Goal: Obtain resource: Obtain resource

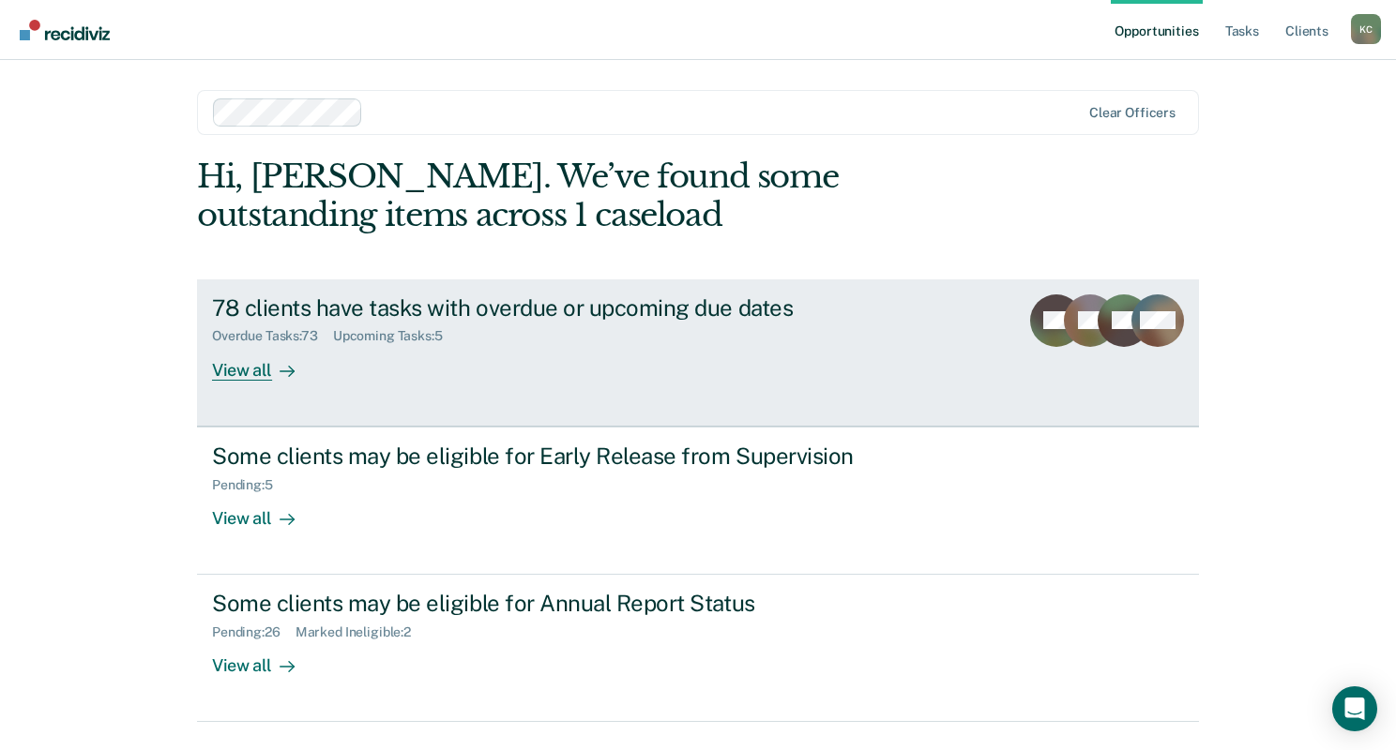
click at [493, 310] on div "78 clients have tasks with overdue or upcoming due dates" at bounding box center [541, 308] width 658 height 27
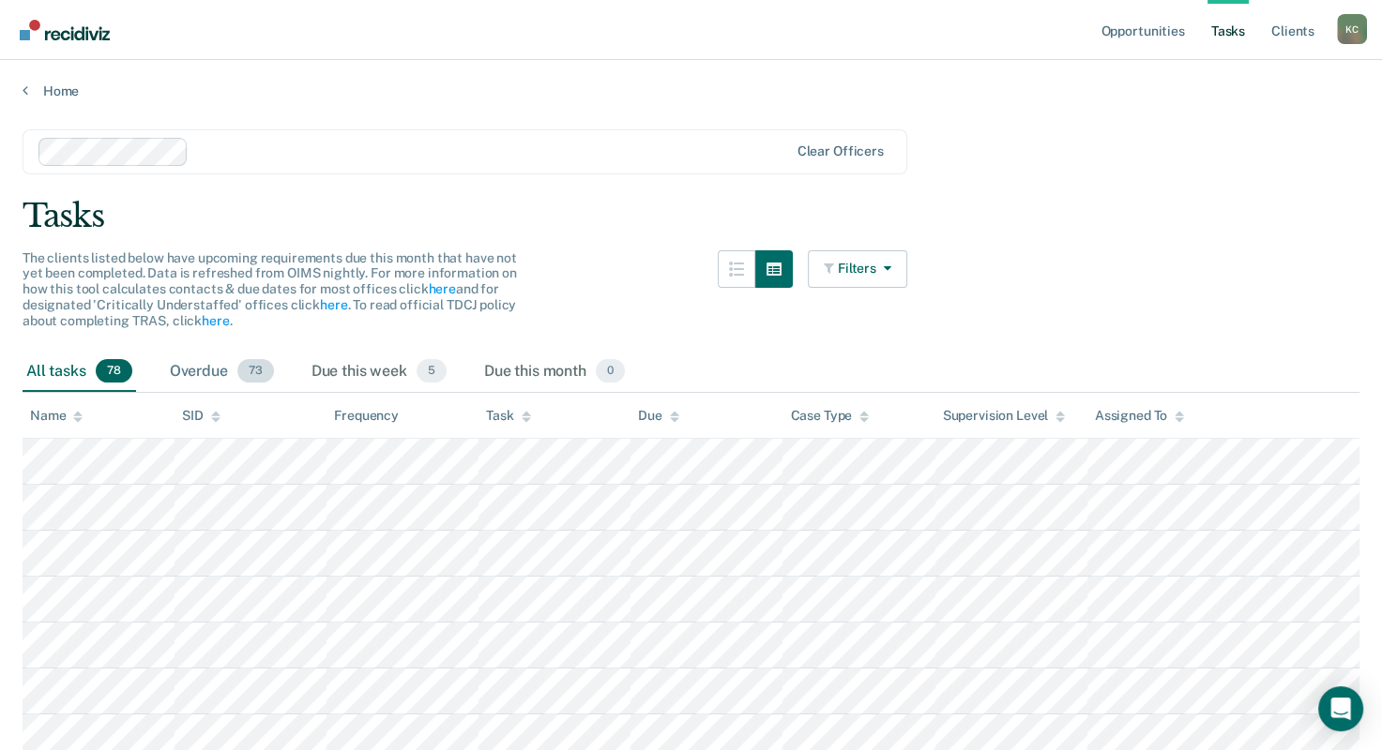
click at [203, 368] on div "Overdue 73" at bounding box center [222, 372] width 112 height 41
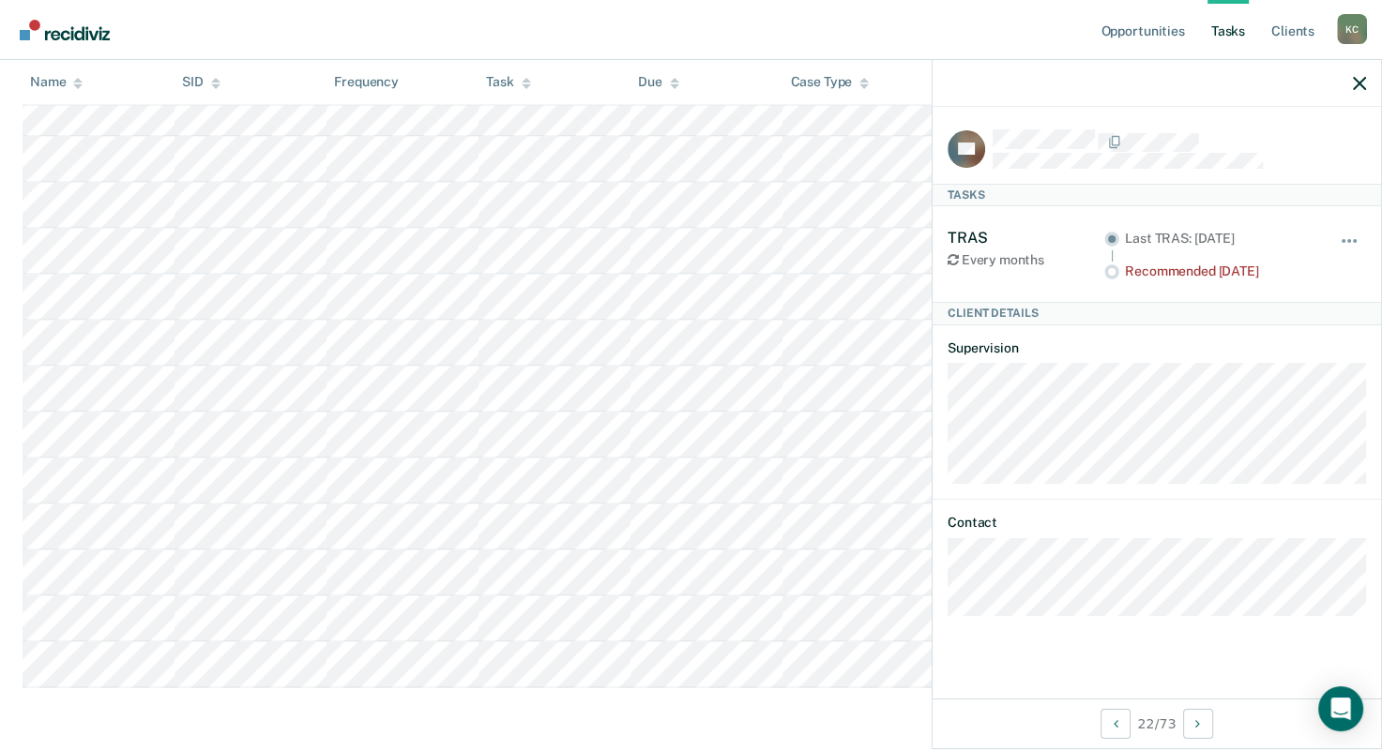
scroll to position [3118, 0]
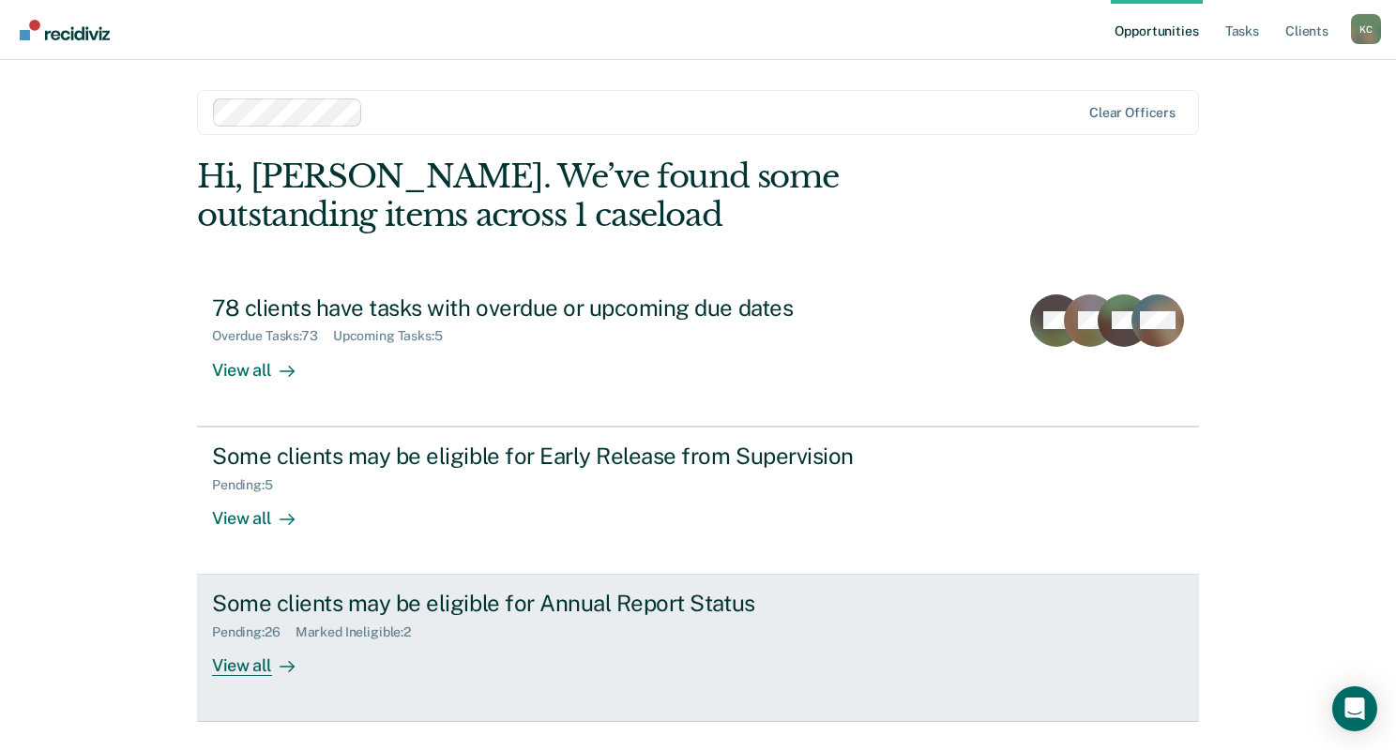
click at [261, 641] on div "View all" at bounding box center [264, 659] width 105 height 37
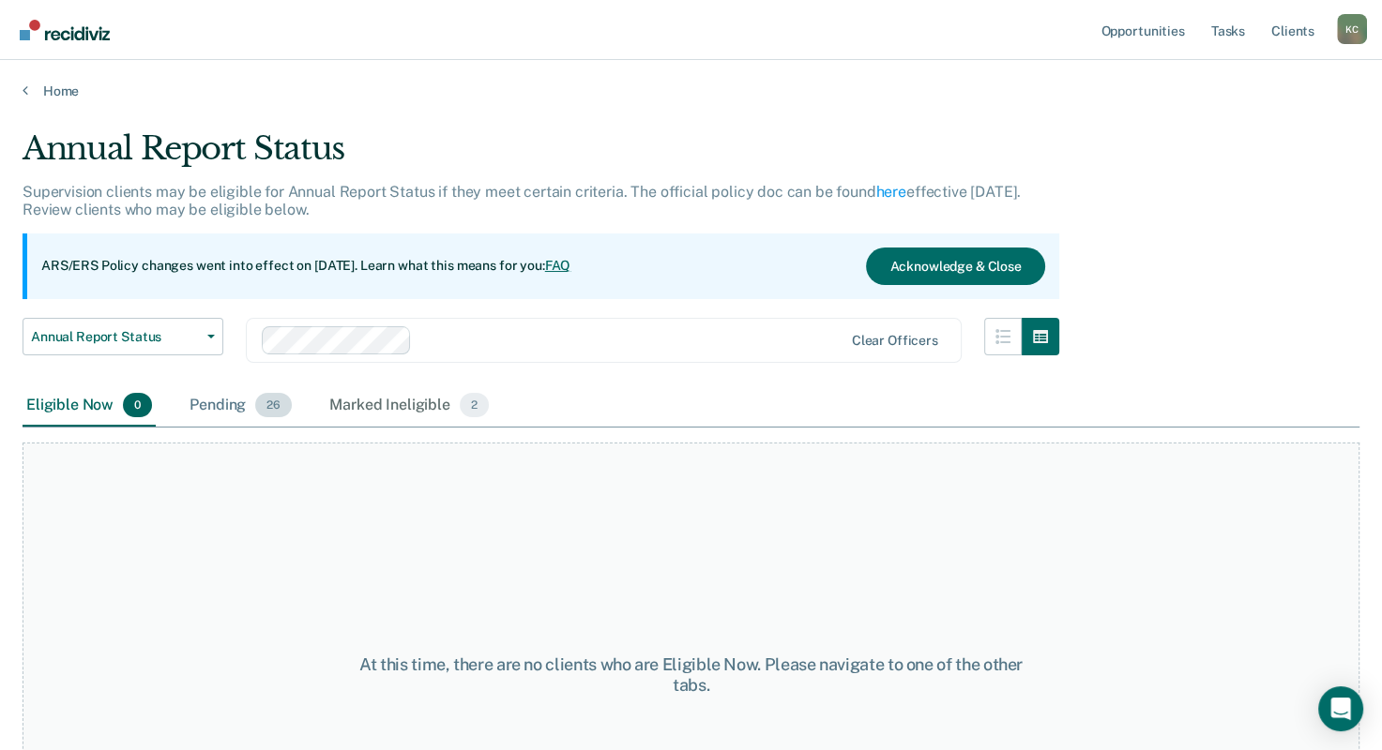
click at [228, 415] on div "Pending 26" at bounding box center [241, 406] width 110 height 41
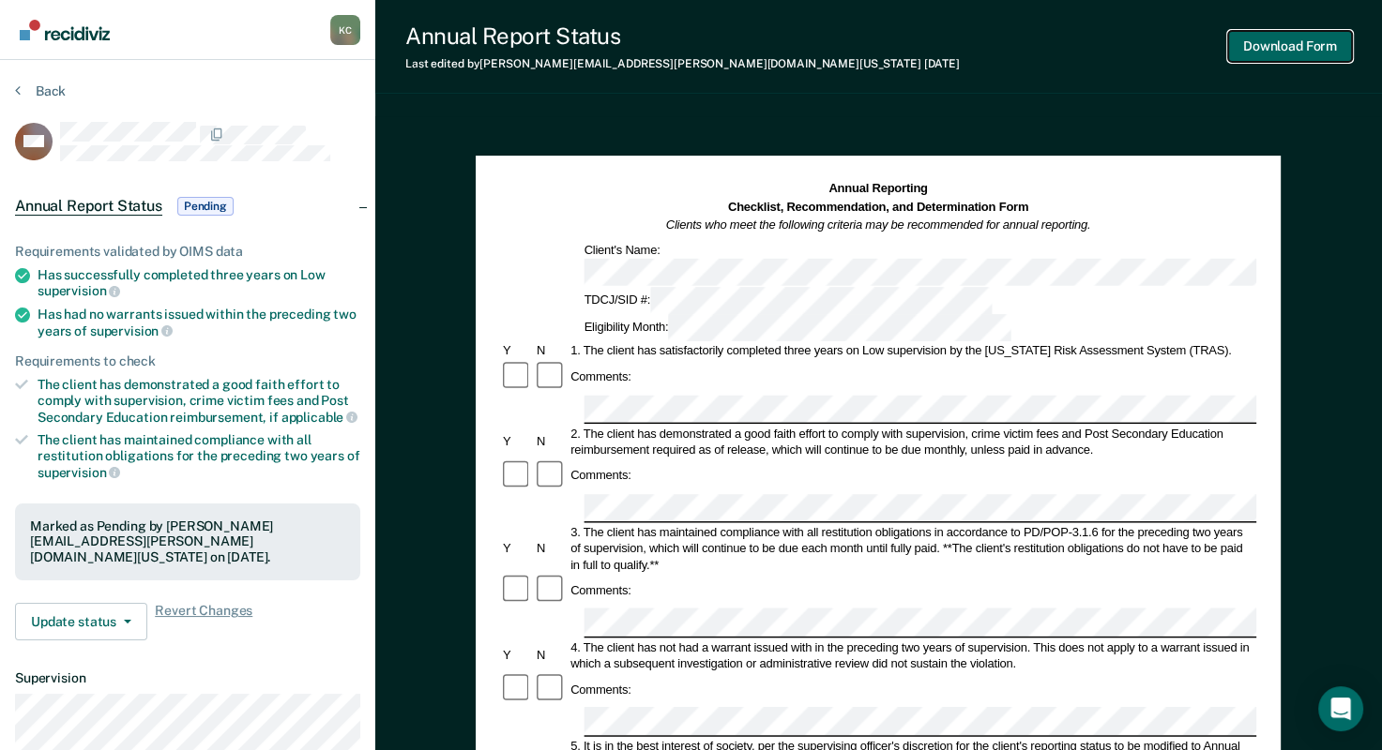
click at [1309, 46] on button "Download Form" at bounding box center [1290, 46] width 124 height 31
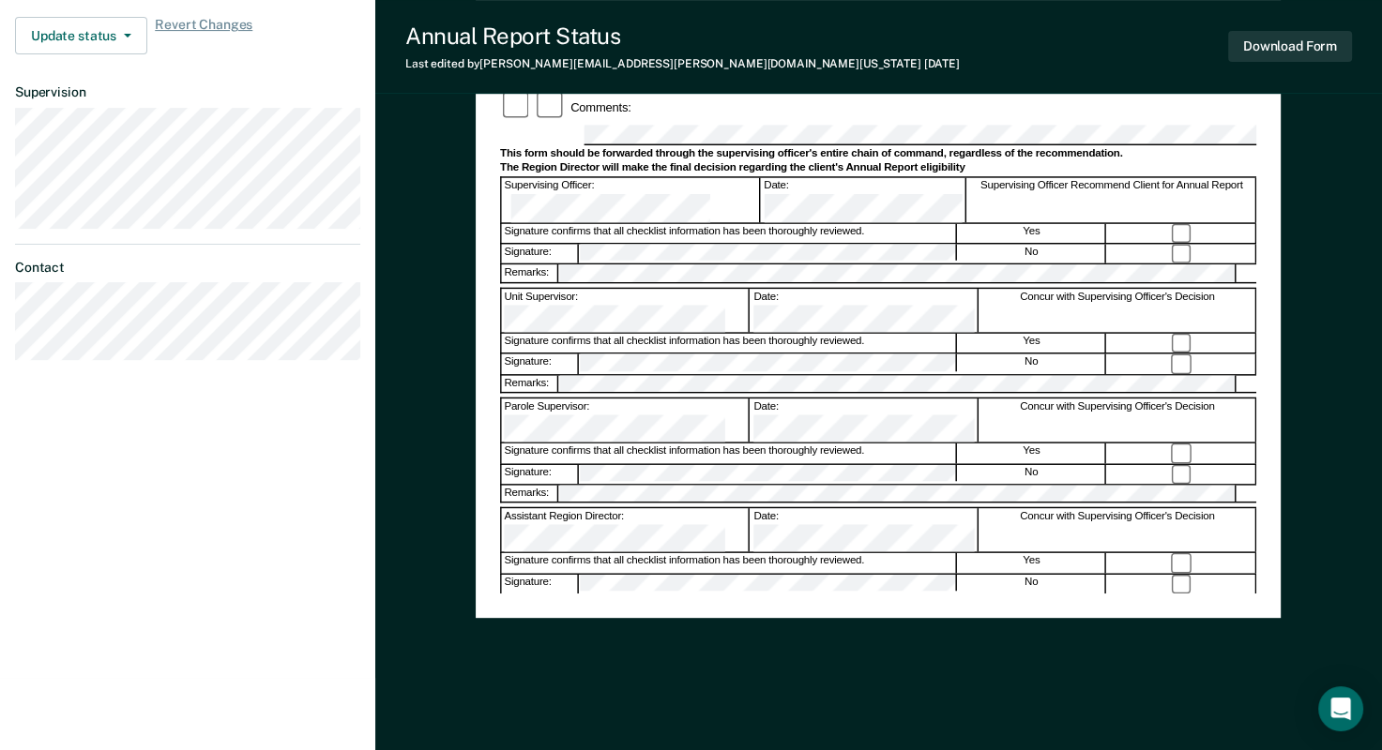
scroll to position [600, 0]
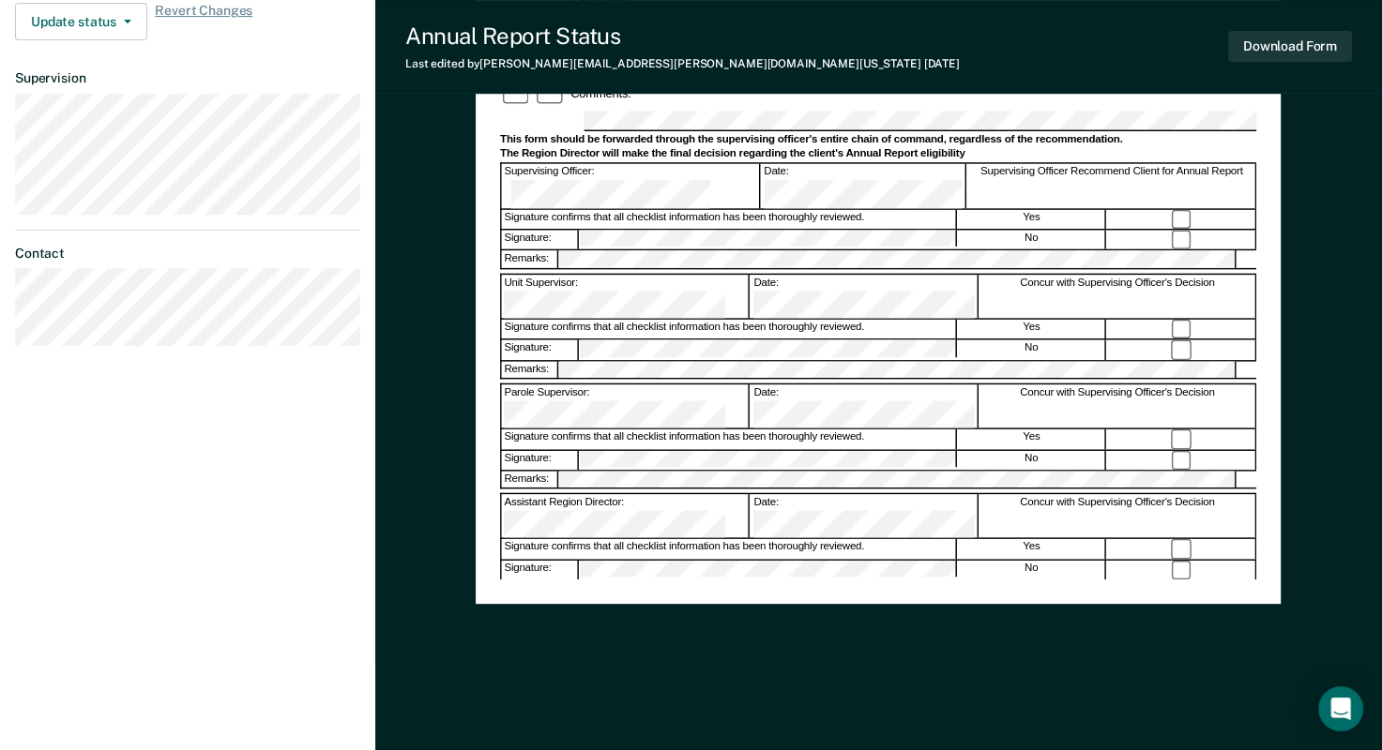
click at [666, 694] on div "Annual Reporting Checklist, Recommendation, and Determination Form Clients who …" at bounding box center [878, 133] width 805 height 1174
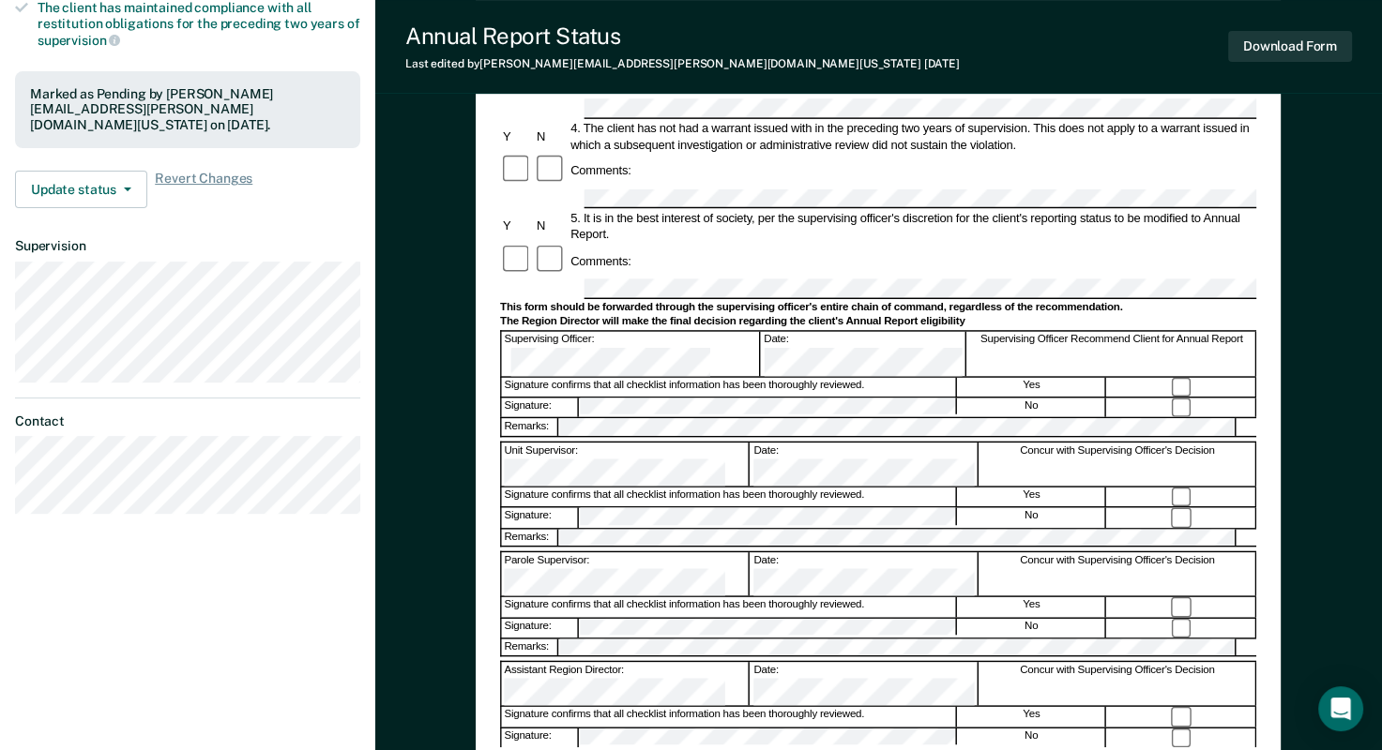
scroll to position [225, 0]
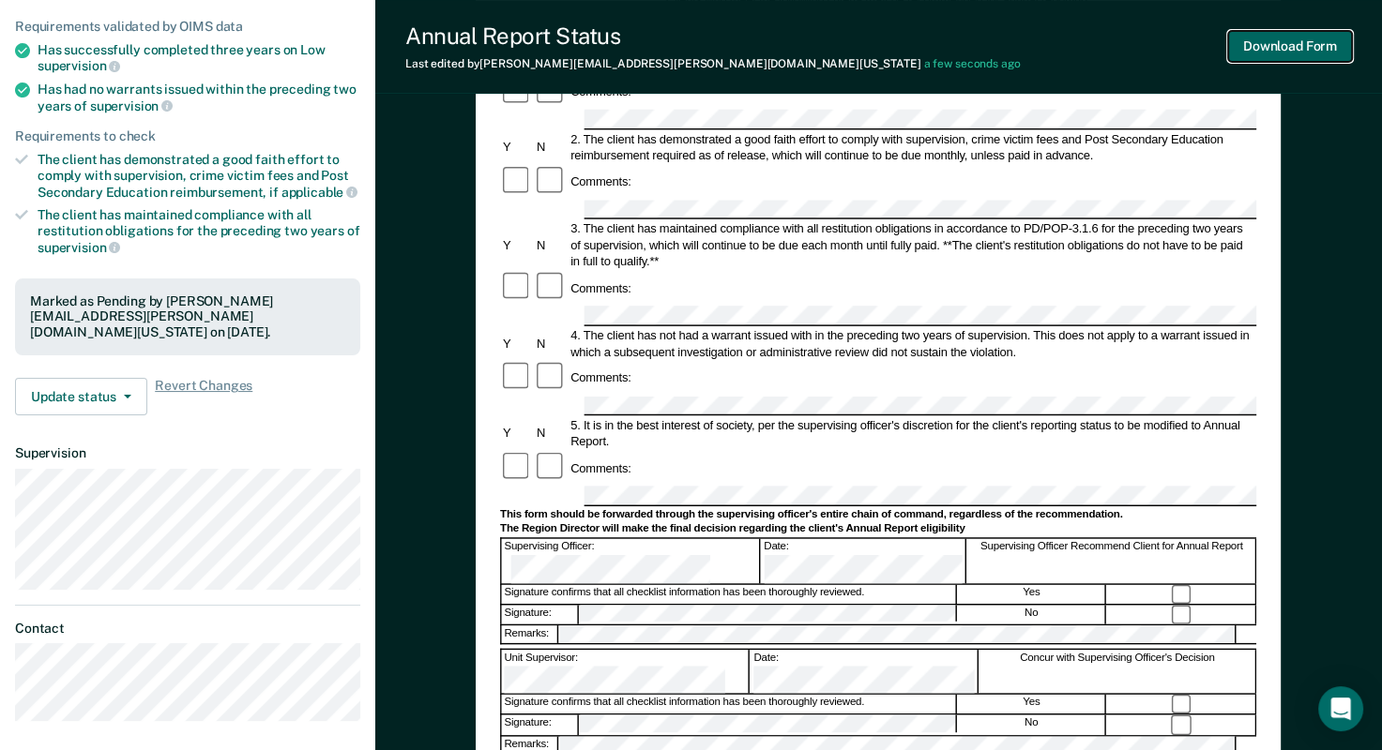
click at [1279, 49] on button "Download Form" at bounding box center [1290, 46] width 124 height 31
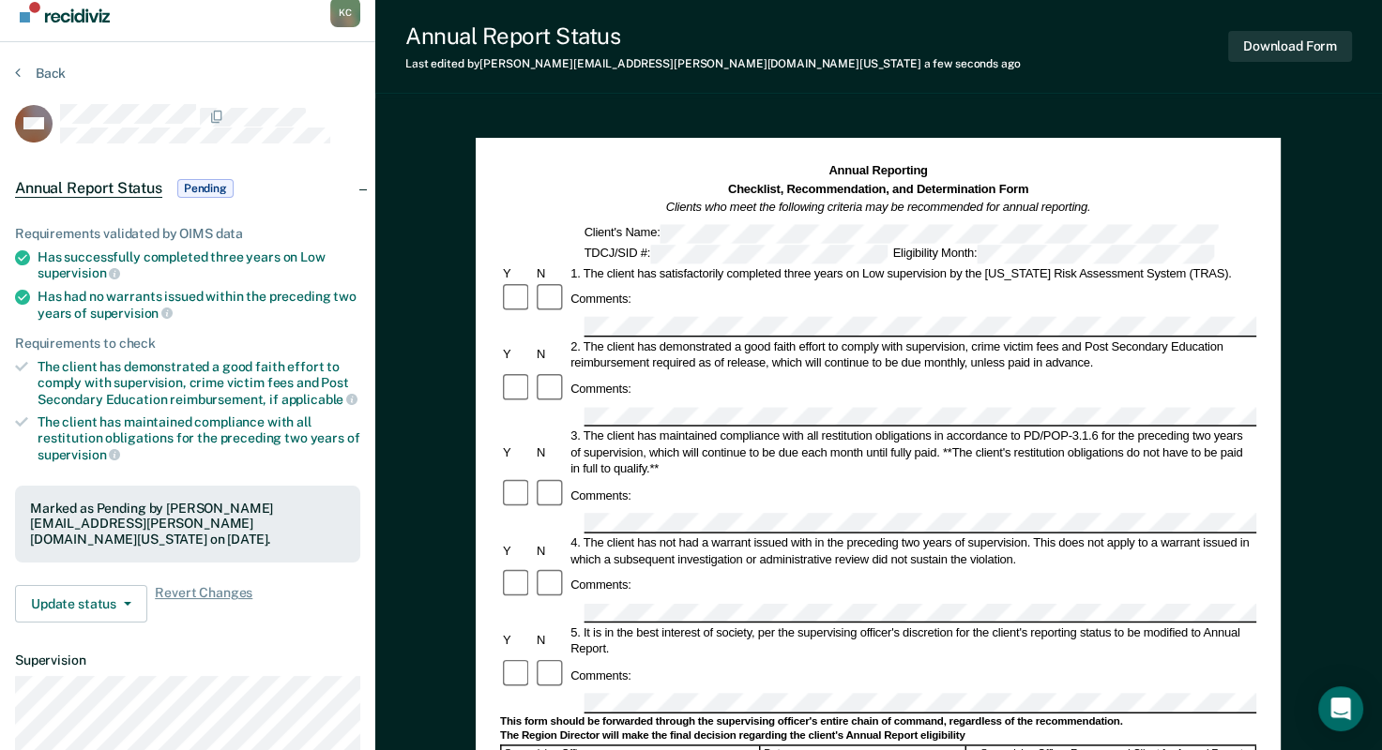
scroll to position [0, 0]
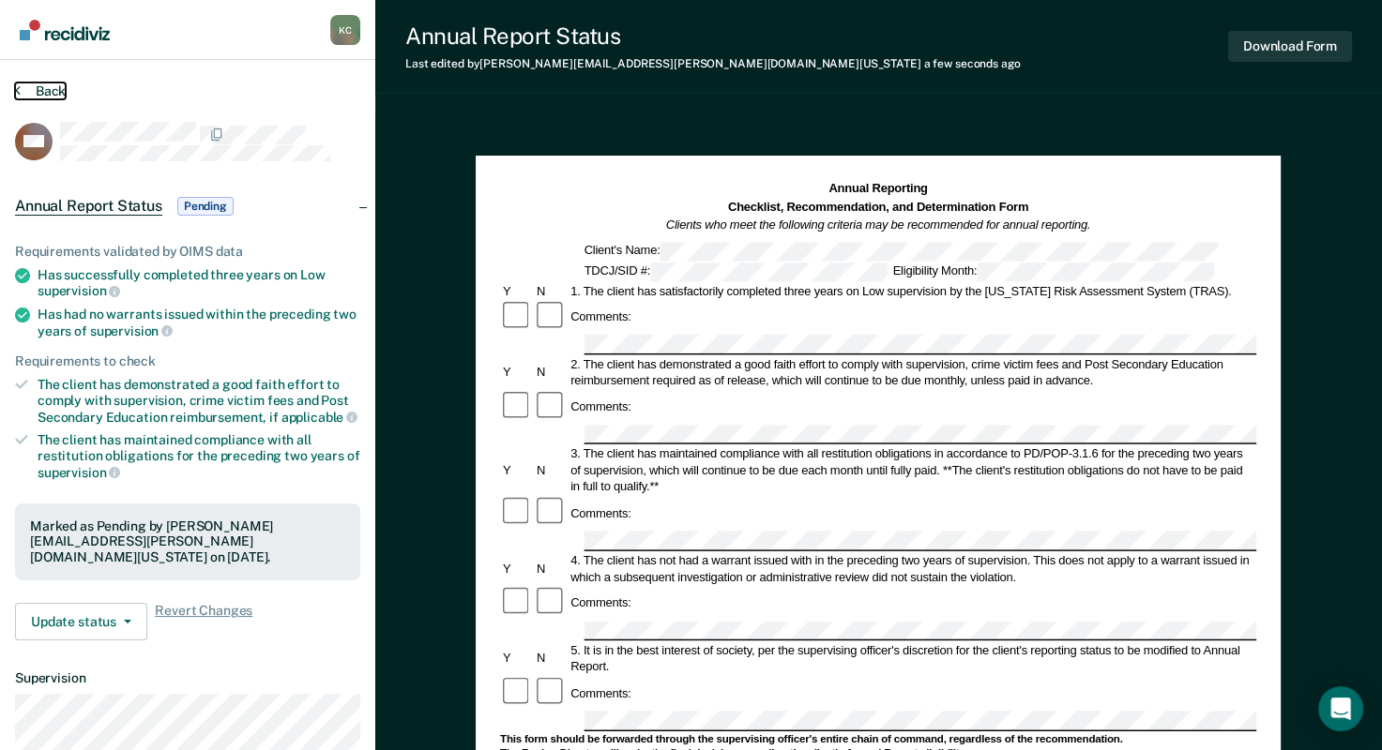
click at [19, 84] on icon at bounding box center [18, 90] width 6 height 15
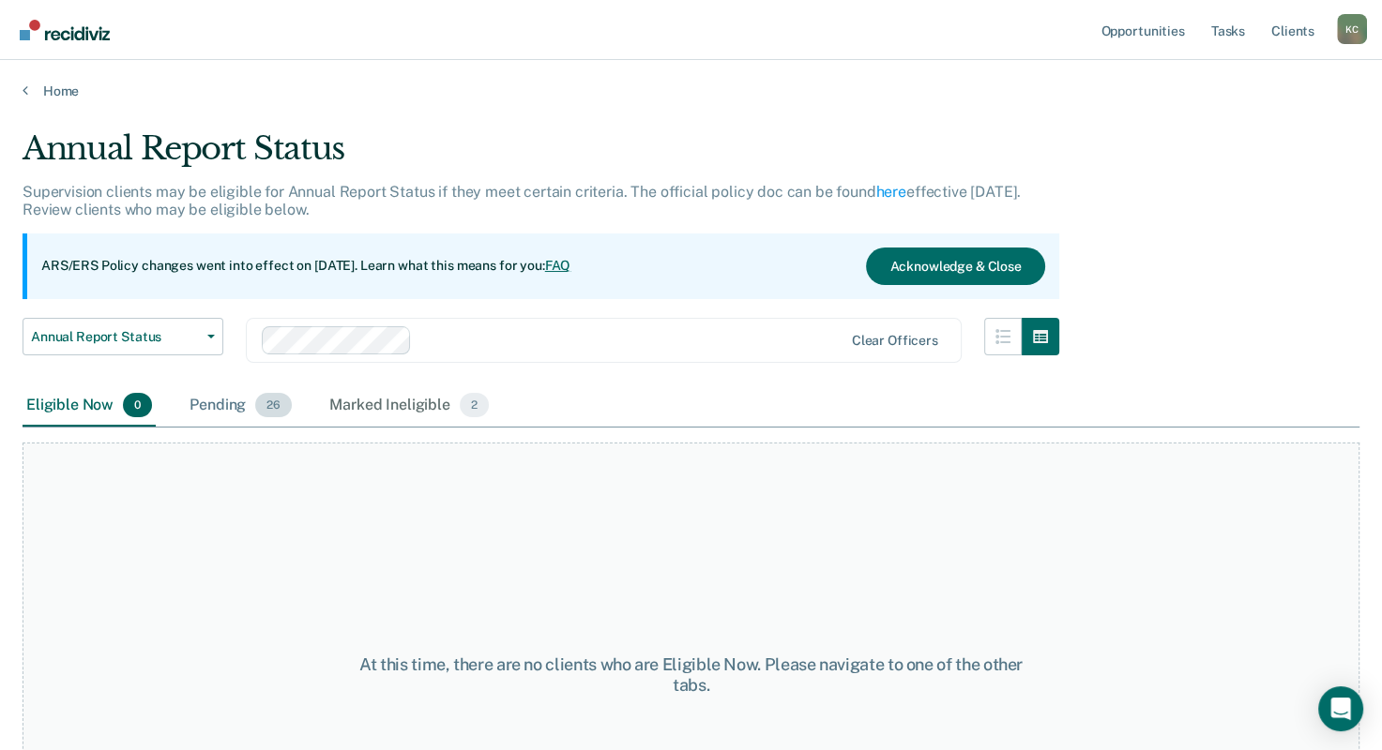
click at [226, 401] on div "Pending 26" at bounding box center [241, 406] width 110 height 41
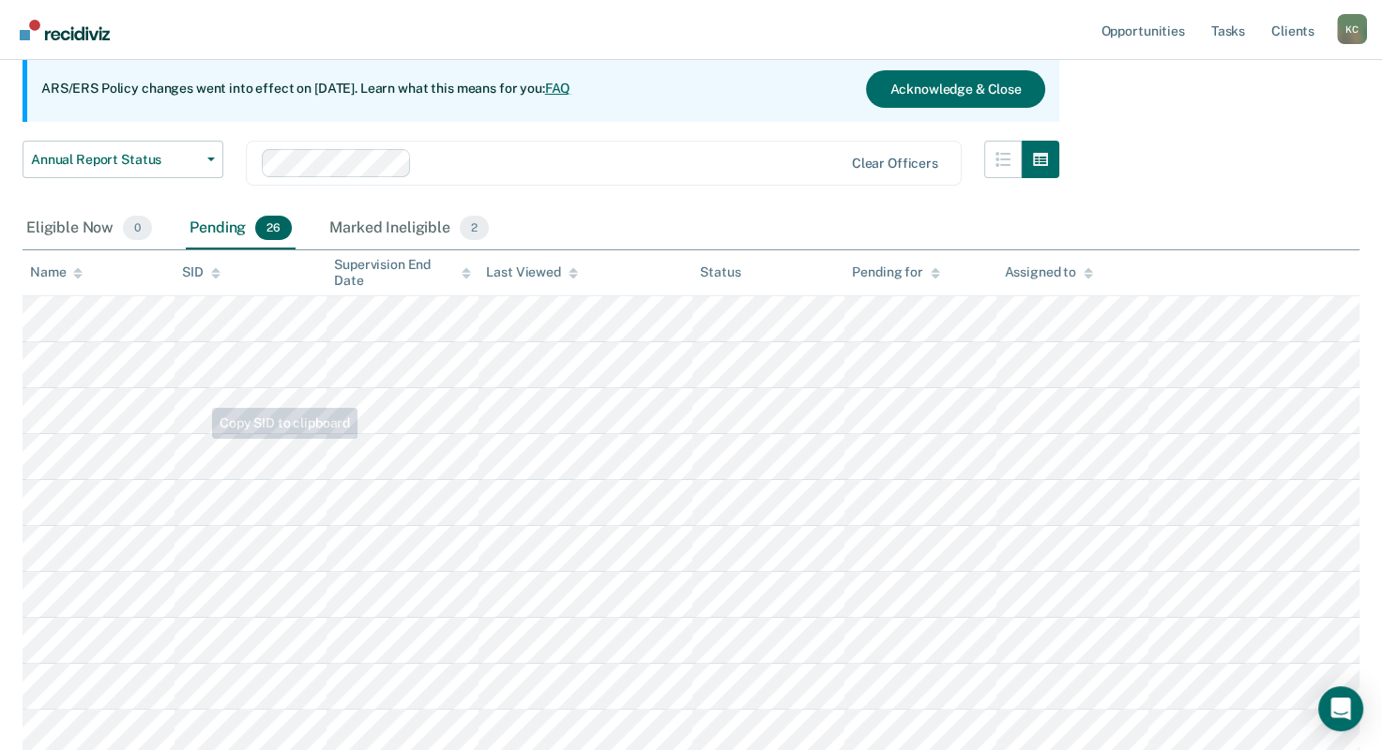
scroll to position [188, 0]
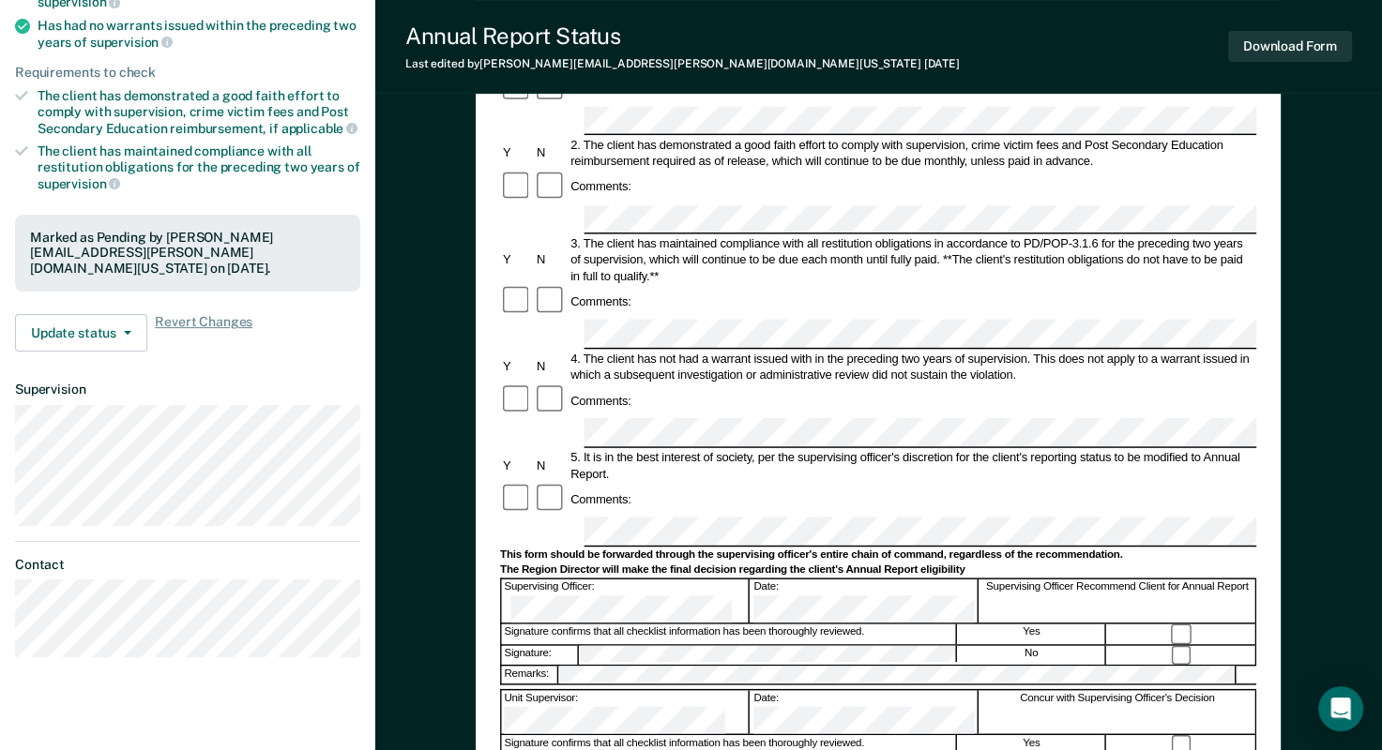
scroll to position [375, 0]
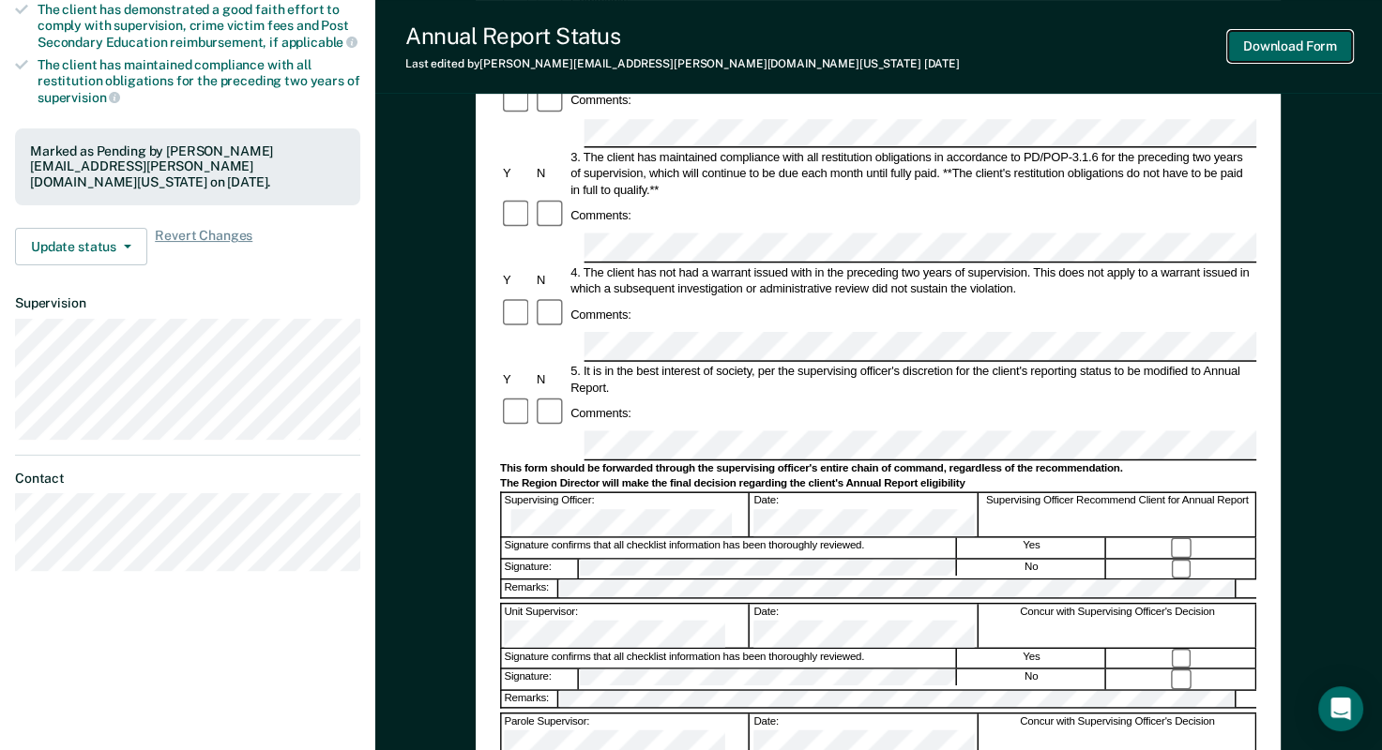
click at [1276, 49] on button "Download Form" at bounding box center [1290, 46] width 124 height 31
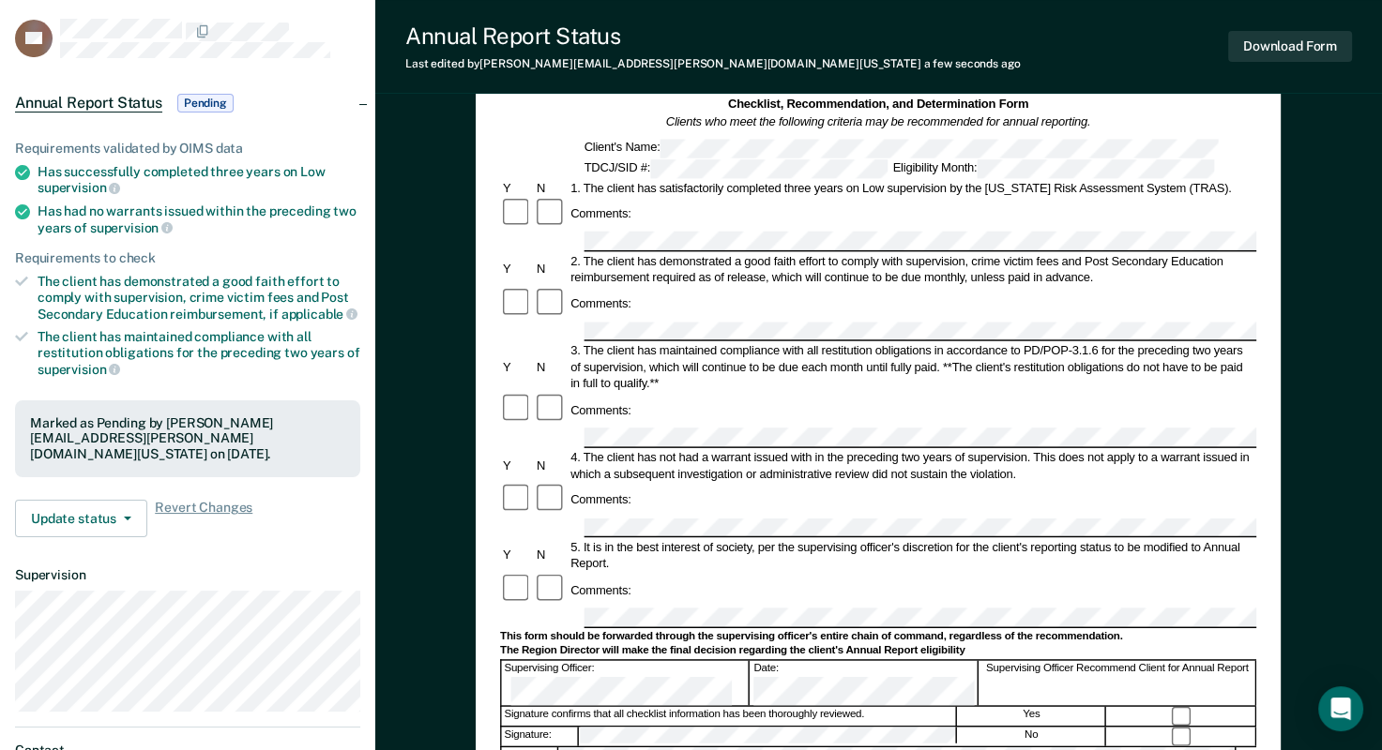
scroll to position [0, 0]
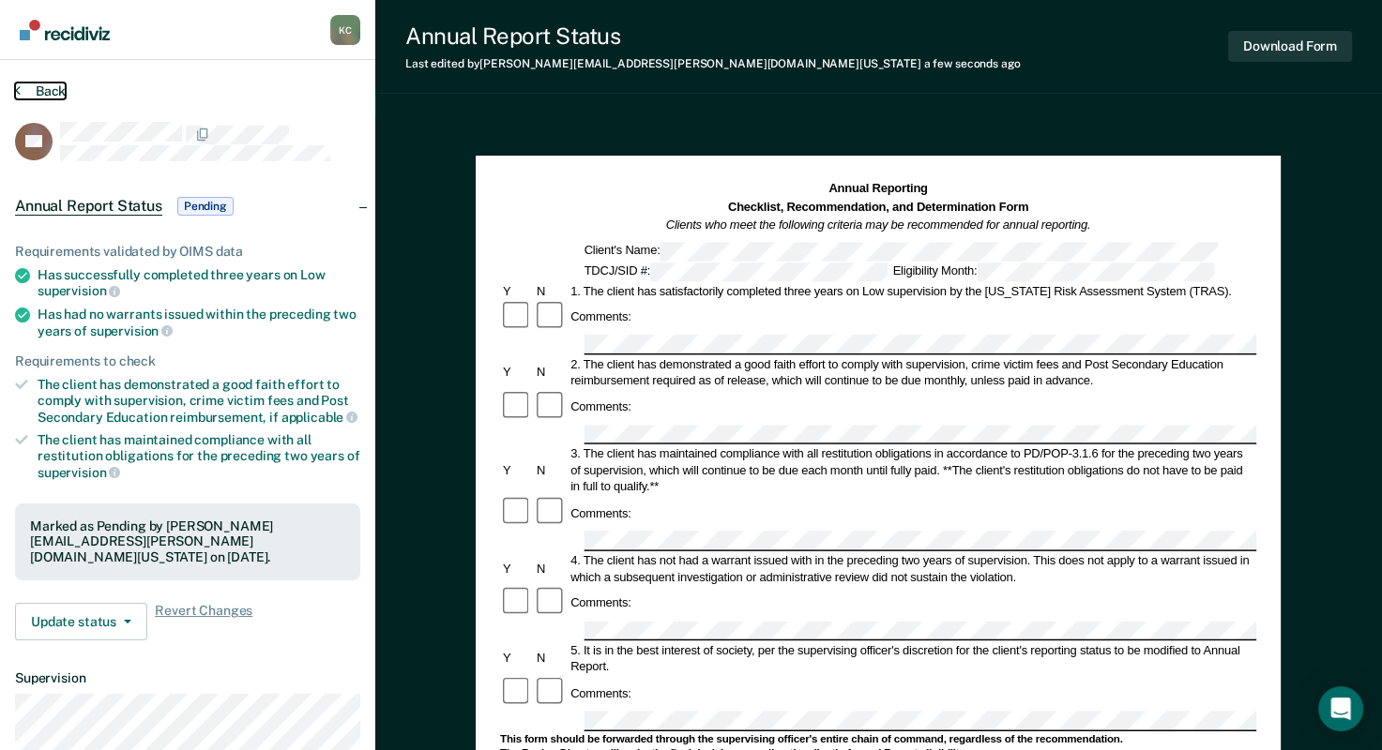
click at [18, 89] on icon at bounding box center [18, 90] width 6 height 15
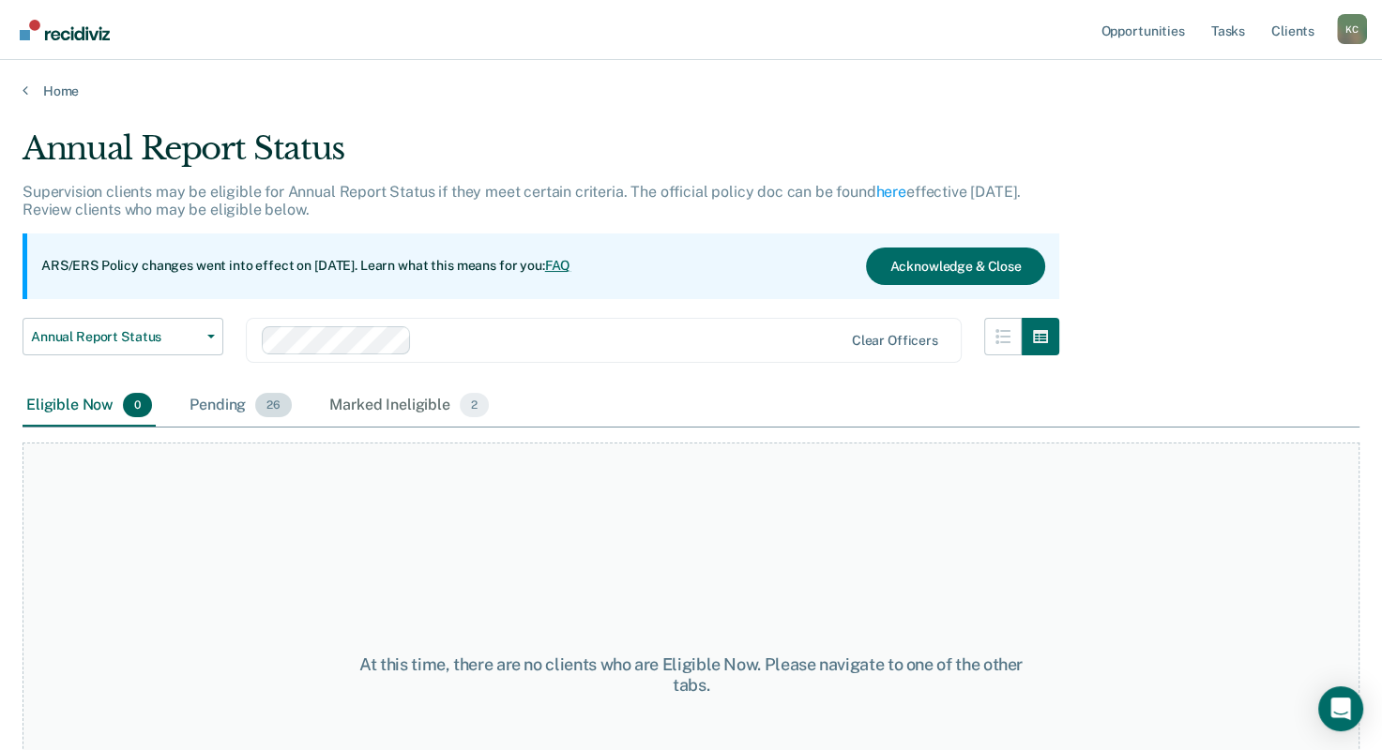
click at [243, 401] on div "Pending 26" at bounding box center [241, 406] width 110 height 41
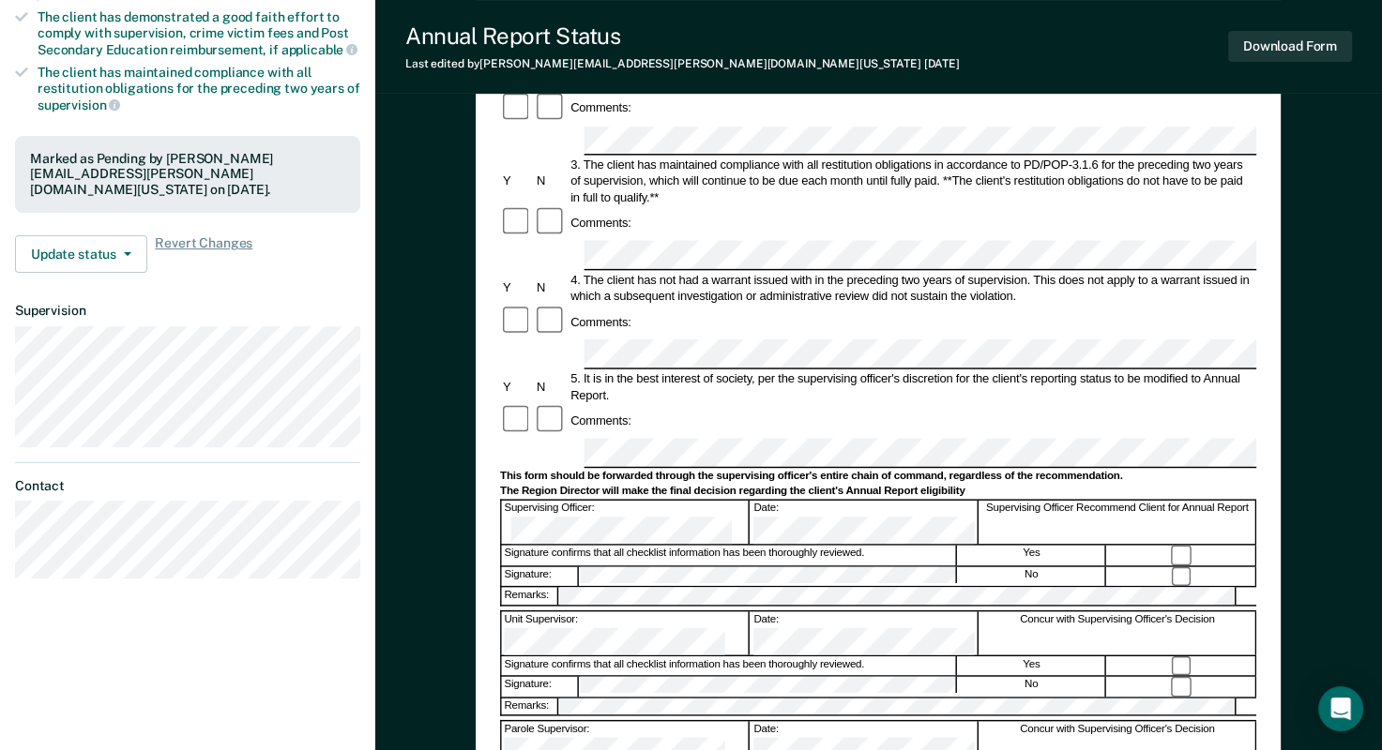
scroll to position [469, 0]
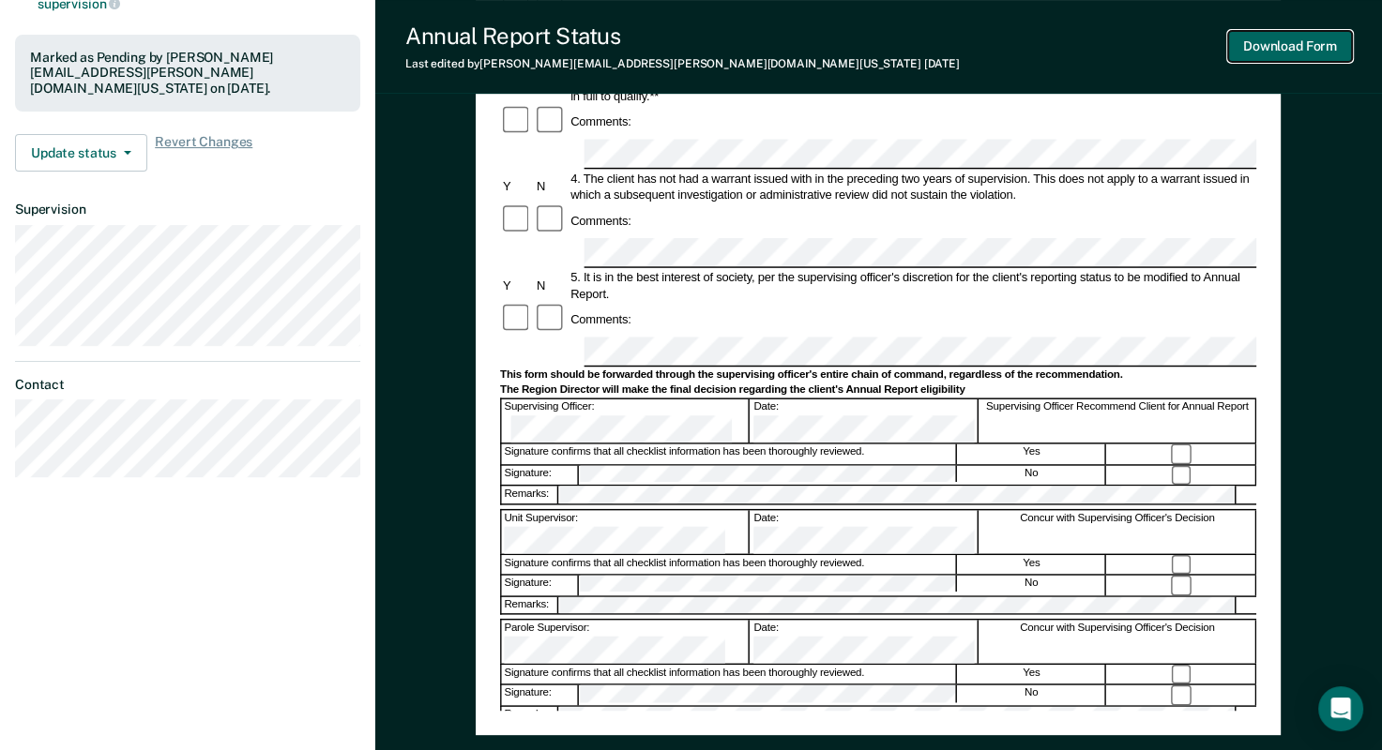
click at [1274, 51] on button "Download Form" at bounding box center [1290, 46] width 124 height 31
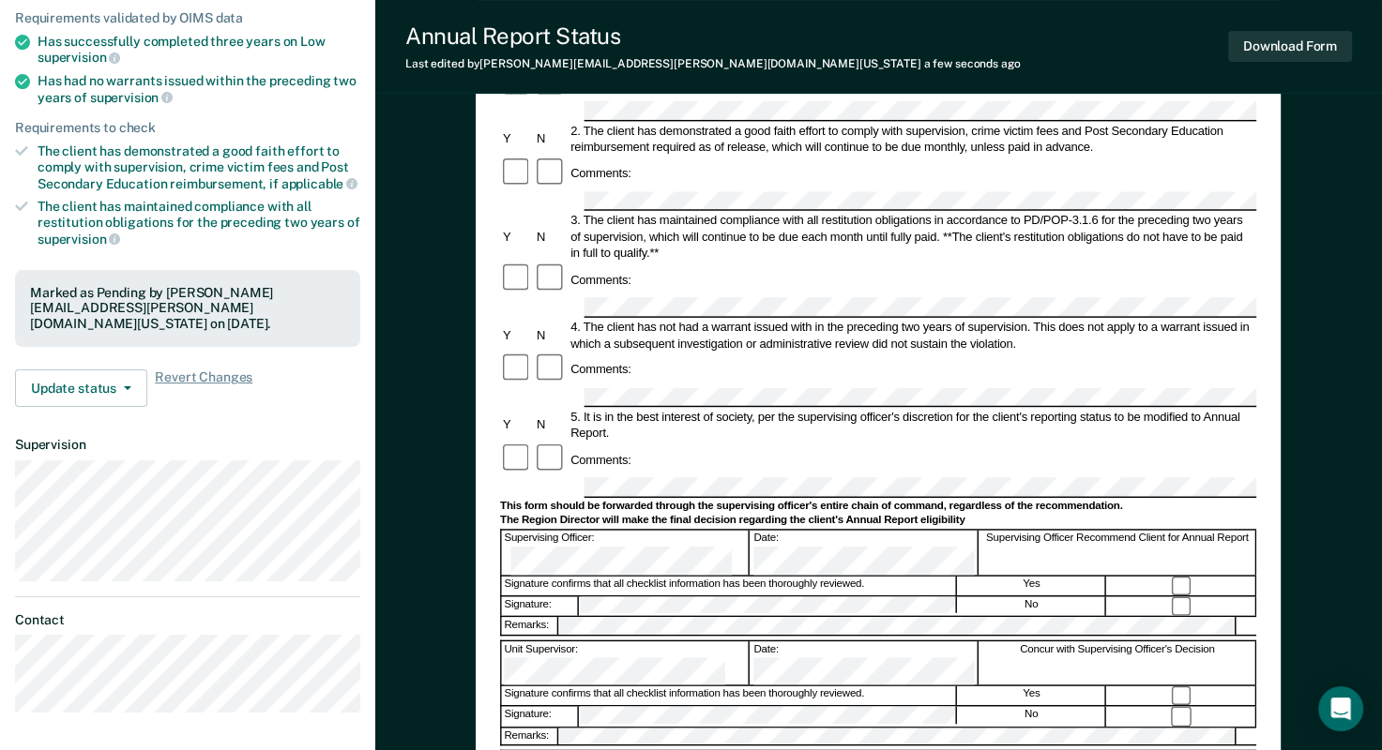
scroll to position [0, 0]
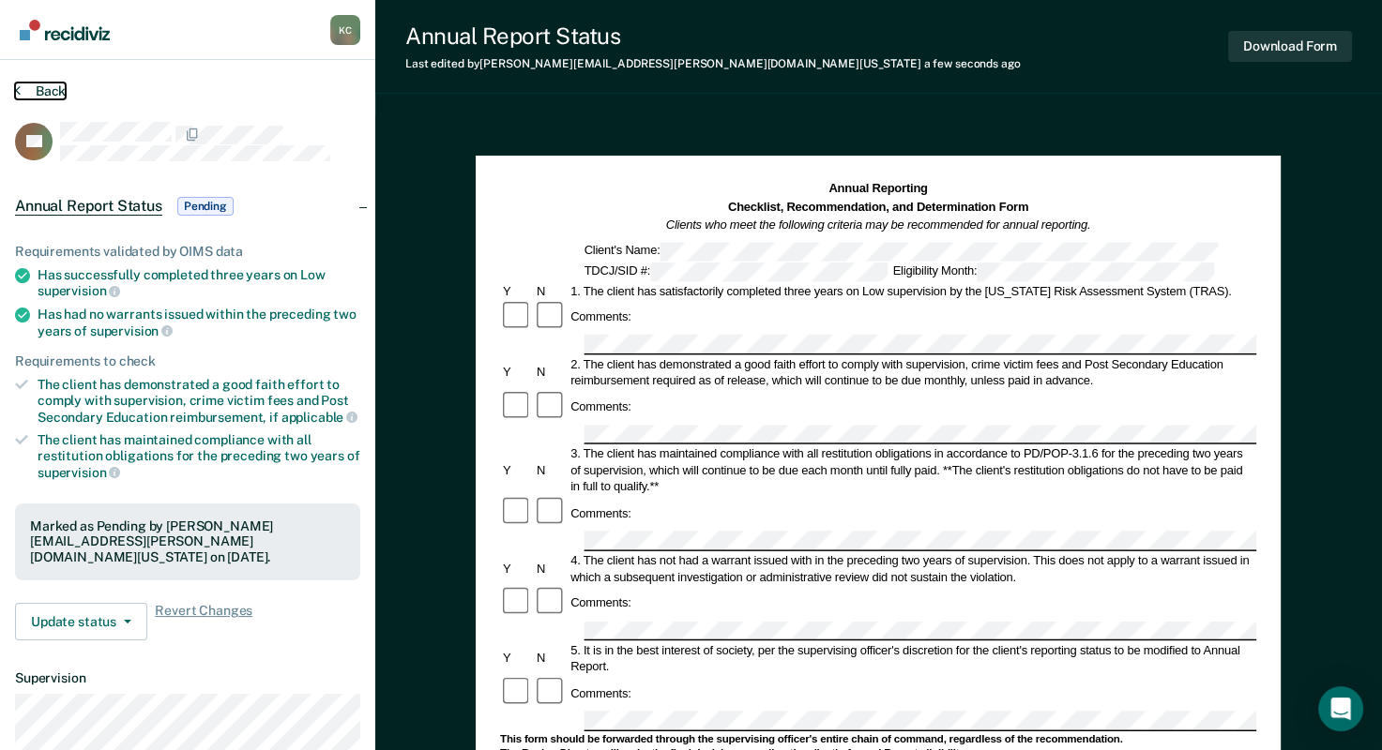
click at [20, 90] on button "Back" at bounding box center [40, 91] width 51 height 17
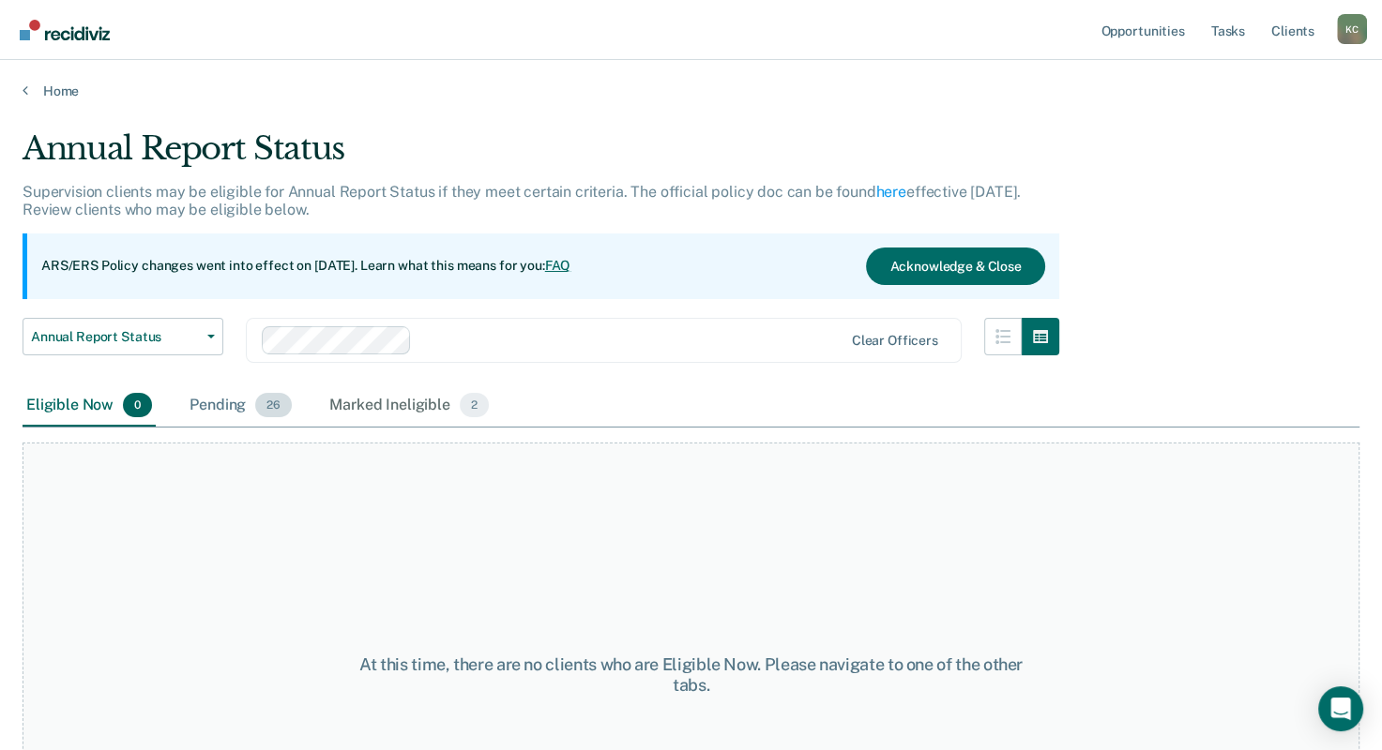
click at [247, 401] on div "Pending 26" at bounding box center [241, 406] width 110 height 41
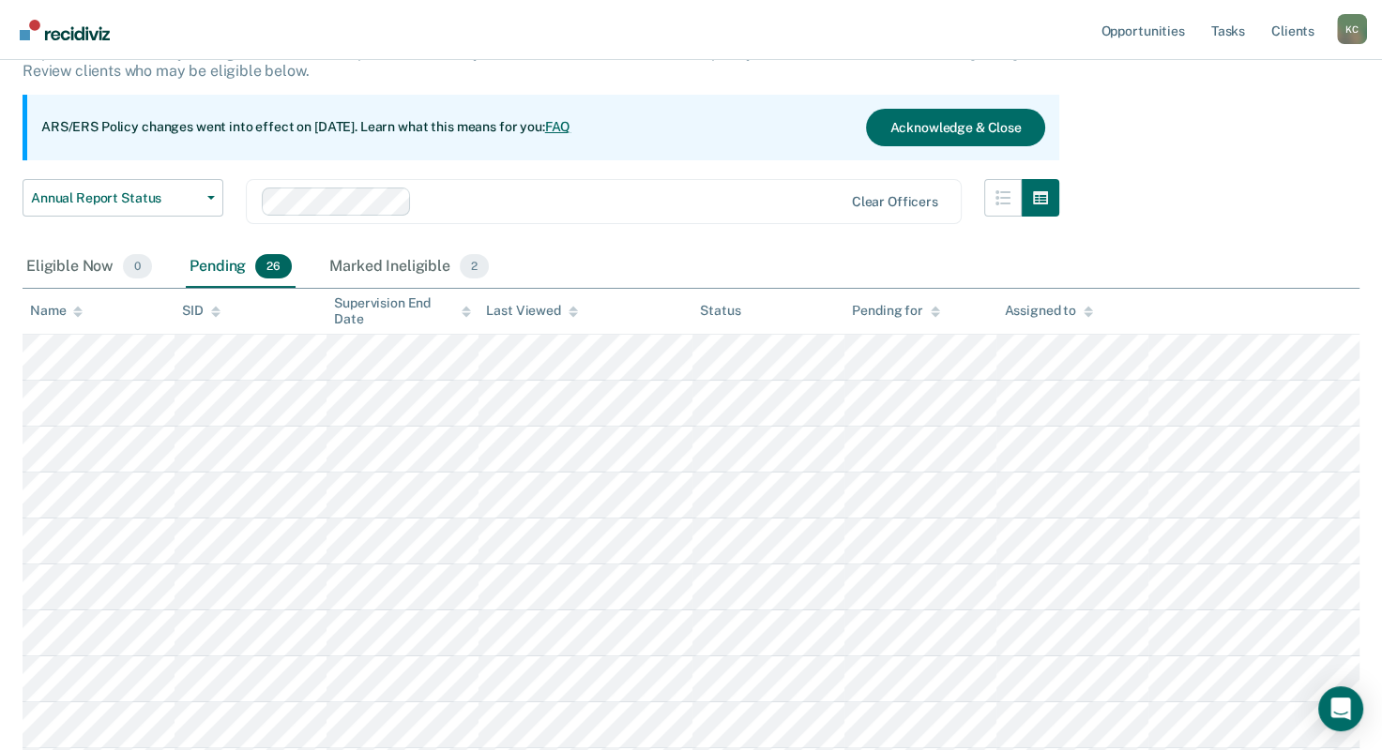
scroll to position [281, 0]
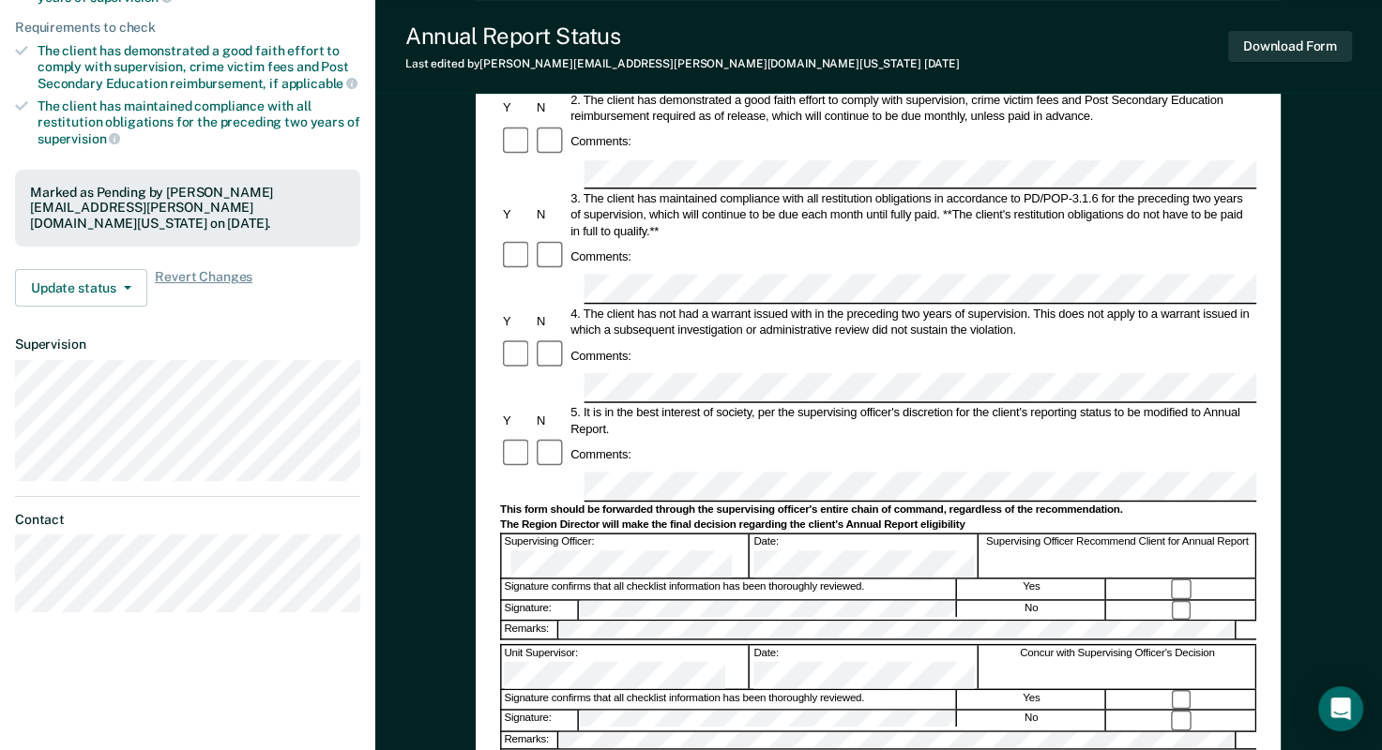
scroll to position [375, 0]
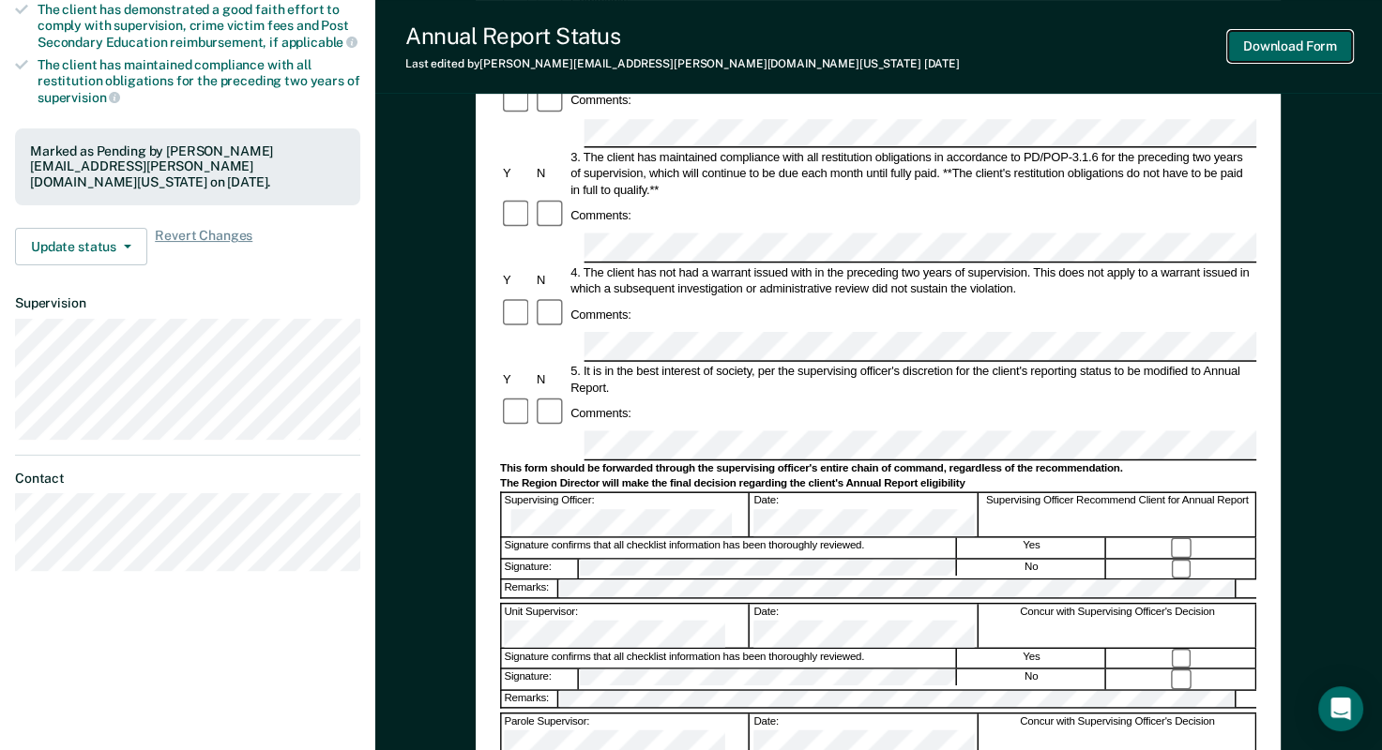
click at [1279, 50] on button "Download Form" at bounding box center [1290, 46] width 124 height 31
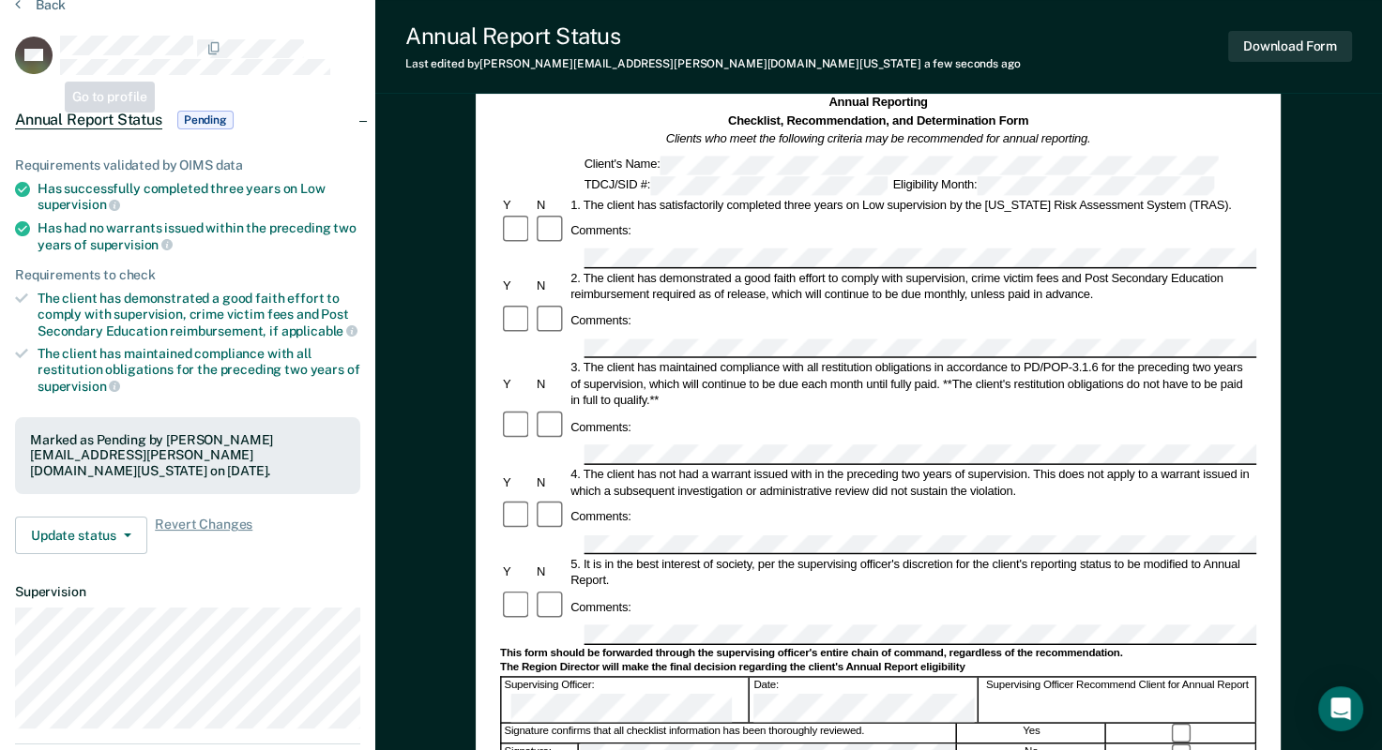
scroll to position [0, 0]
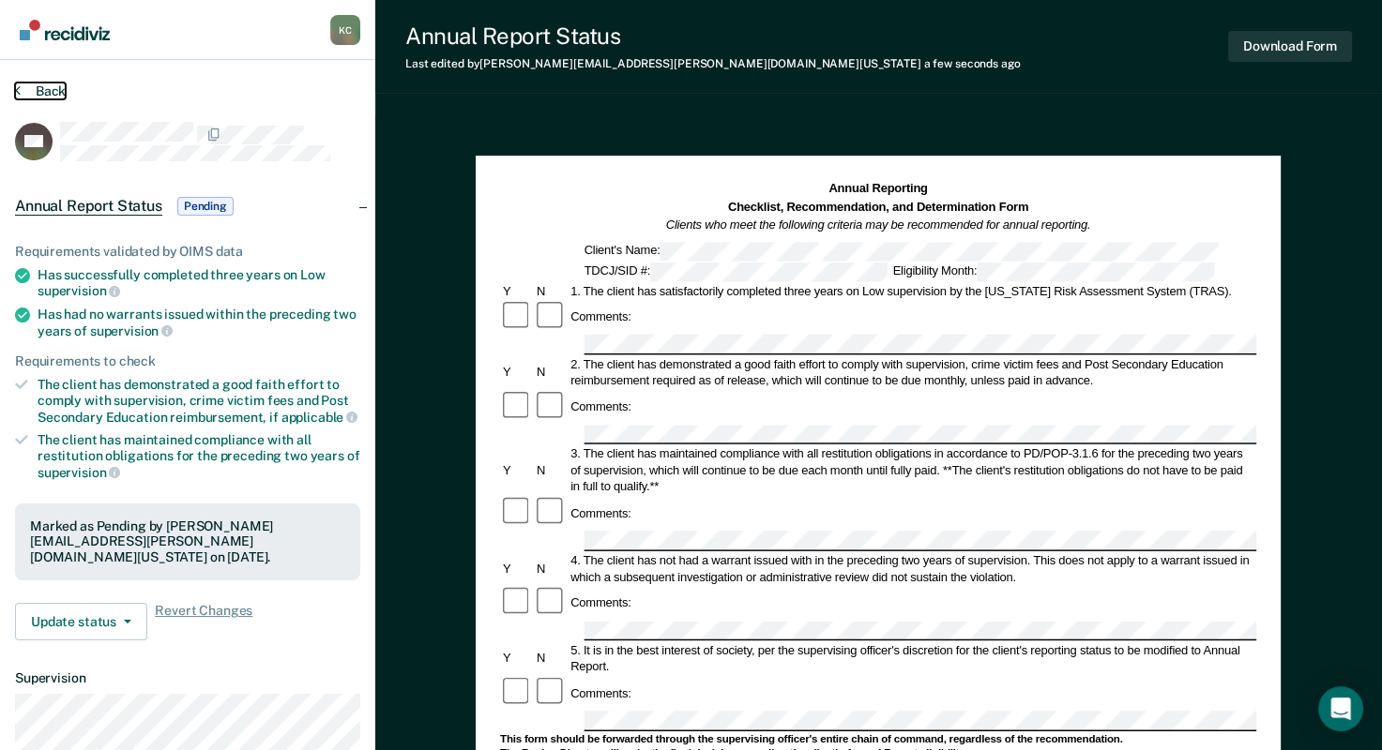
click at [21, 93] on button "Back" at bounding box center [40, 91] width 51 height 17
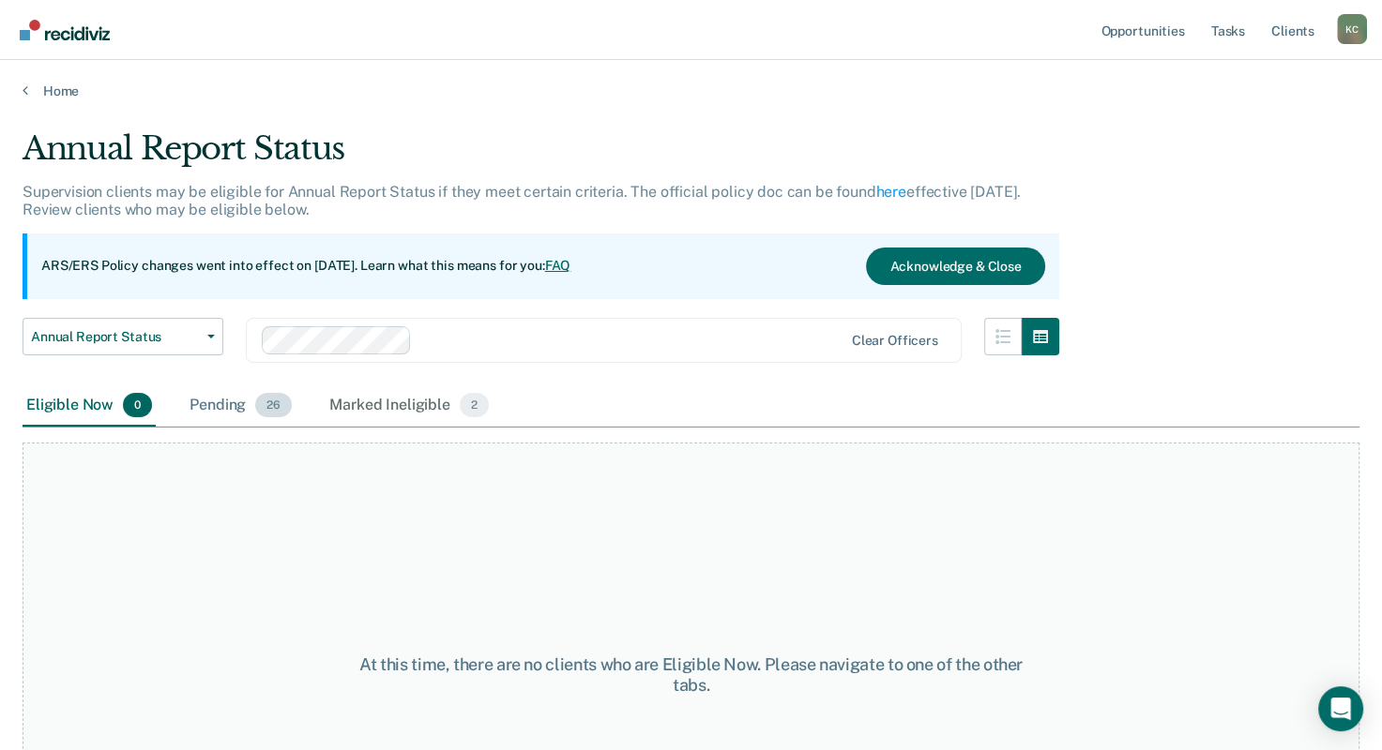
click at [229, 409] on div "Pending 26" at bounding box center [241, 406] width 110 height 41
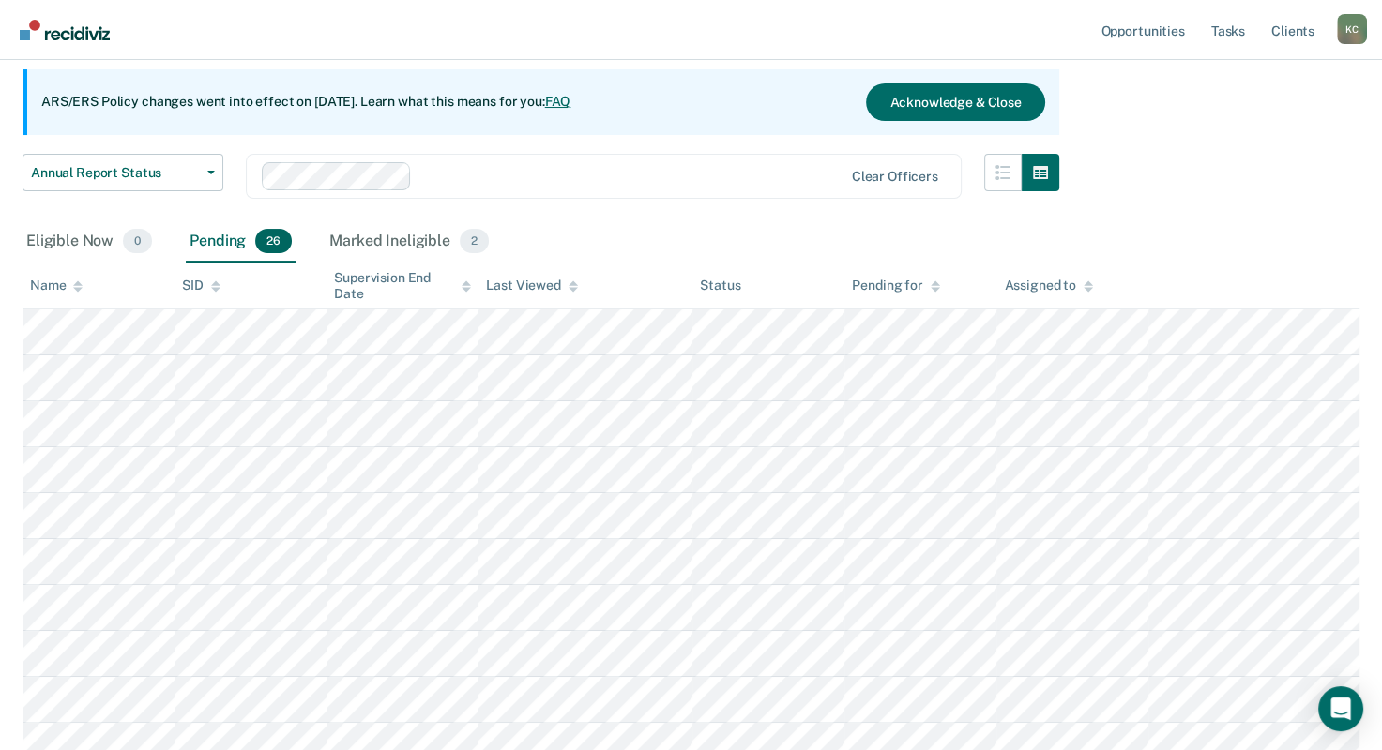
scroll to position [188, 0]
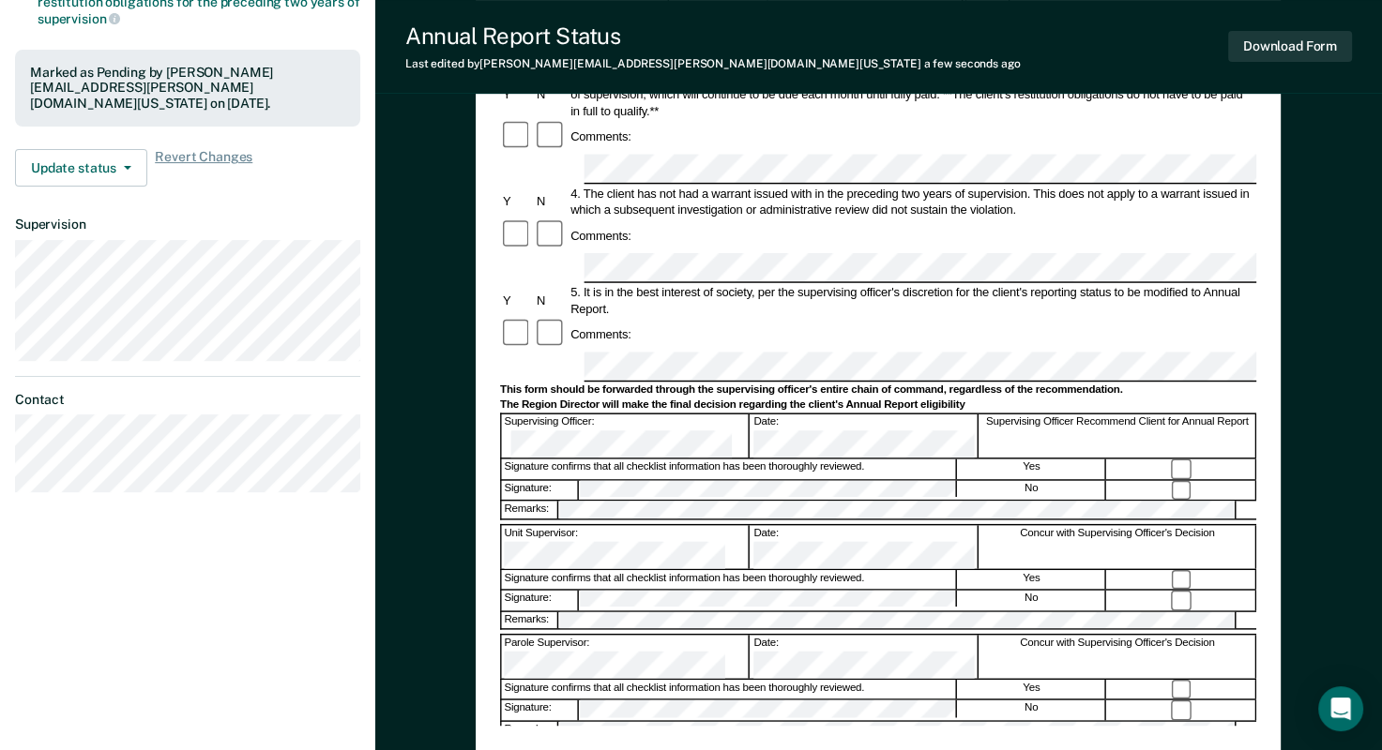
scroll to position [469, 0]
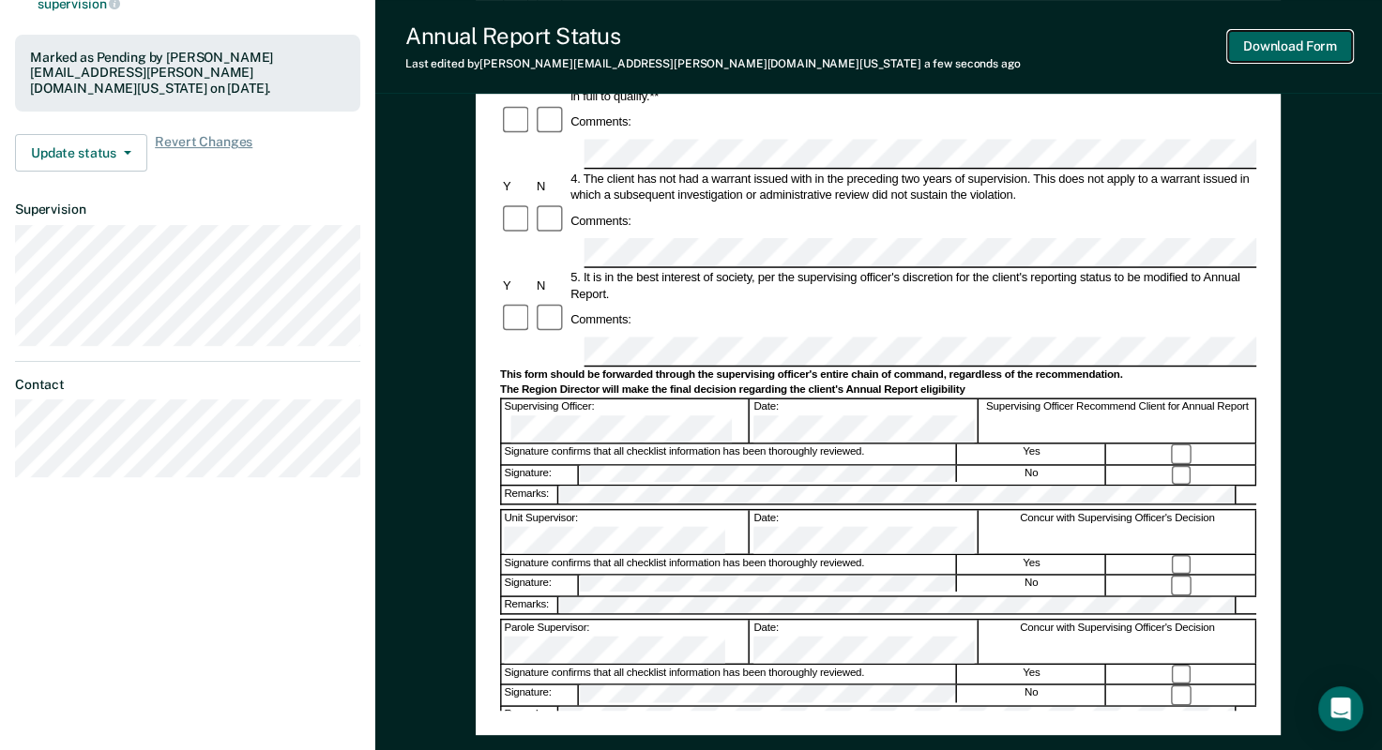
click at [1281, 51] on button "Download Form" at bounding box center [1290, 46] width 124 height 31
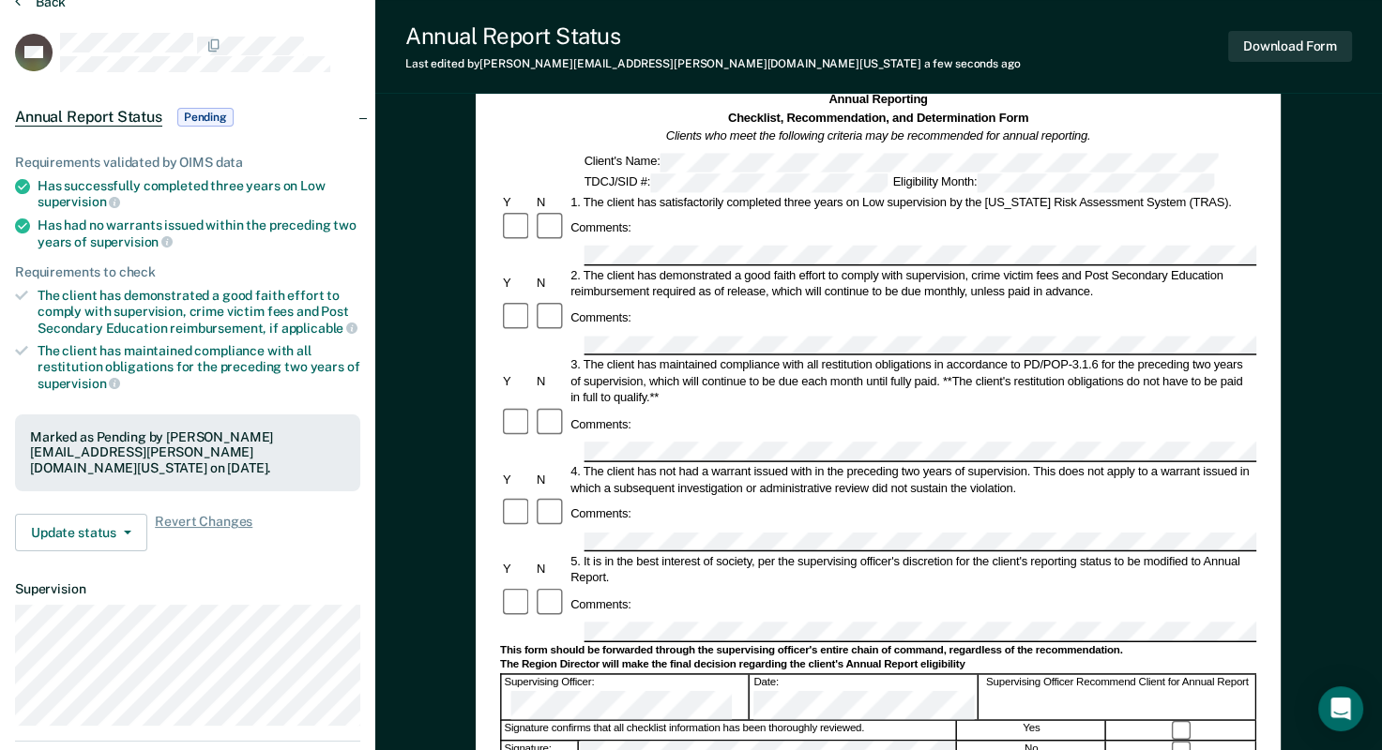
scroll to position [0, 0]
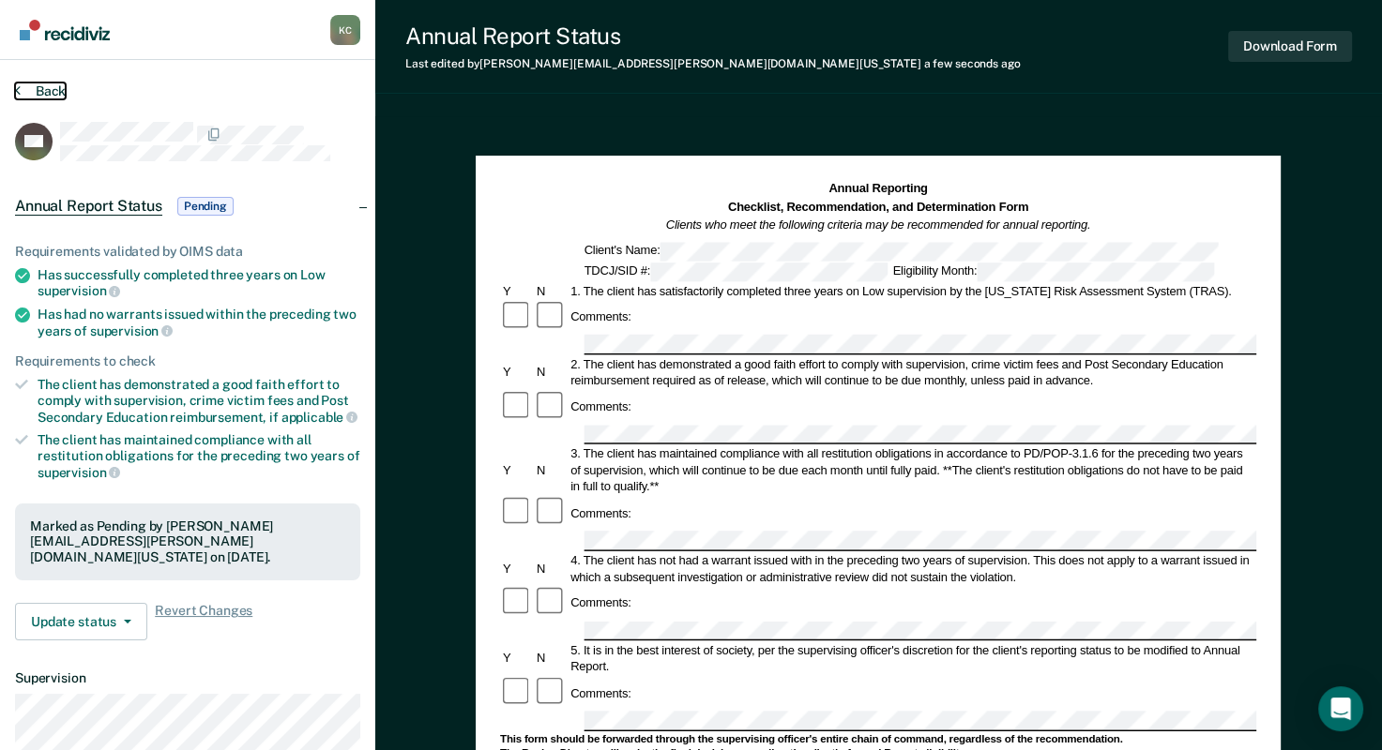
click at [17, 92] on icon at bounding box center [18, 90] width 6 height 15
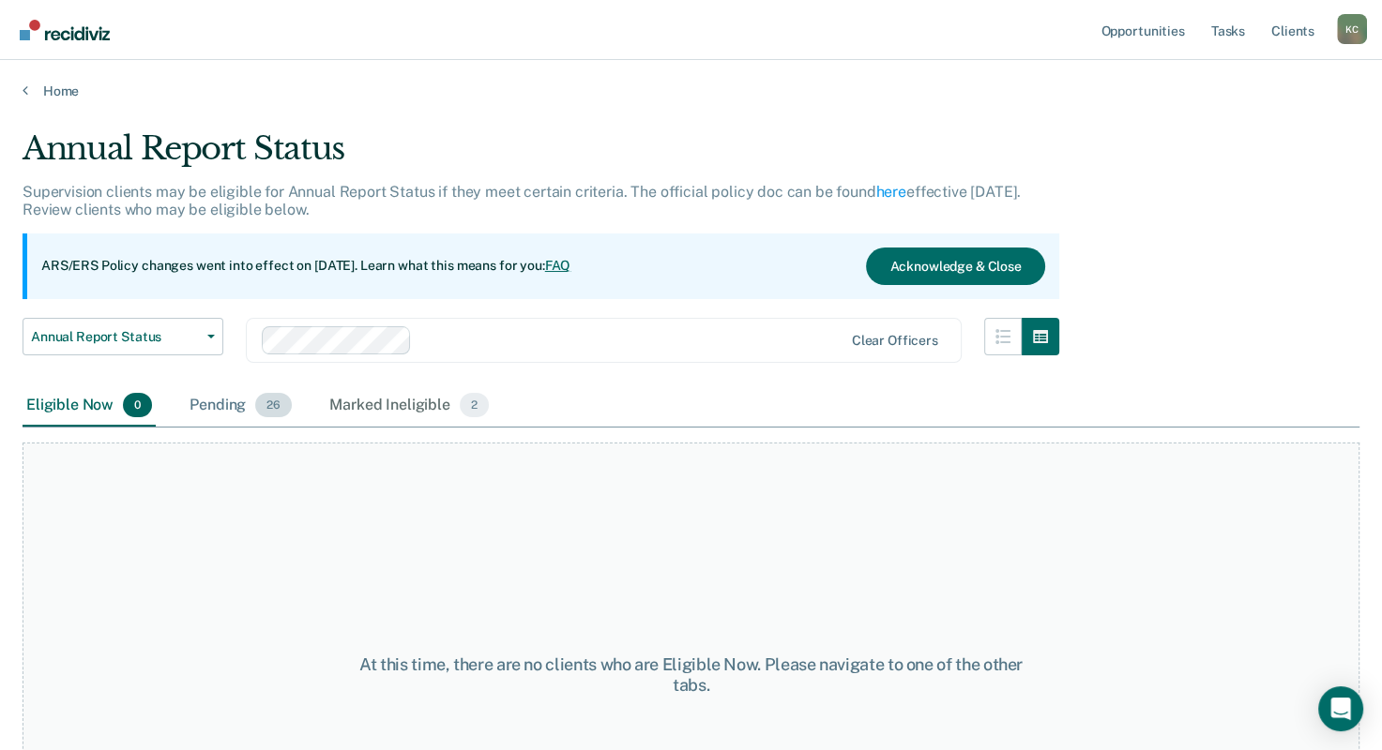
drag, startPoint x: 230, startPoint y: 409, endPoint x: 267, endPoint y: 400, distance: 38.7
click at [230, 409] on div "Pending 26" at bounding box center [241, 406] width 110 height 41
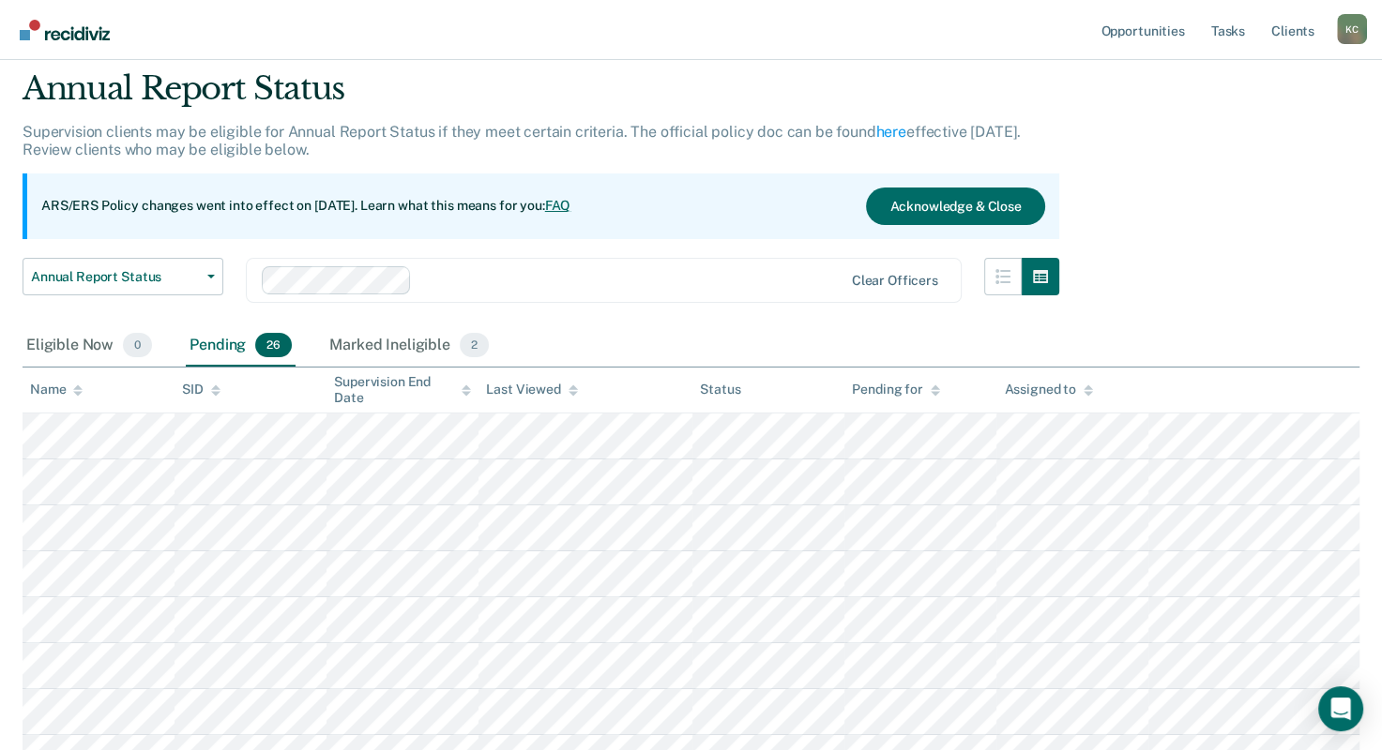
scroll to position [94, 0]
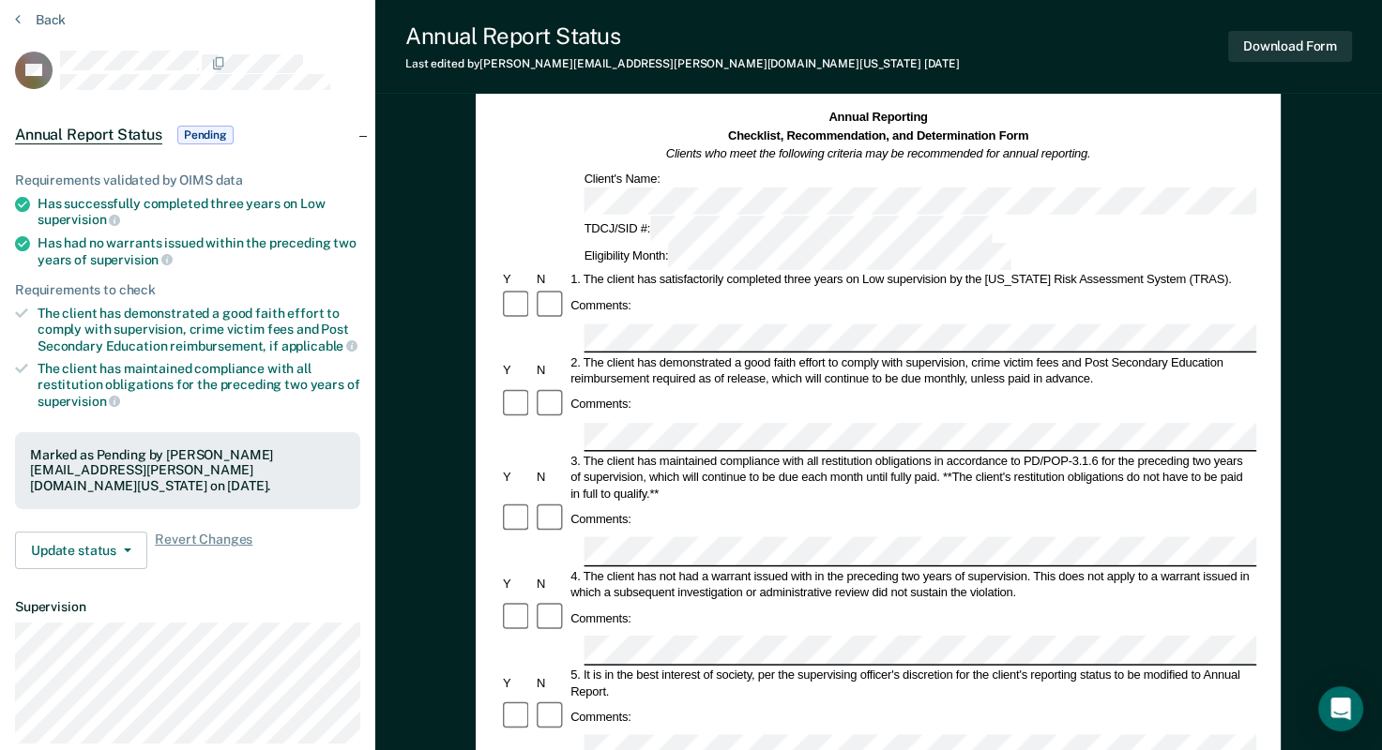
scroll to position [375, 0]
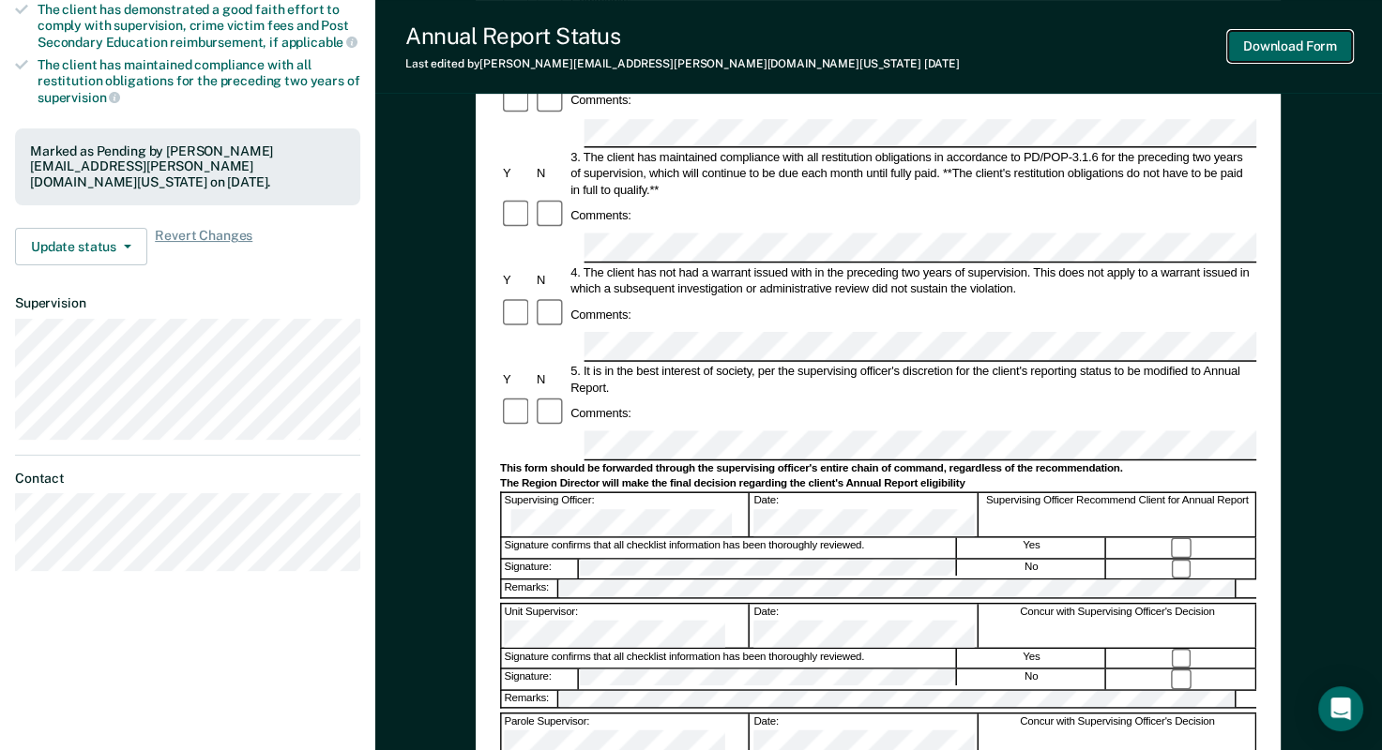
click at [1294, 43] on button "Download Form" at bounding box center [1290, 46] width 124 height 31
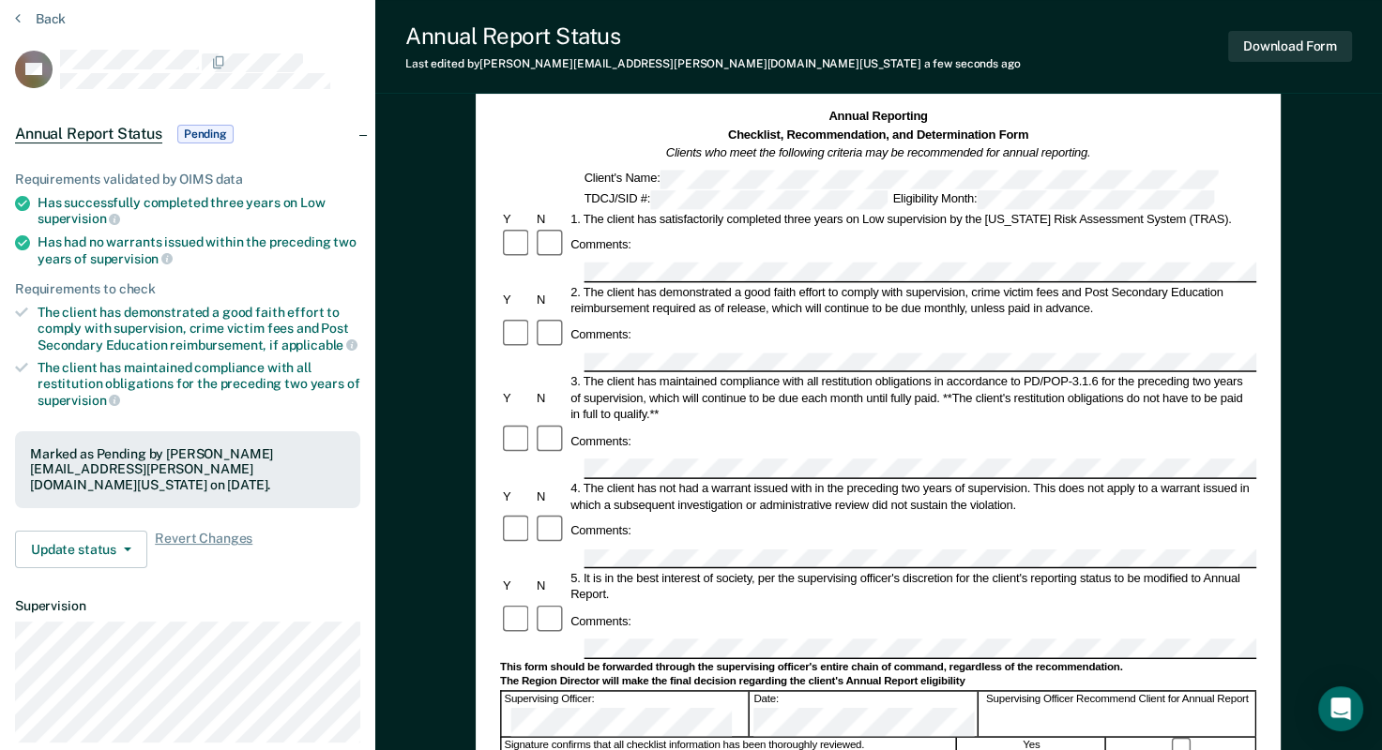
scroll to position [0, 0]
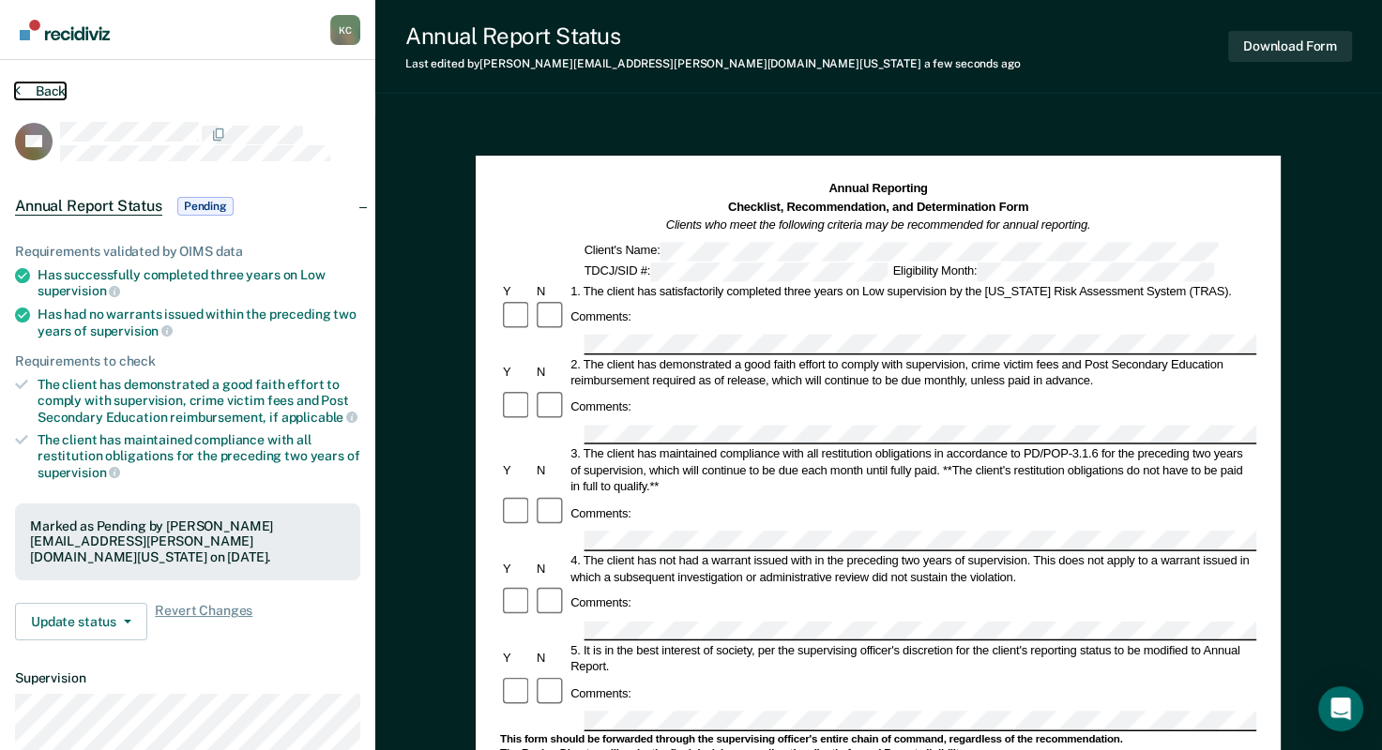
click at [15, 89] on icon at bounding box center [18, 90] width 6 height 15
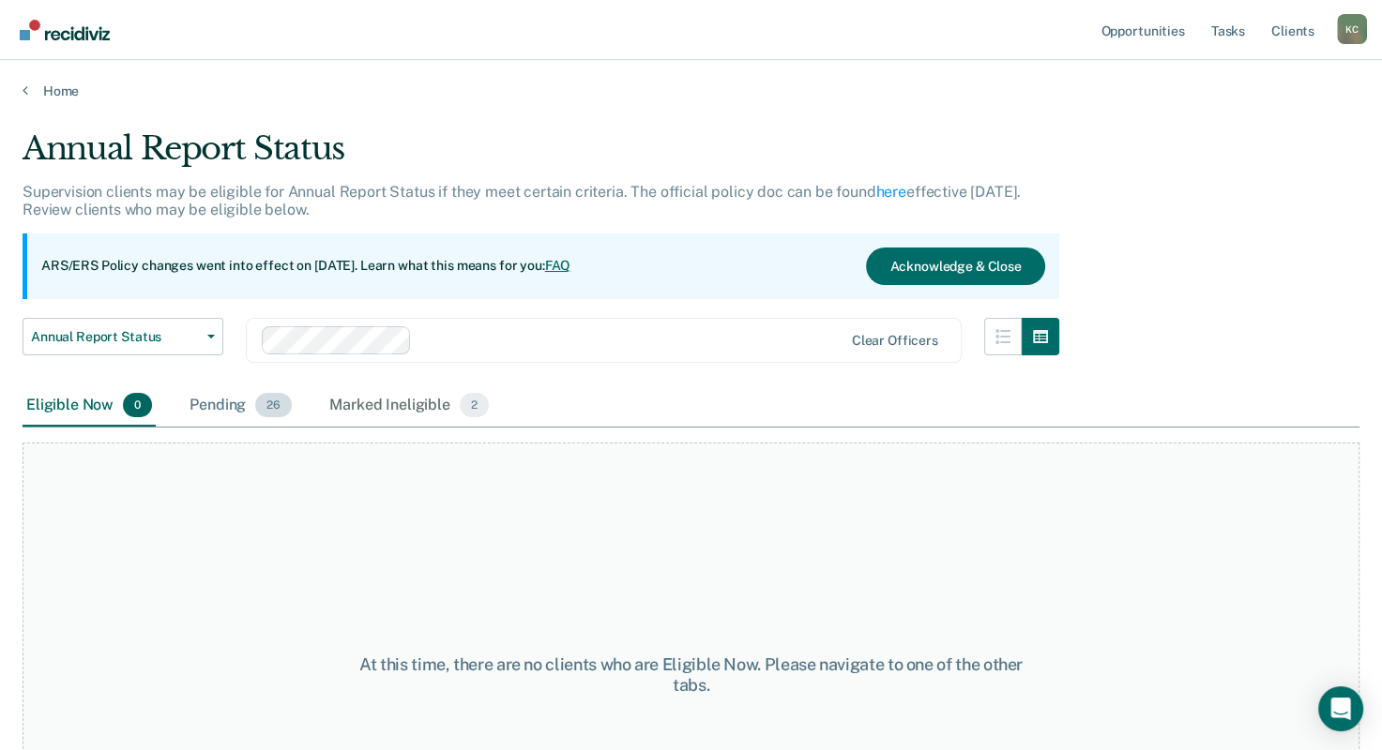
click at [233, 399] on div "Pending 26" at bounding box center [241, 406] width 110 height 41
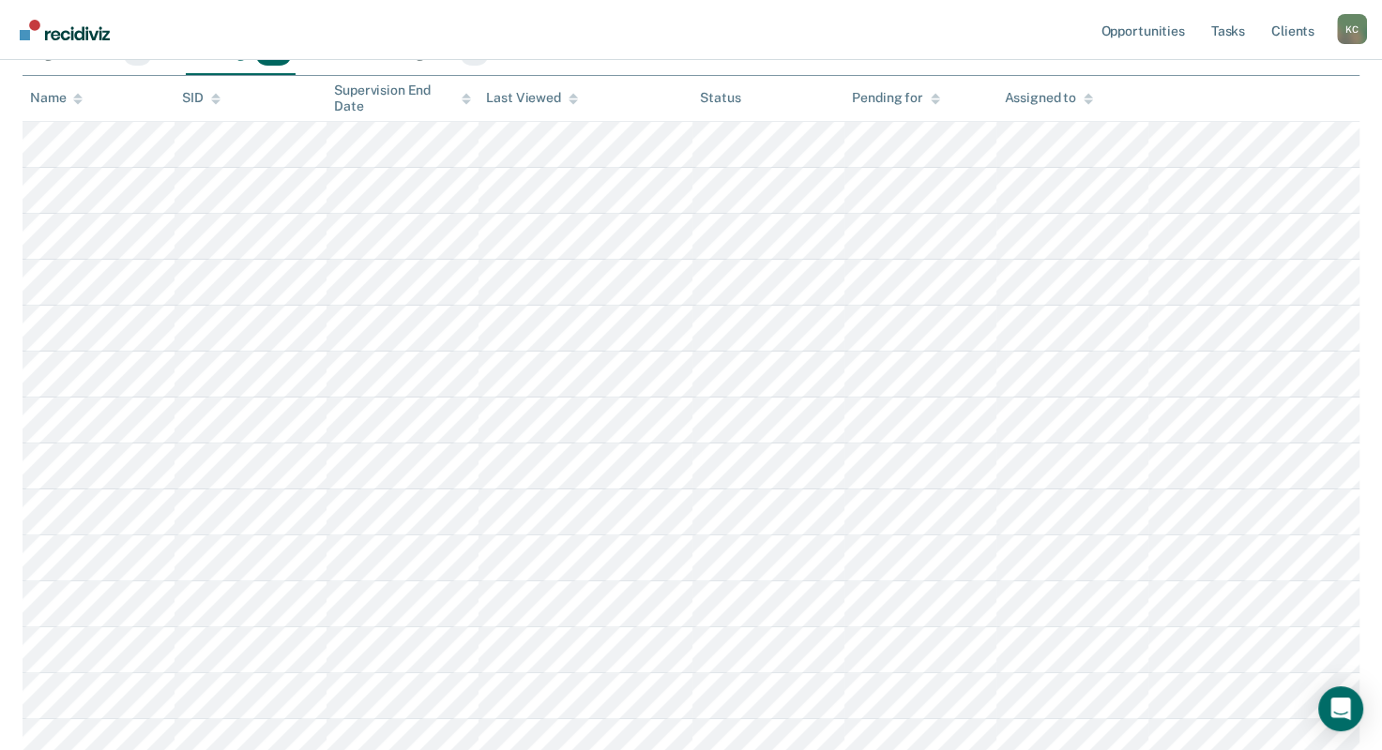
scroll to position [375, 0]
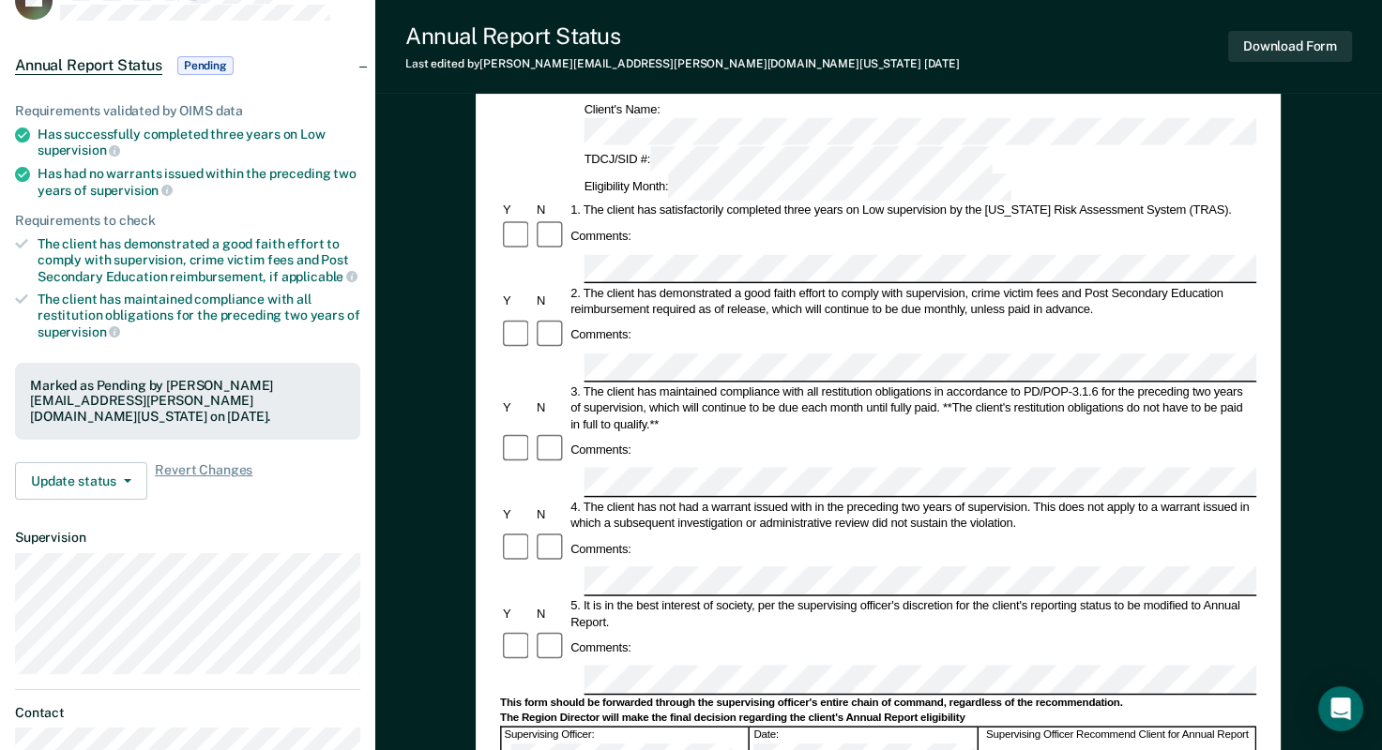
scroll to position [281, 0]
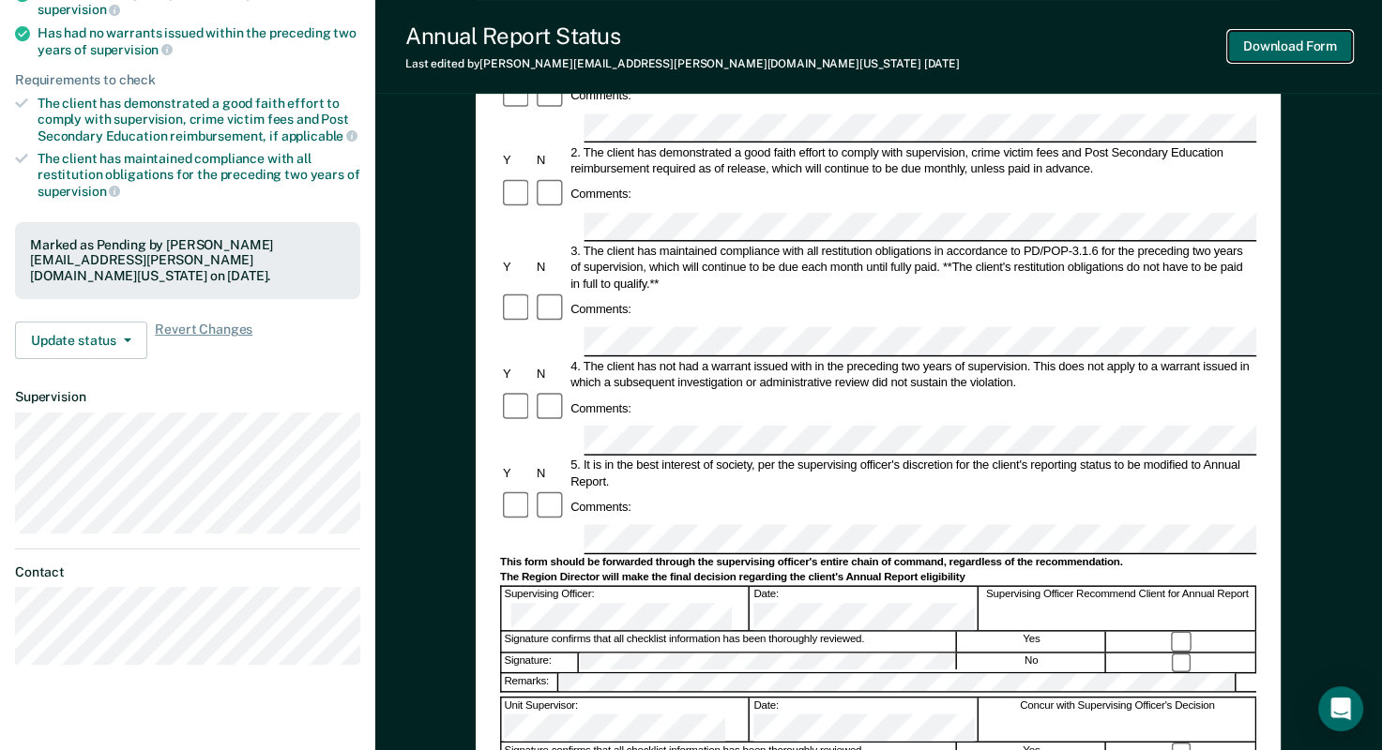
click at [1272, 41] on button "Download Form" at bounding box center [1290, 46] width 124 height 31
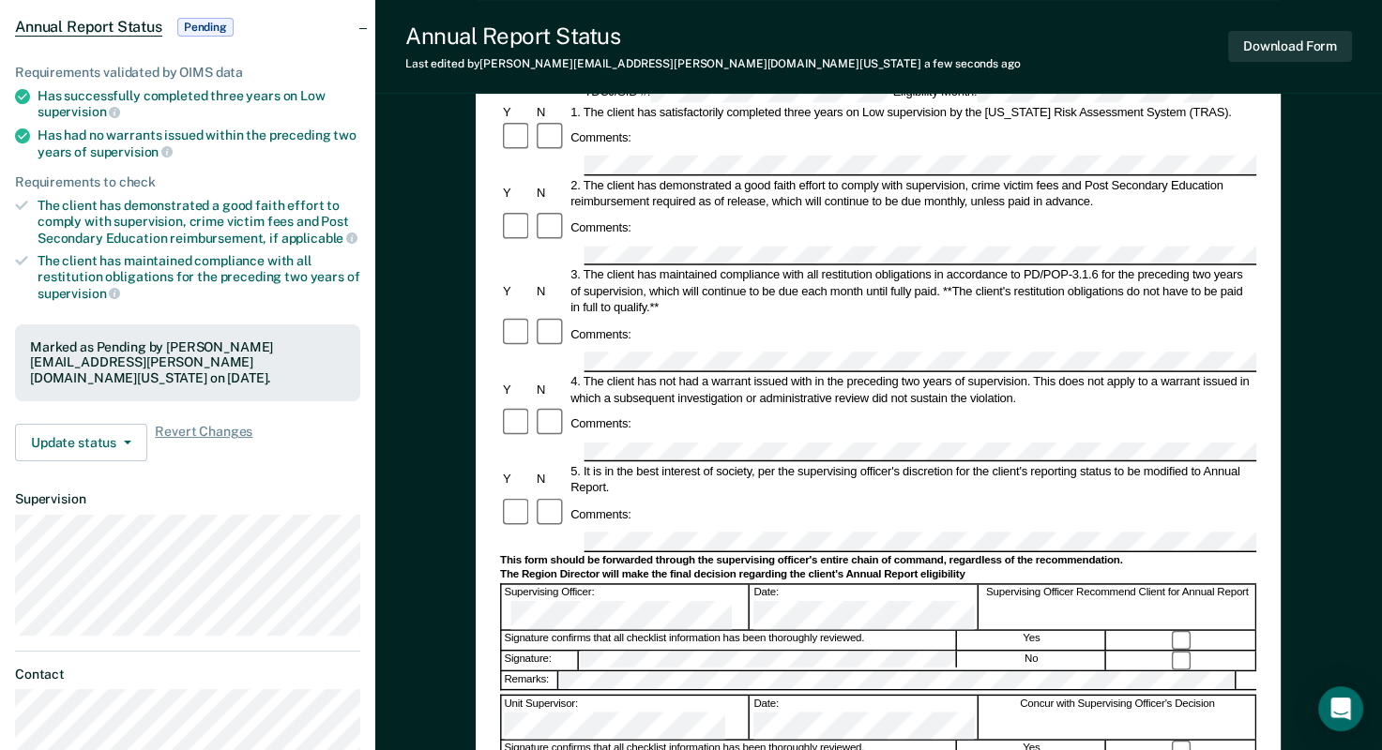
scroll to position [0, 0]
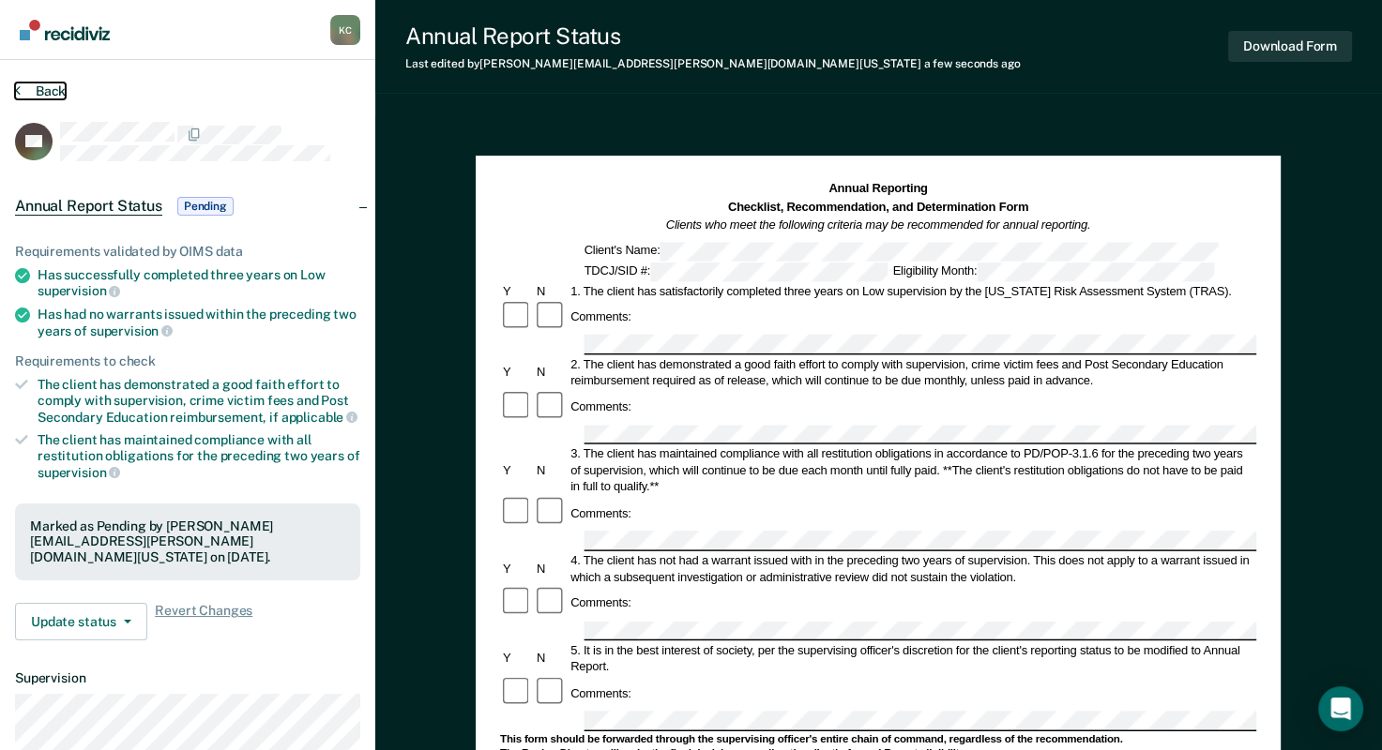
click at [19, 91] on icon at bounding box center [18, 90] width 6 height 15
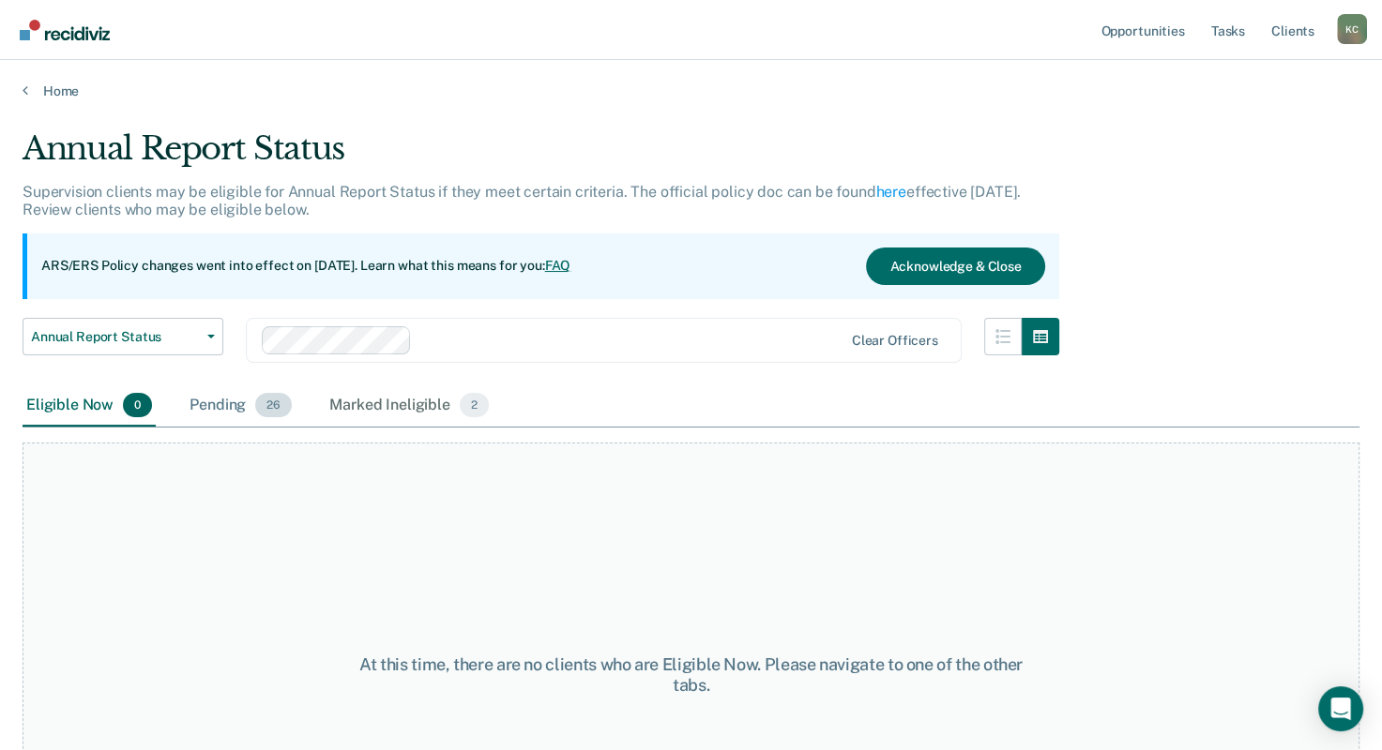
click at [237, 399] on div "Pending 26" at bounding box center [241, 406] width 110 height 41
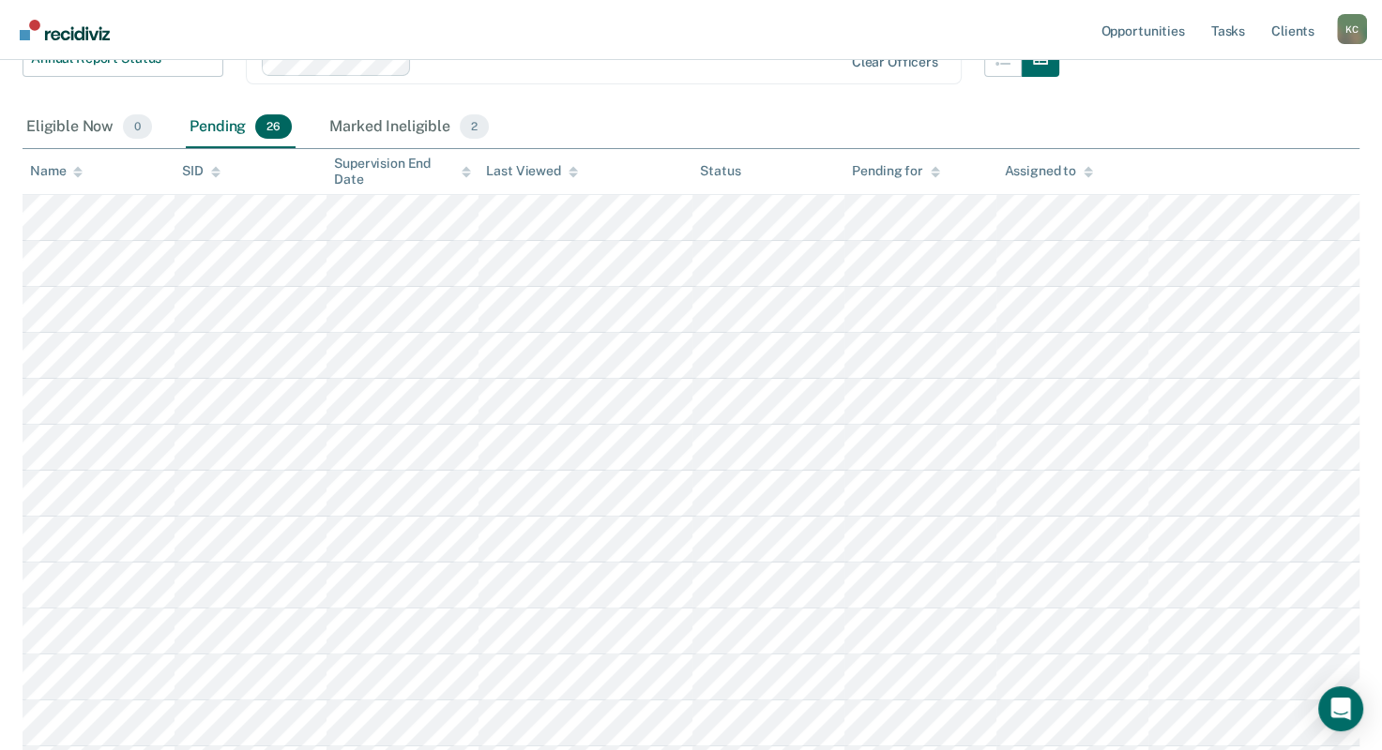
scroll to position [281, 0]
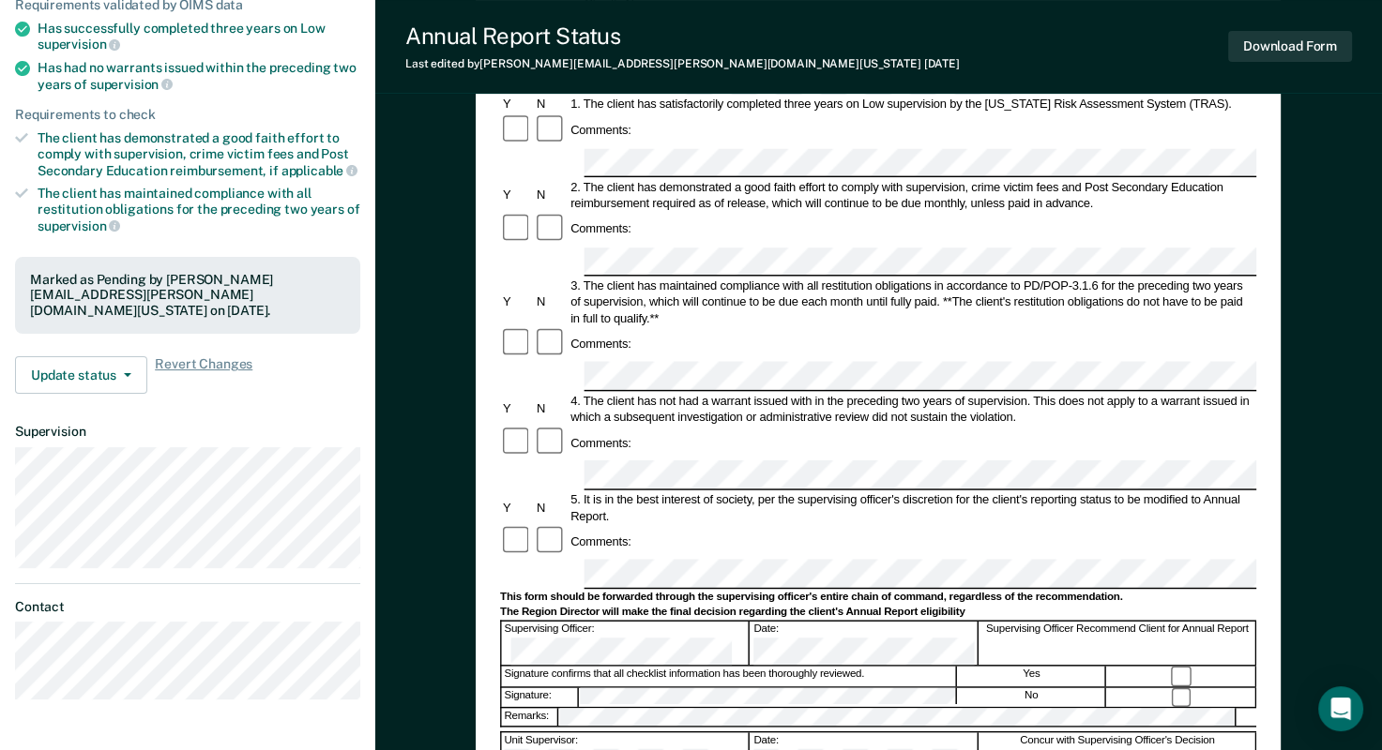
scroll to position [281, 0]
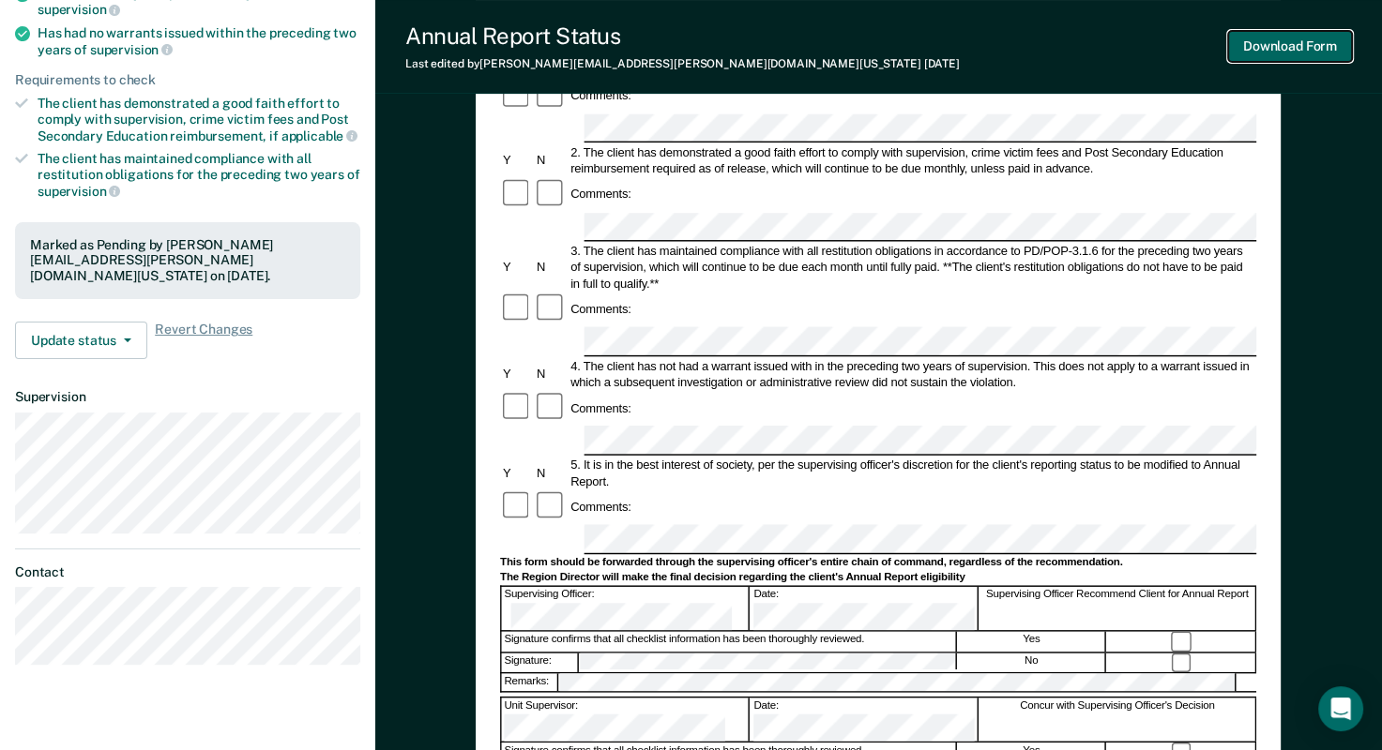
click at [1278, 49] on button "Download Form" at bounding box center [1290, 46] width 124 height 31
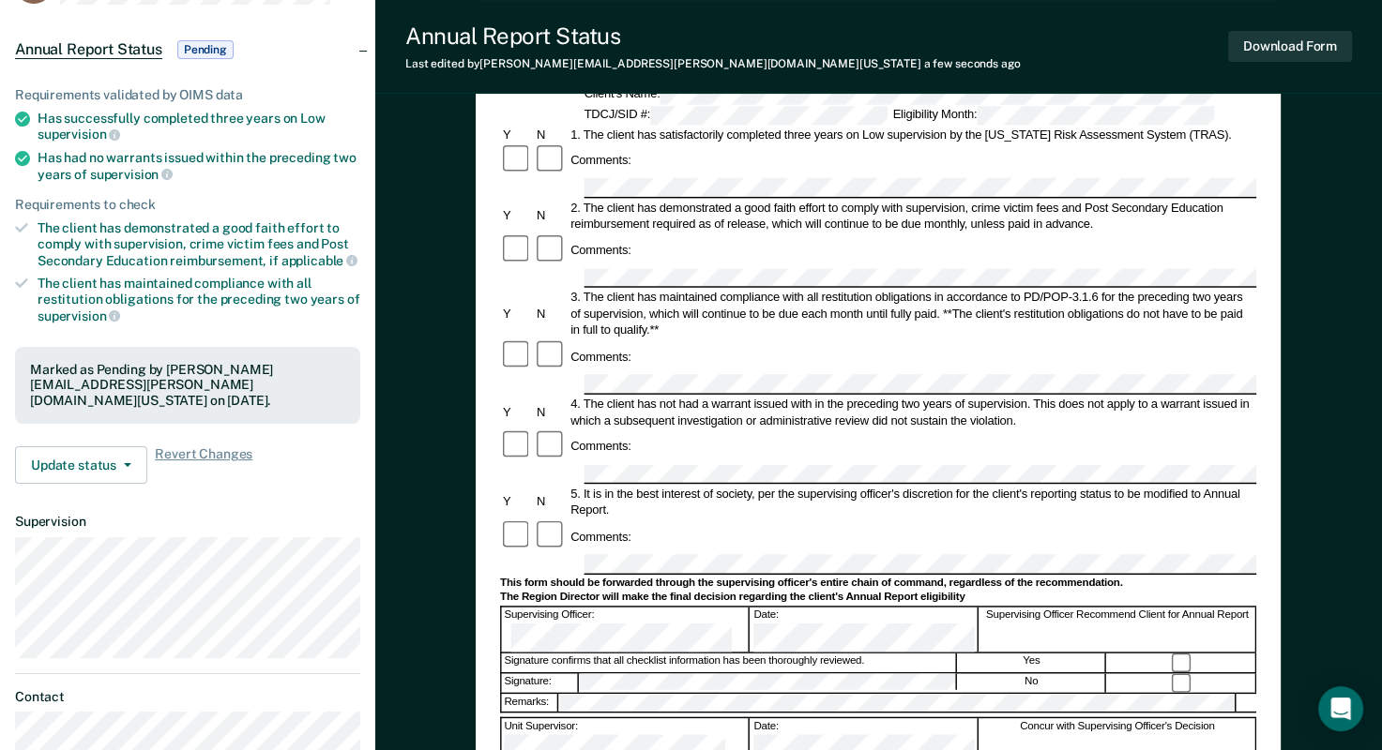
scroll to position [0, 0]
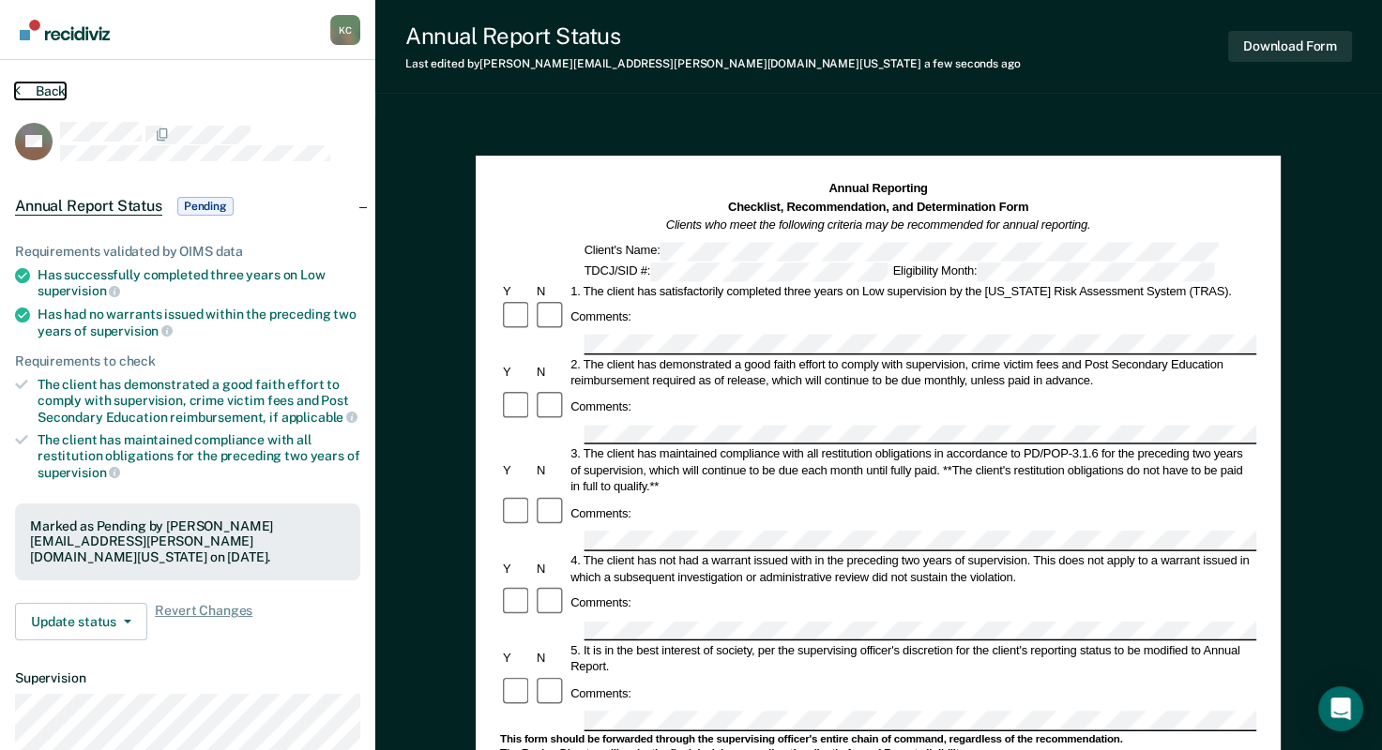
click at [19, 90] on icon at bounding box center [18, 90] width 6 height 15
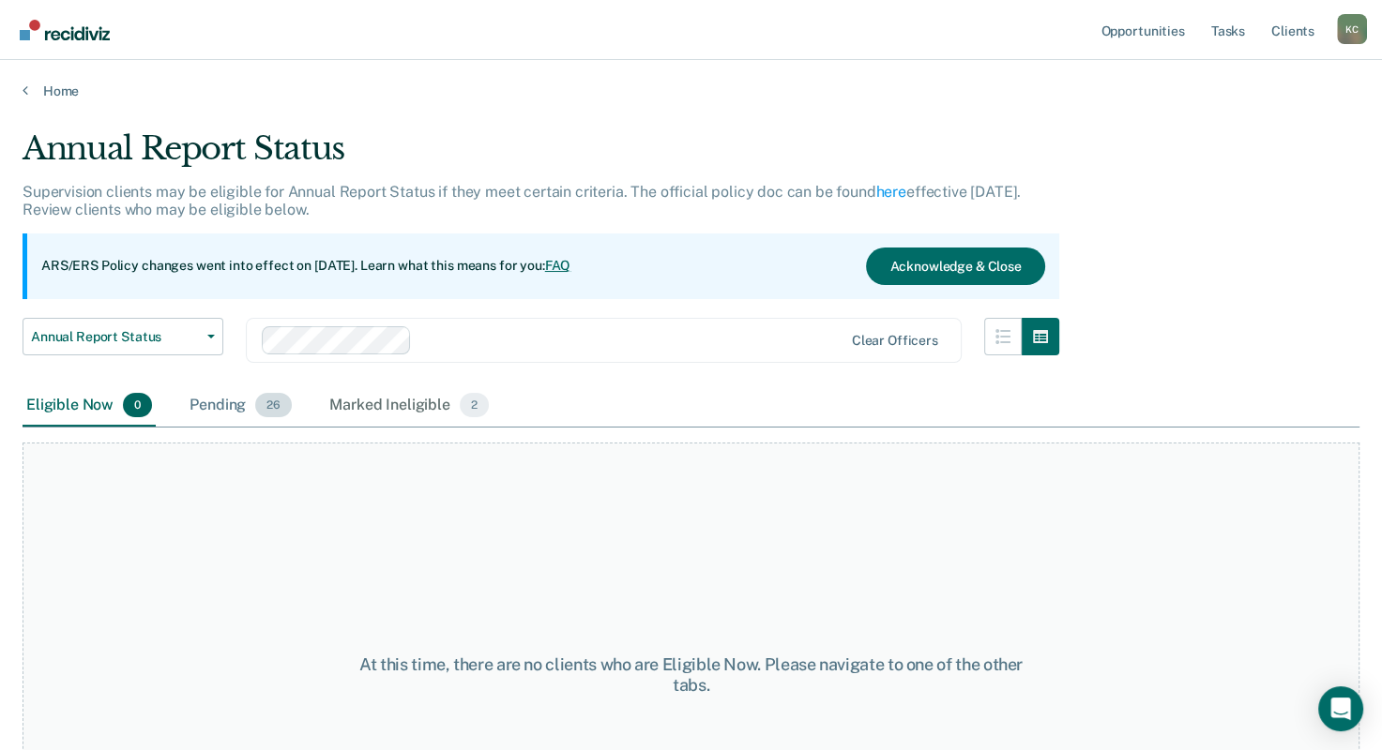
click at [251, 403] on div "Pending 26" at bounding box center [241, 406] width 110 height 41
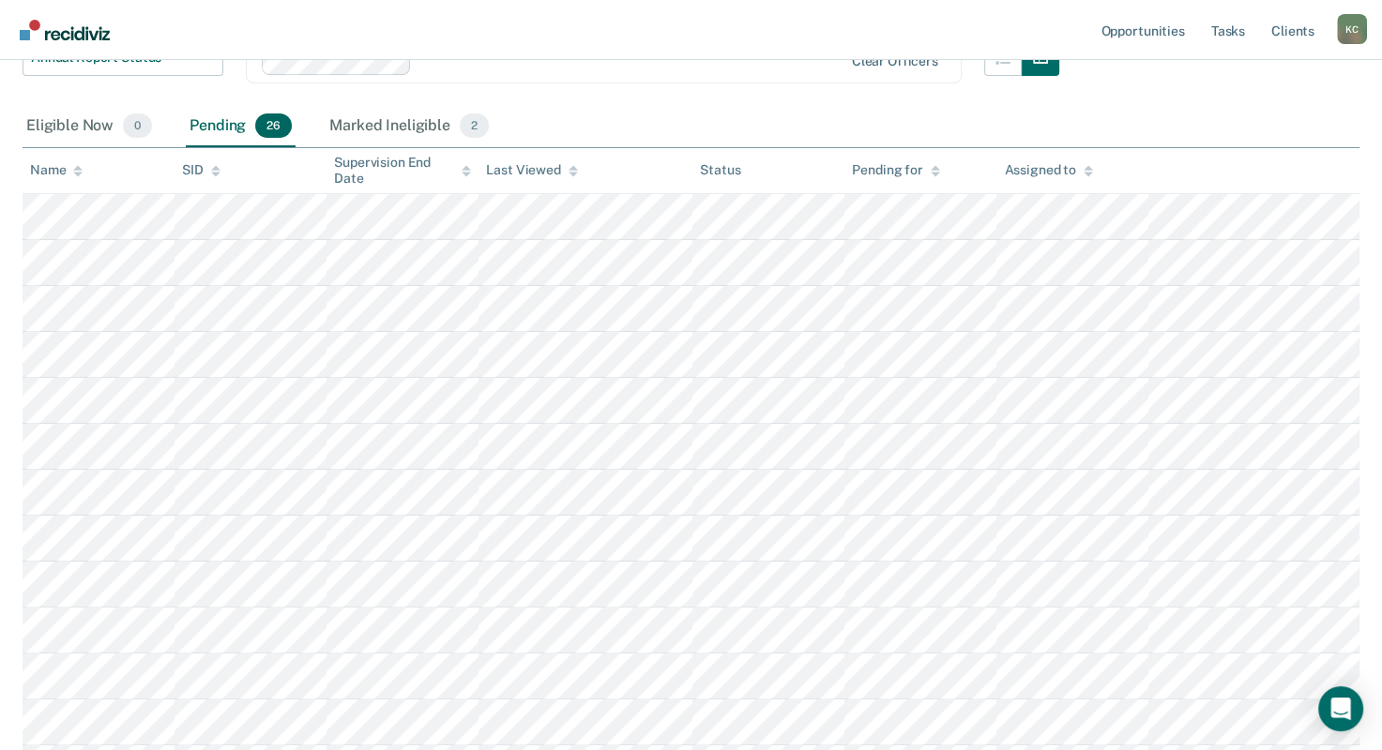
scroll to position [281, 0]
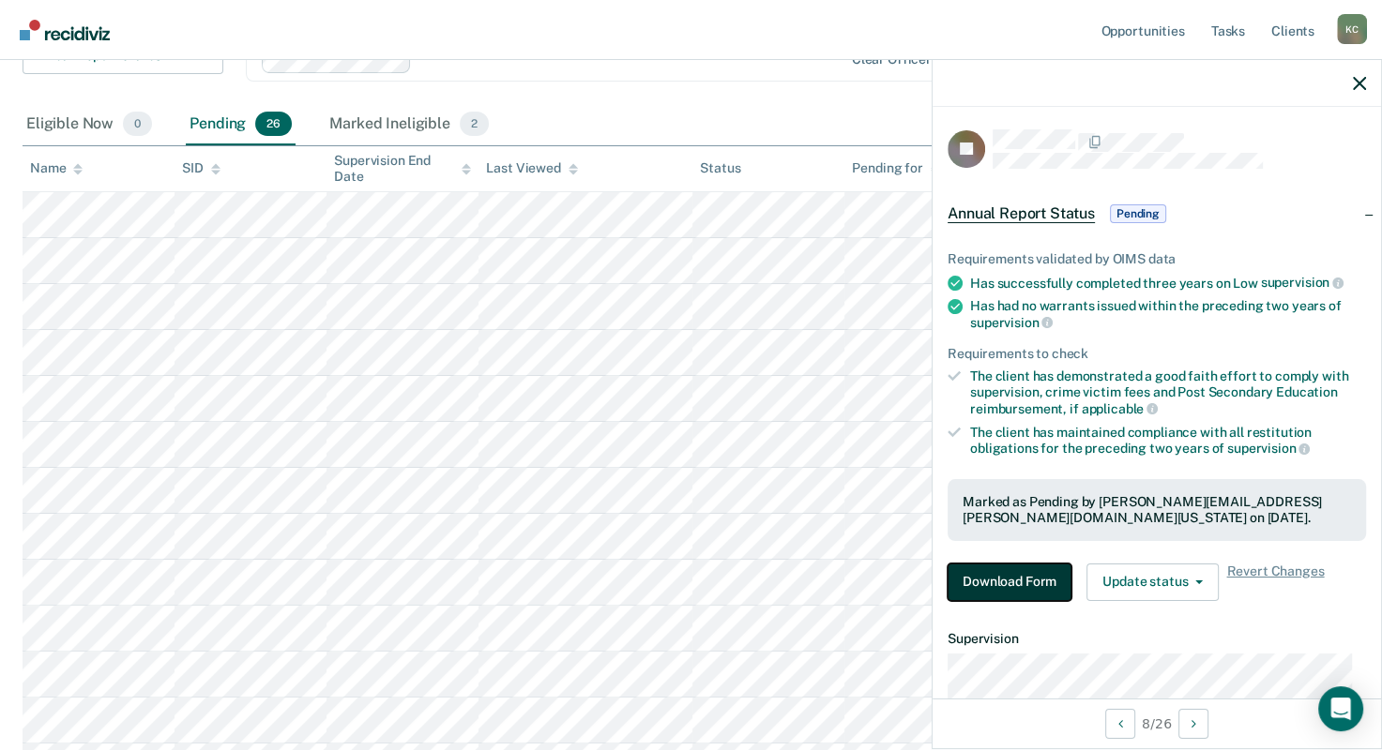
click at [1032, 588] on button "Download Form" at bounding box center [1009, 583] width 124 height 38
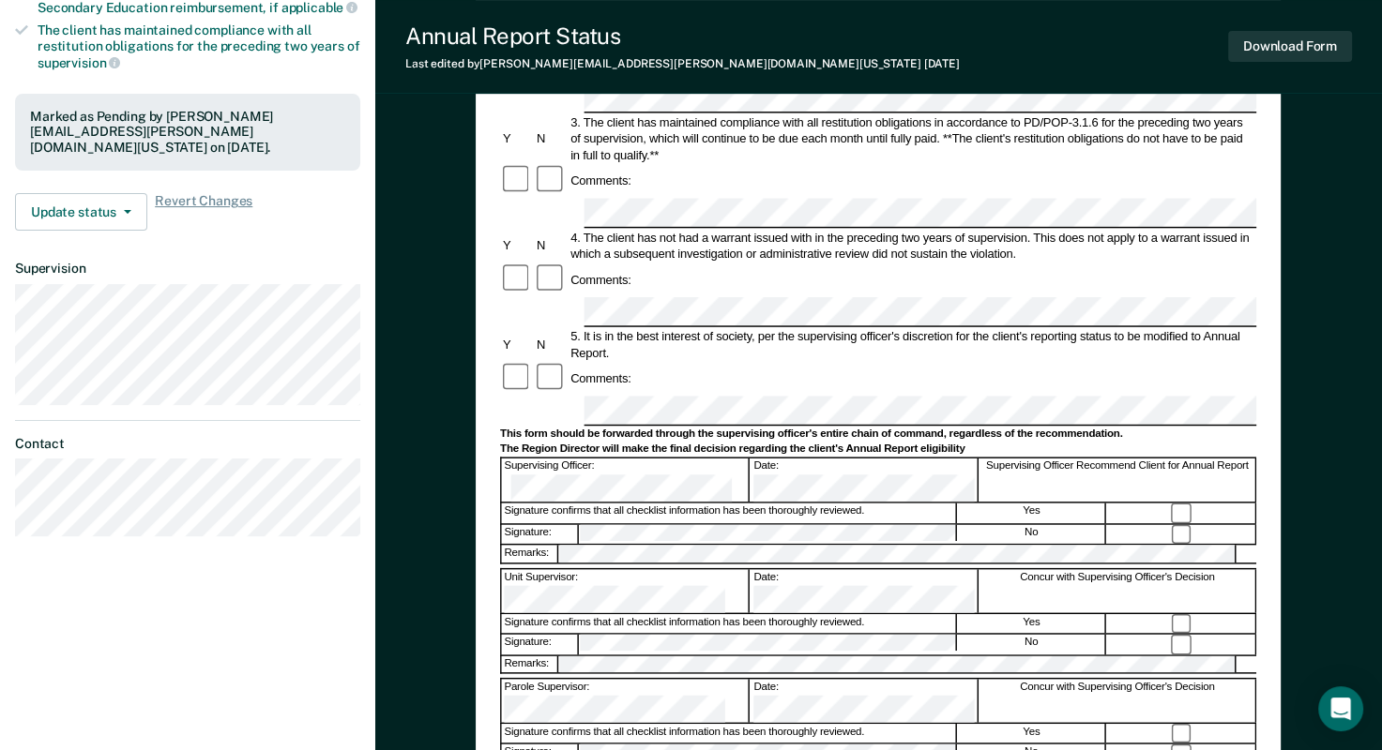
scroll to position [469, 0]
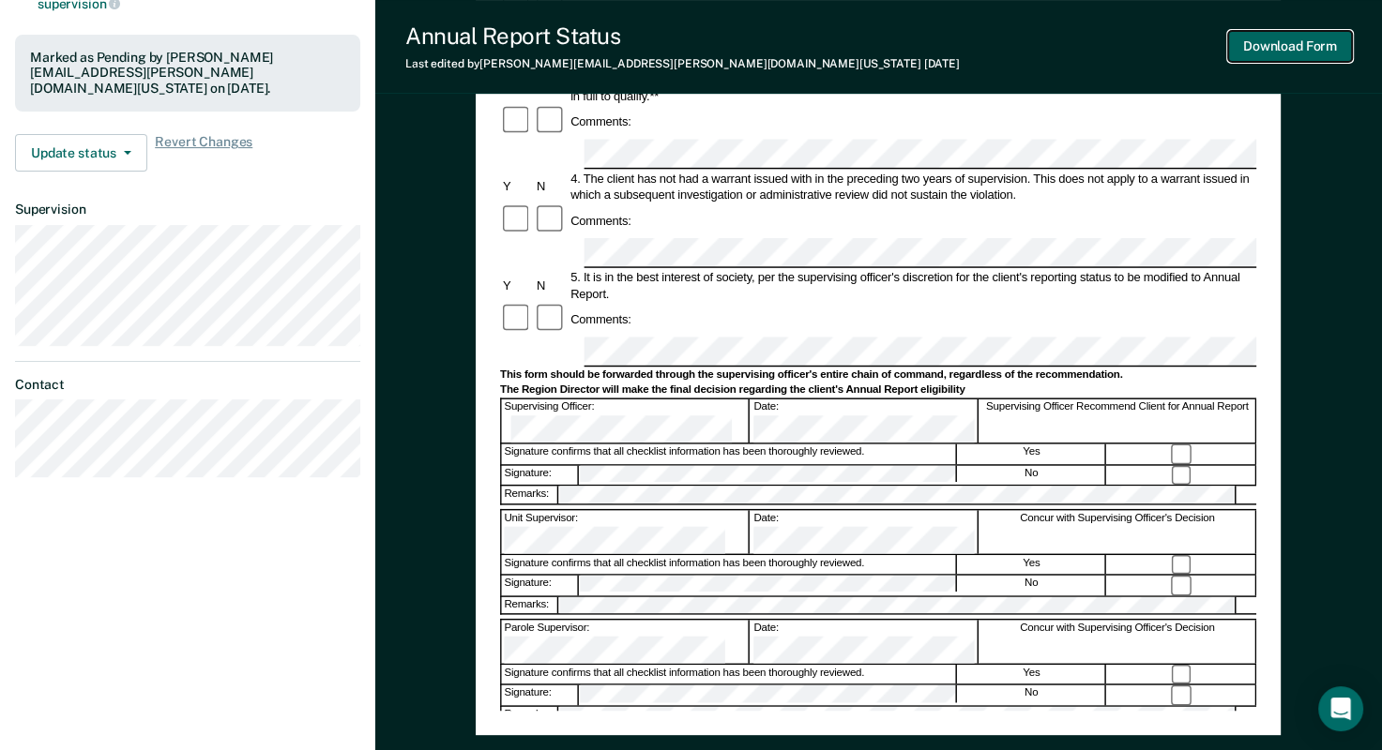
click at [1299, 41] on button "Download Form" at bounding box center [1290, 46] width 124 height 31
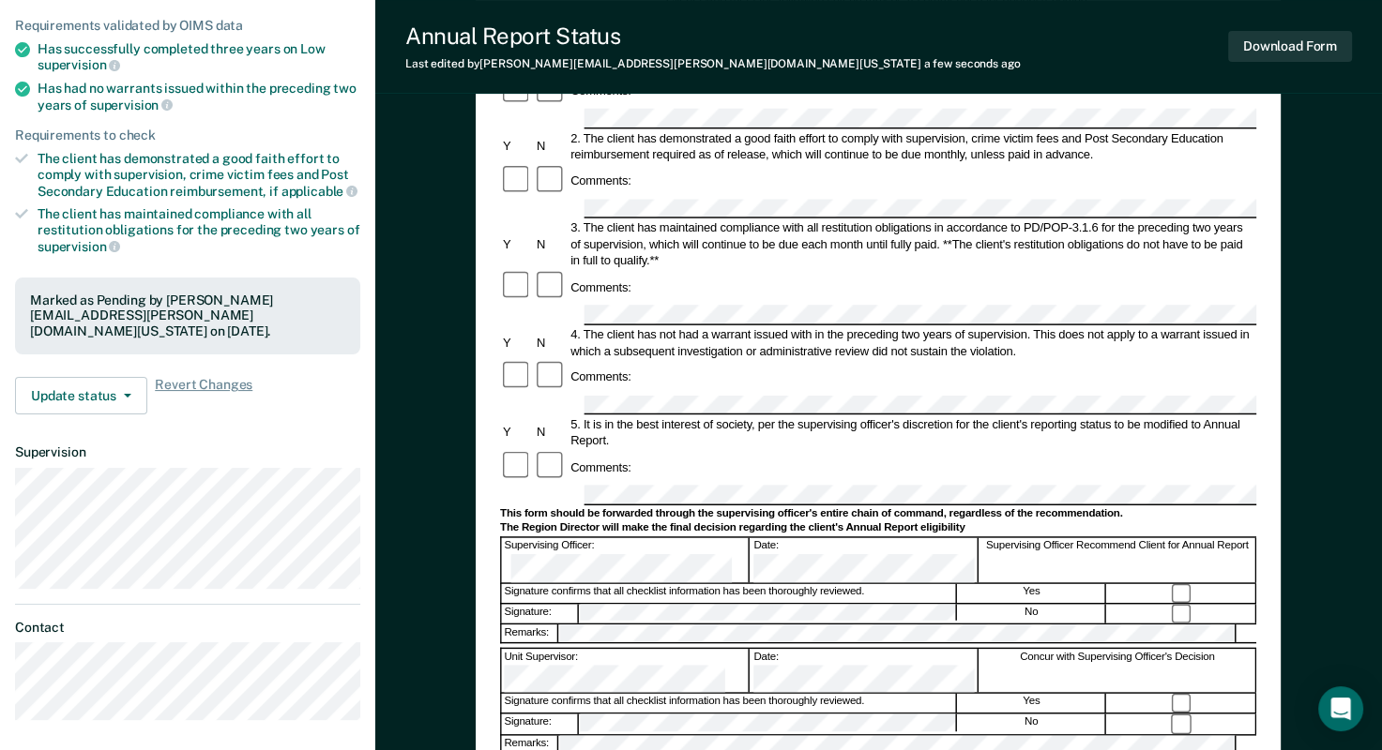
scroll to position [0, 0]
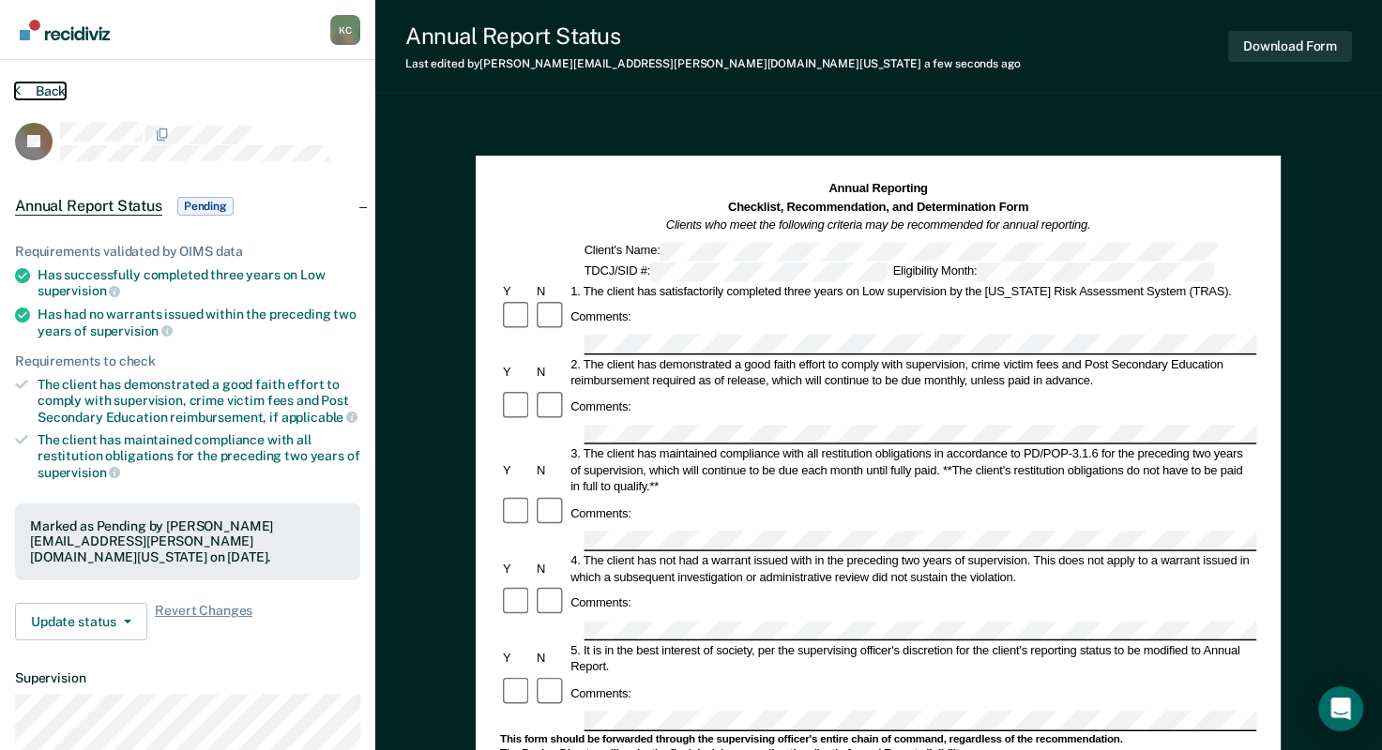
click at [19, 90] on icon at bounding box center [18, 90] width 6 height 15
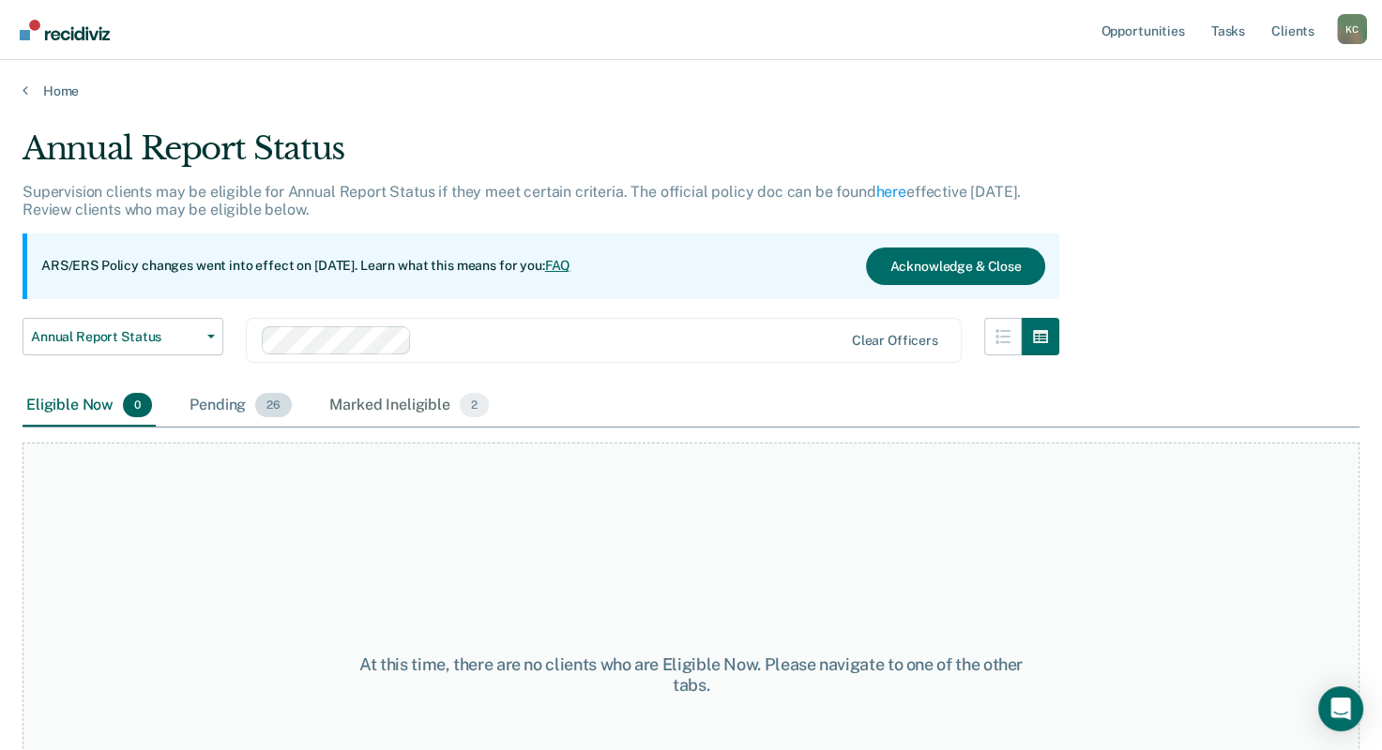
click at [229, 400] on div "Pending 26" at bounding box center [241, 406] width 110 height 41
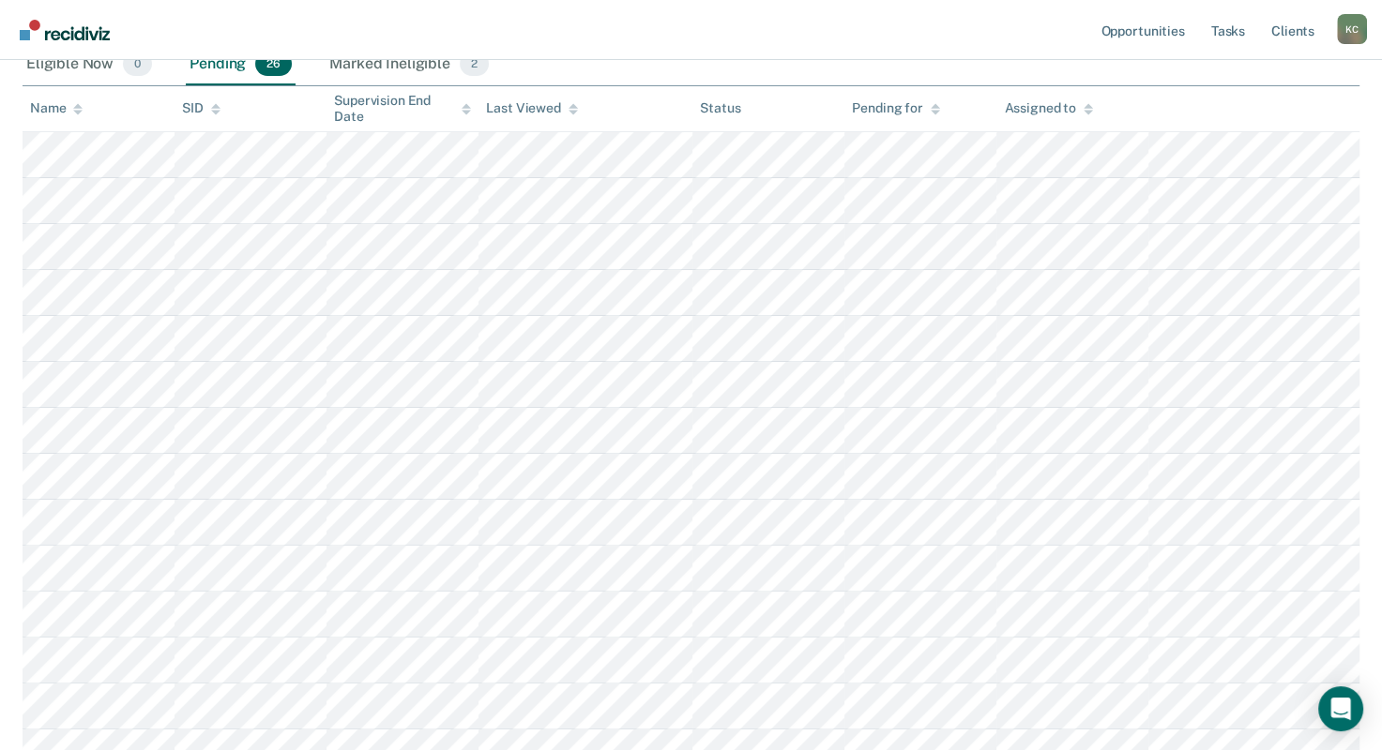
scroll to position [375, 0]
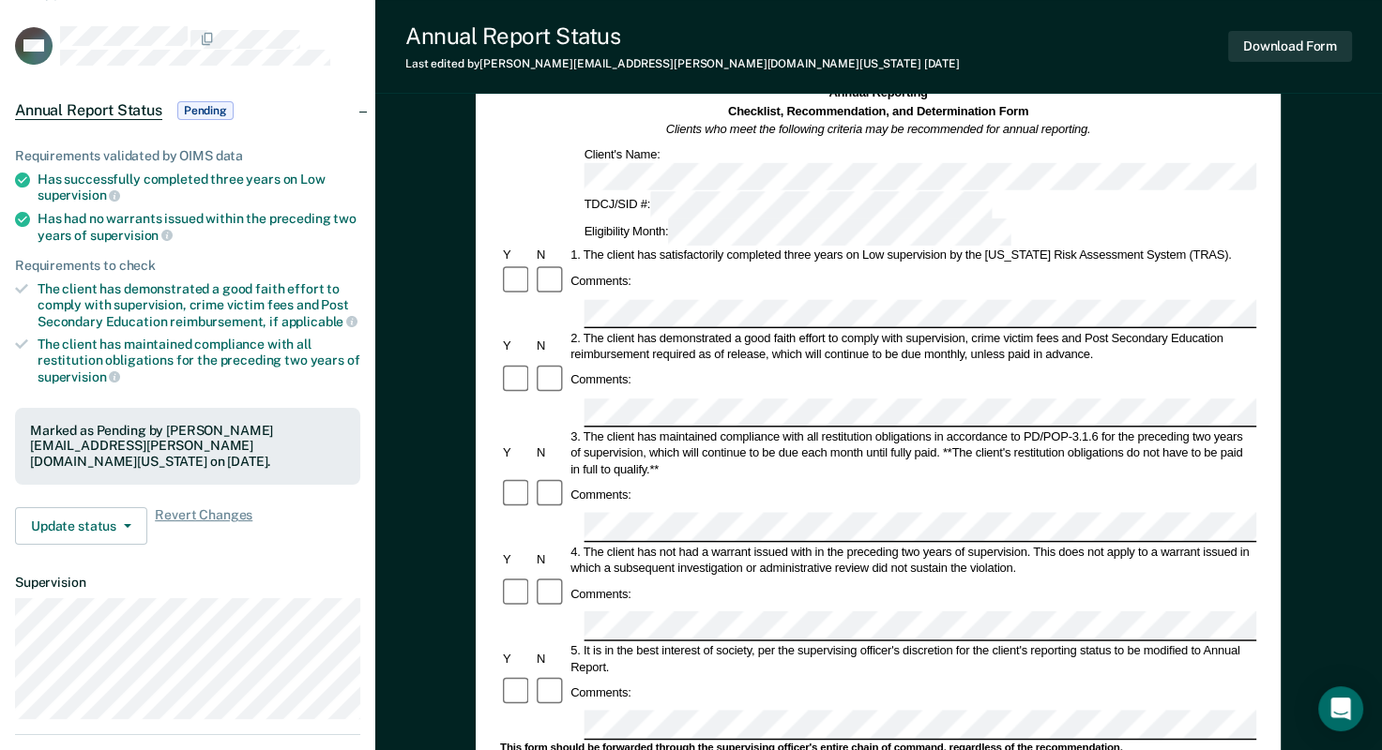
scroll to position [281, 0]
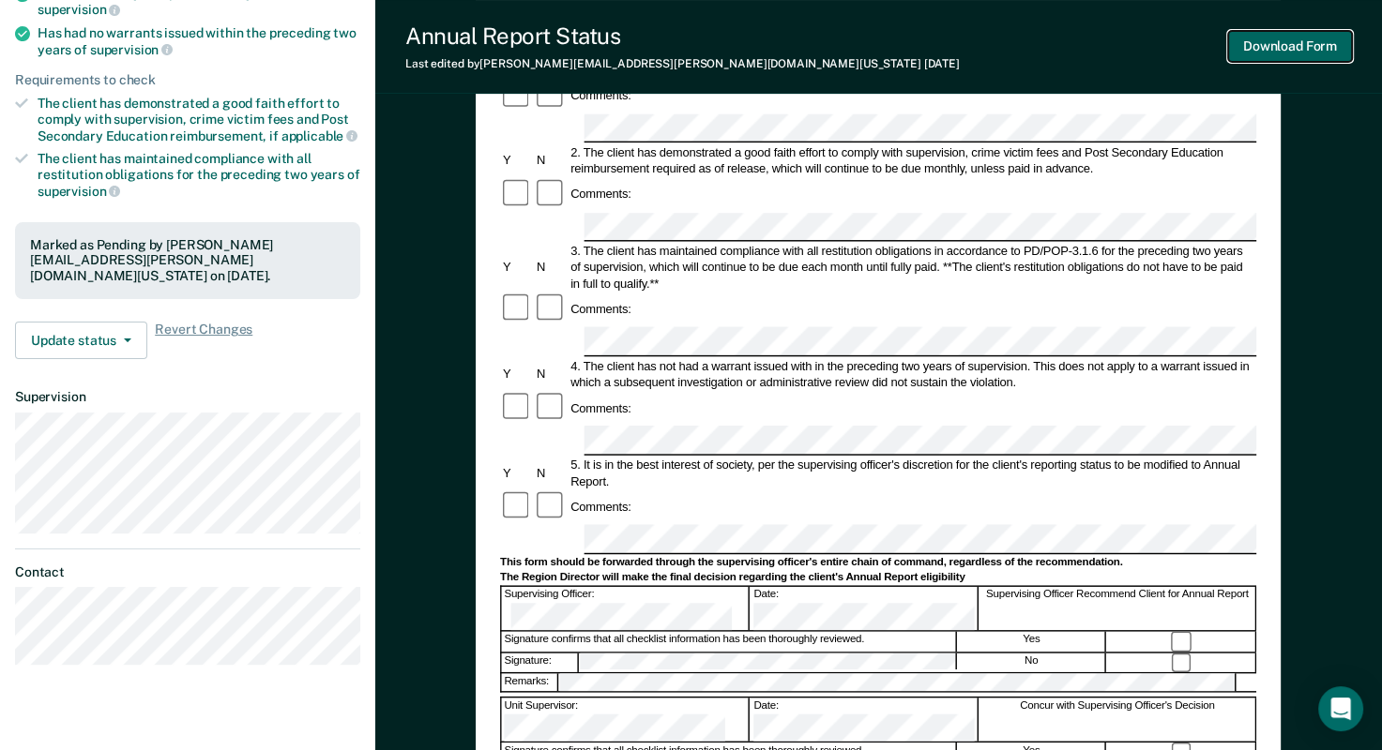
click at [1269, 48] on button "Download Form" at bounding box center [1290, 46] width 124 height 31
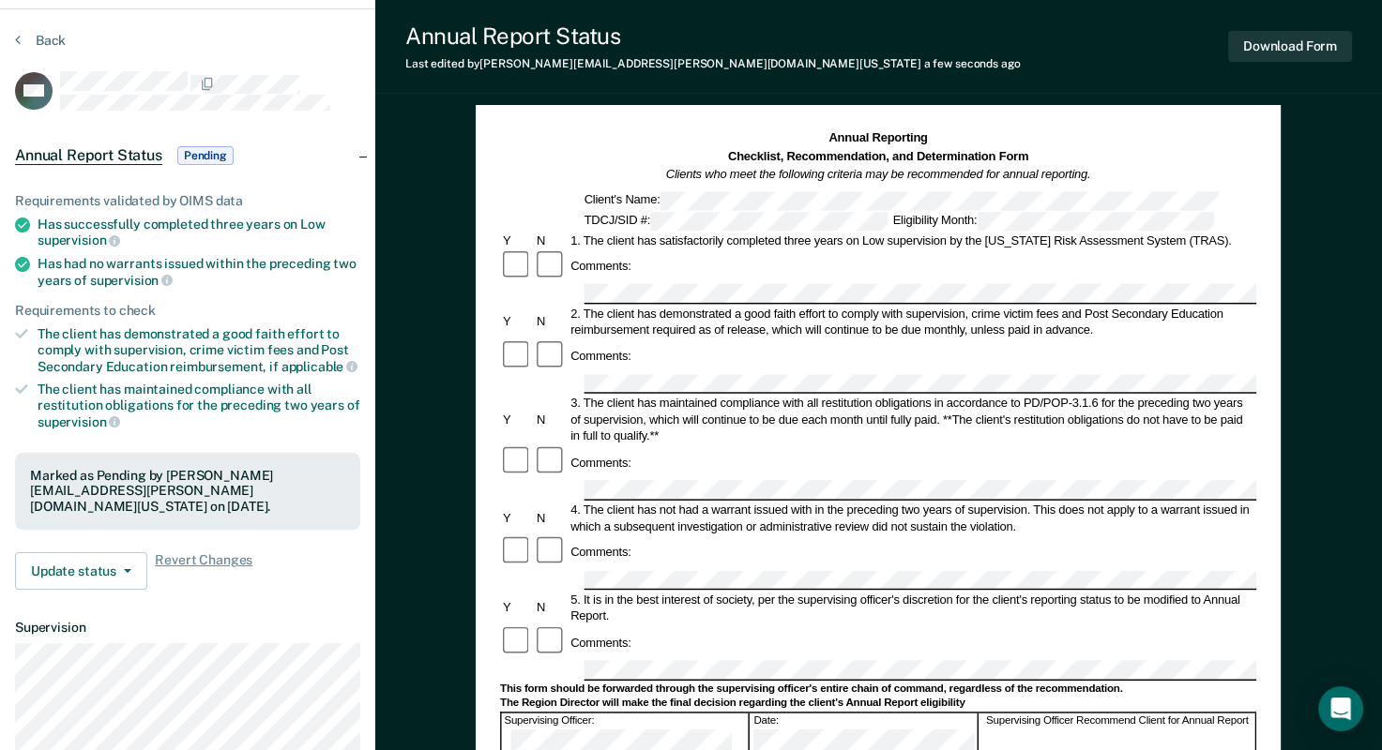
scroll to position [0, 0]
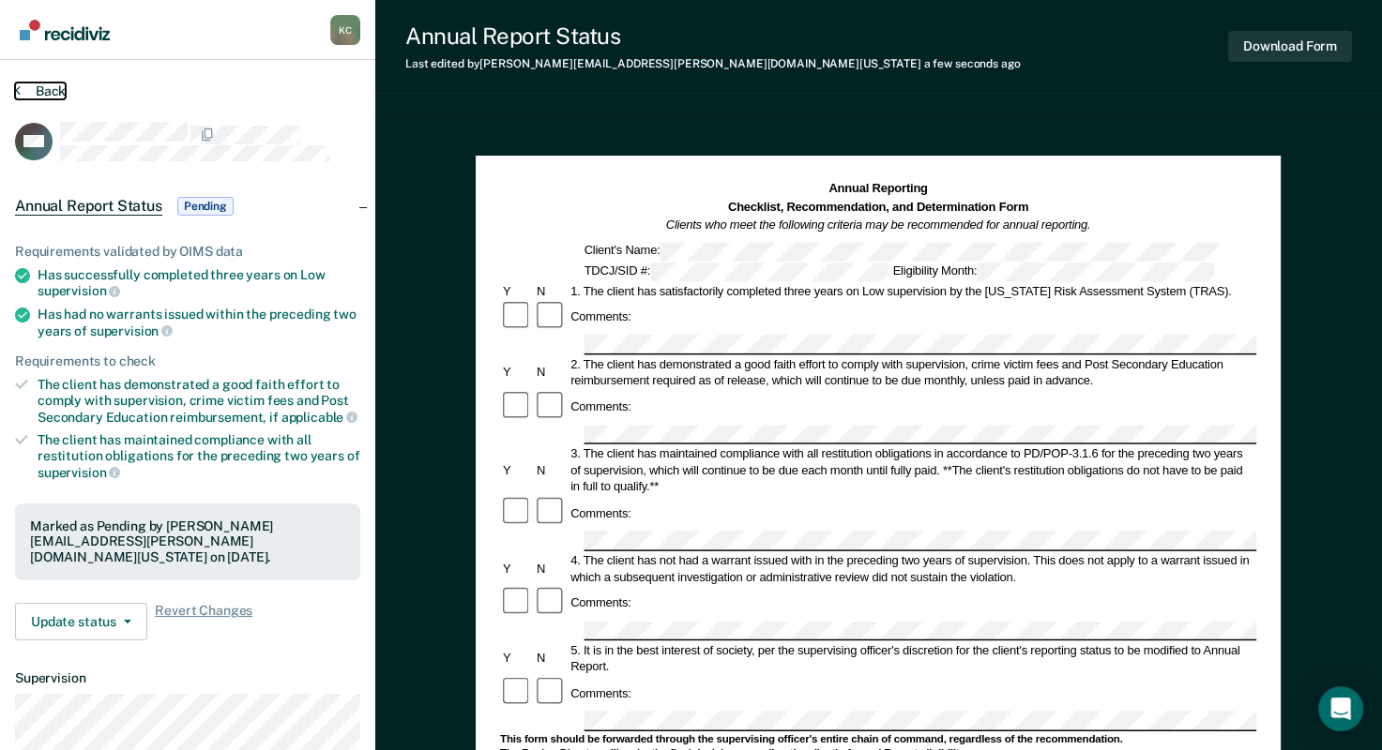
click at [18, 86] on icon at bounding box center [18, 90] width 6 height 15
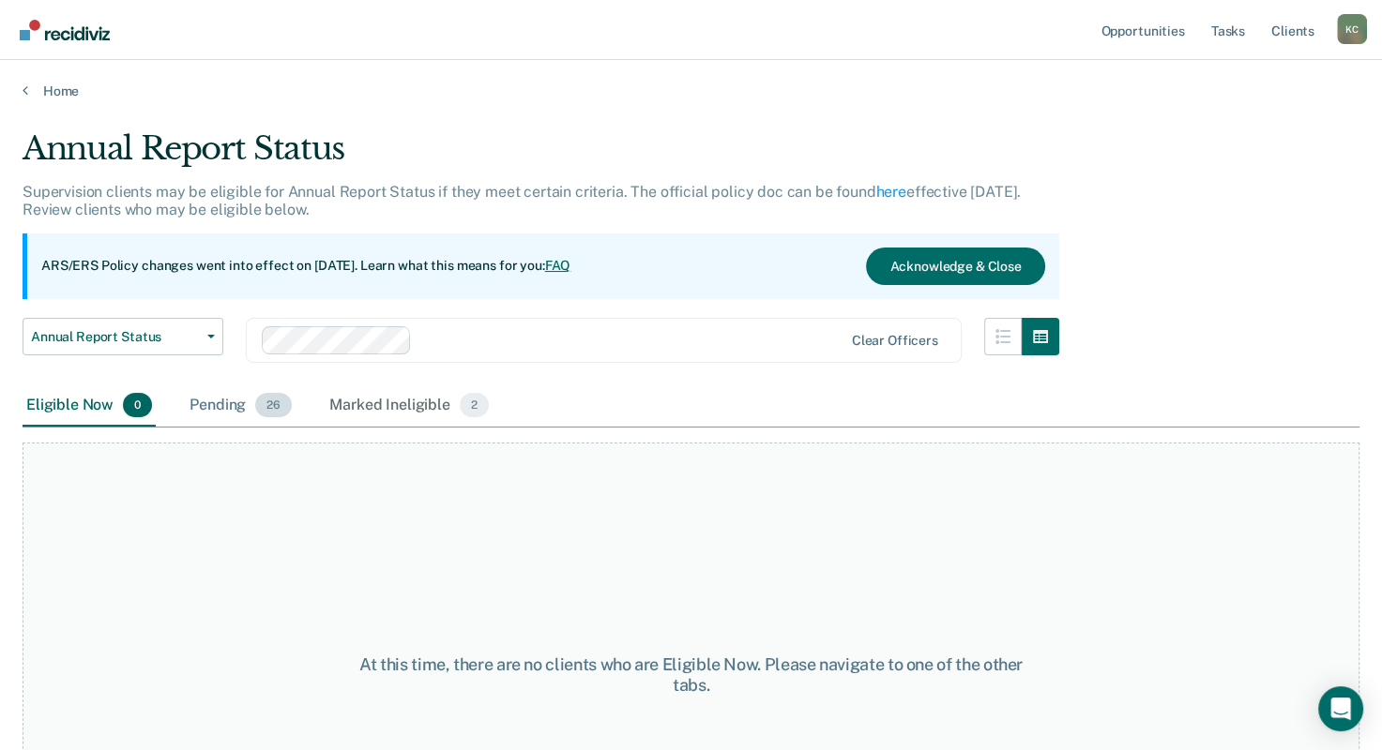
click at [214, 410] on div "Pending 26" at bounding box center [241, 406] width 110 height 41
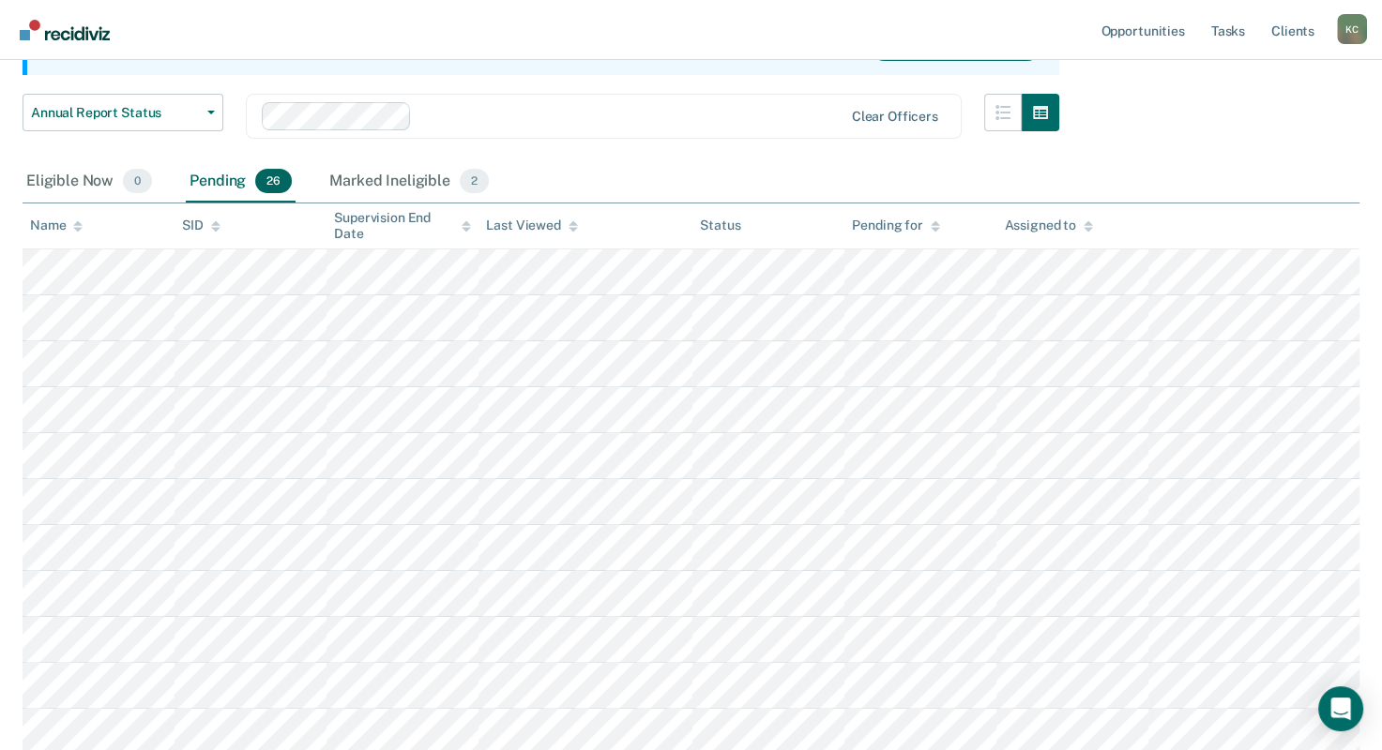
scroll to position [375, 0]
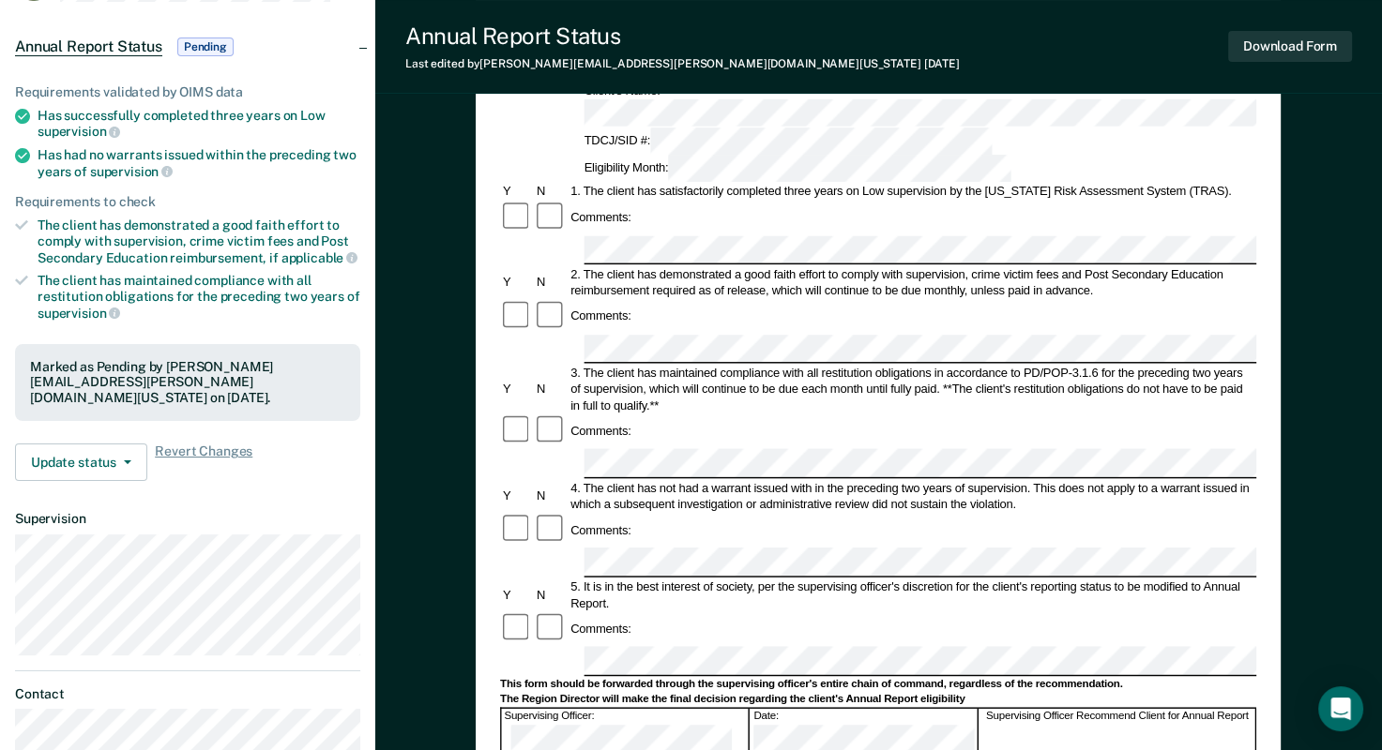
scroll to position [375, 0]
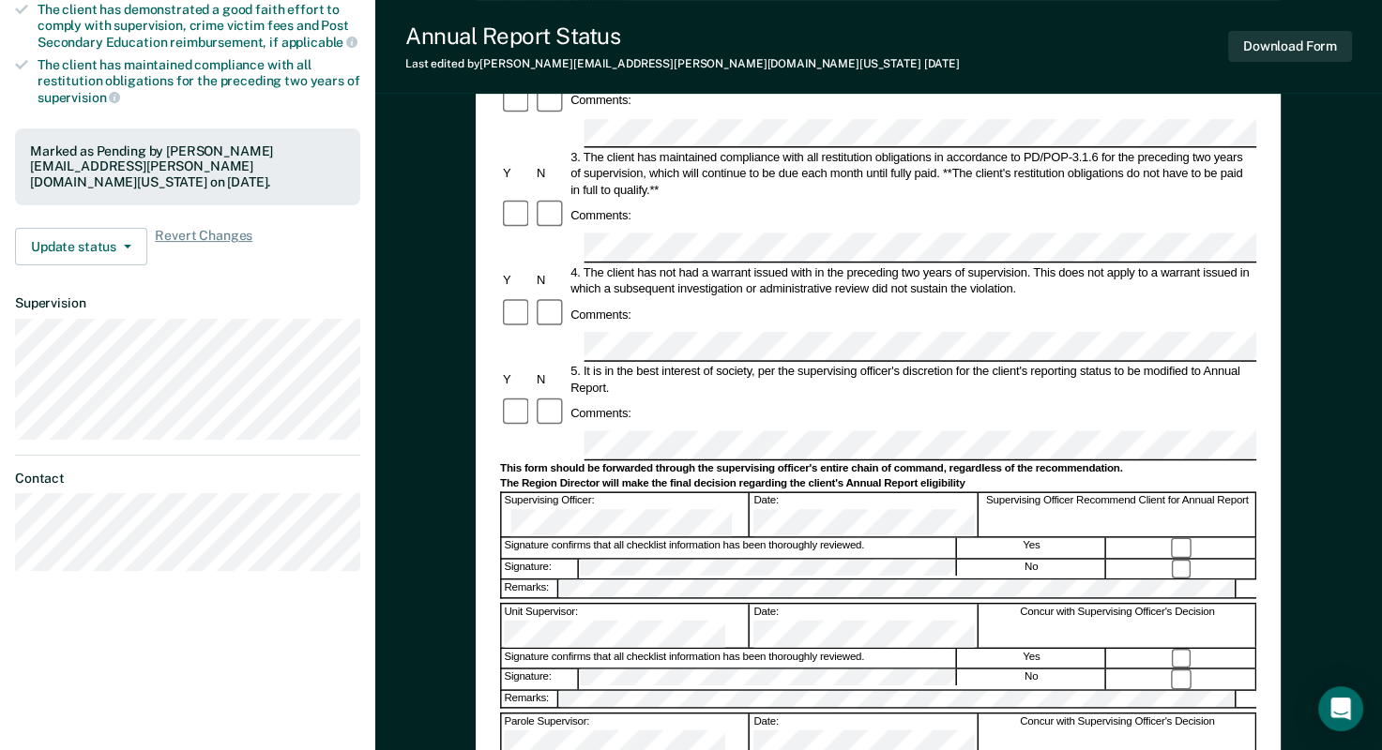
click at [509, 558] on div "Signature: No" at bounding box center [878, 568] width 756 height 21
click at [1321, 55] on button "Download Form" at bounding box center [1290, 46] width 124 height 31
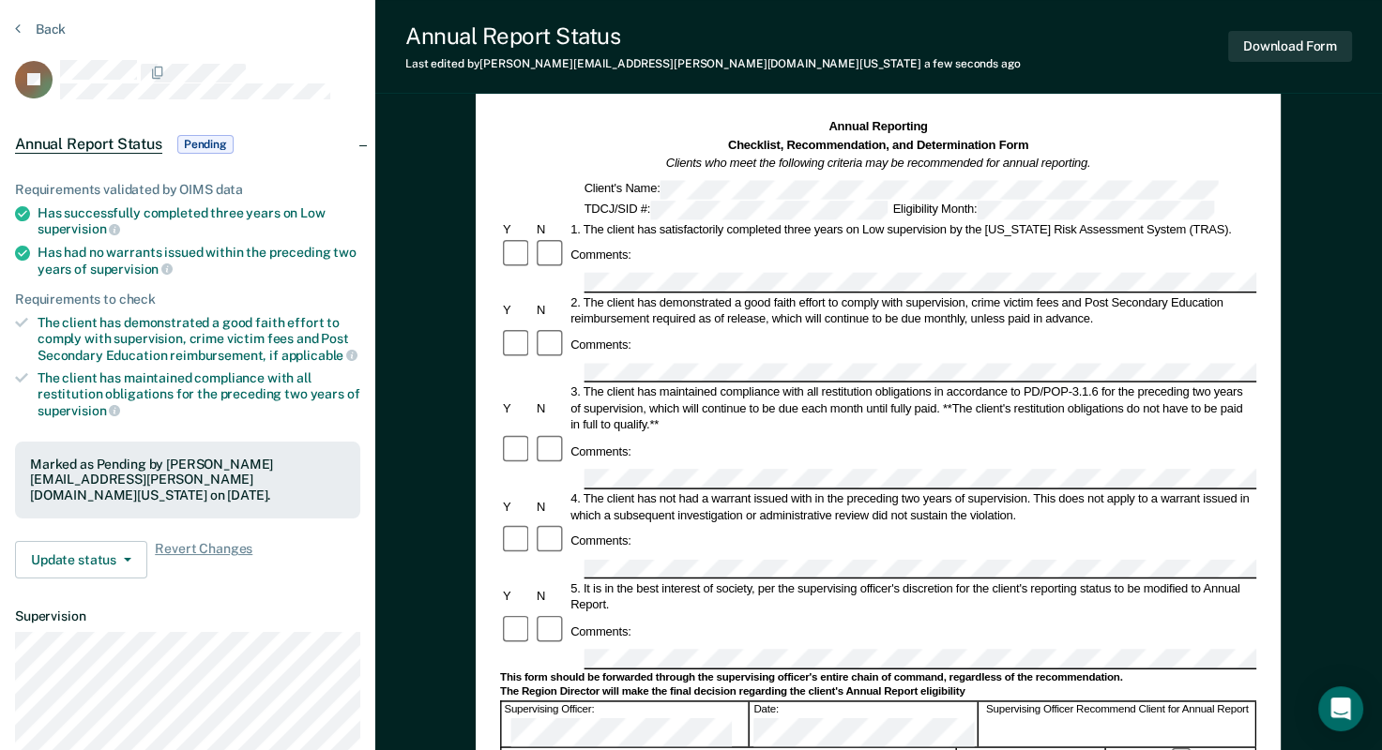
scroll to position [0, 0]
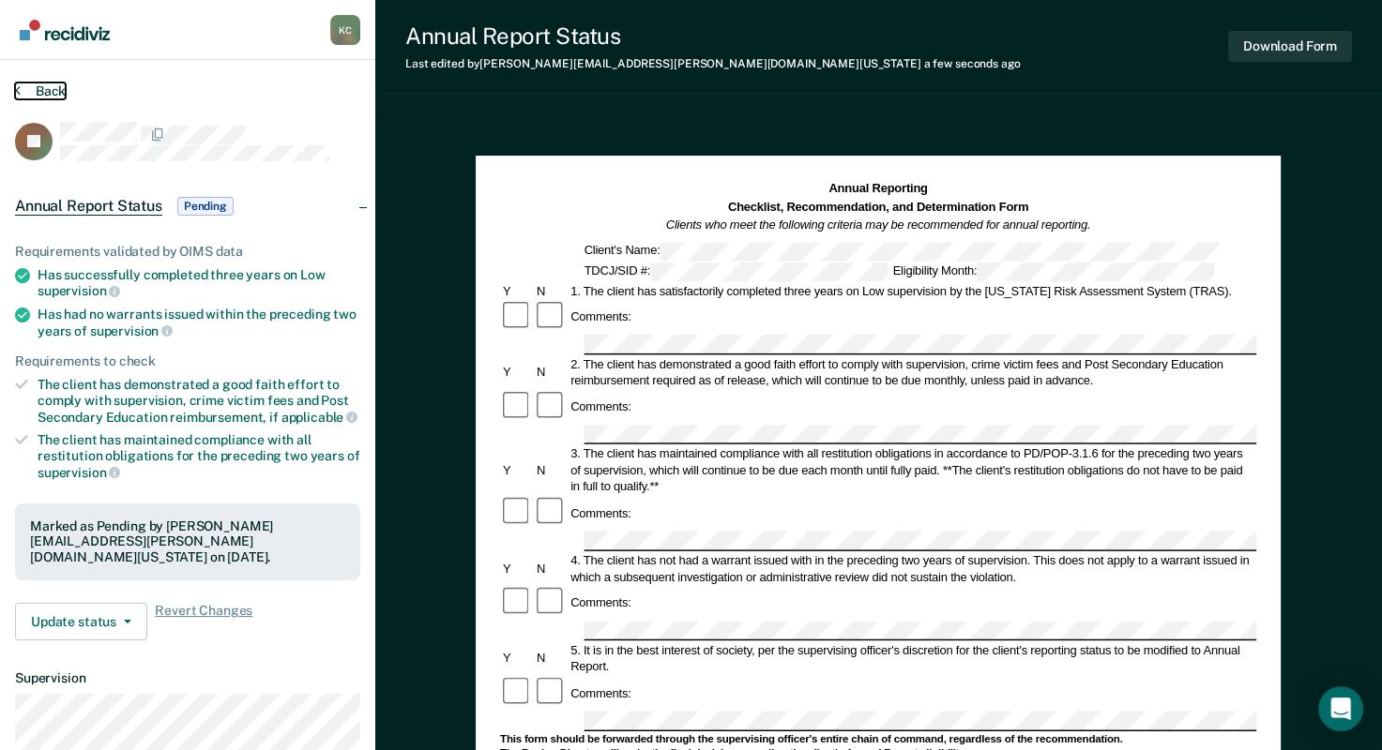
click at [19, 88] on icon at bounding box center [18, 90] width 6 height 15
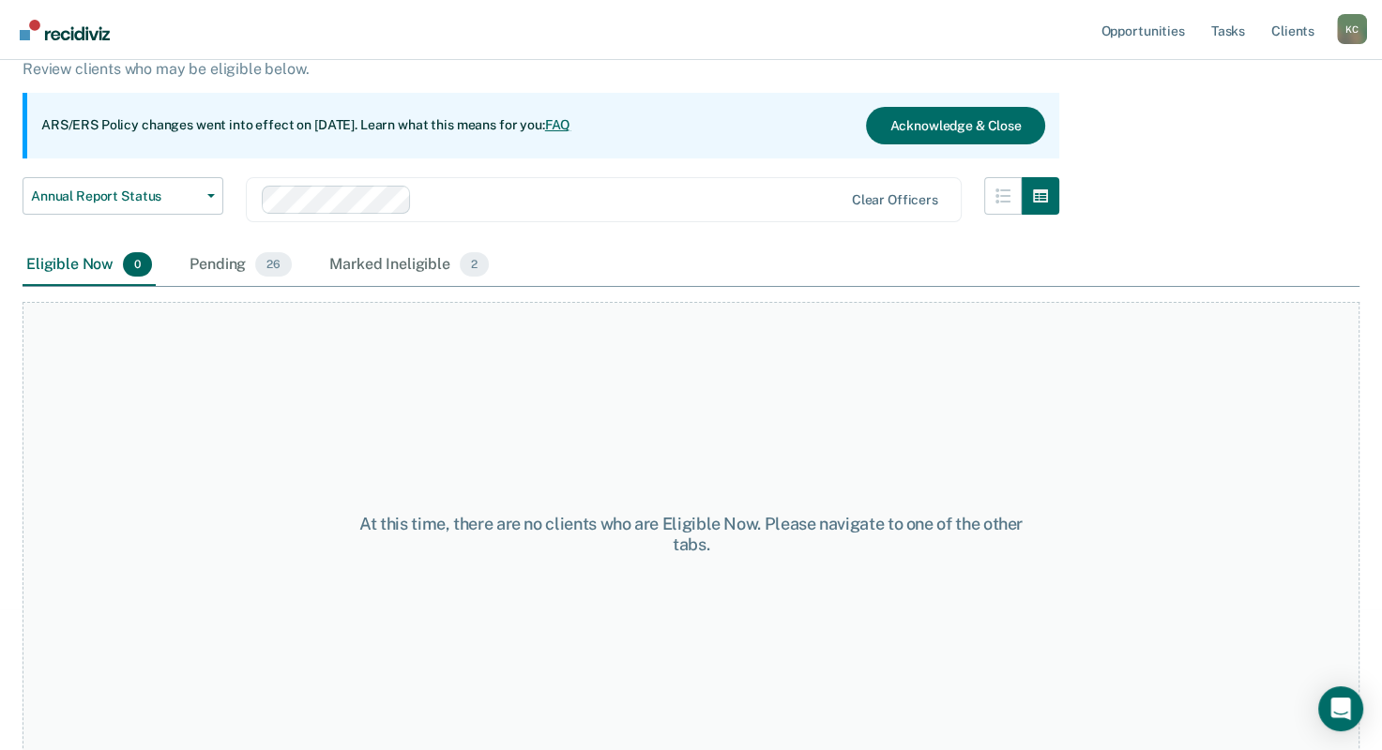
scroll to position [156, 0]
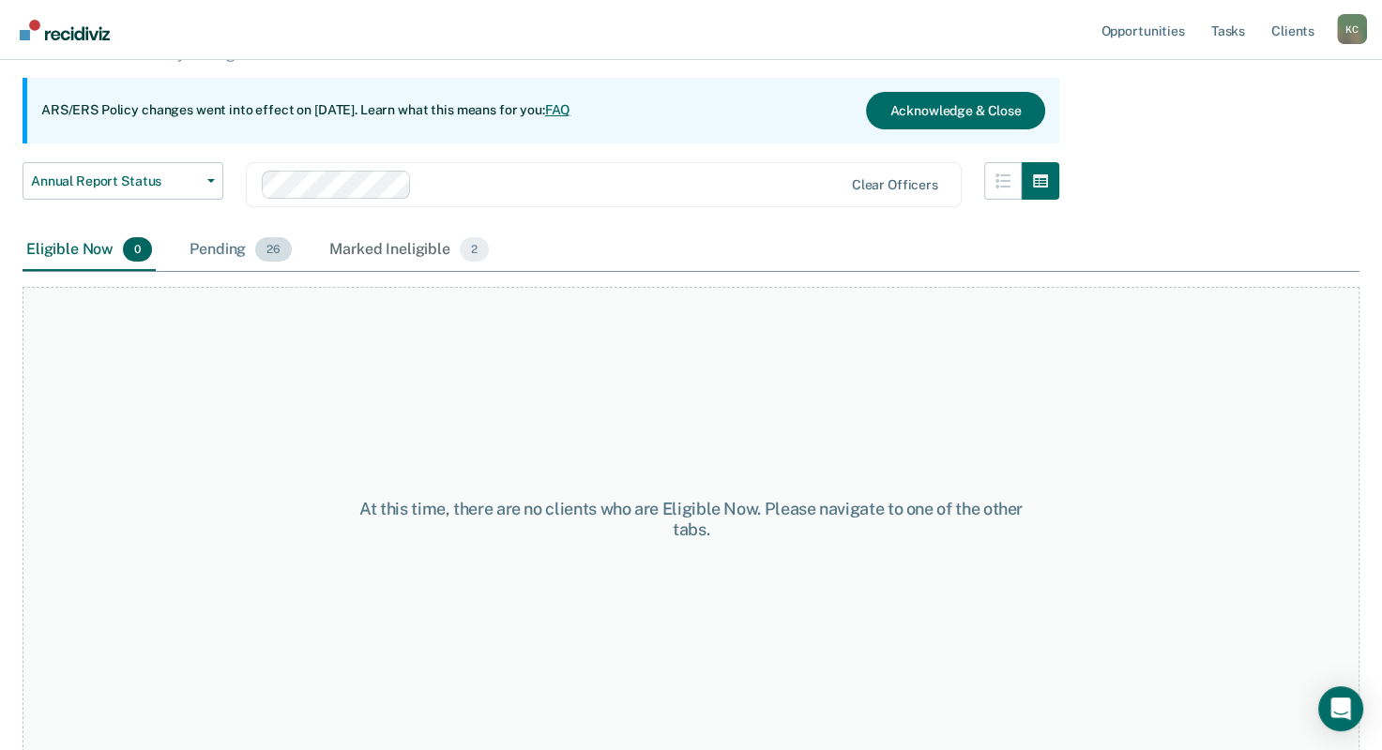
click at [235, 244] on div "Pending 26" at bounding box center [241, 250] width 110 height 41
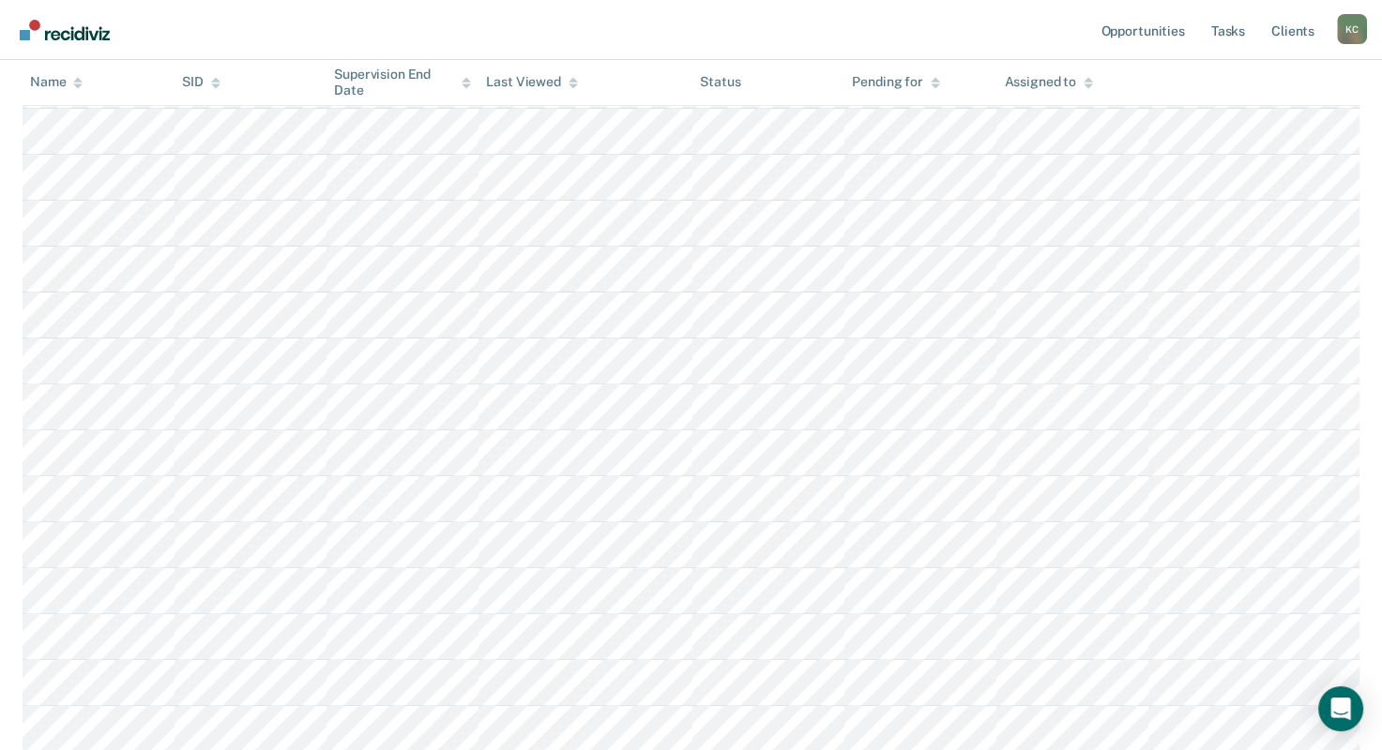
scroll to position [531, 0]
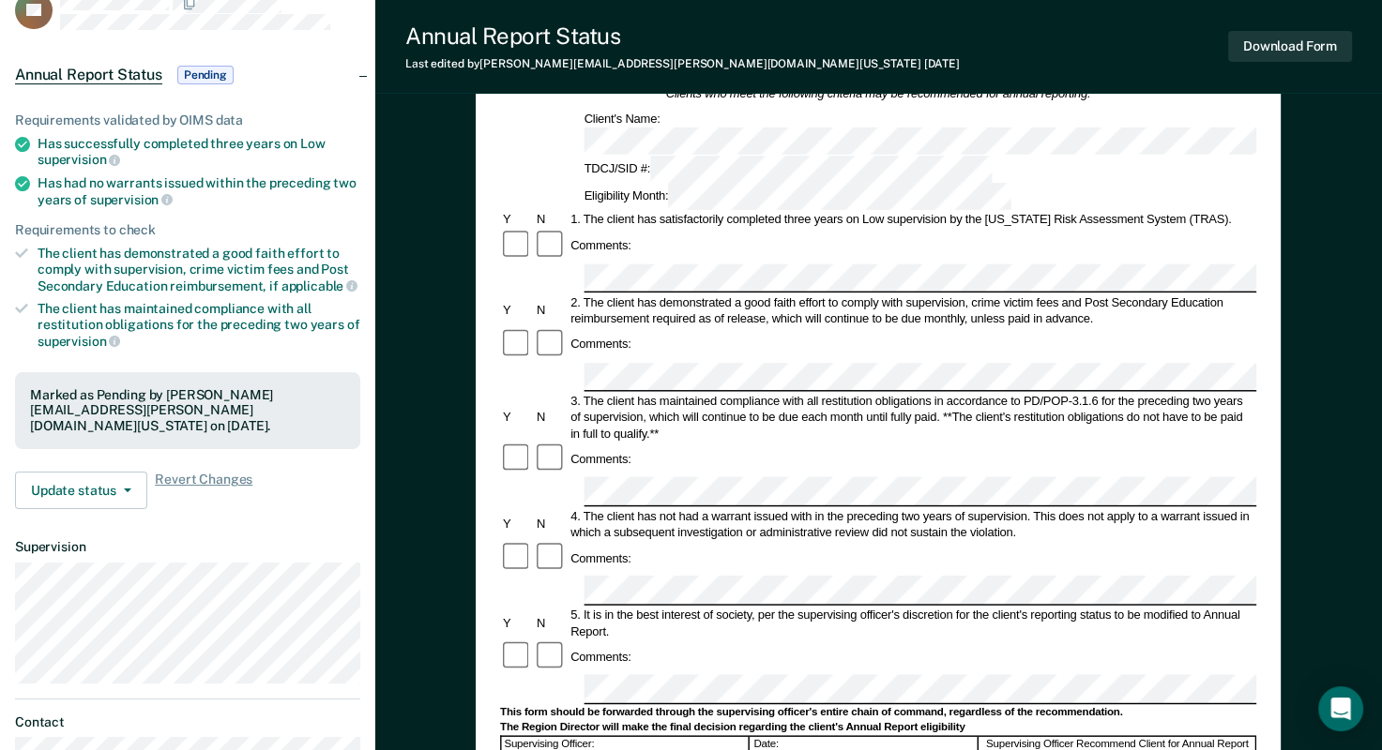
scroll to position [281, 0]
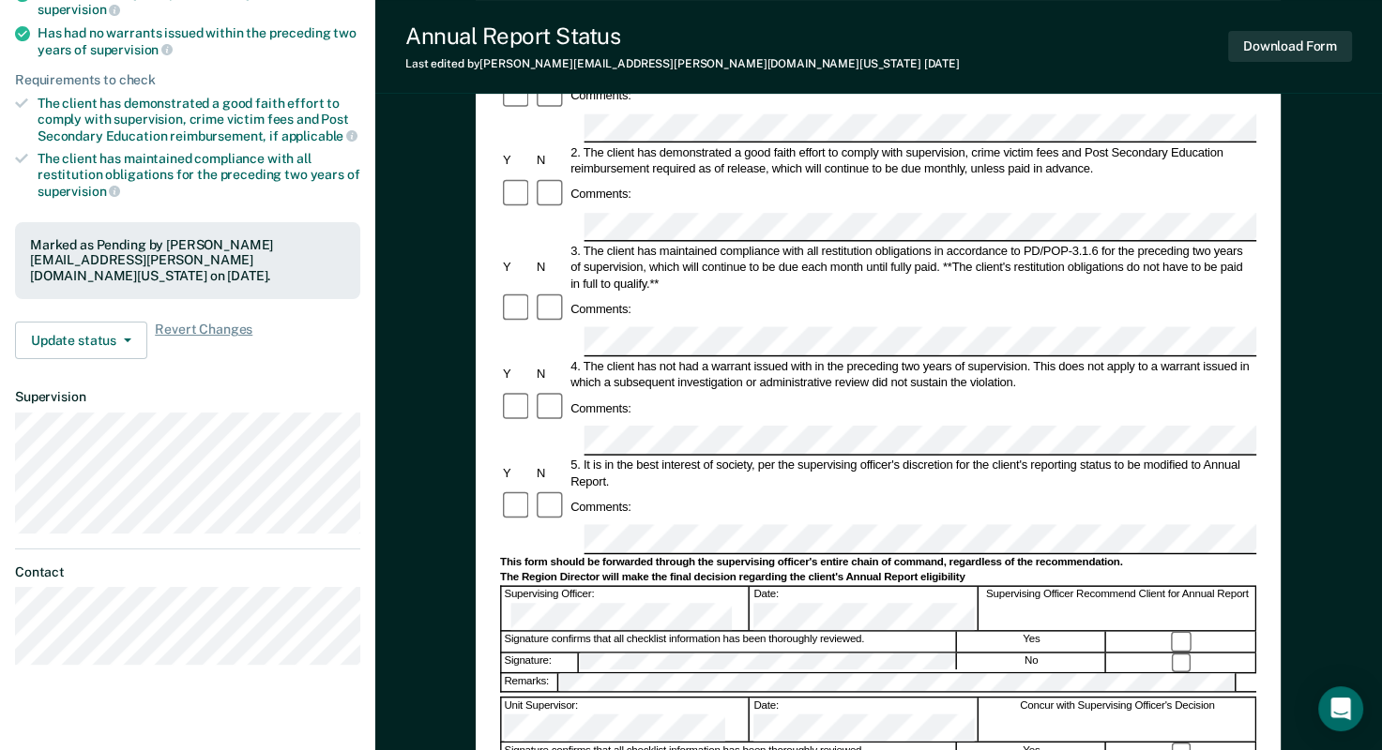
click at [580, 494] on form "Annual Reporting Checklist, Recommendation, and Determination Form Clients who …" at bounding box center [878, 523] width 756 height 1249
click at [1249, 48] on button "Download Form" at bounding box center [1290, 46] width 124 height 31
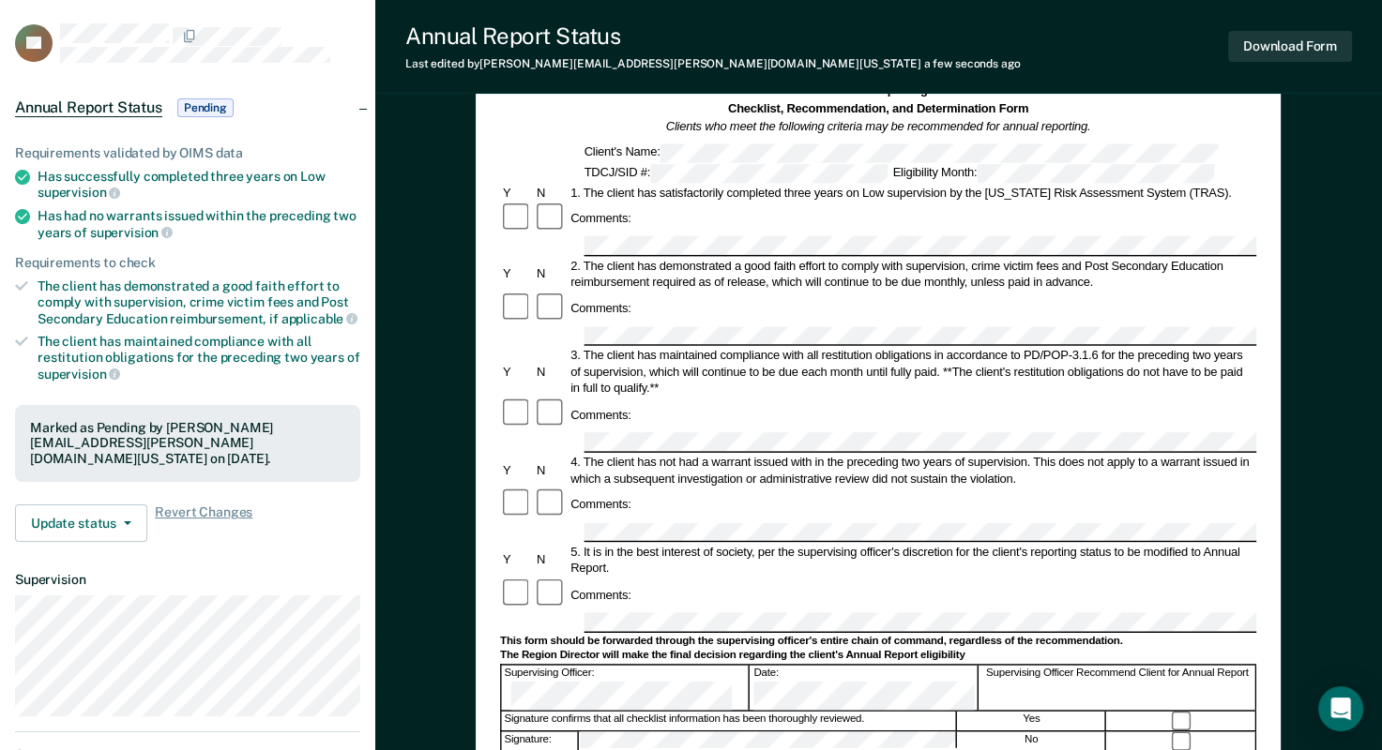
scroll to position [0, 0]
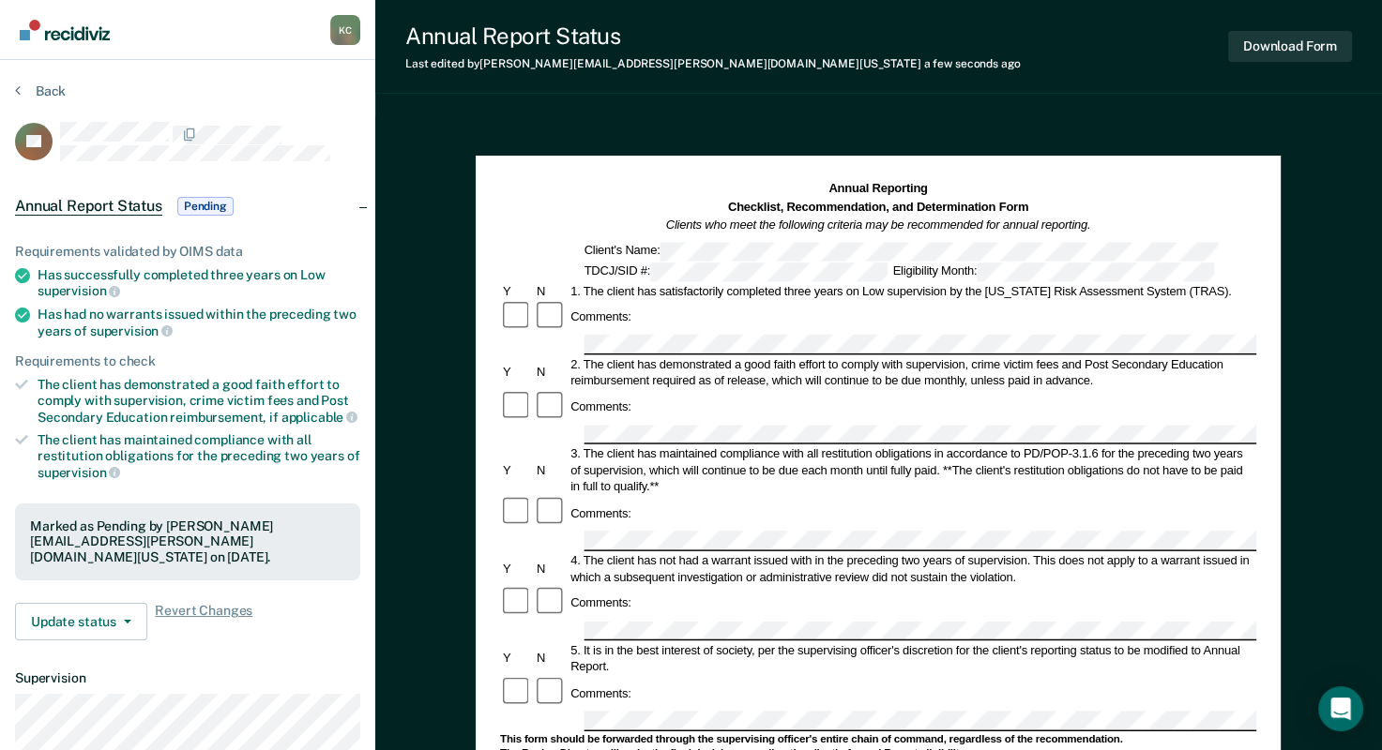
click at [12, 91] on section "Back KL Annual Report Status Pending Requirements validated by OIMS data Has su…" at bounding box center [187, 522] width 375 height 924
click at [18, 91] on icon at bounding box center [18, 90] width 6 height 15
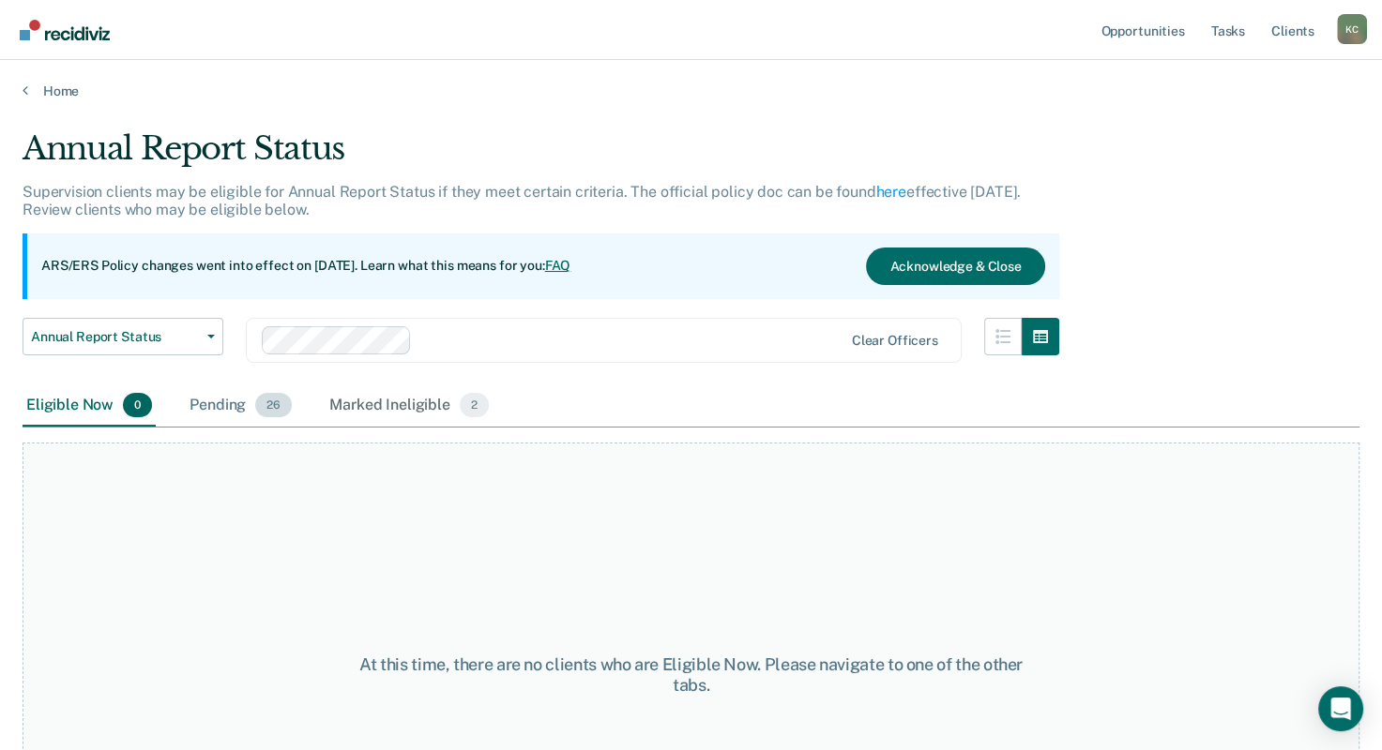
click at [231, 406] on div "Pending 26" at bounding box center [241, 406] width 110 height 41
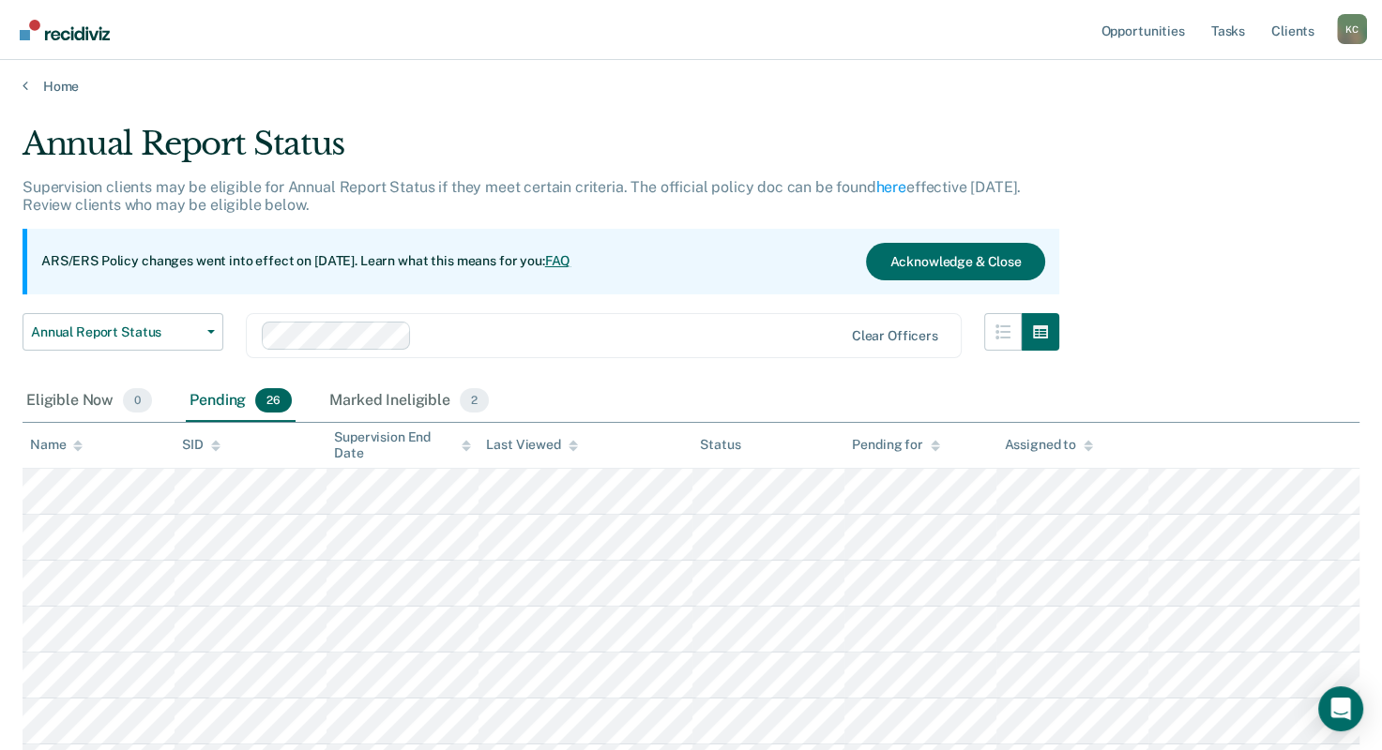
scroll to position [469, 0]
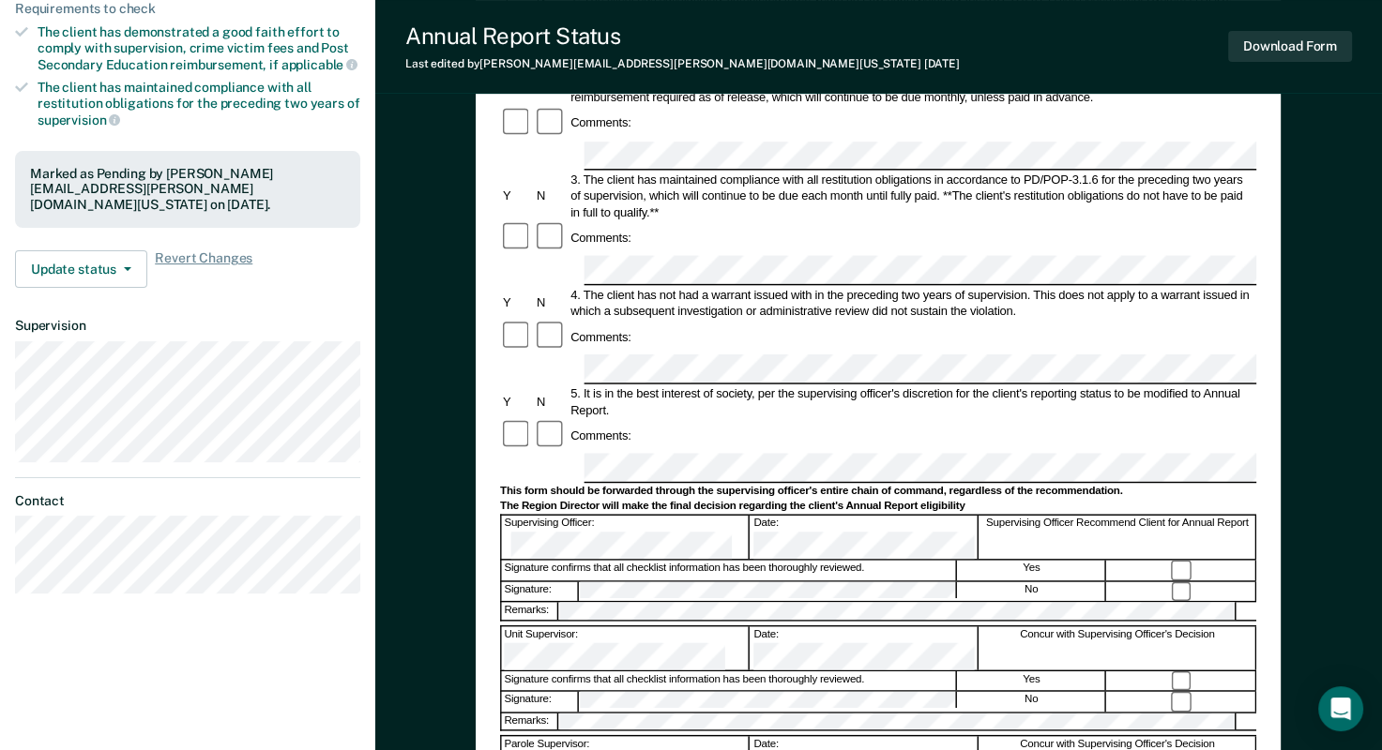
scroll to position [375, 0]
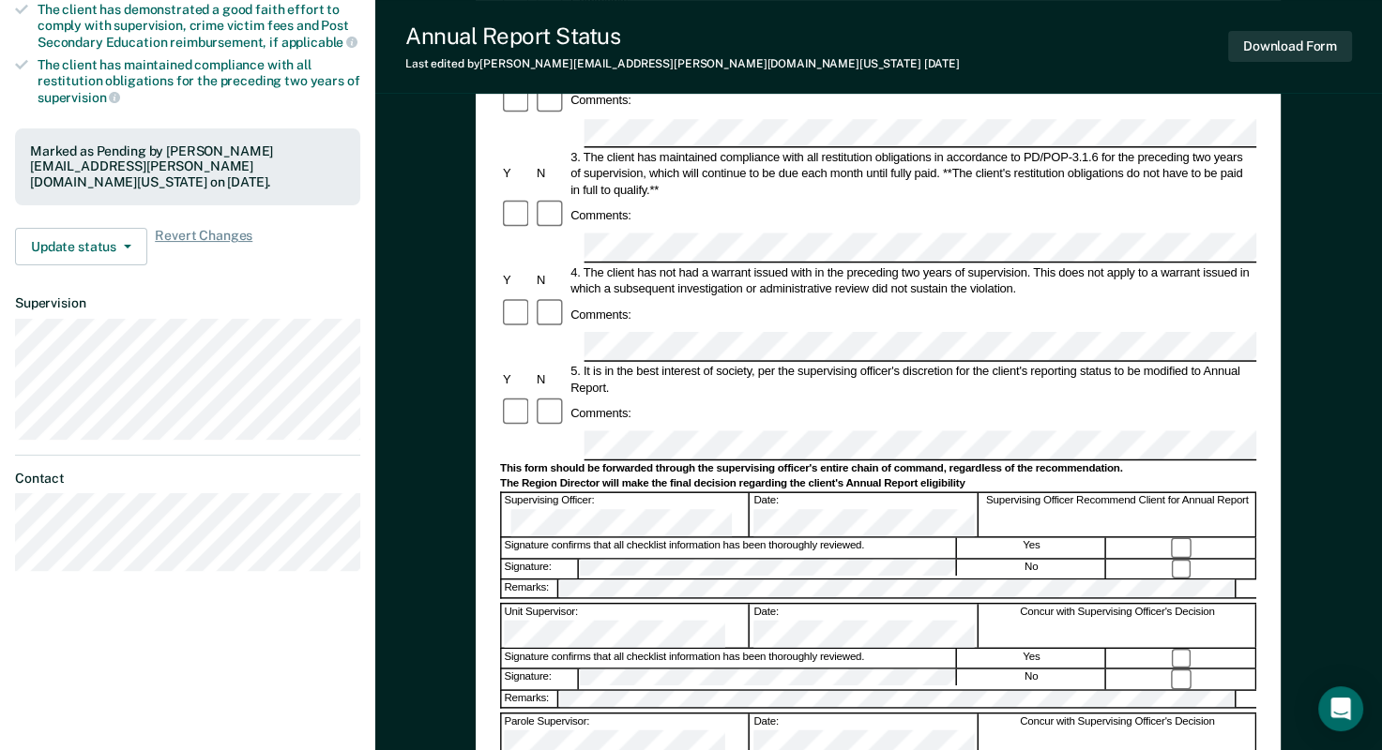
click at [576, 558] on div "Signature: No" at bounding box center [878, 568] width 756 height 21
click at [1262, 52] on button "Download Form" at bounding box center [1290, 46] width 124 height 31
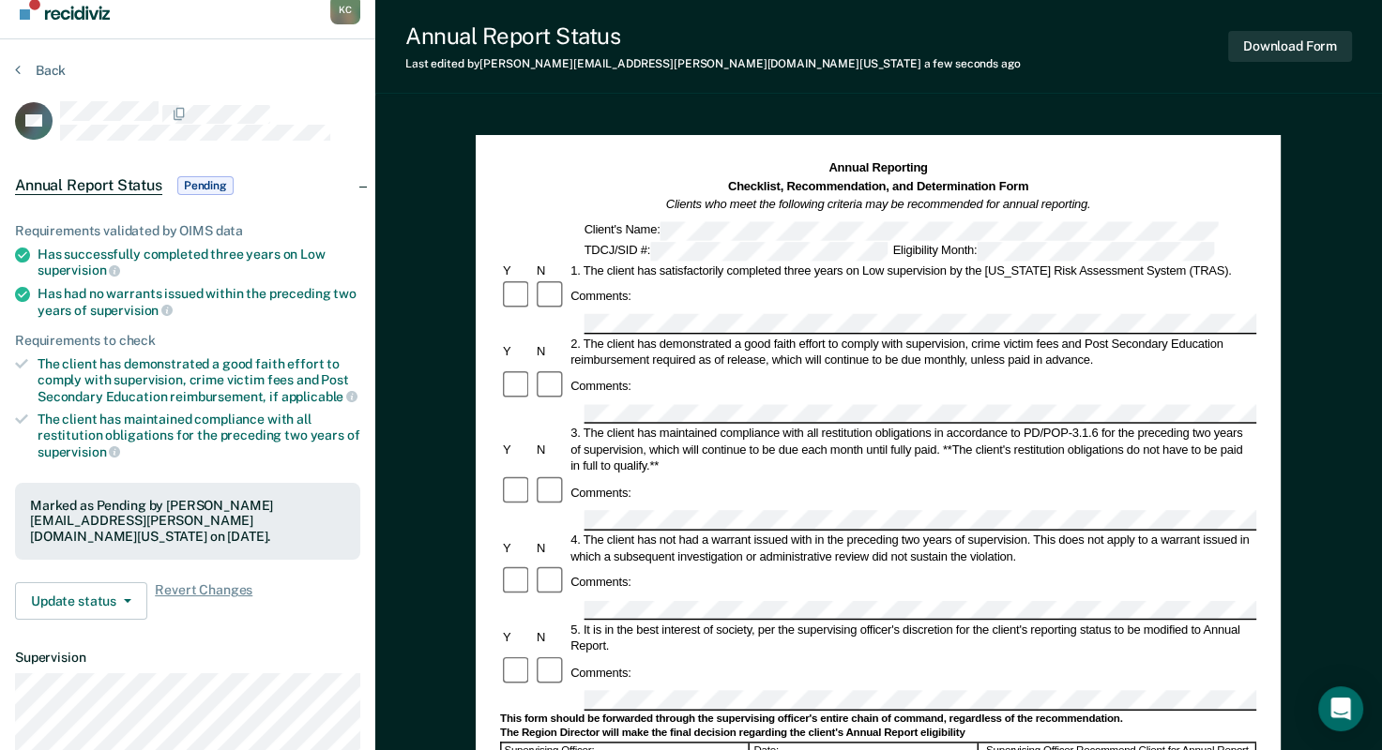
scroll to position [0, 0]
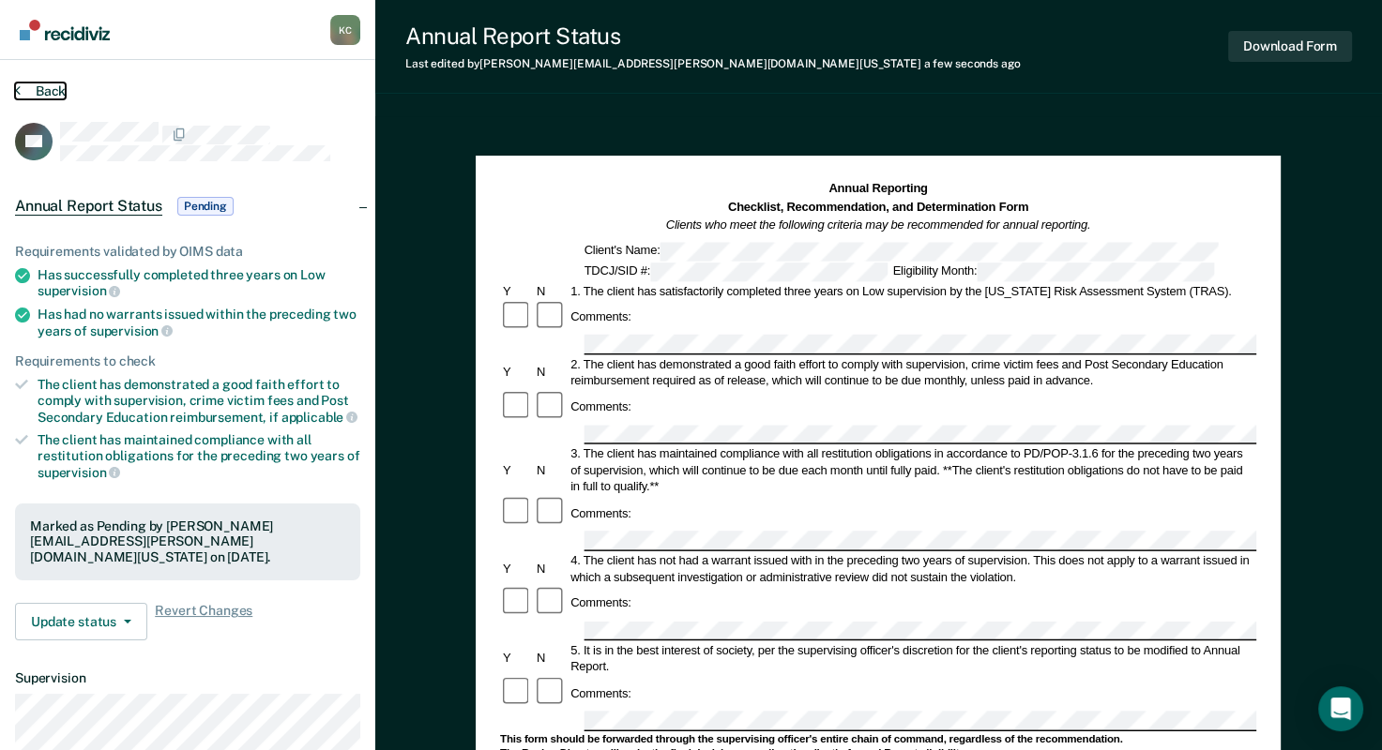
click at [18, 87] on icon at bounding box center [18, 90] width 6 height 15
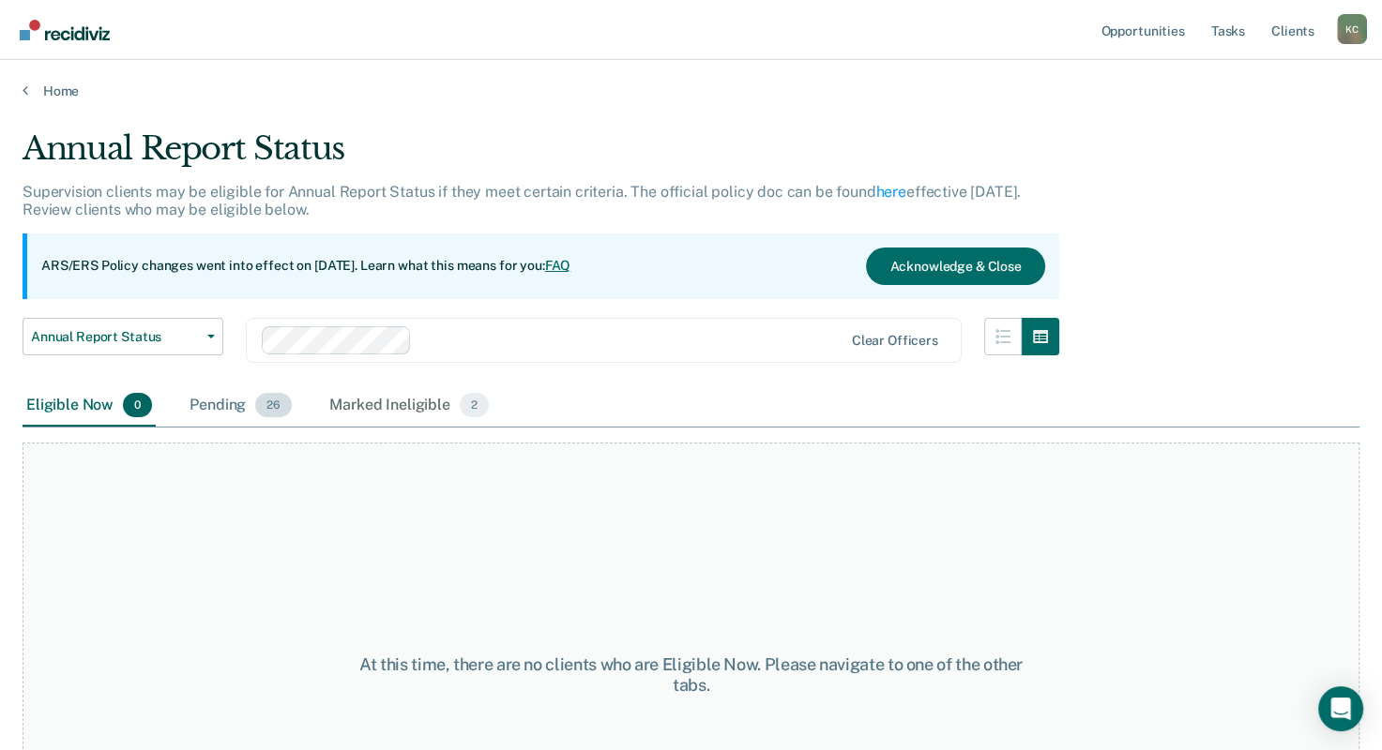
click at [219, 405] on div "Pending 26" at bounding box center [241, 406] width 110 height 41
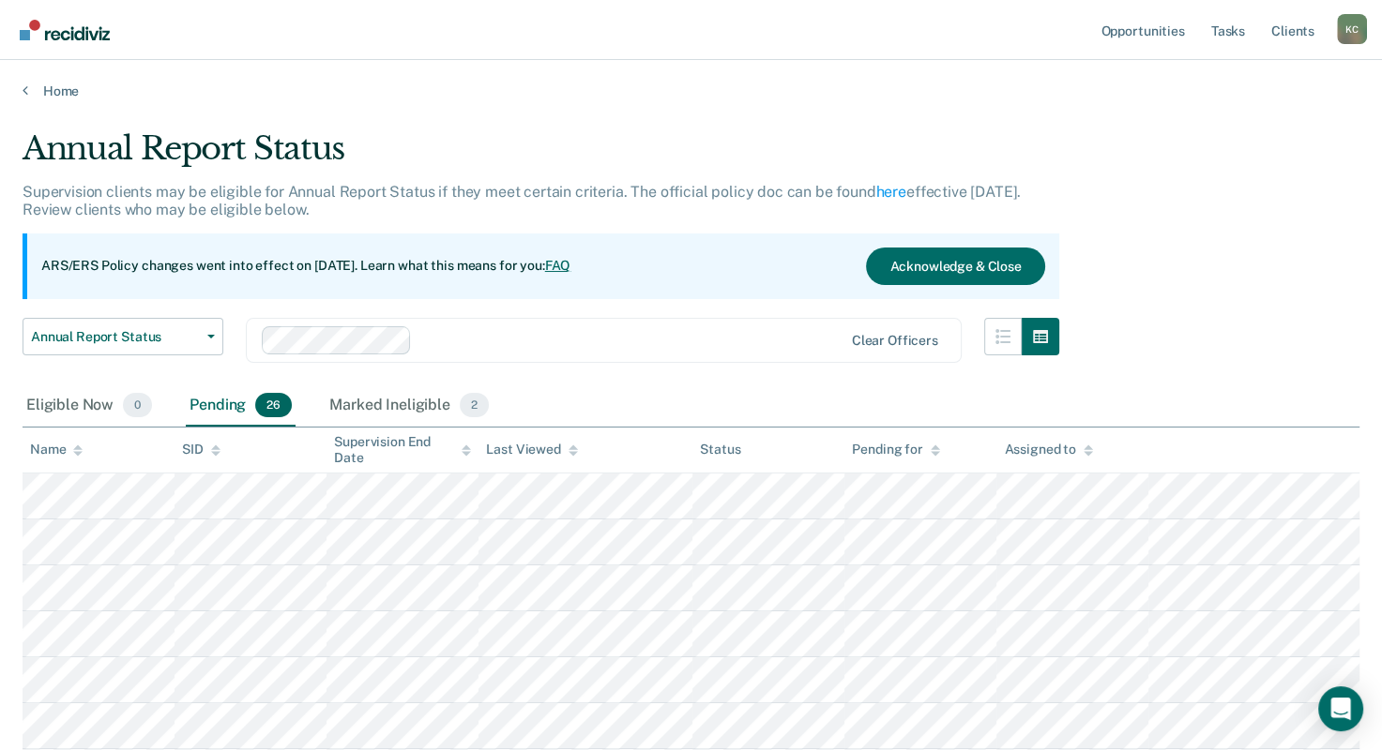
scroll to position [563, 0]
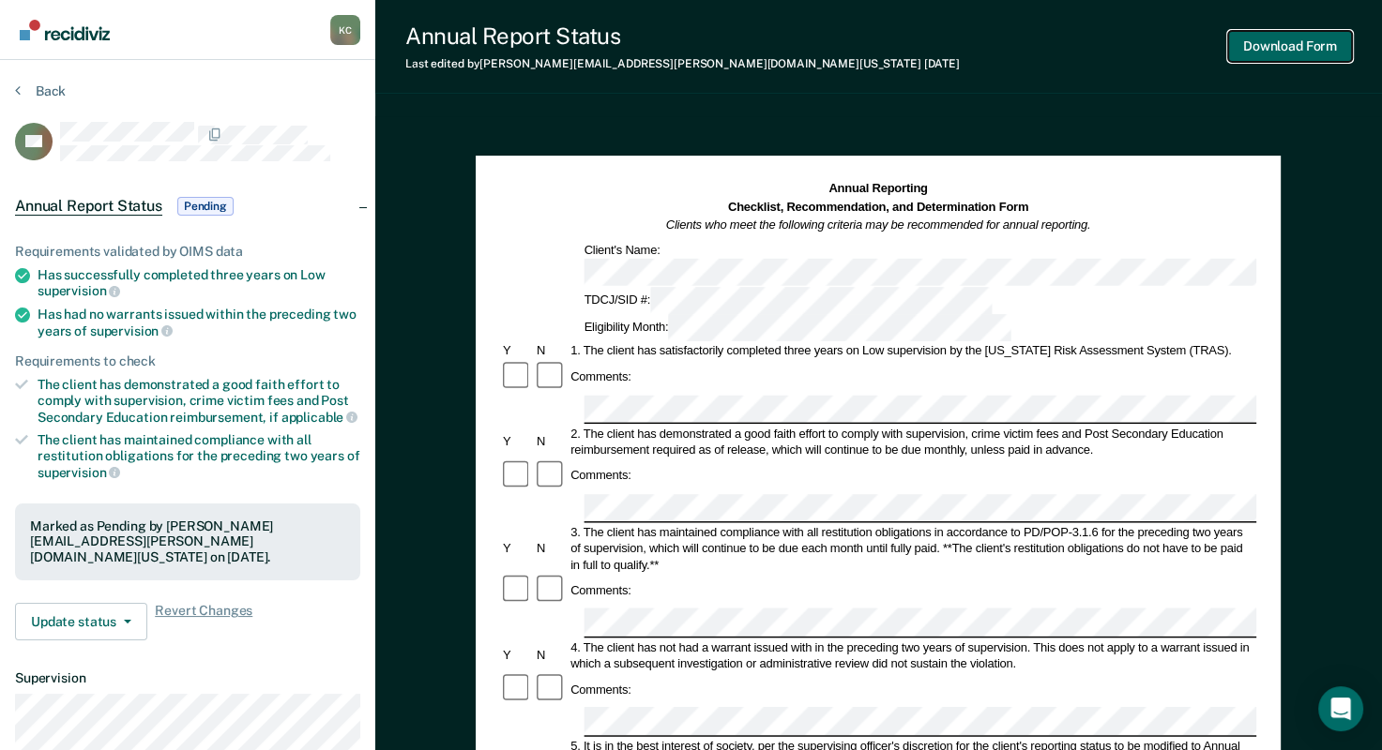
click at [1292, 49] on button "Download Form" at bounding box center [1290, 46] width 124 height 31
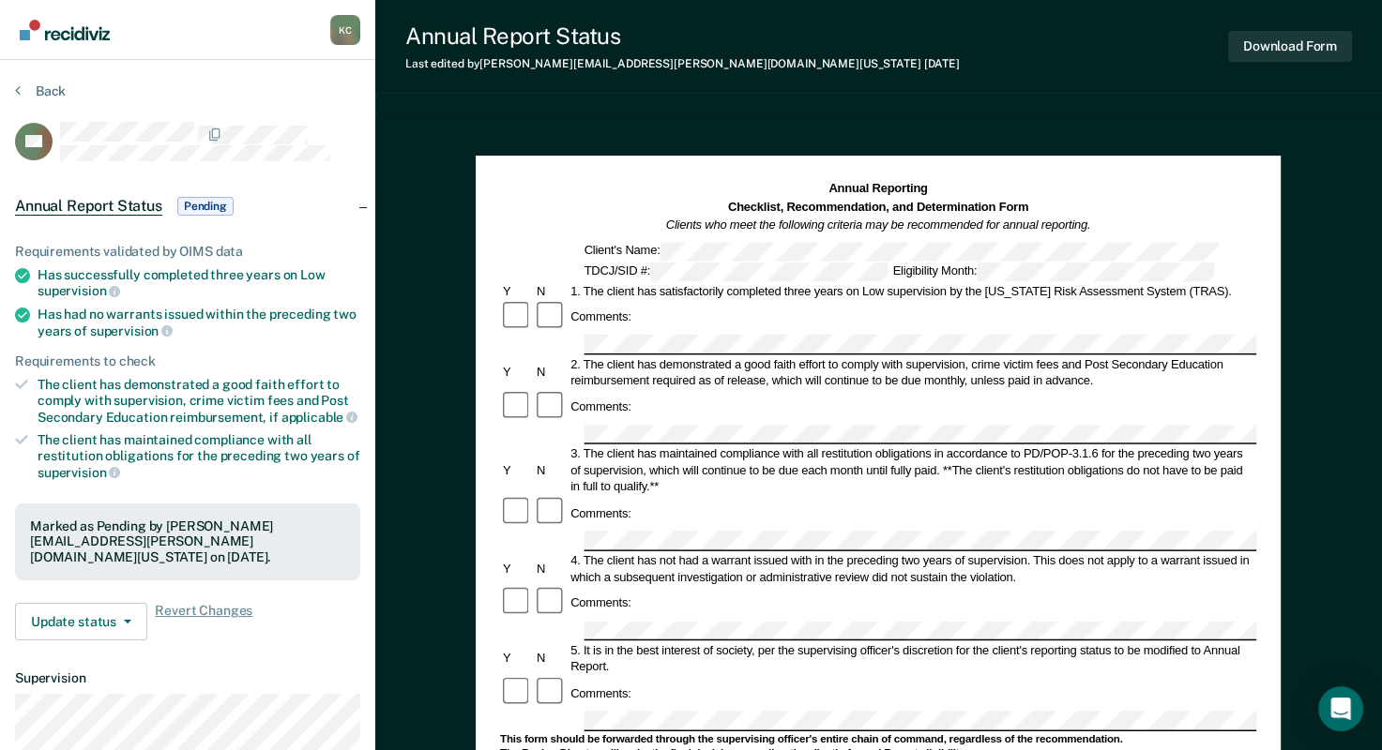
click at [703, 108] on div "Annual Report Status Last edited by Kenneth.Crockett@tdcj.texas.gov 5 days ago …" at bounding box center [878, 632] width 1006 height 1264
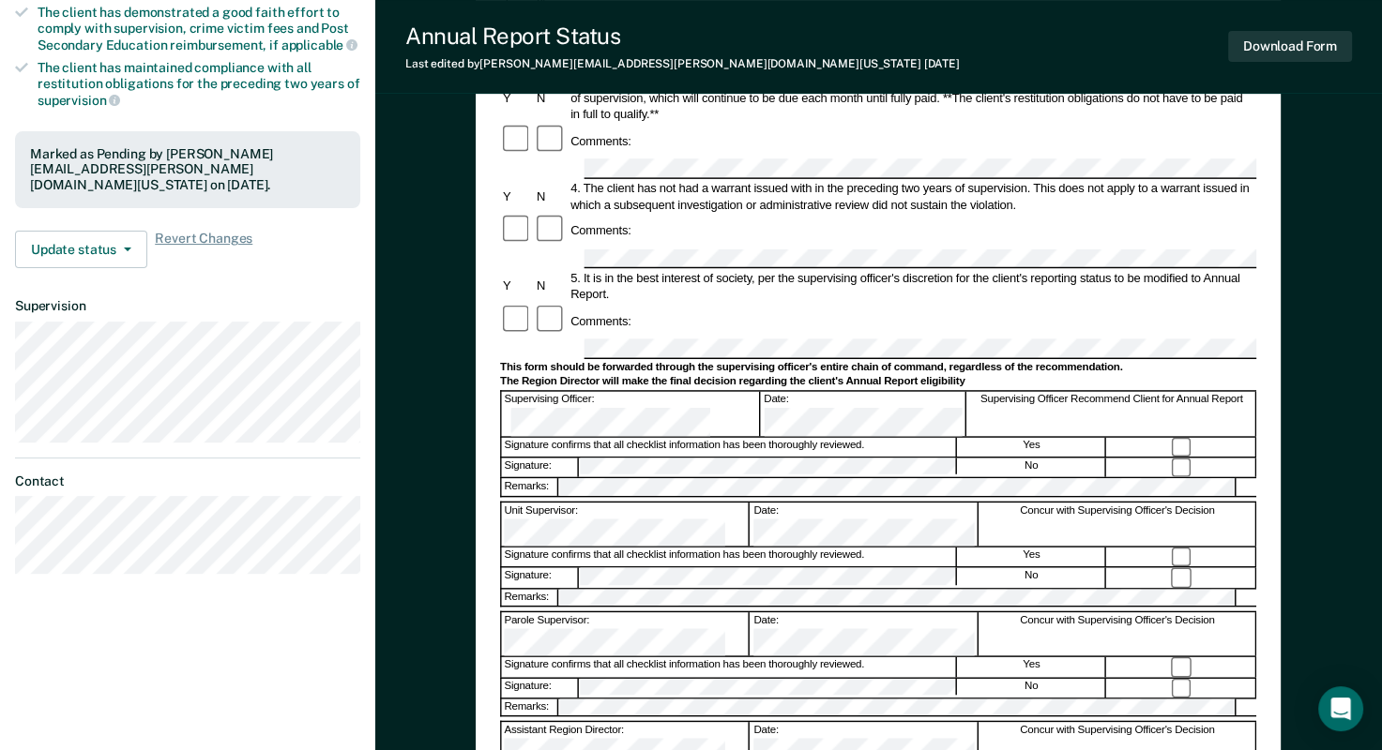
scroll to position [375, 0]
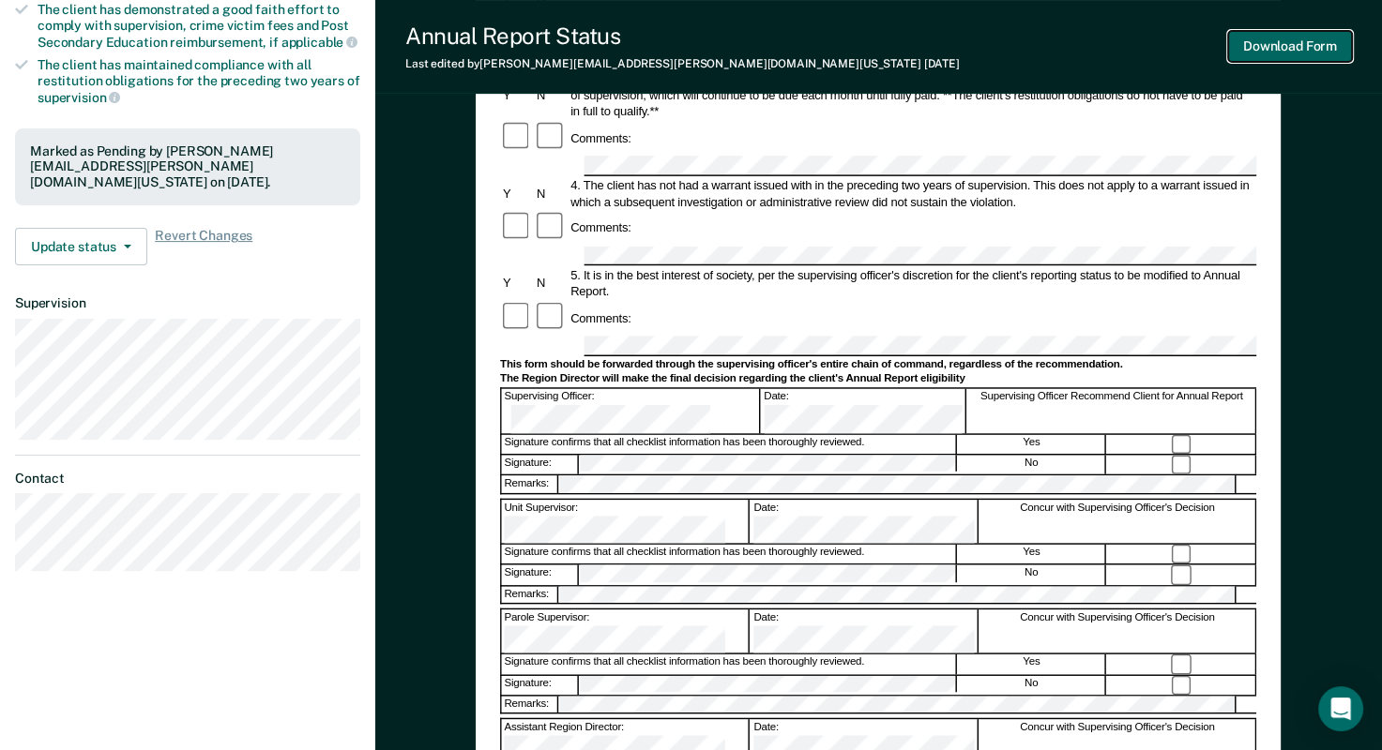
click at [1274, 41] on button "Download Form" at bounding box center [1290, 46] width 124 height 31
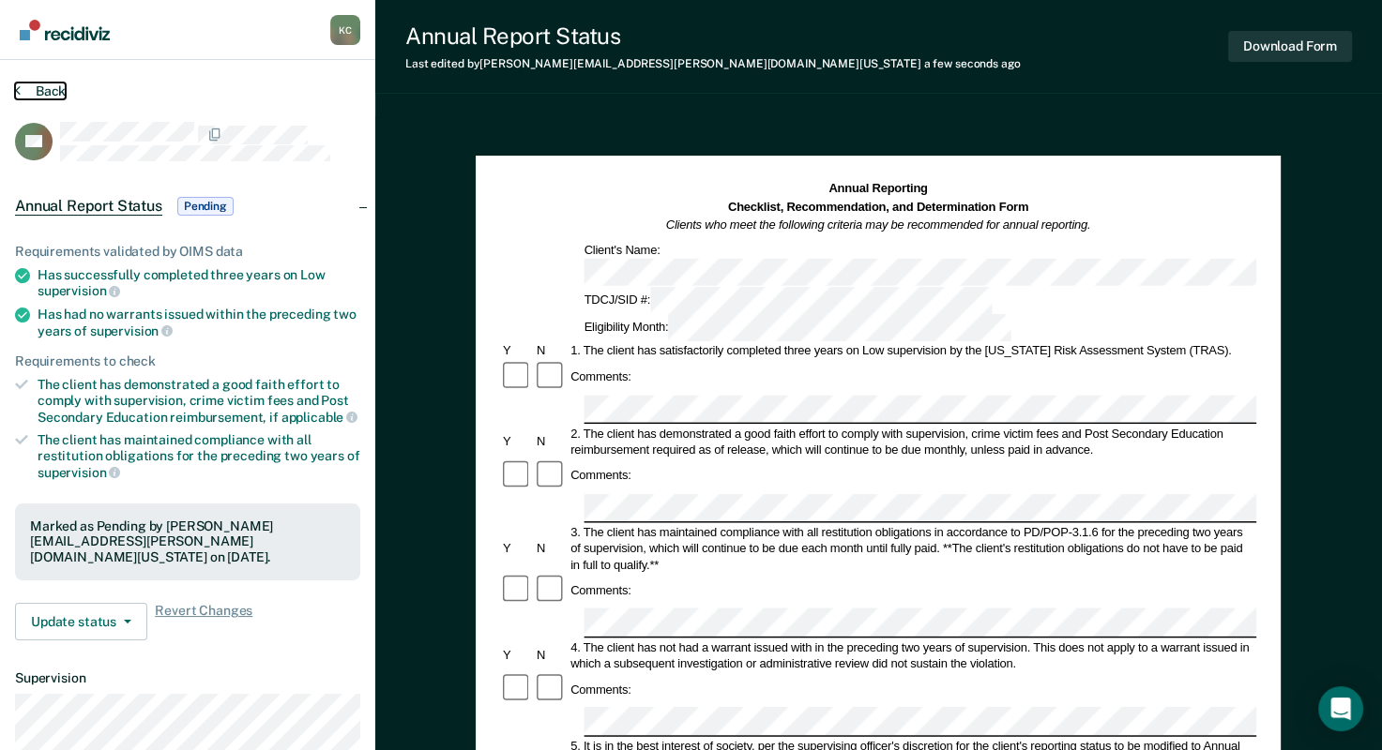
click at [28, 84] on button "Back" at bounding box center [40, 91] width 51 height 17
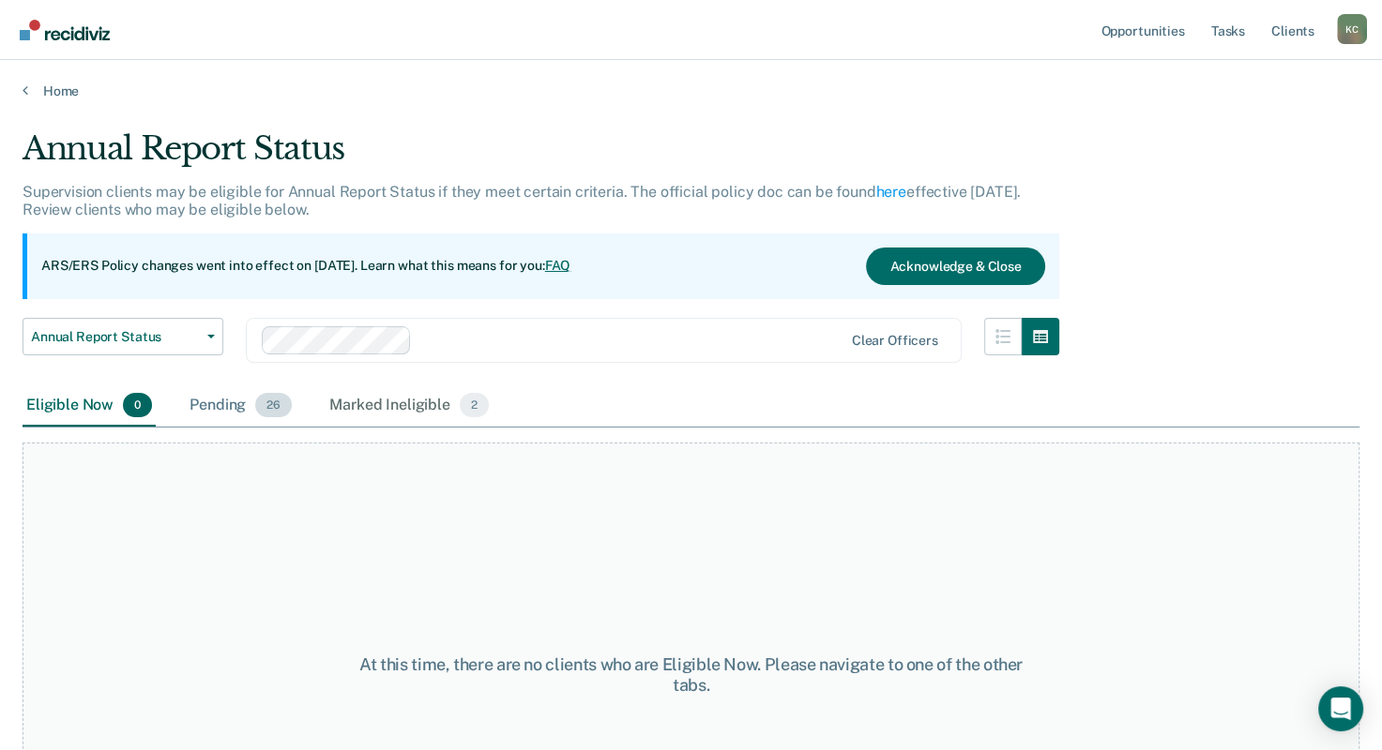
click at [207, 404] on div "Pending 26" at bounding box center [241, 406] width 110 height 41
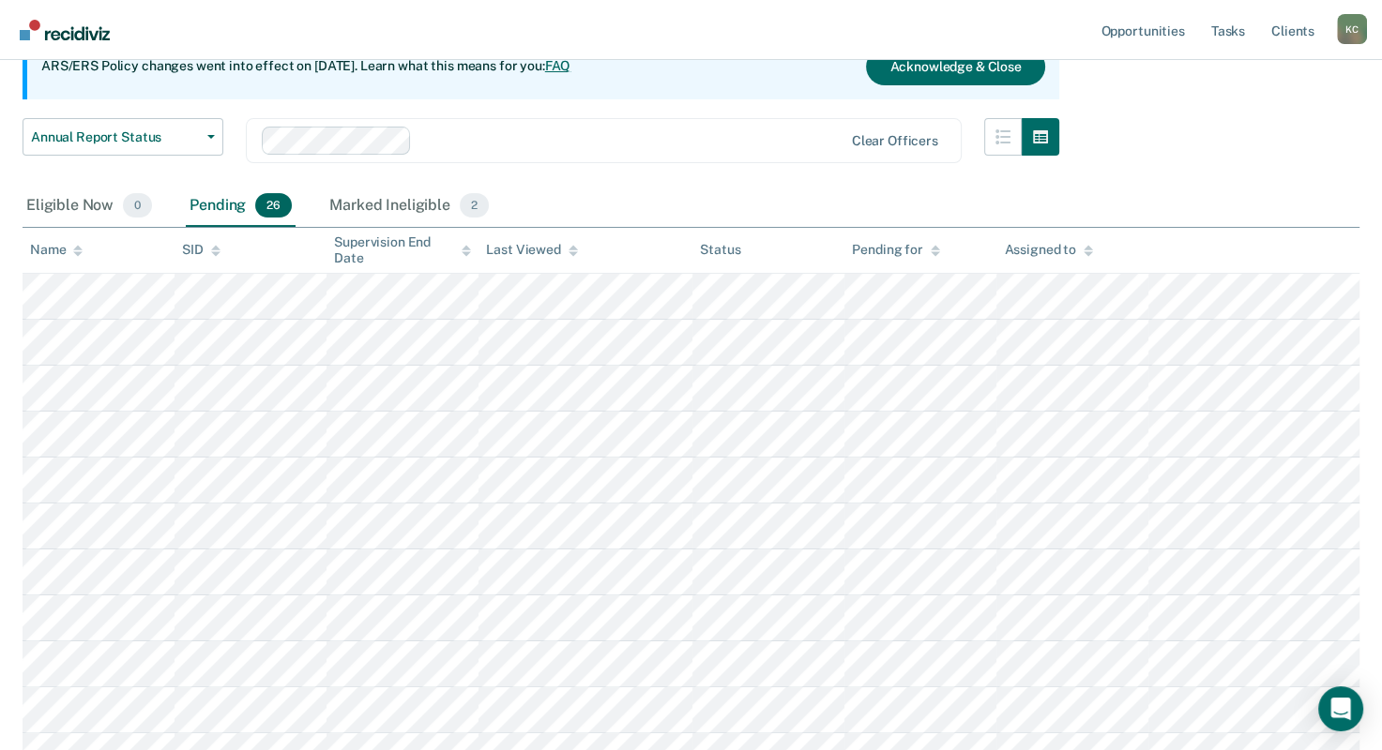
scroll to position [563, 0]
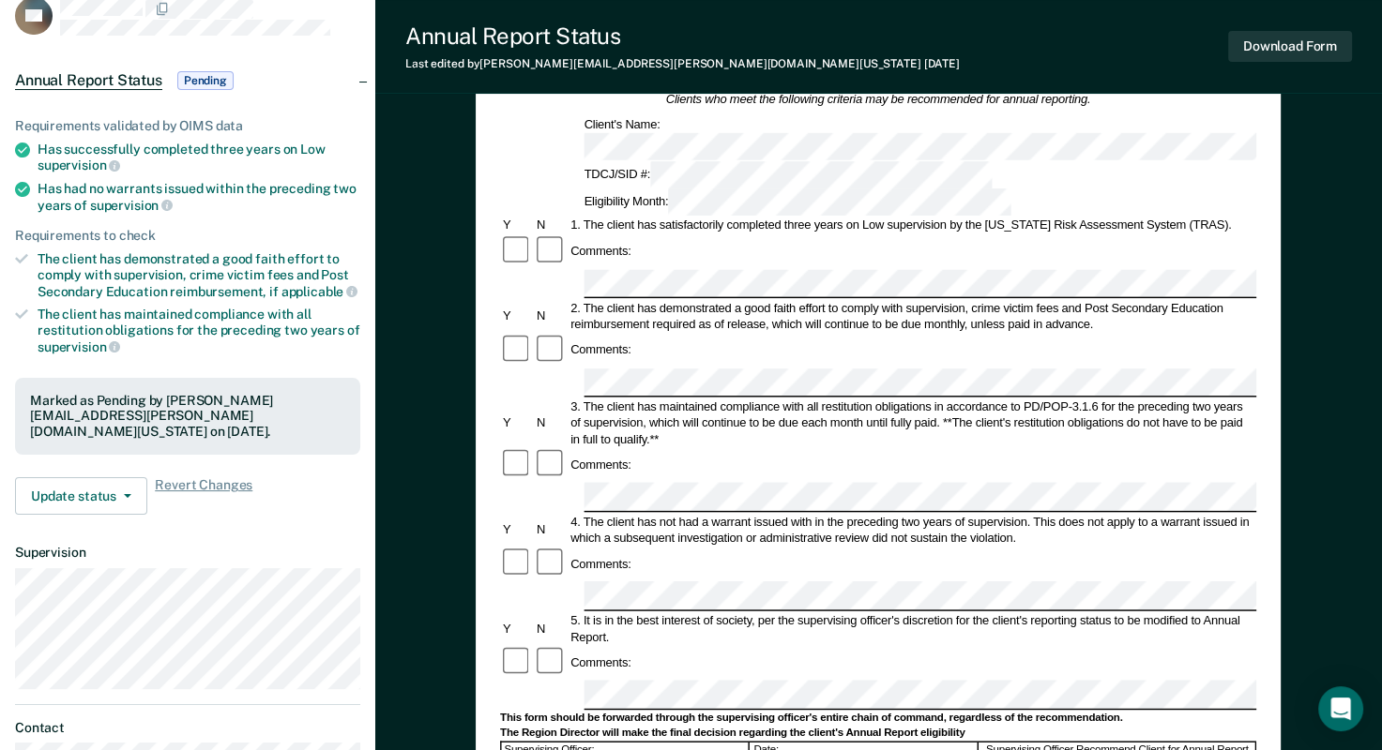
scroll to position [281, 0]
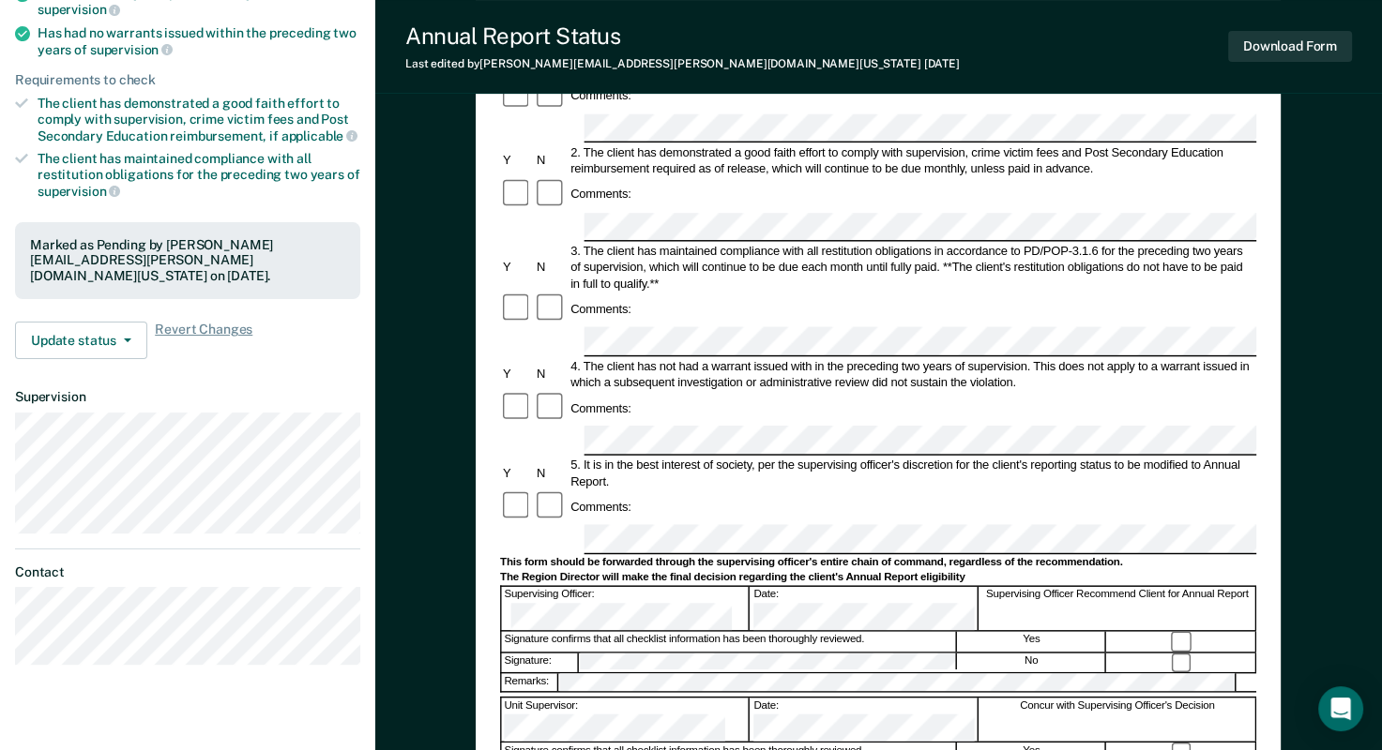
click at [573, 652] on div "Signature: No" at bounding box center [878, 662] width 756 height 21
click at [1289, 45] on button "Download Form" at bounding box center [1290, 46] width 124 height 31
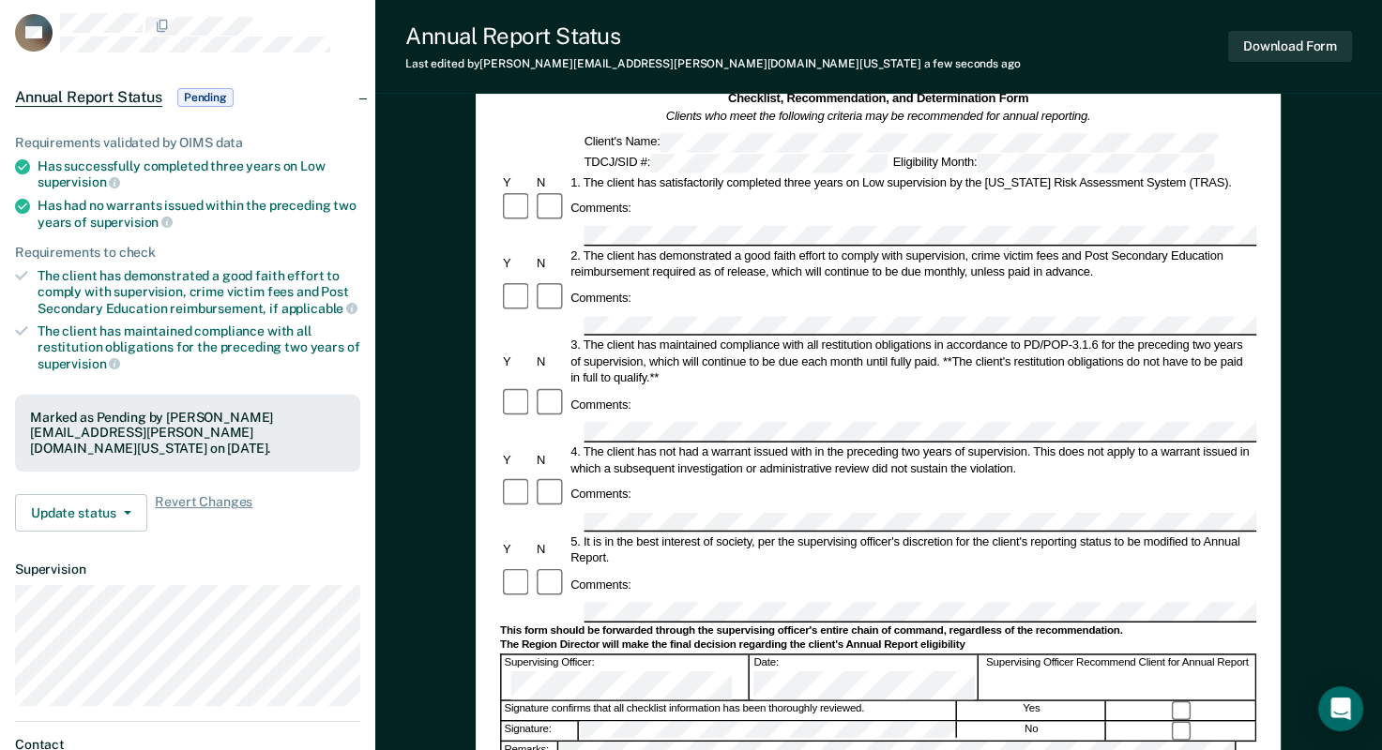
scroll to position [0, 0]
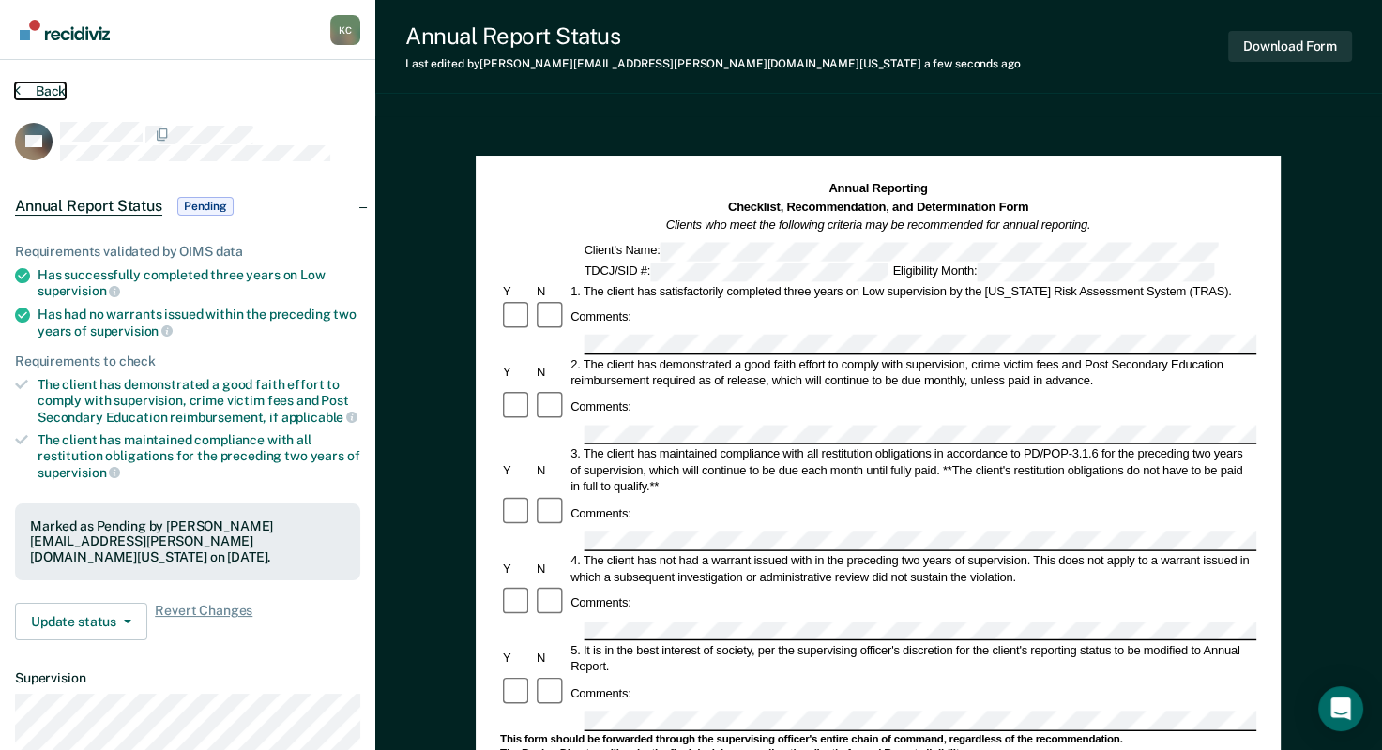
click at [19, 88] on icon at bounding box center [18, 90] width 6 height 15
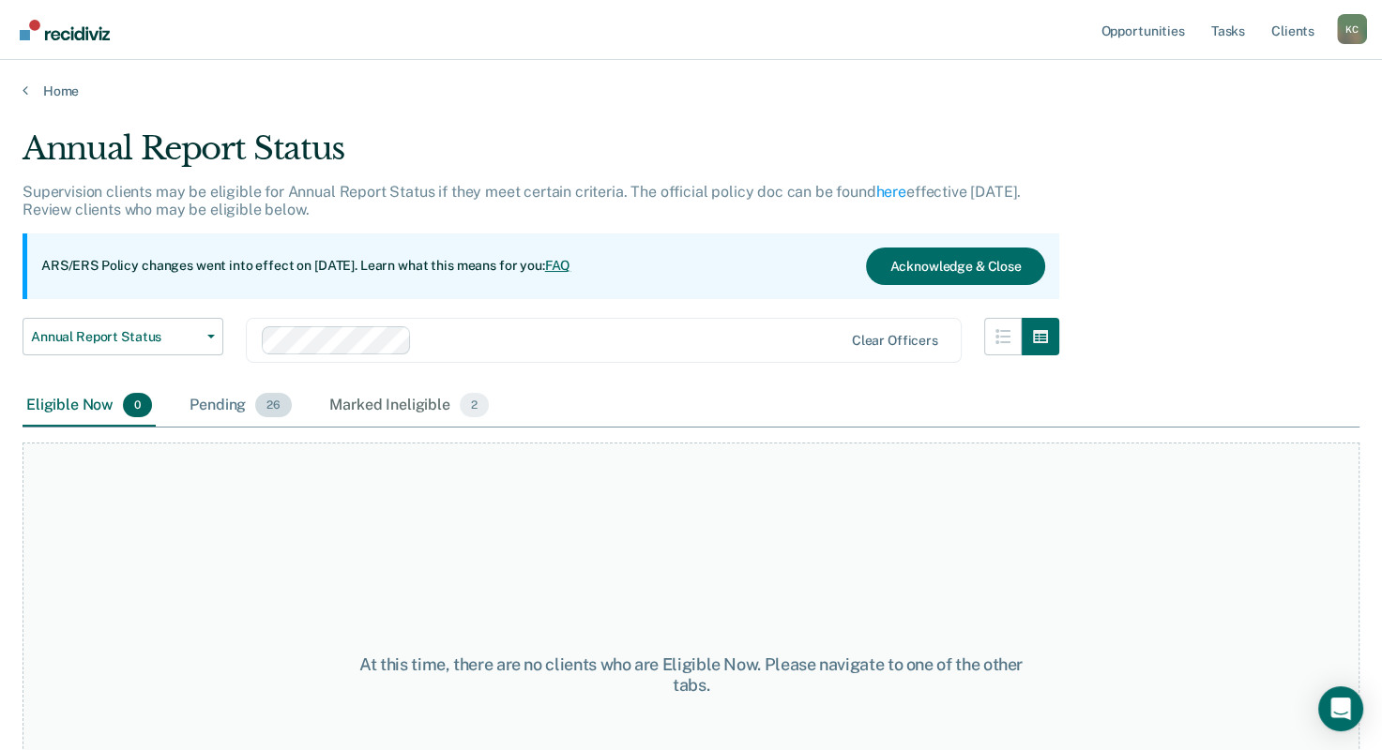
click at [249, 398] on div "Pending 26" at bounding box center [241, 406] width 110 height 41
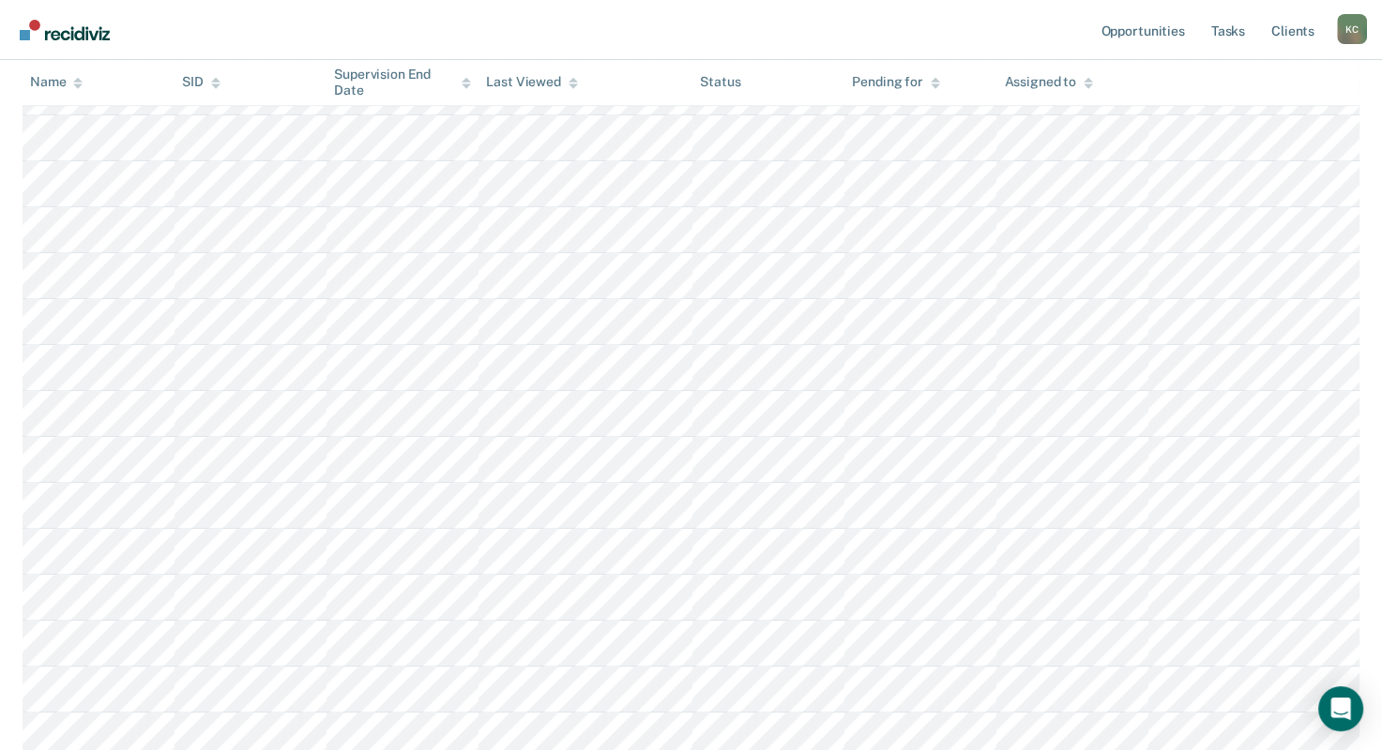
scroll to position [863, 0]
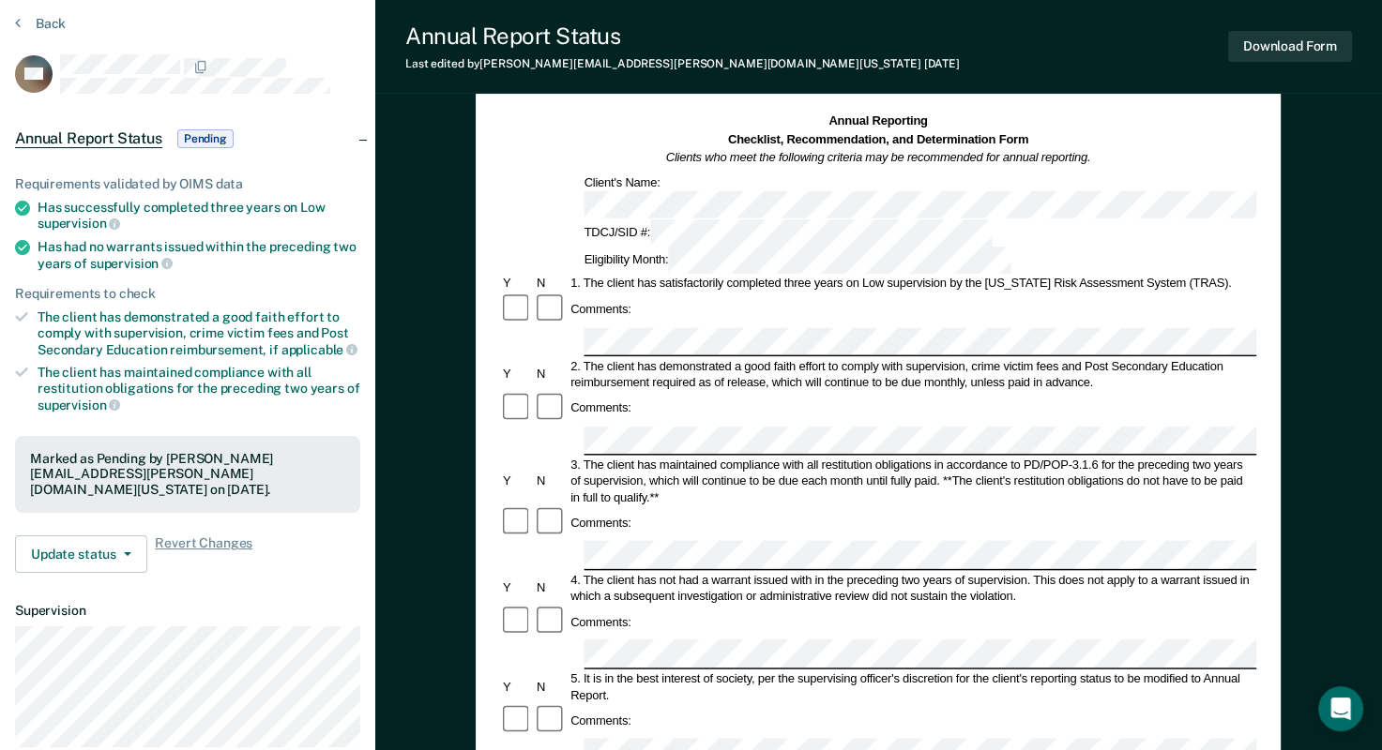
scroll to position [375, 0]
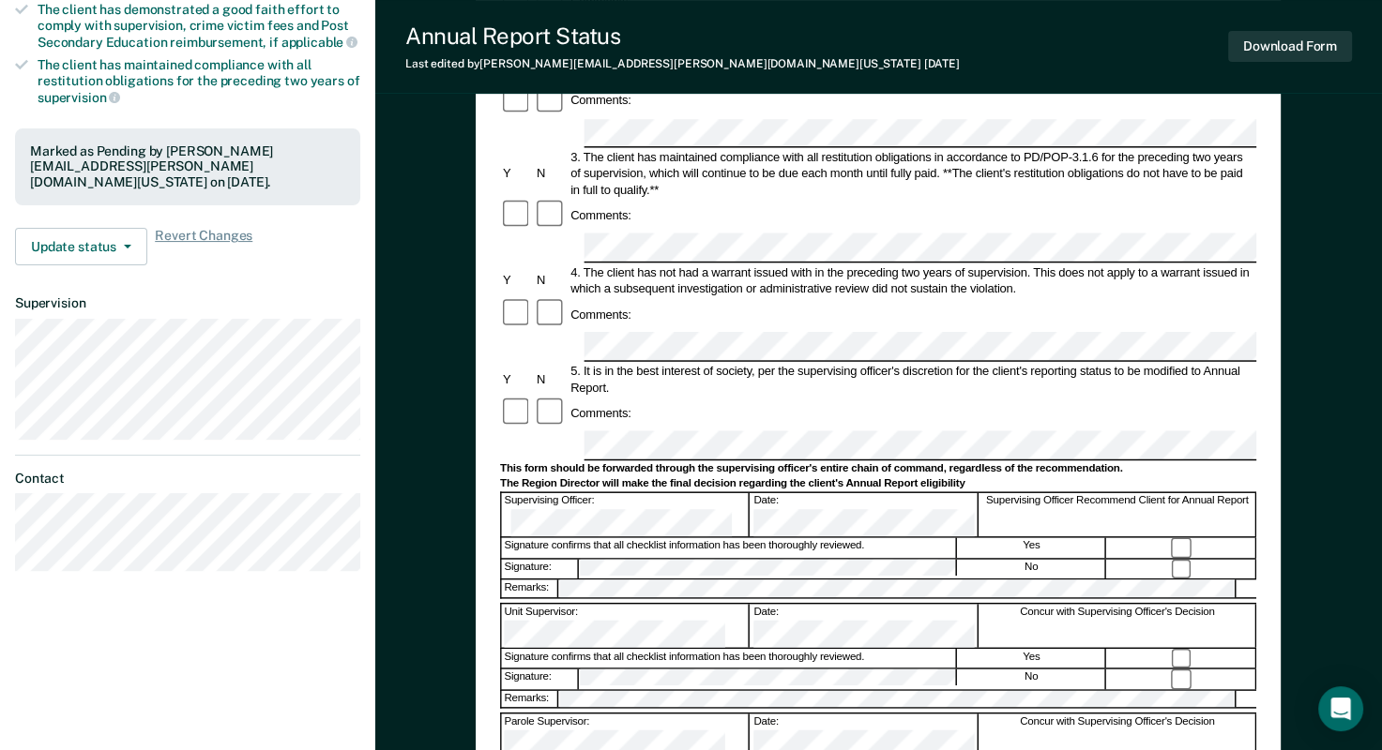
click at [574, 558] on div "Signature: No" at bounding box center [878, 568] width 756 height 21
click at [1322, 42] on button "Download Form" at bounding box center [1290, 46] width 124 height 31
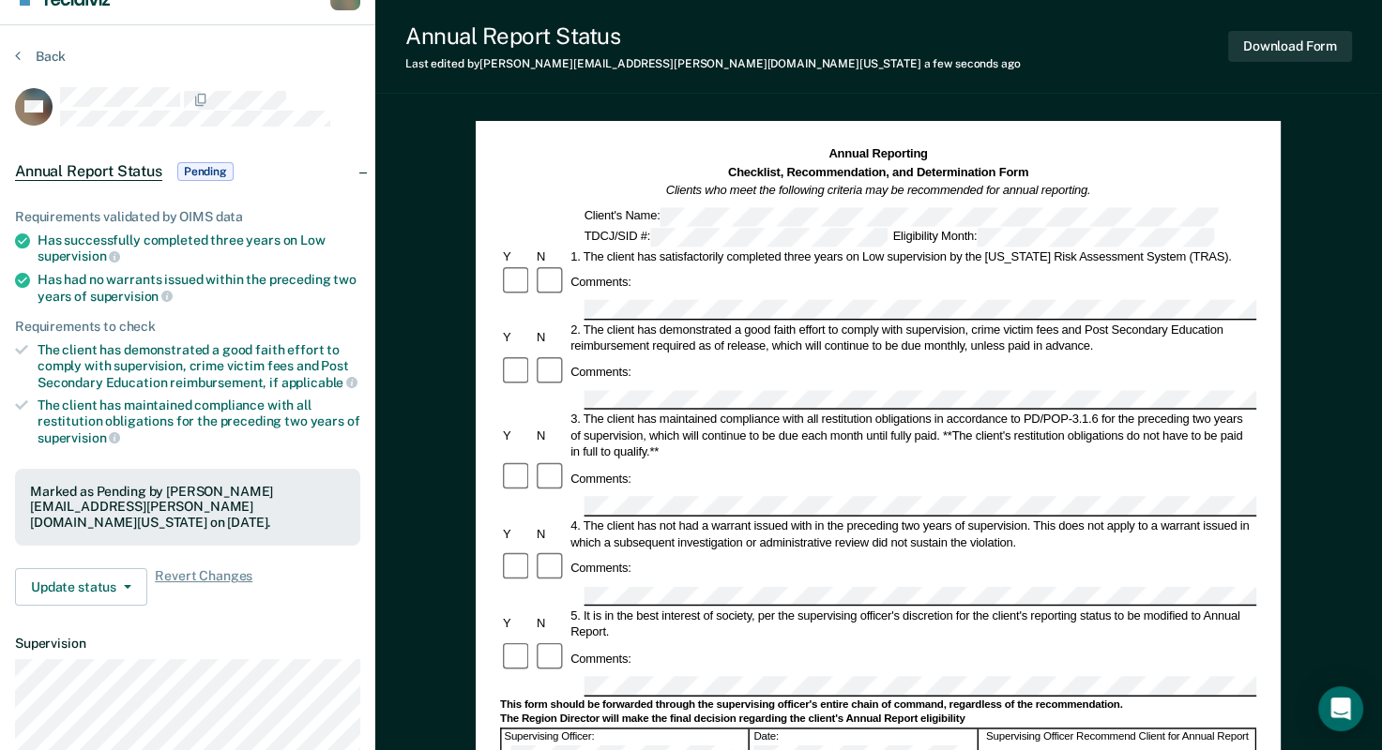
scroll to position [0, 0]
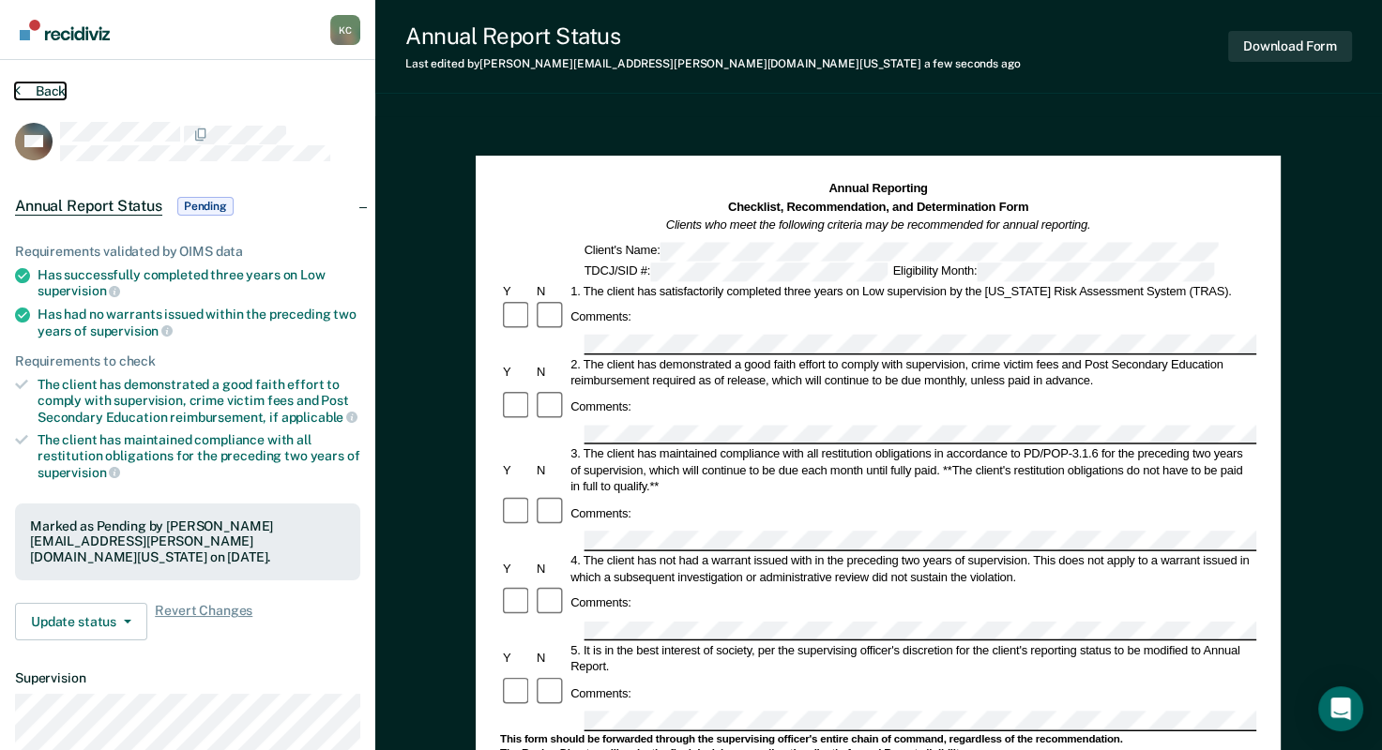
click at [19, 93] on icon at bounding box center [18, 90] width 6 height 15
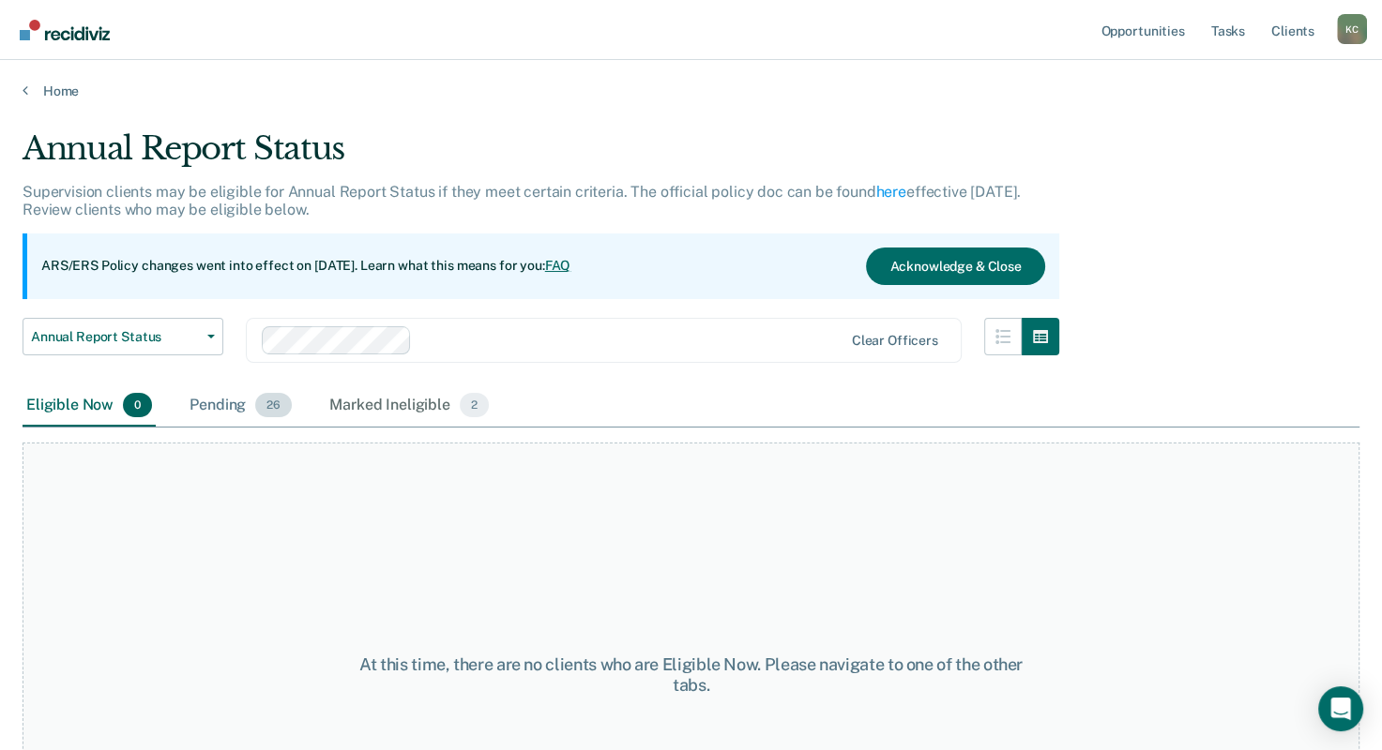
click at [218, 413] on div "Pending 26" at bounding box center [241, 406] width 110 height 41
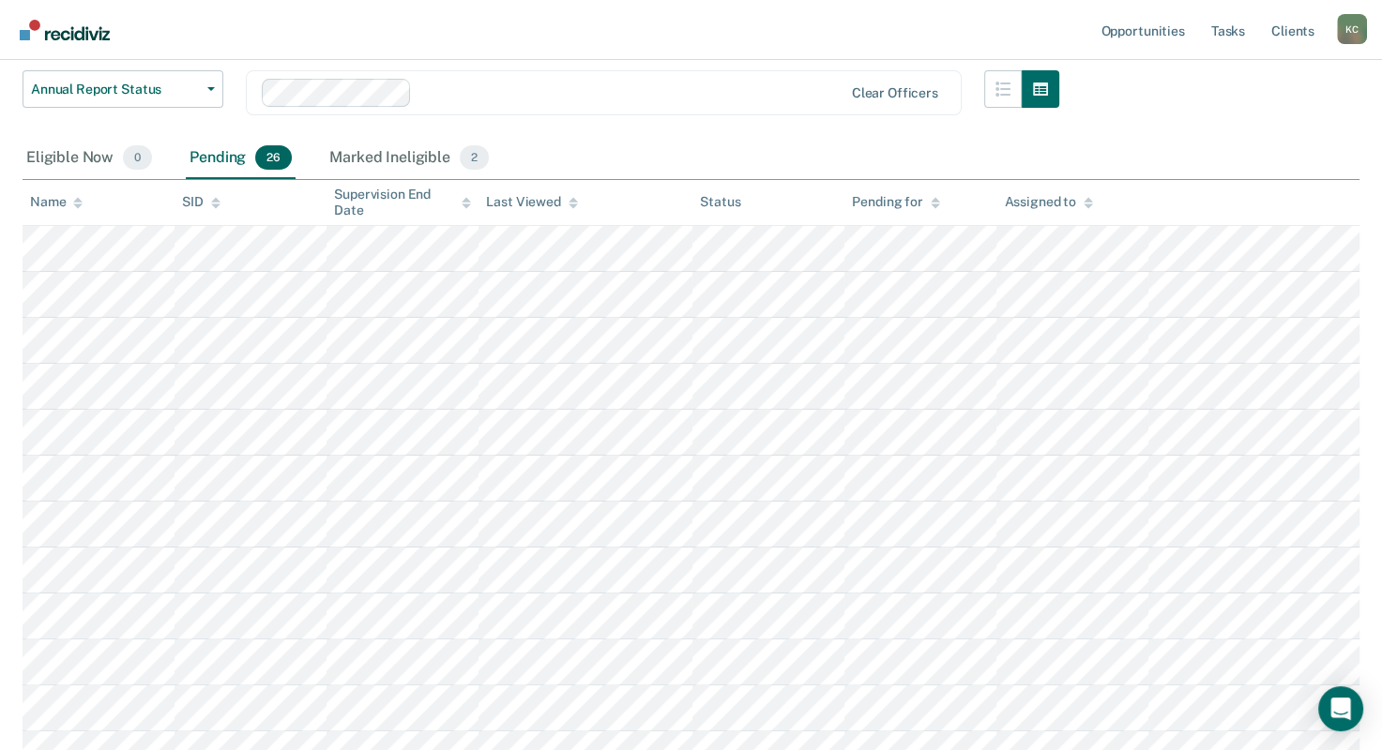
scroll to position [563, 0]
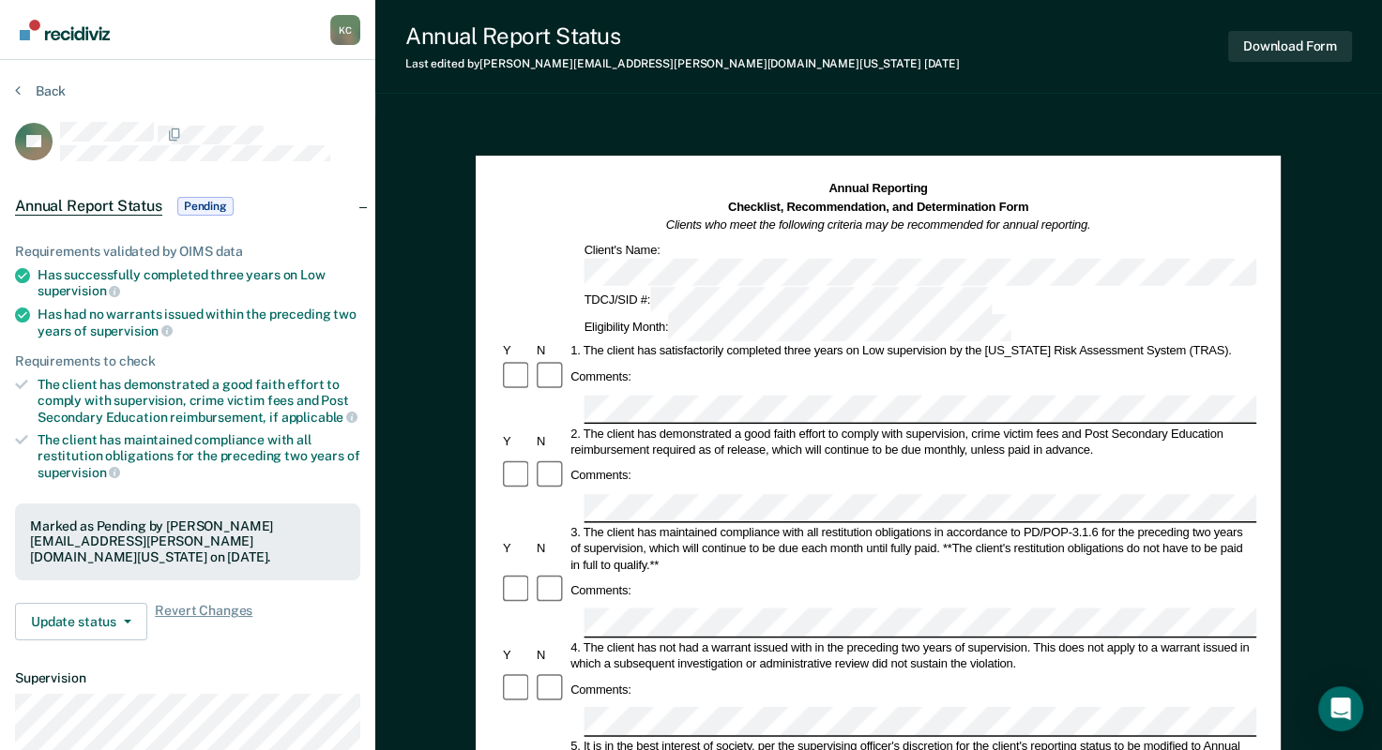
click at [1338, 309] on div "Annual Reporting Checklist, Recommendation, and Determination Form Clients who …" at bounding box center [878, 733] width 1006 height 1234
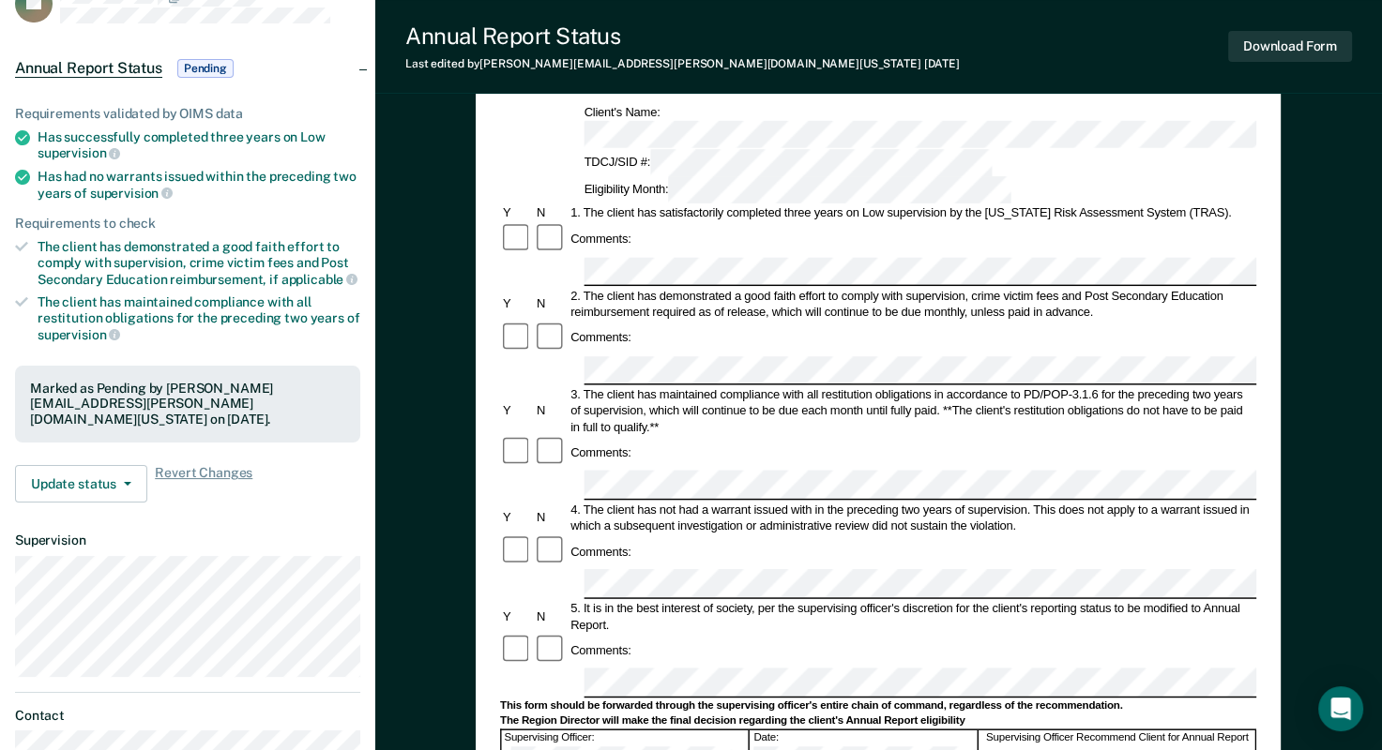
scroll to position [281, 0]
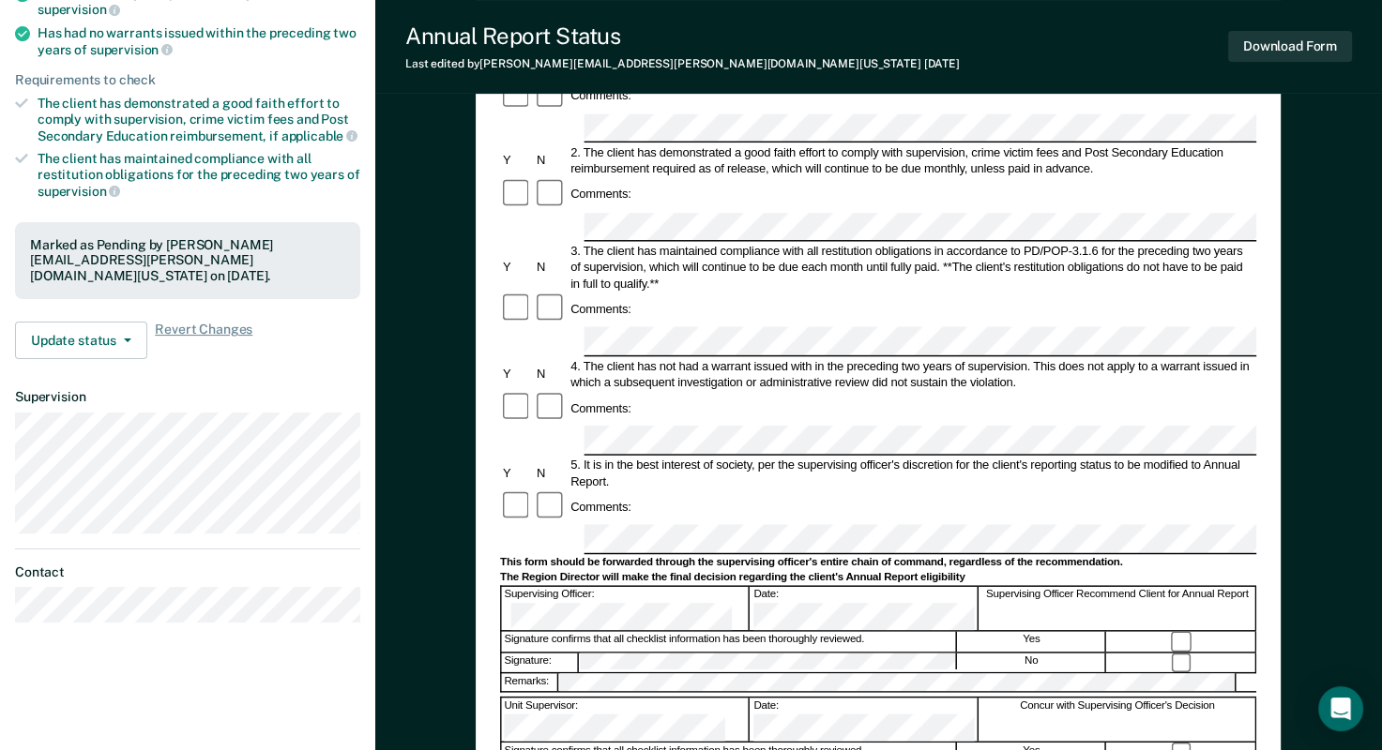
click at [551, 496] on form "Annual Reporting Checklist, Recommendation, and Determination Form Clients who …" at bounding box center [878, 523] width 756 height 1249
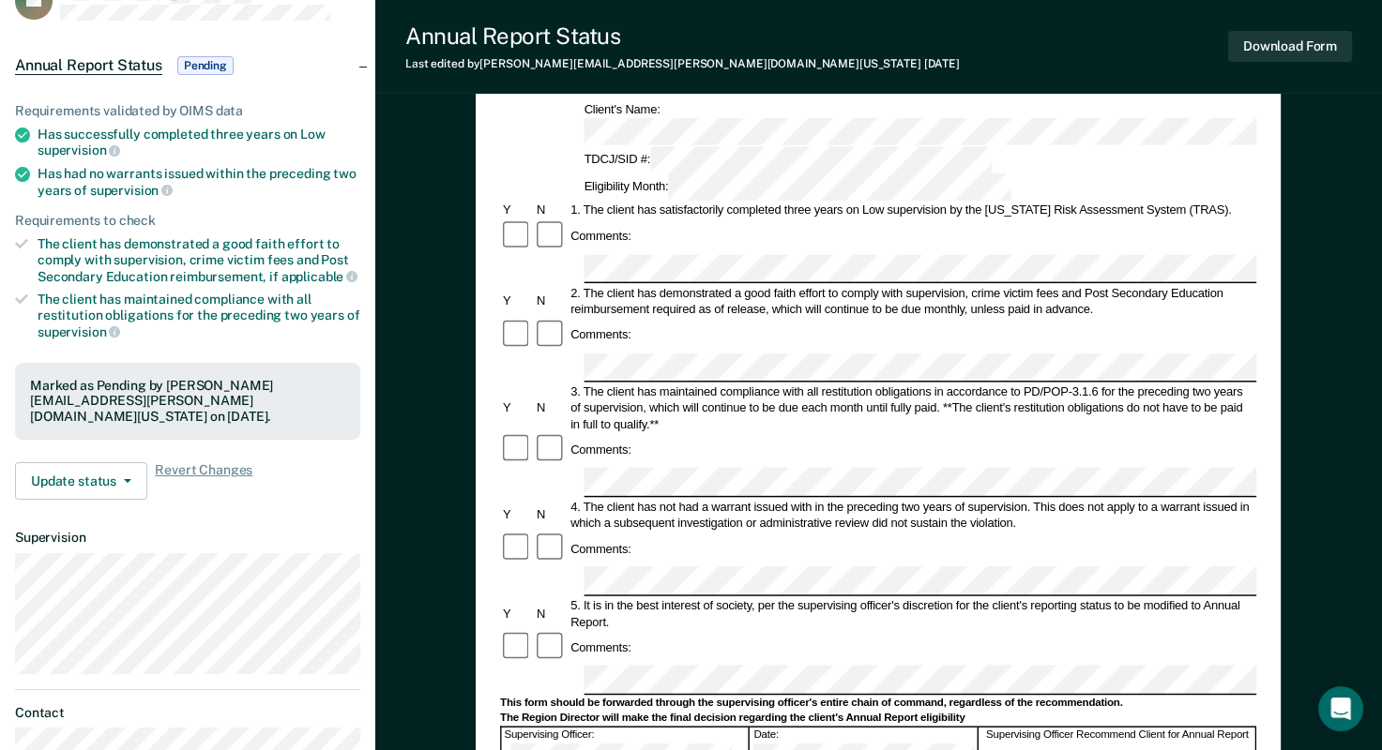
scroll to position [0, 0]
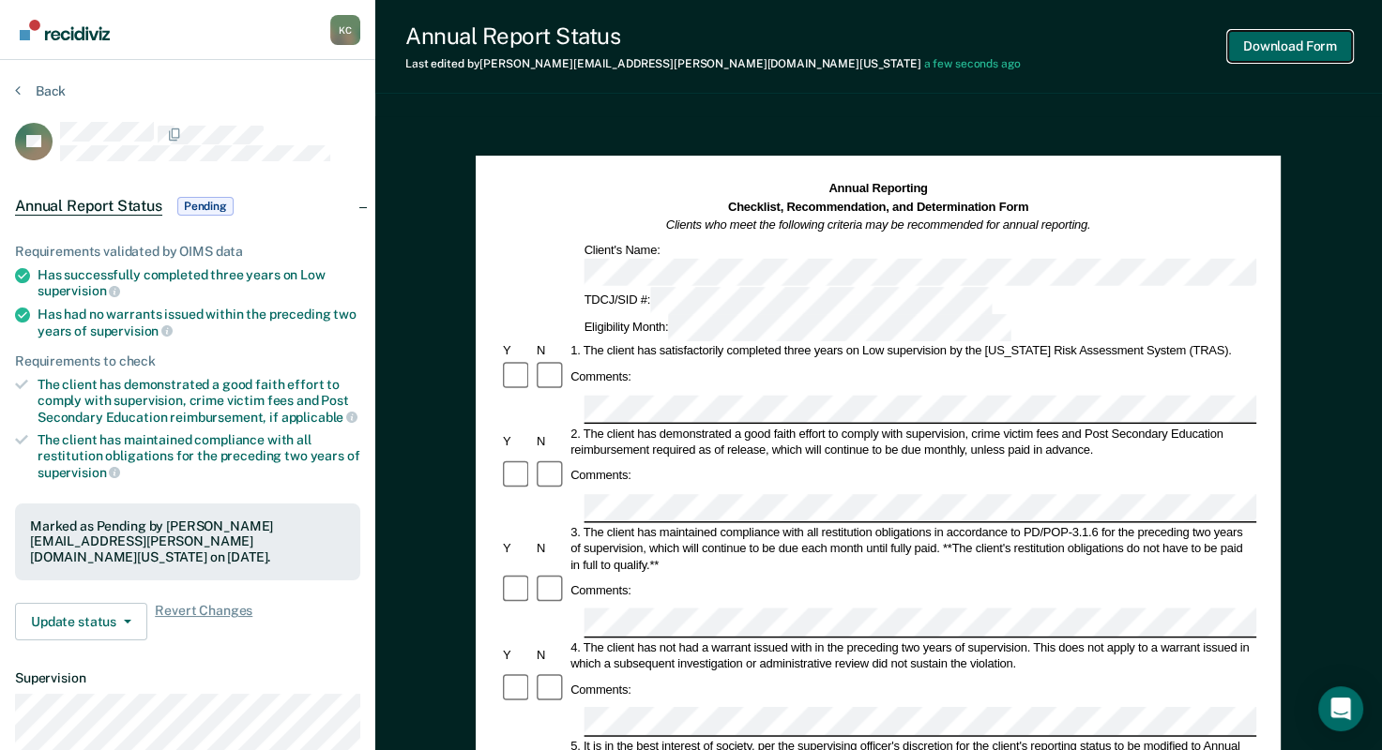
click at [1280, 49] on button "Download Form" at bounding box center [1290, 46] width 124 height 31
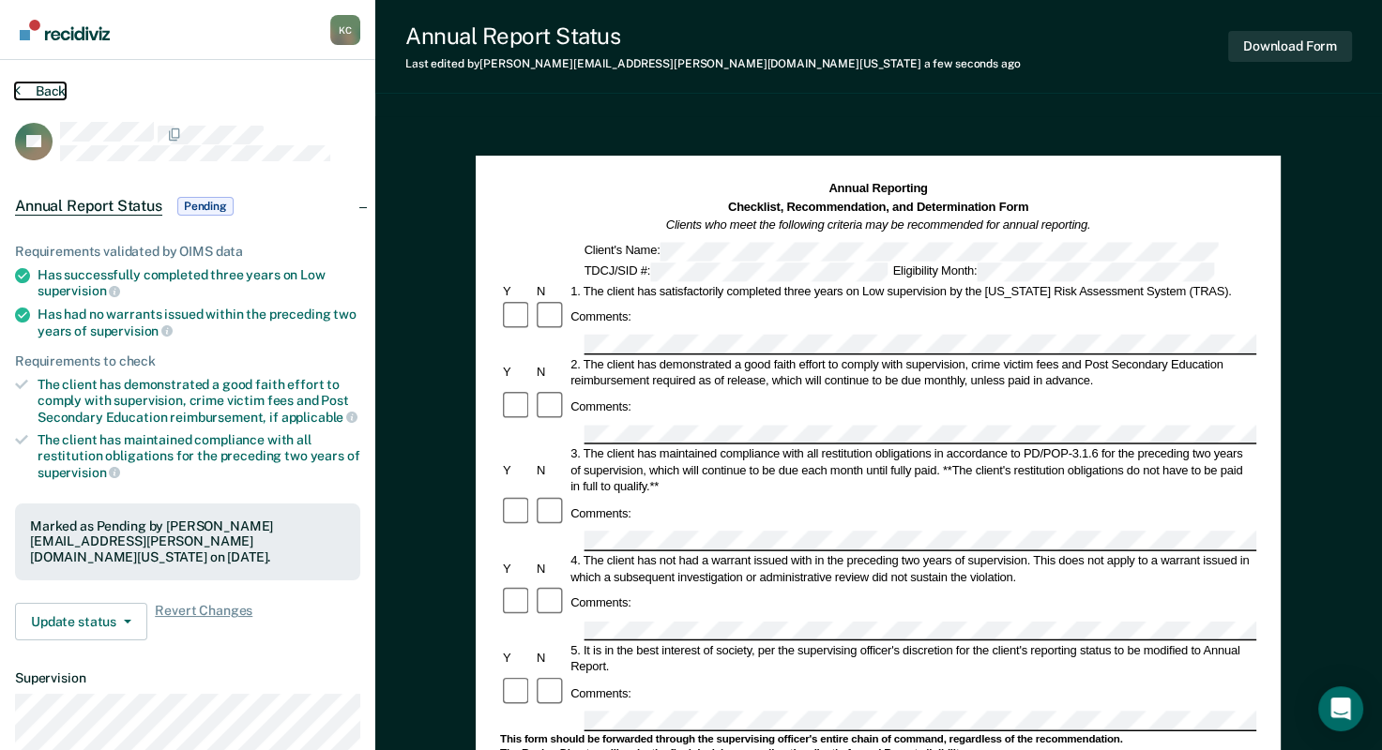
click at [33, 98] on button "Back" at bounding box center [40, 91] width 51 height 17
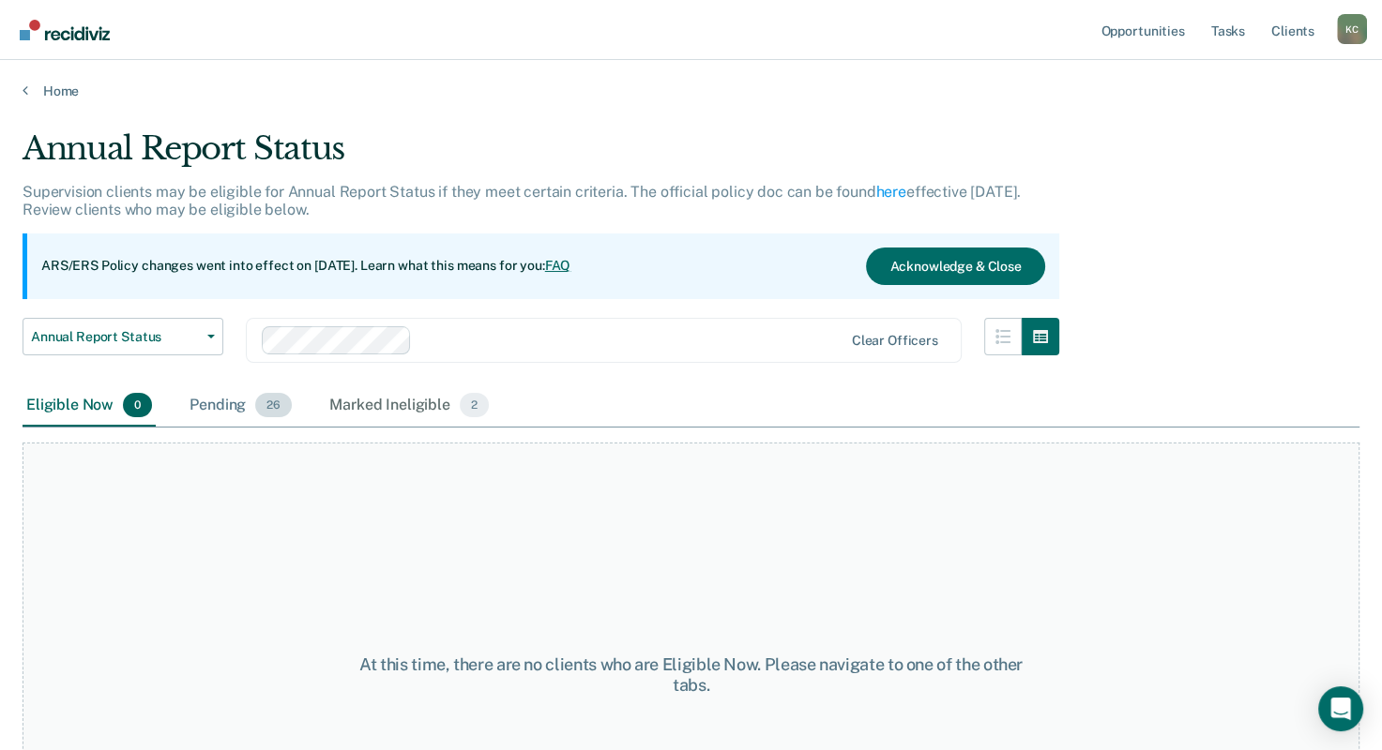
click at [228, 416] on div "Pending 26" at bounding box center [241, 406] width 110 height 41
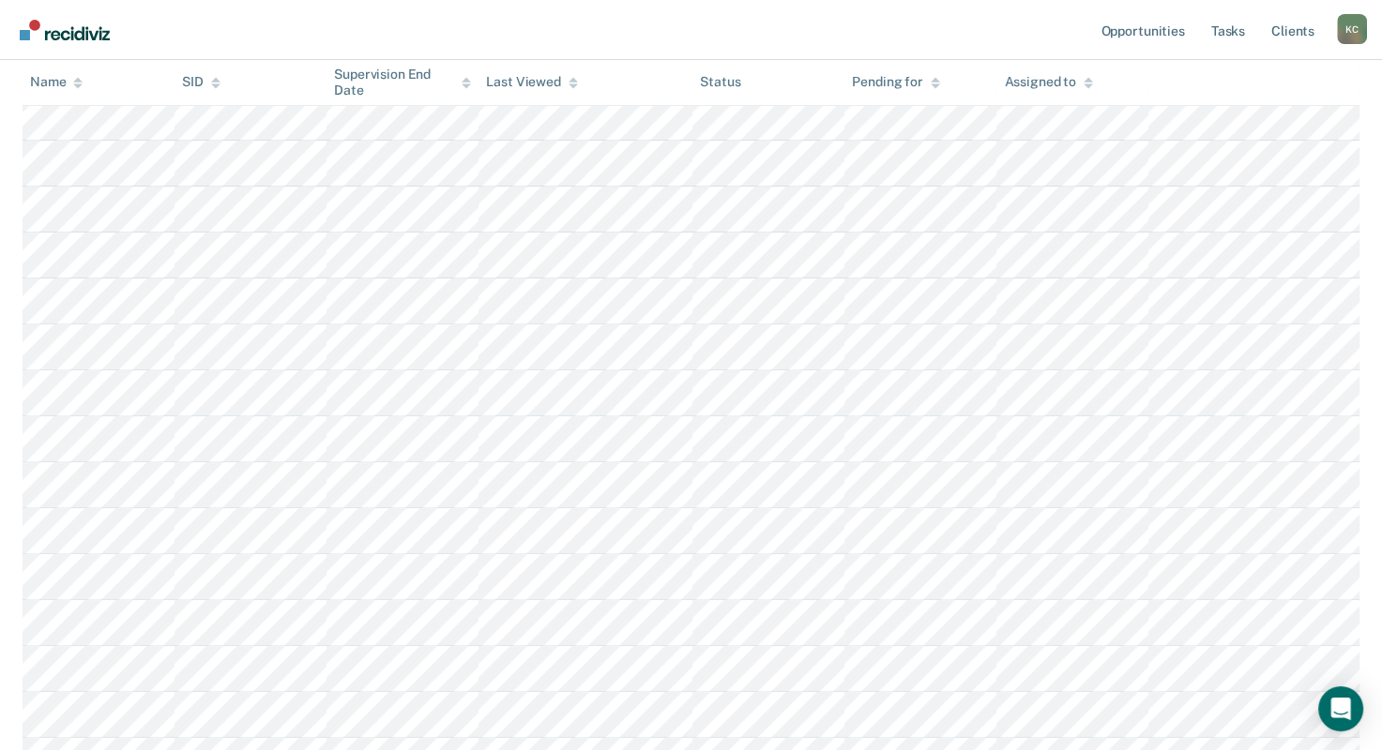
scroll to position [1051, 0]
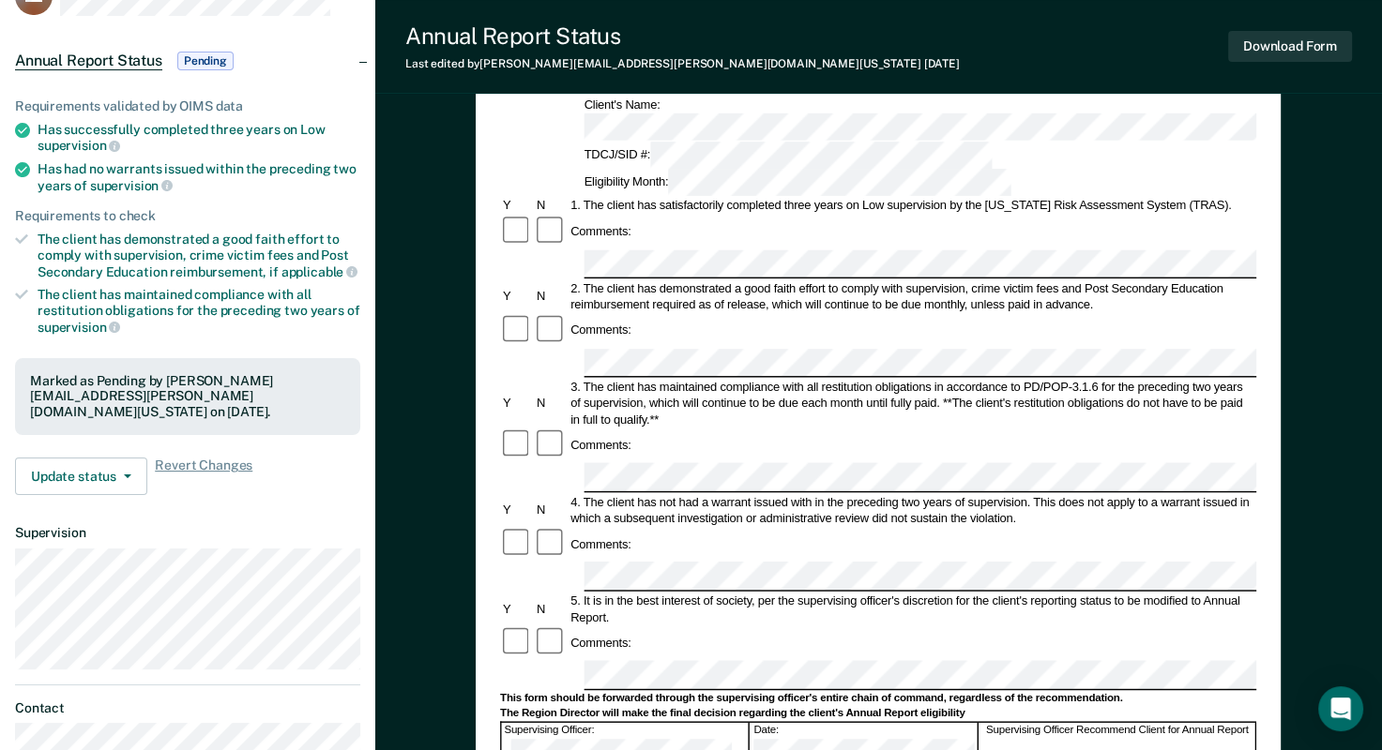
scroll to position [375, 0]
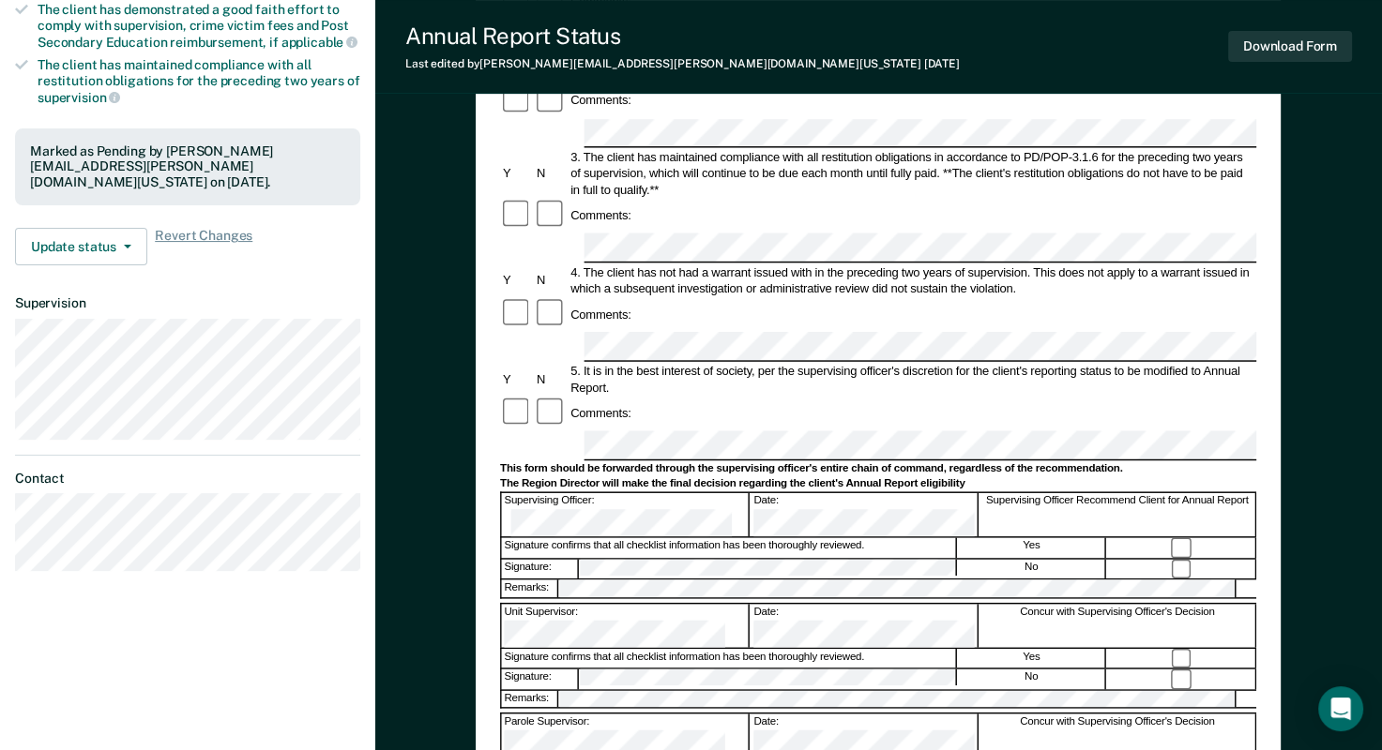
click at [596, 401] on form "Annual Reporting Checklist, Recommendation, and Determination Form Clients who …" at bounding box center [878, 429] width 756 height 1249
click at [1264, 47] on button "Download Form" at bounding box center [1290, 46] width 124 height 31
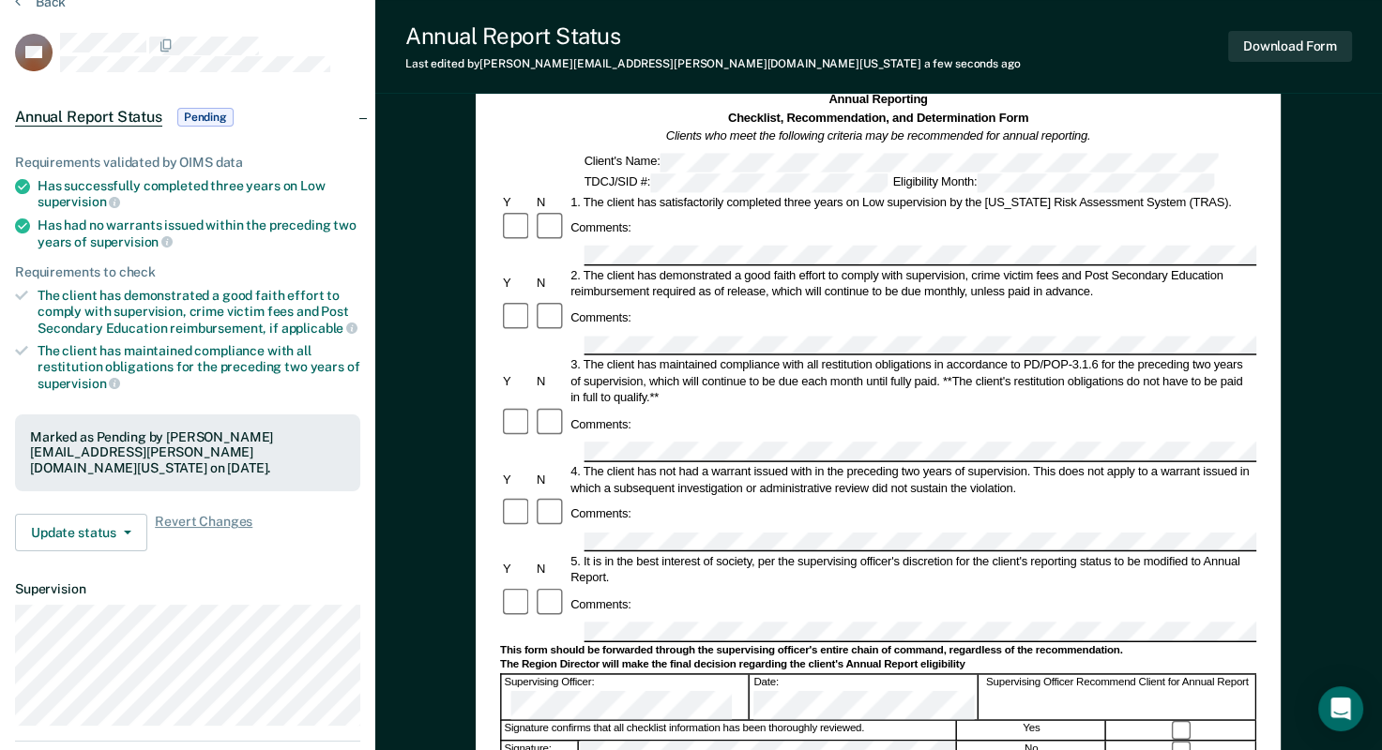
scroll to position [0, 0]
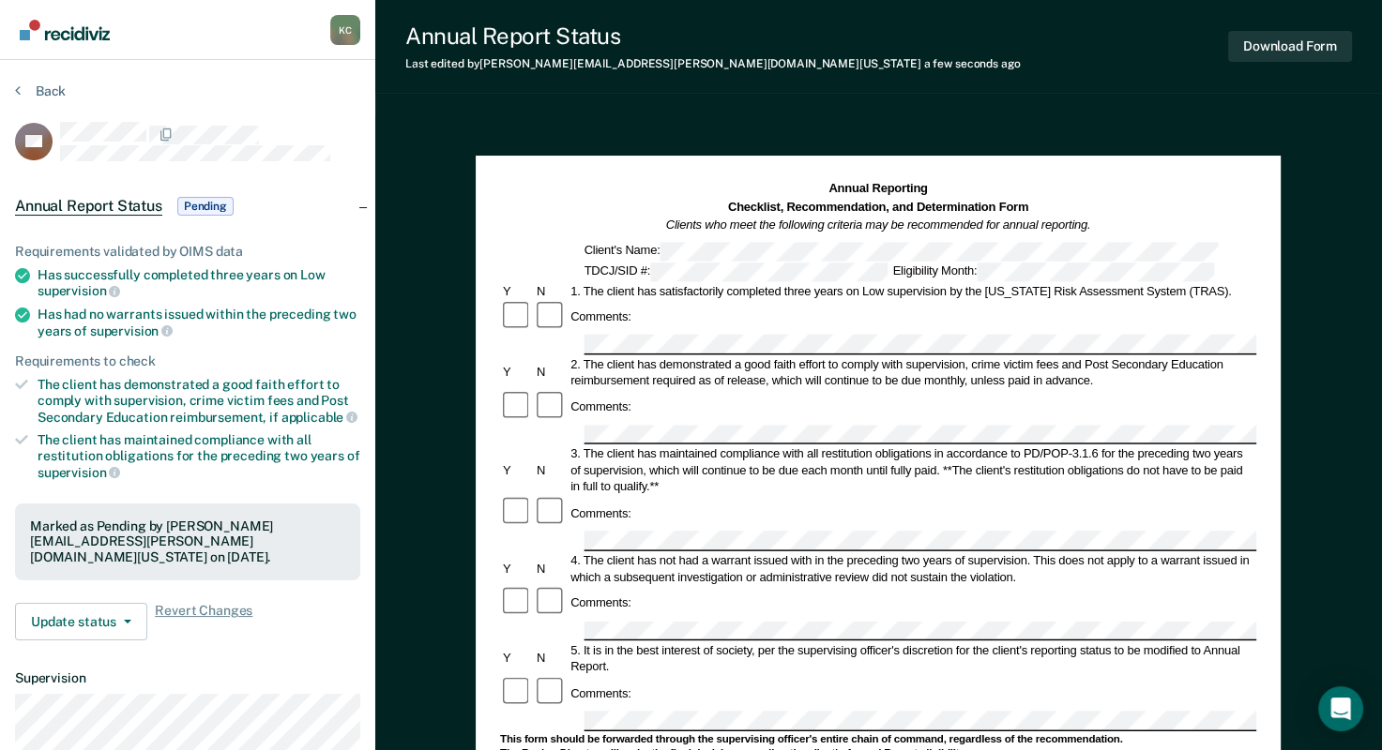
click at [10, 91] on section "Back KB Annual Report Status Pending Requirements validated by OIMS data Has su…" at bounding box center [187, 522] width 375 height 924
click at [20, 90] on button "Back" at bounding box center [40, 91] width 51 height 17
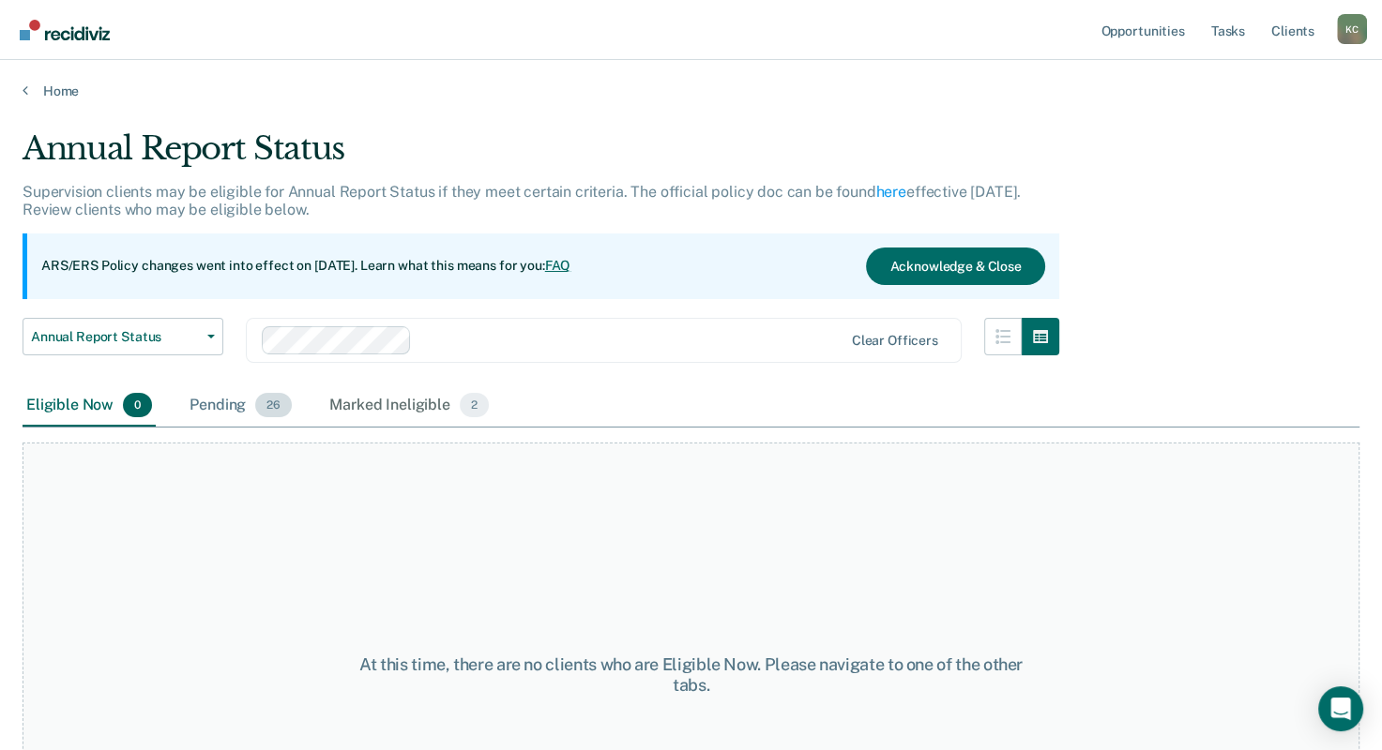
click at [244, 401] on div "Pending 26" at bounding box center [241, 406] width 110 height 41
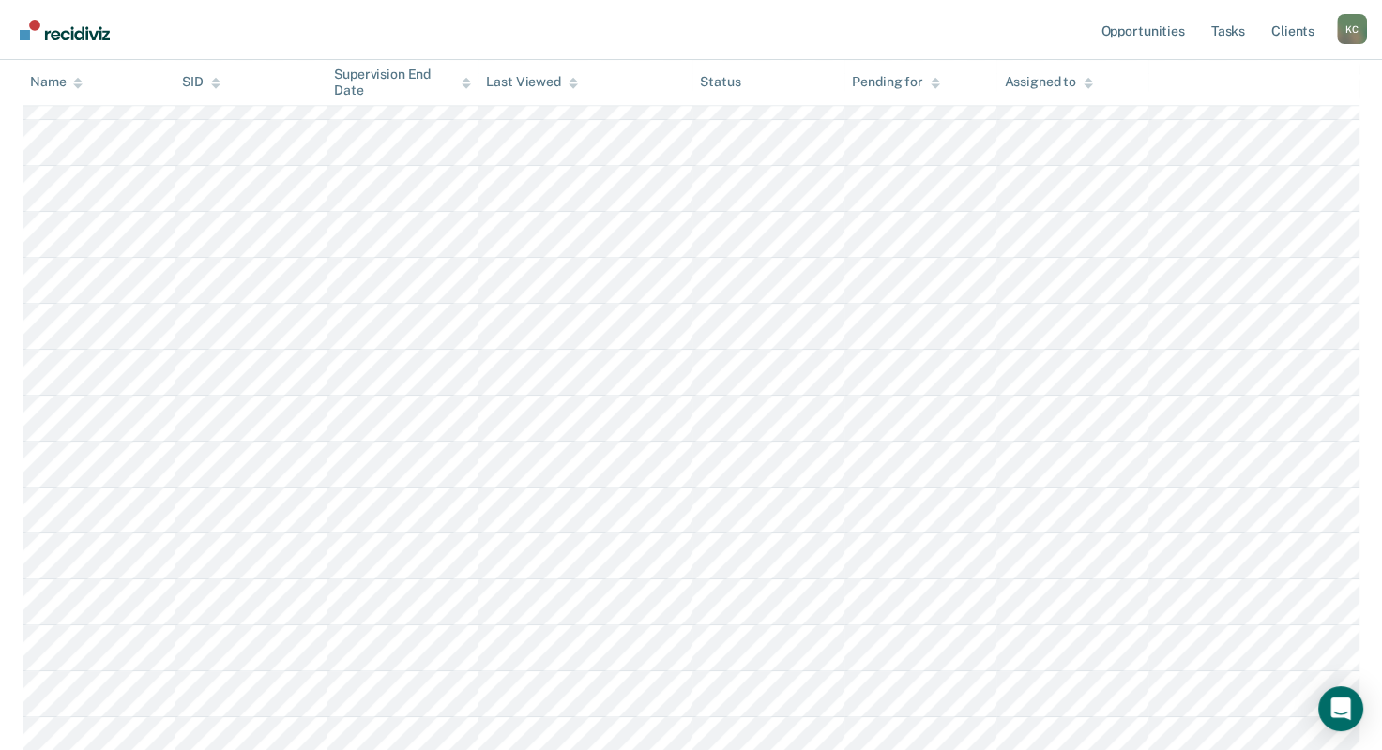
scroll to position [1051, 0]
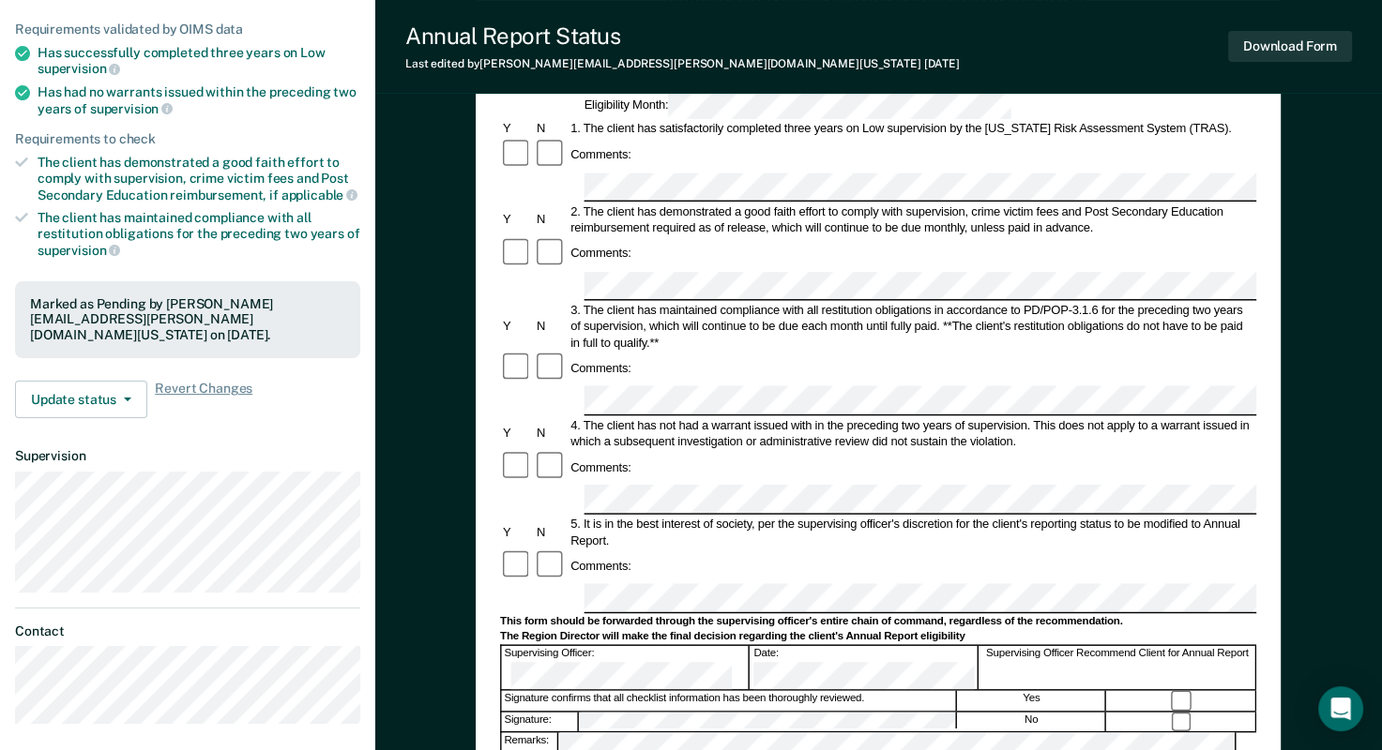
scroll to position [469, 0]
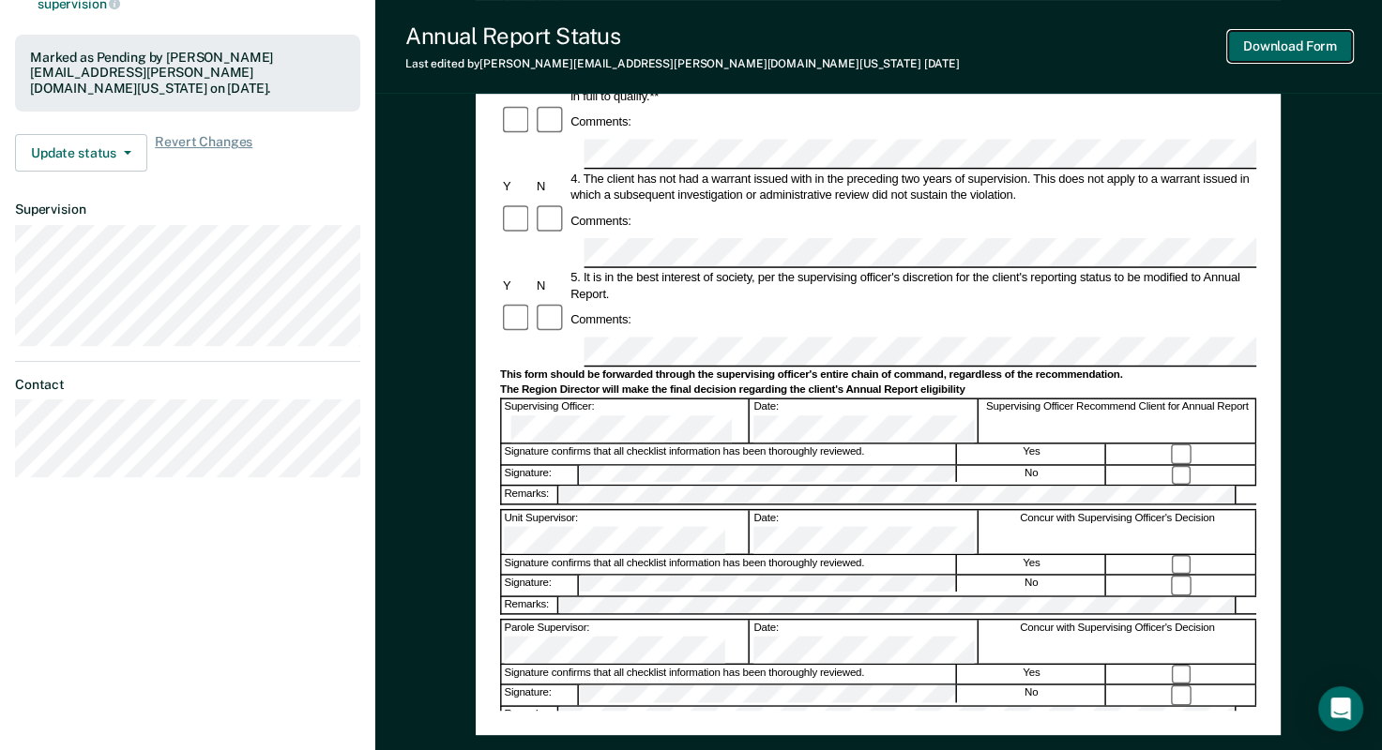
click at [1282, 41] on button "Download Form" at bounding box center [1290, 46] width 124 height 31
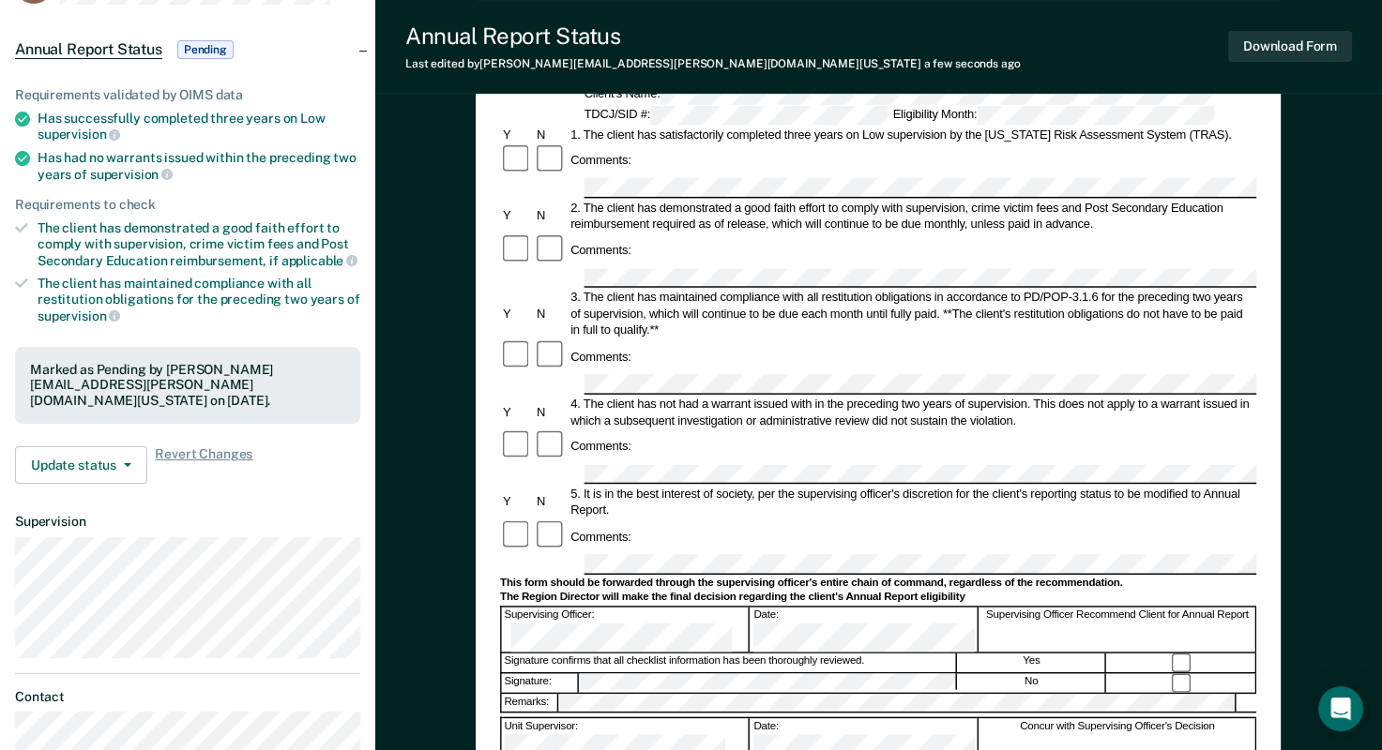
scroll to position [0, 0]
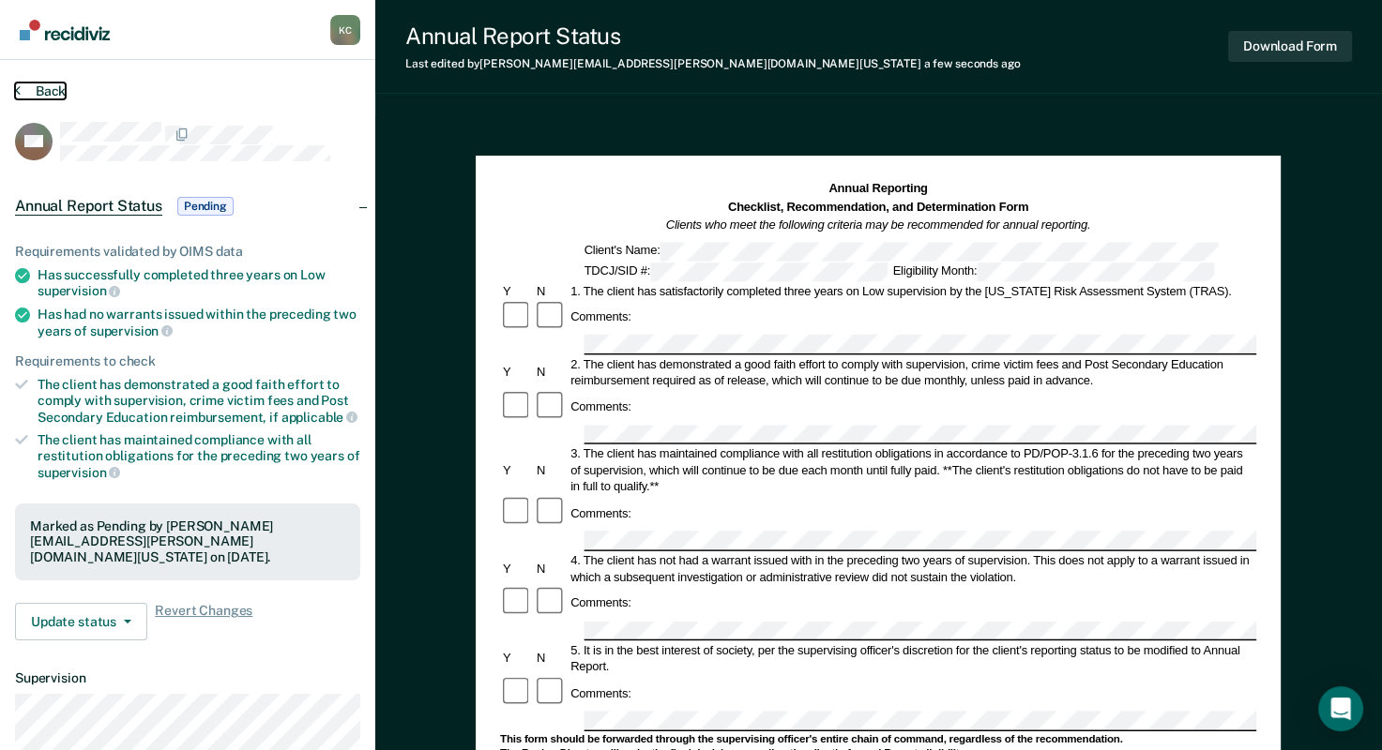
click at [42, 89] on button "Back" at bounding box center [40, 91] width 51 height 17
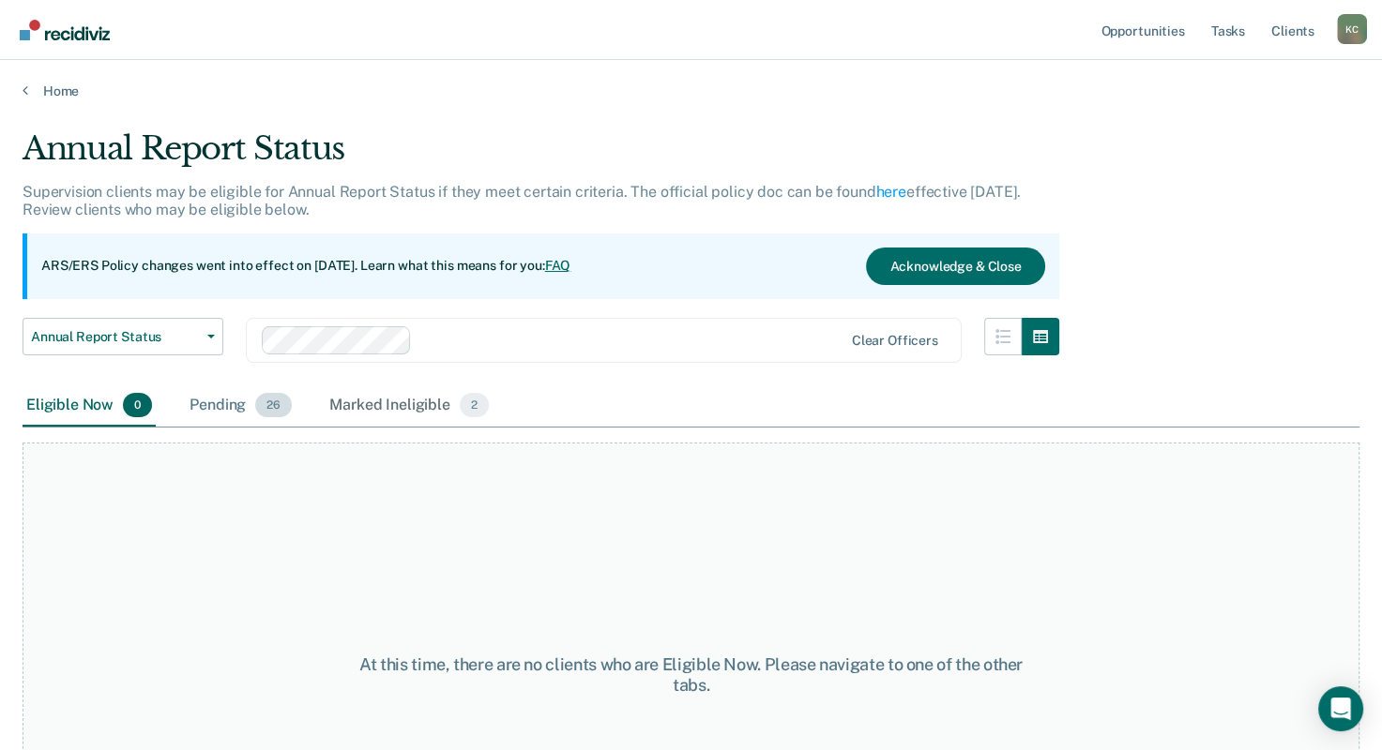
click at [245, 421] on div "Pending 26" at bounding box center [241, 406] width 110 height 41
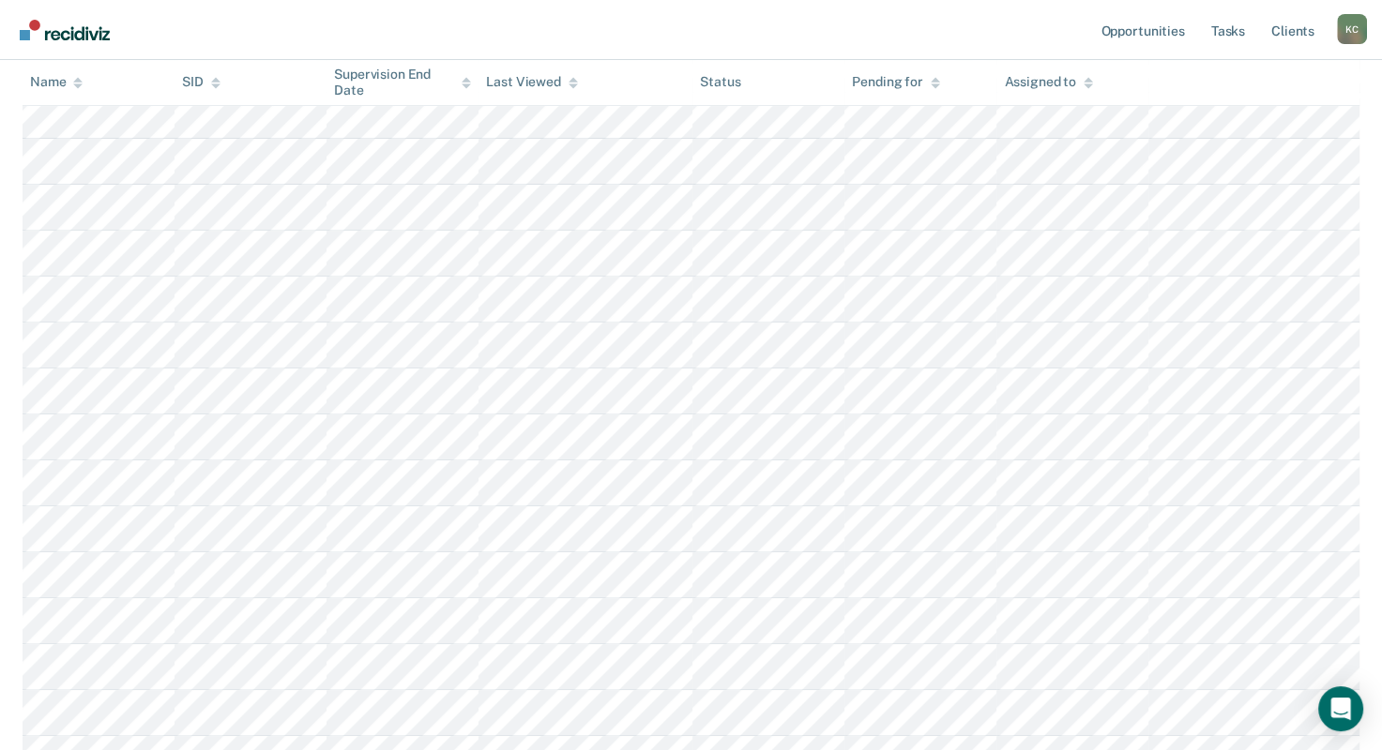
scroll to position [1051, 0]
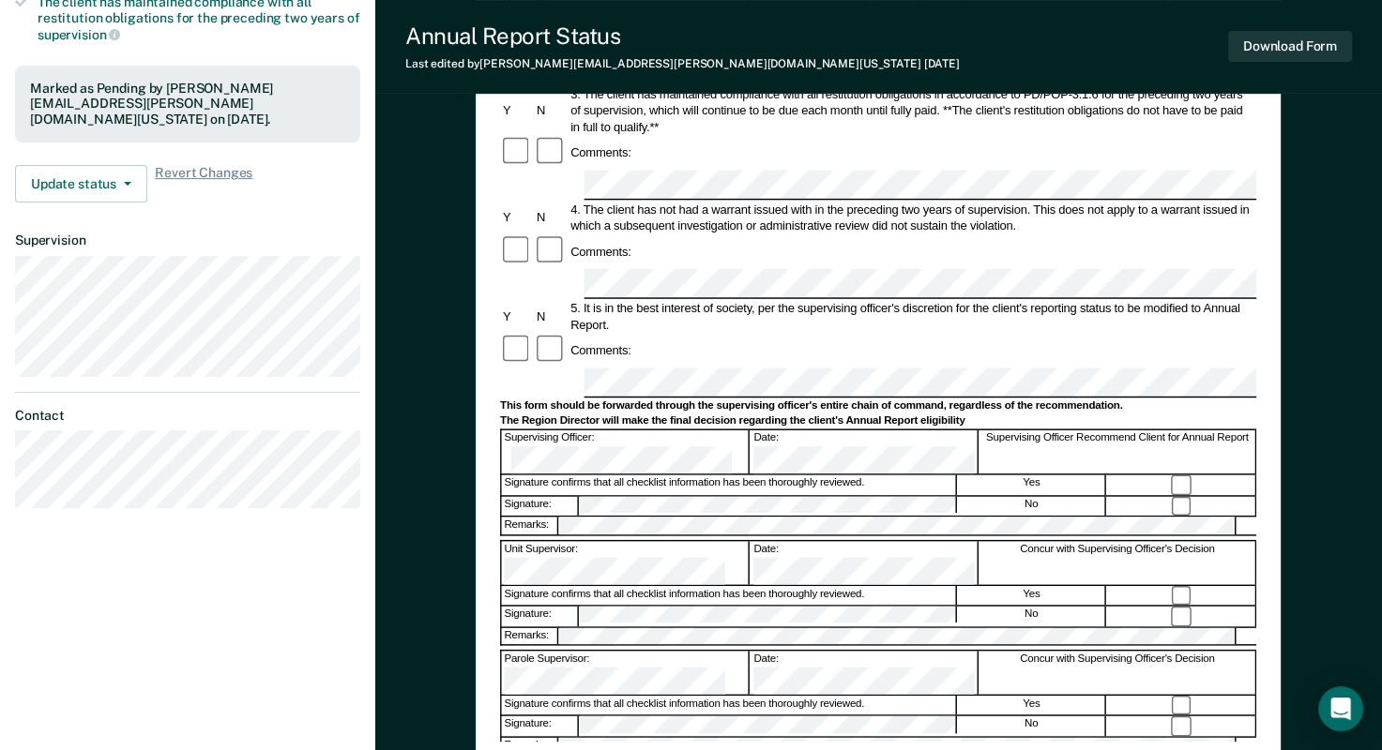
scroll to position [469, 0]
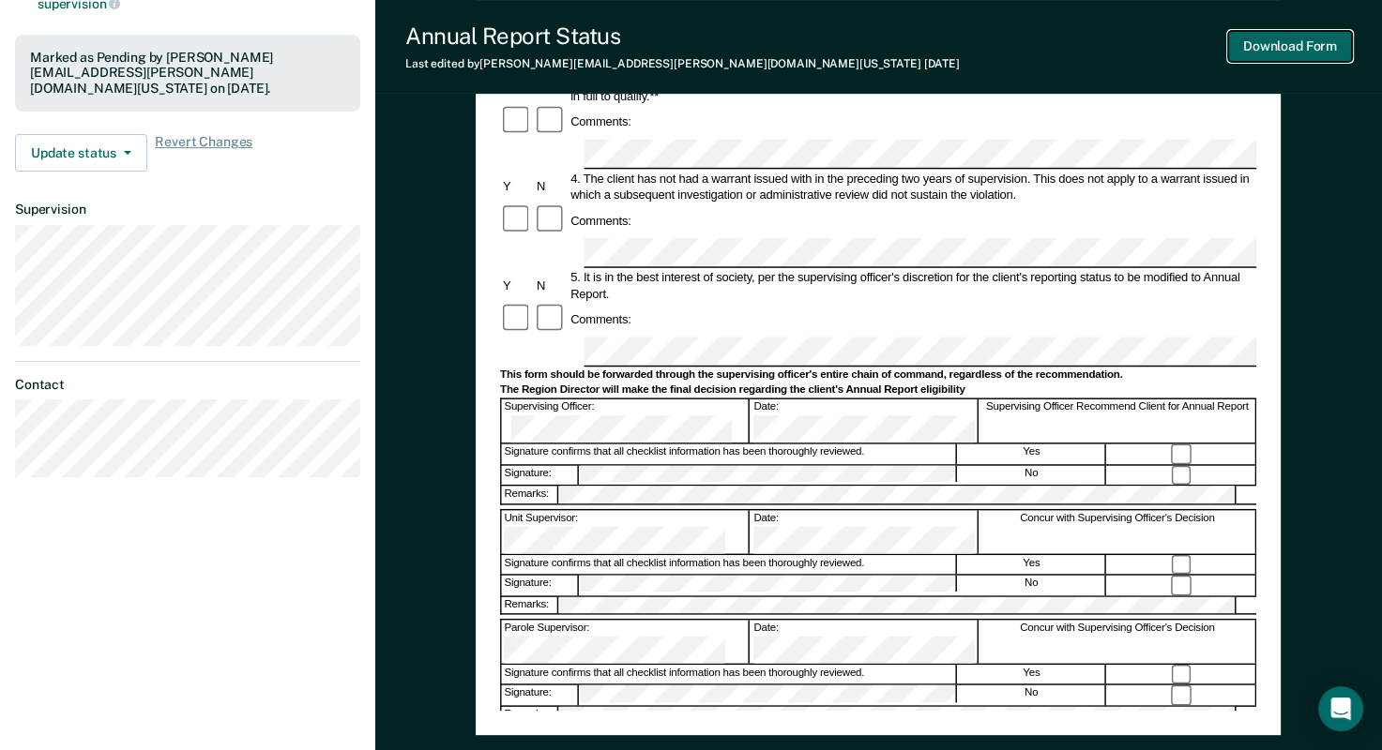
click at [1335, 53] on button "Download Form" at bounding box center [1290, 46] width 124 height 31
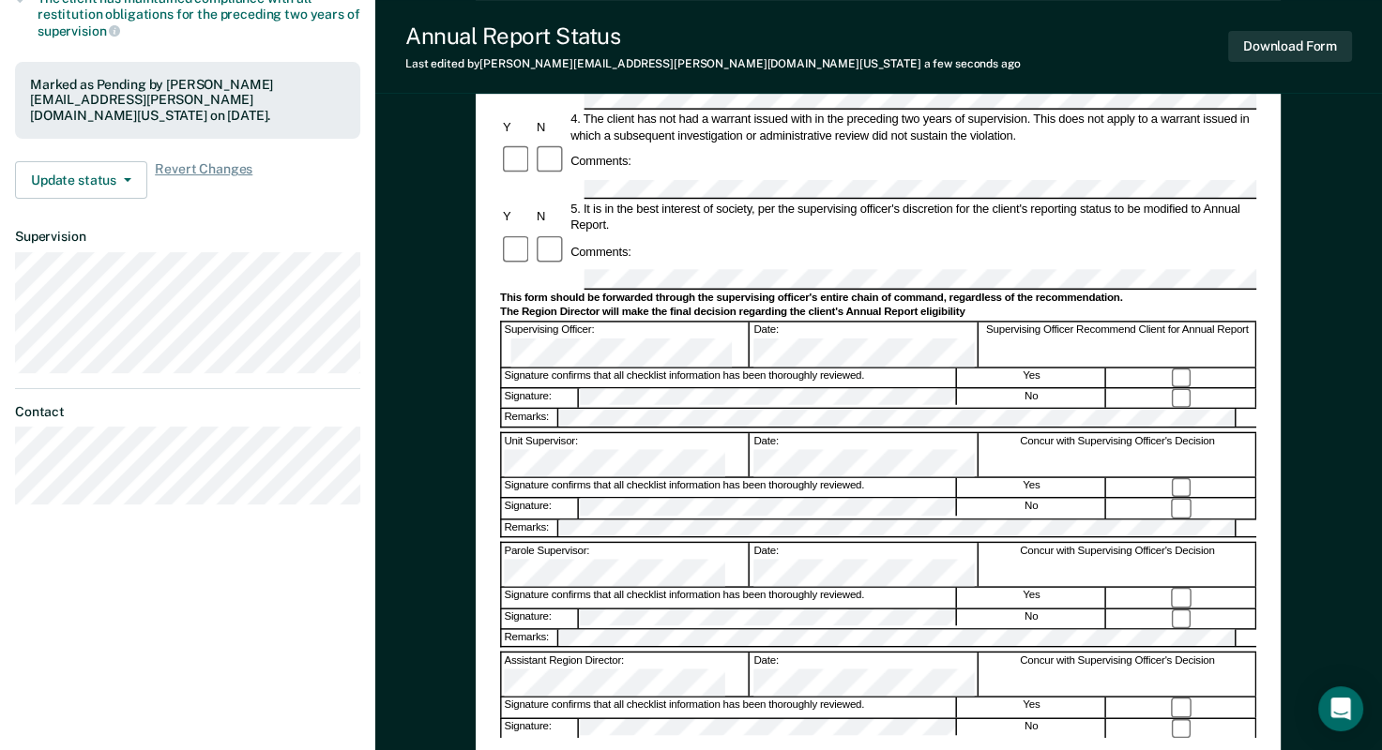
scroll to position [0, 0]
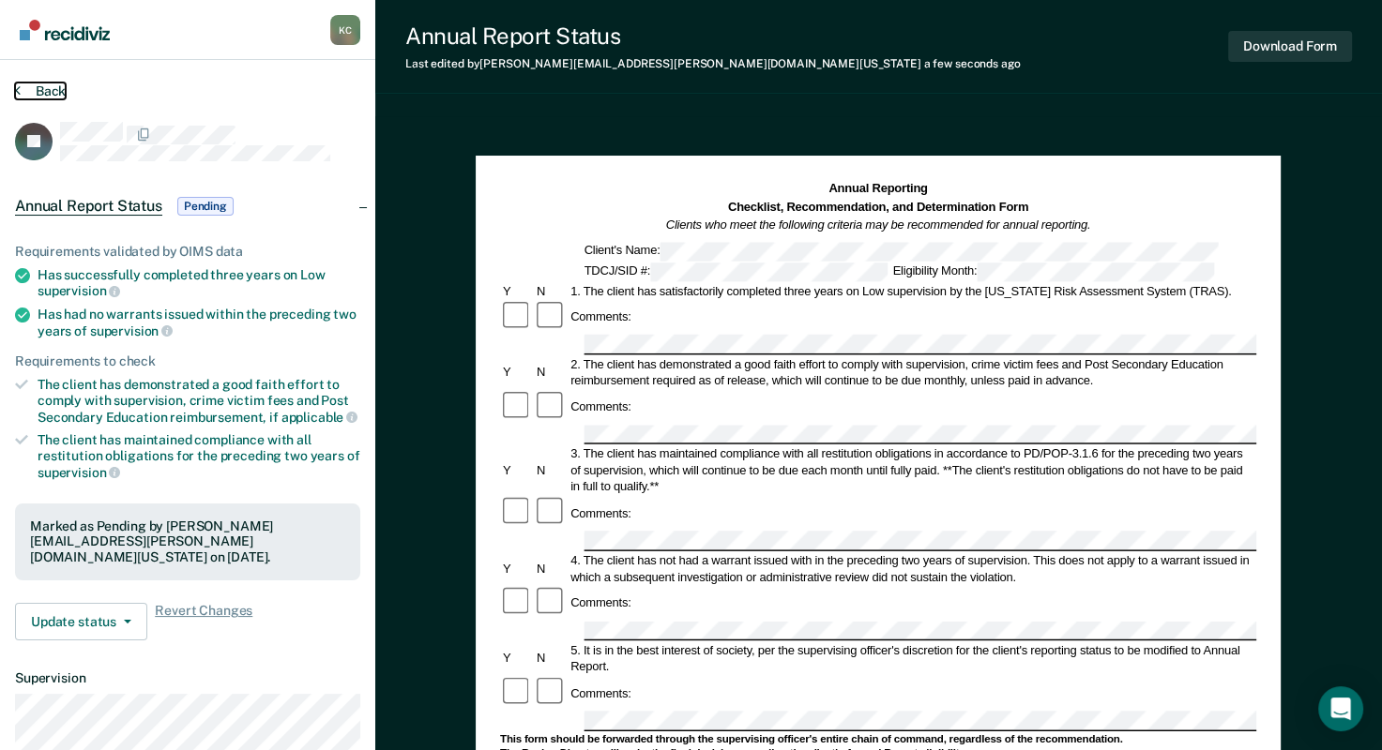
click at [22, 85] on button "Back" at bounding box center [40, 91] width 51 height 17
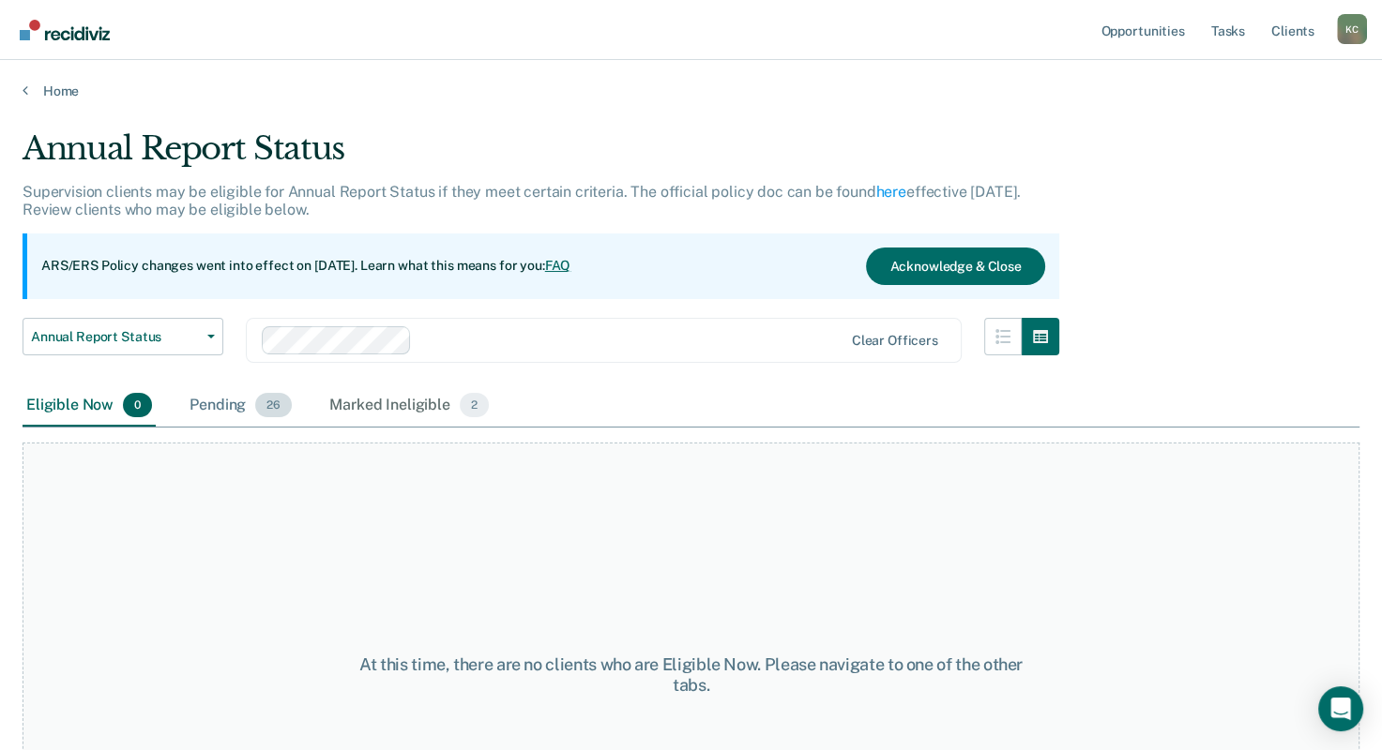
click at [236, 401] on div "Pending 26" at bounding box center [241, 406] width 110 height 41
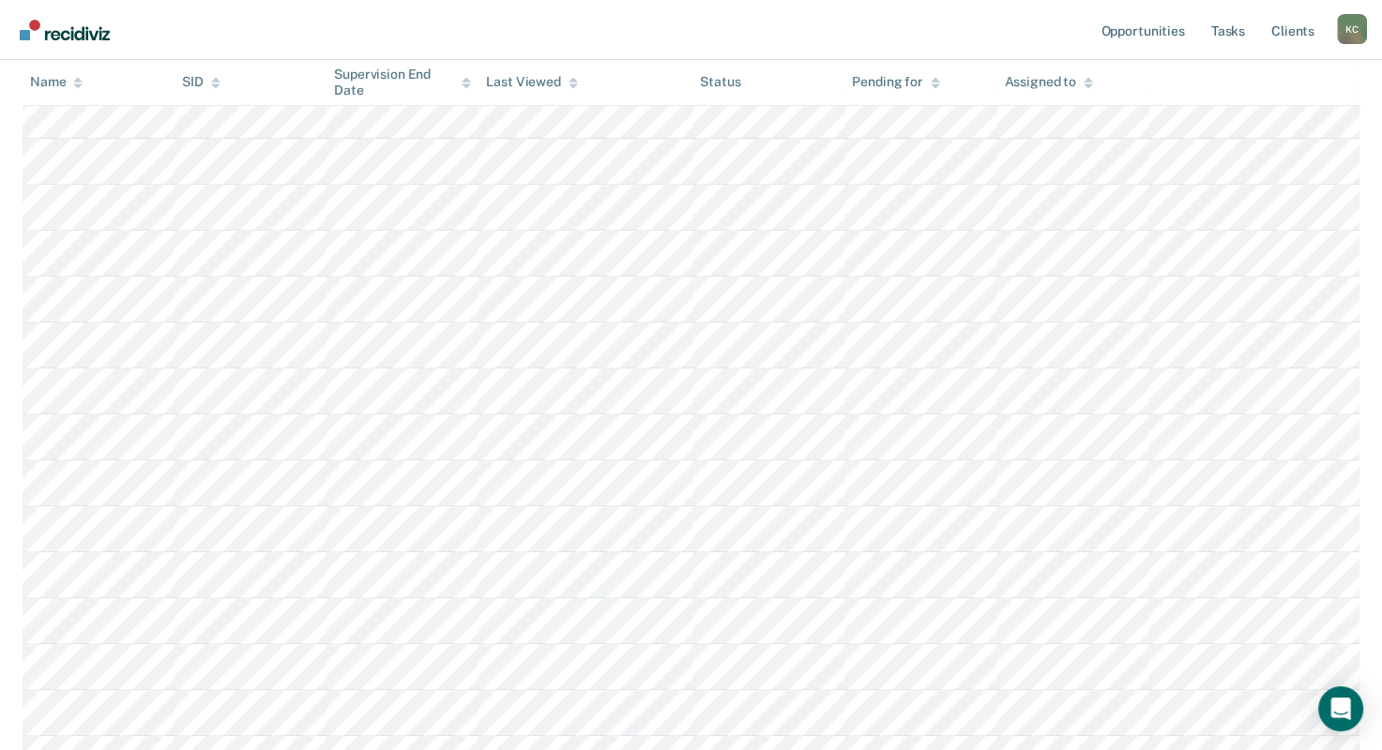
scroll to position [1051, 0]
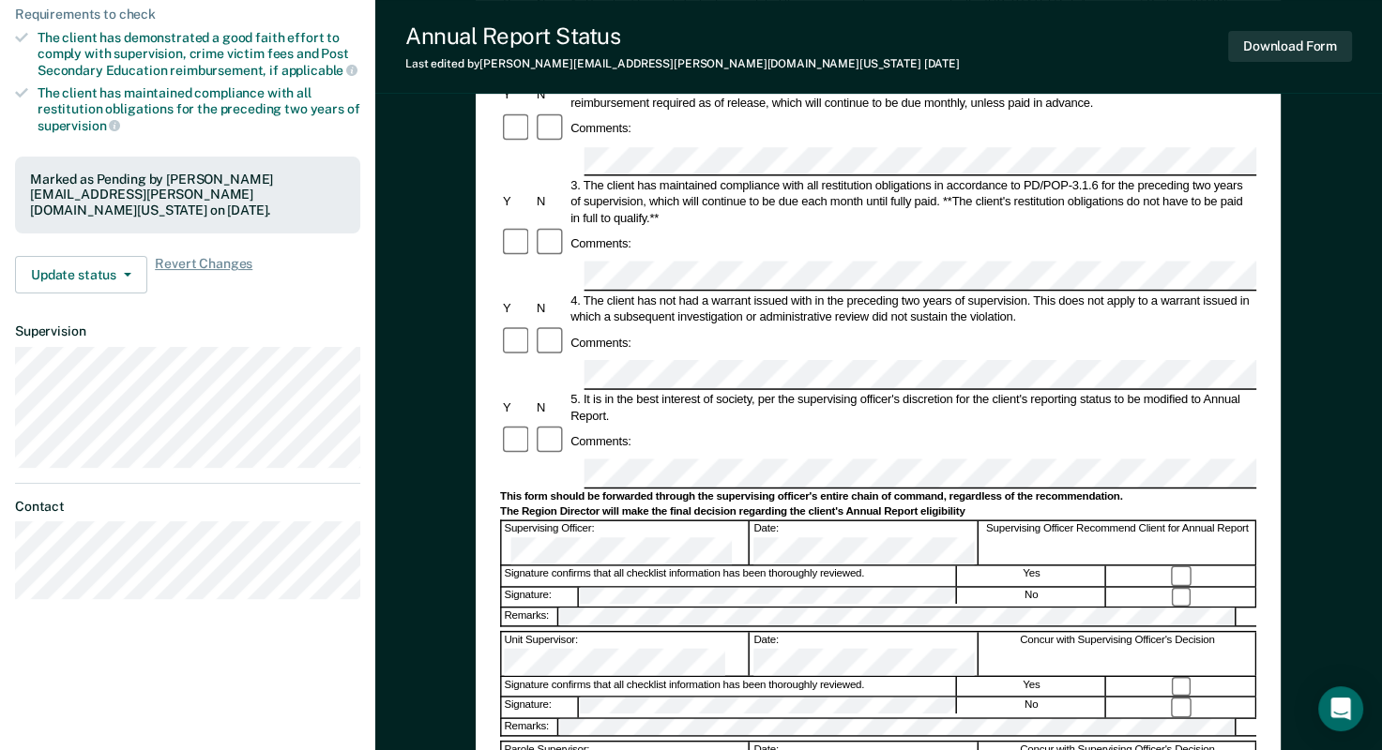
scroll to position [469, 0]
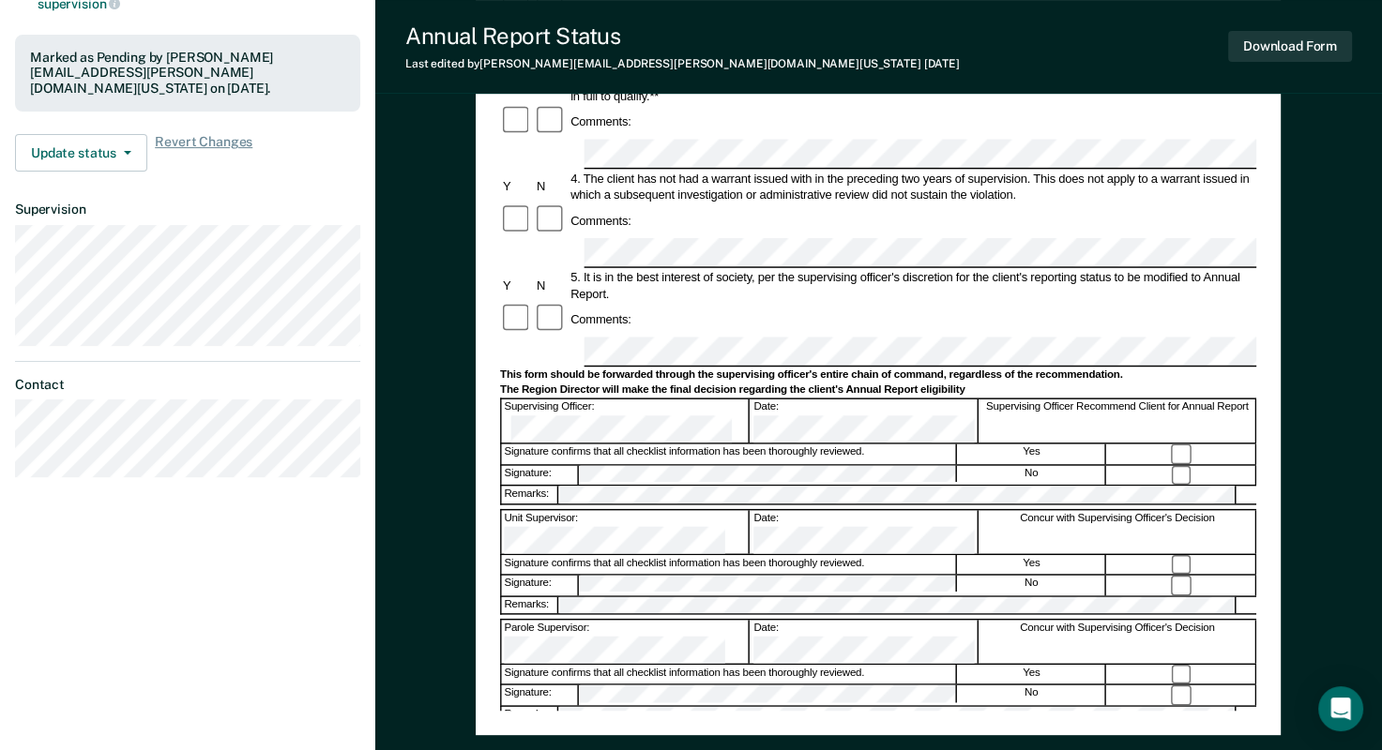
click at [505, 464] on div "Signature: No" at bounding box center [878, 474] width 756 height 21
click at [1310, 51] on button "Download Form" at bounding box center [1290, 46] width 124 height 31
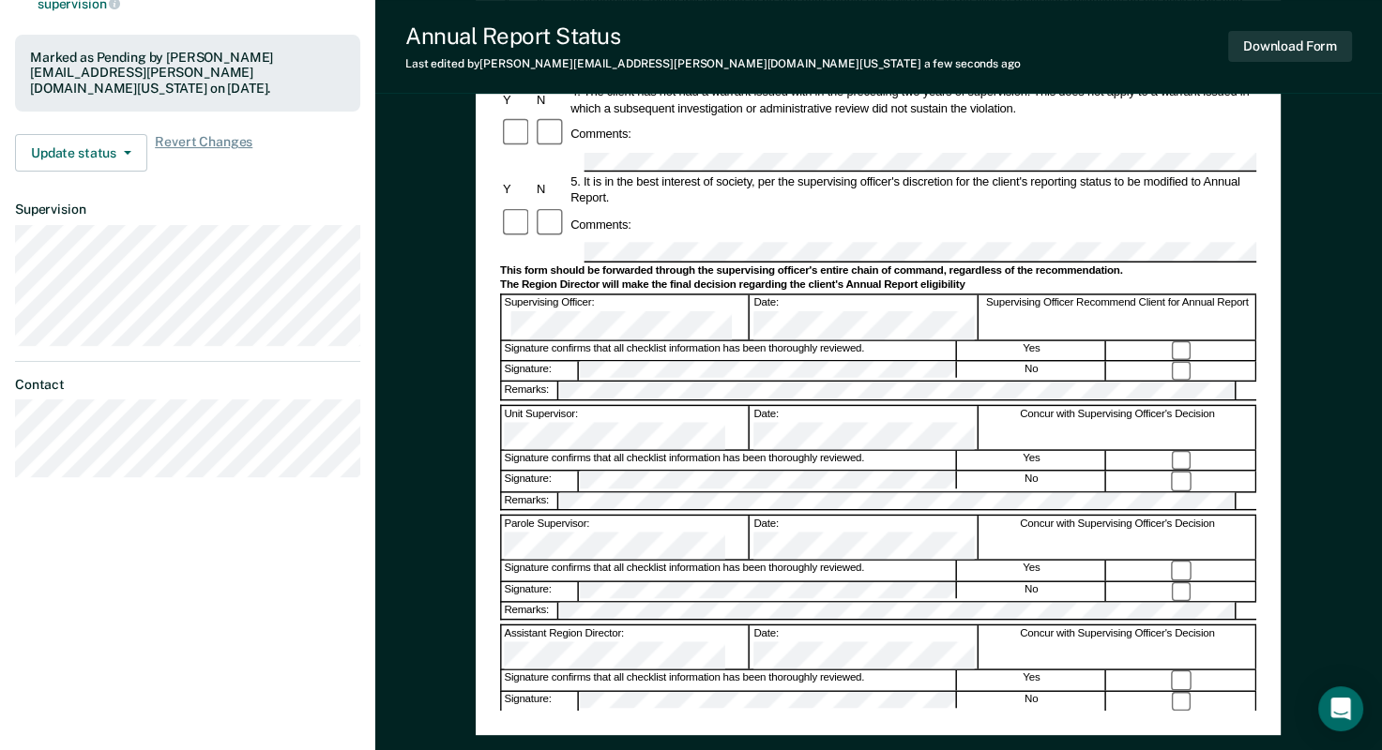
scroll to position [0, 0]
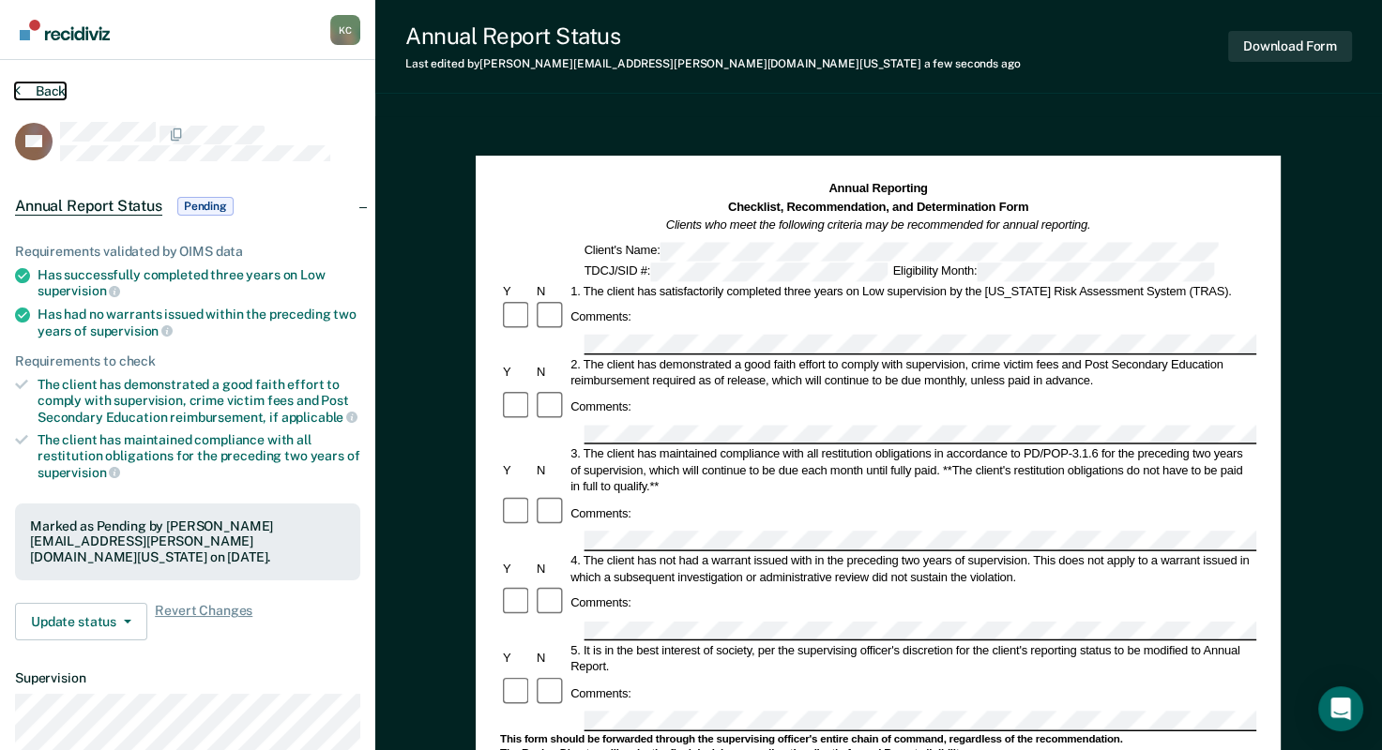
click at [22, 91] on button "Back" at bounding box center [40, 91] width 51 height 17
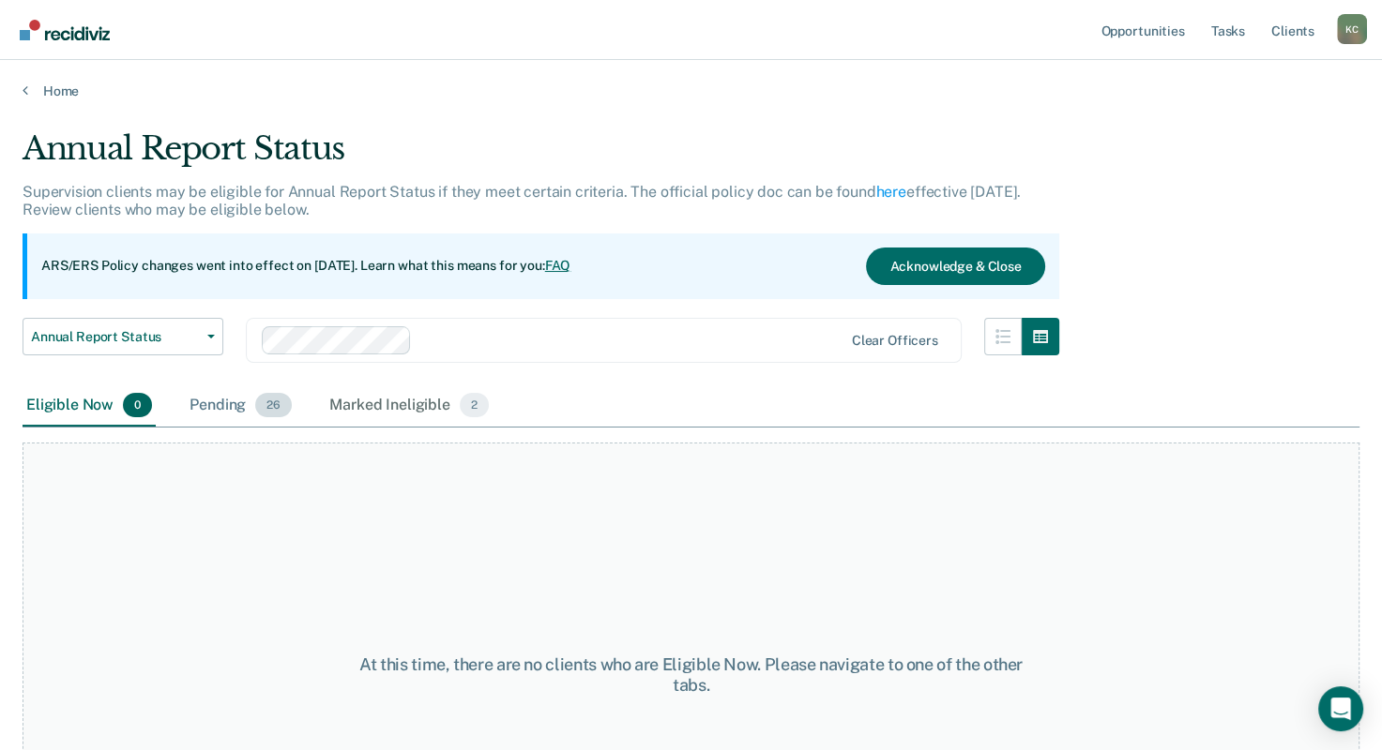
click at [214, 409] on div "Pending 26" at bounding box center [241, 406] width 110 height 41
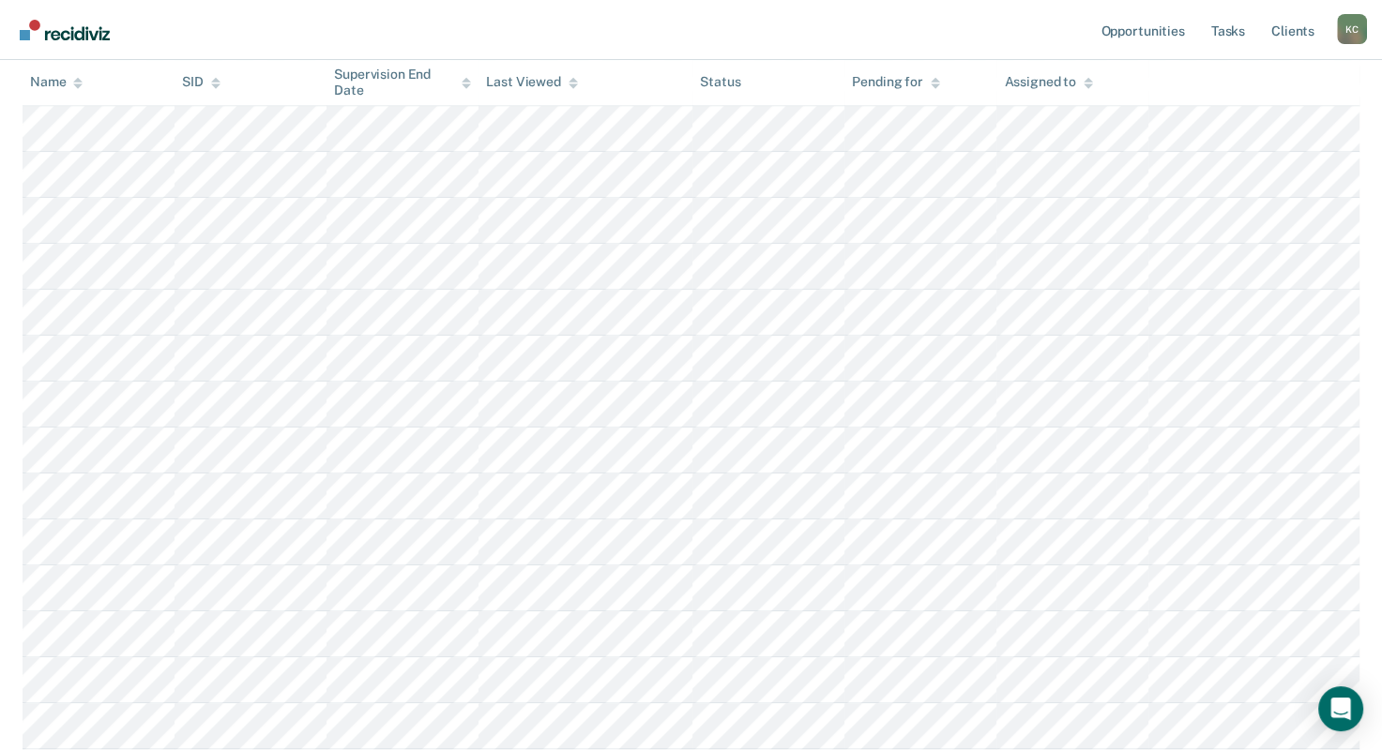
scroll to position [1051, 0]
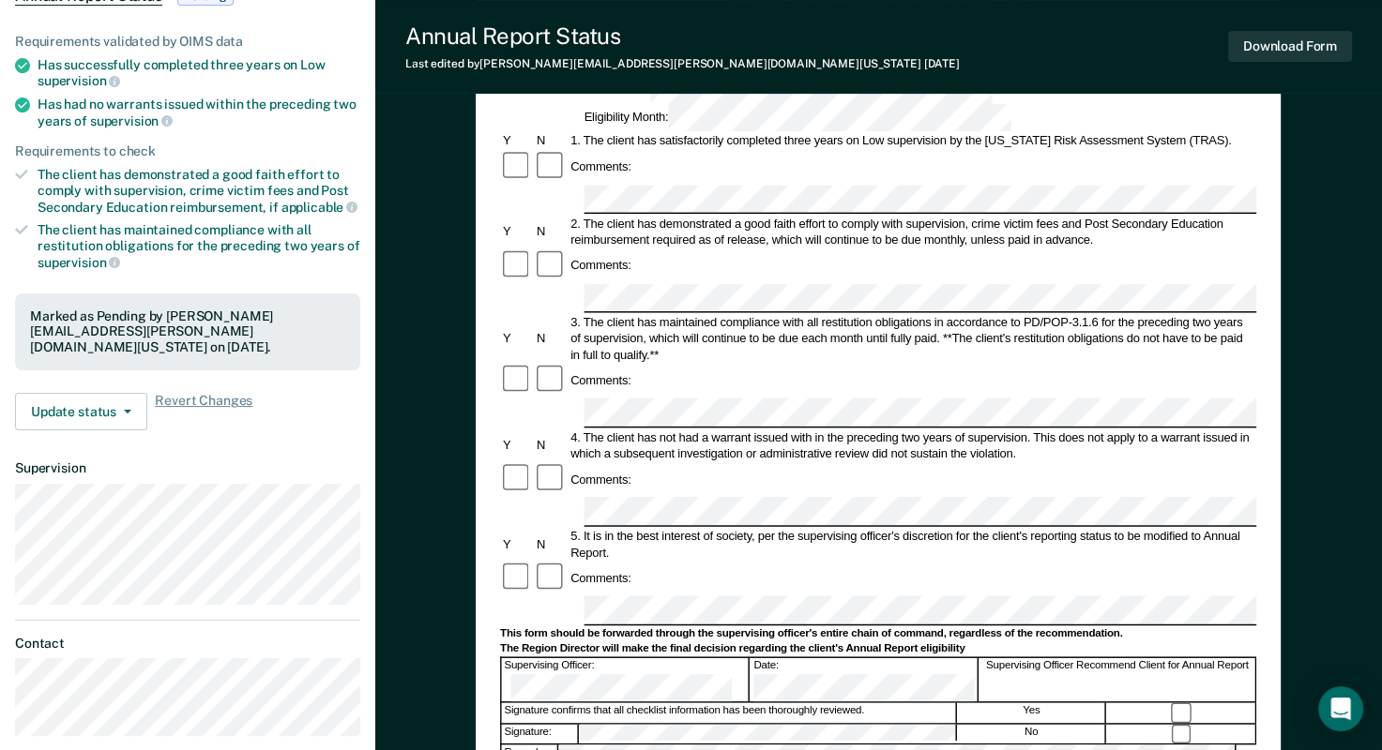
scroll to position [469, 0]
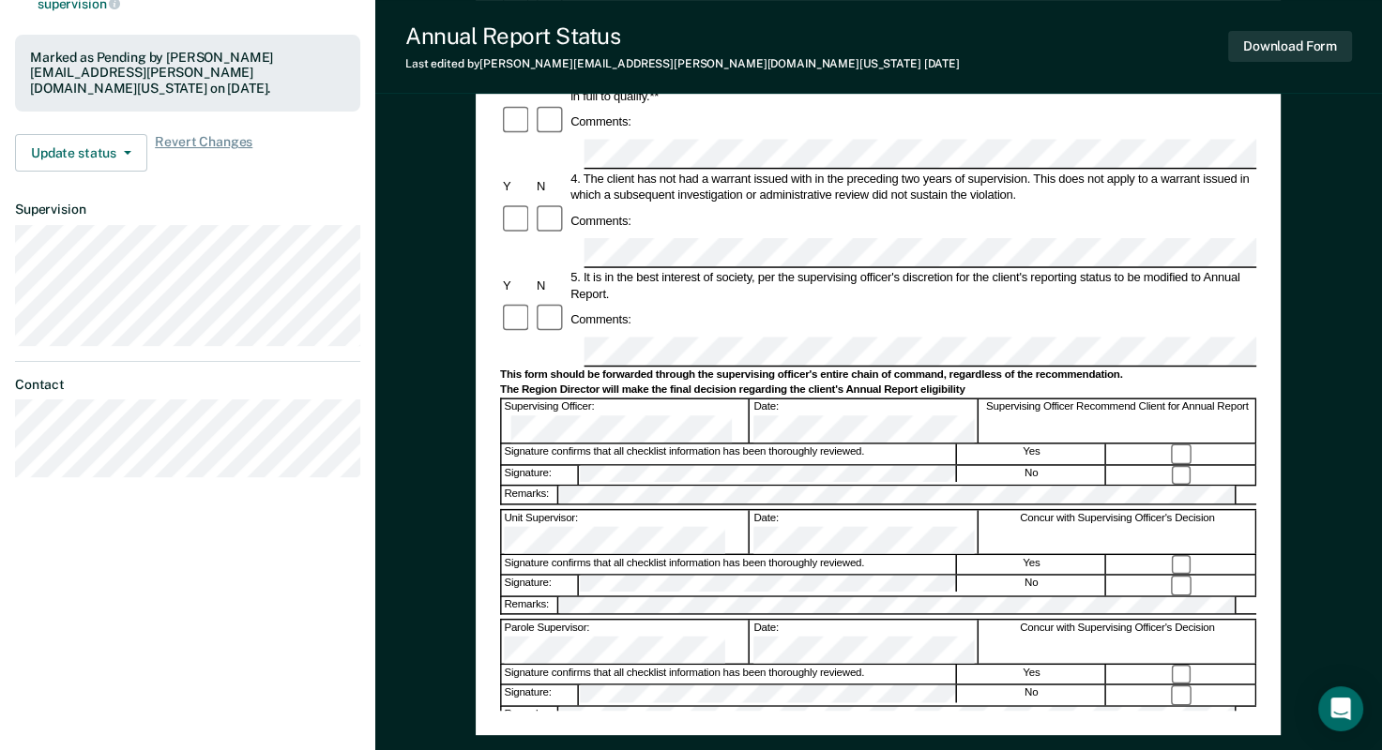
click at [521, 464] on div "Signature: No" at bounding box center [878, 474] width 756 height 21
click at [1292, 45] on button "Download Form" at bounding box center [1290, 46] width 124 height 31
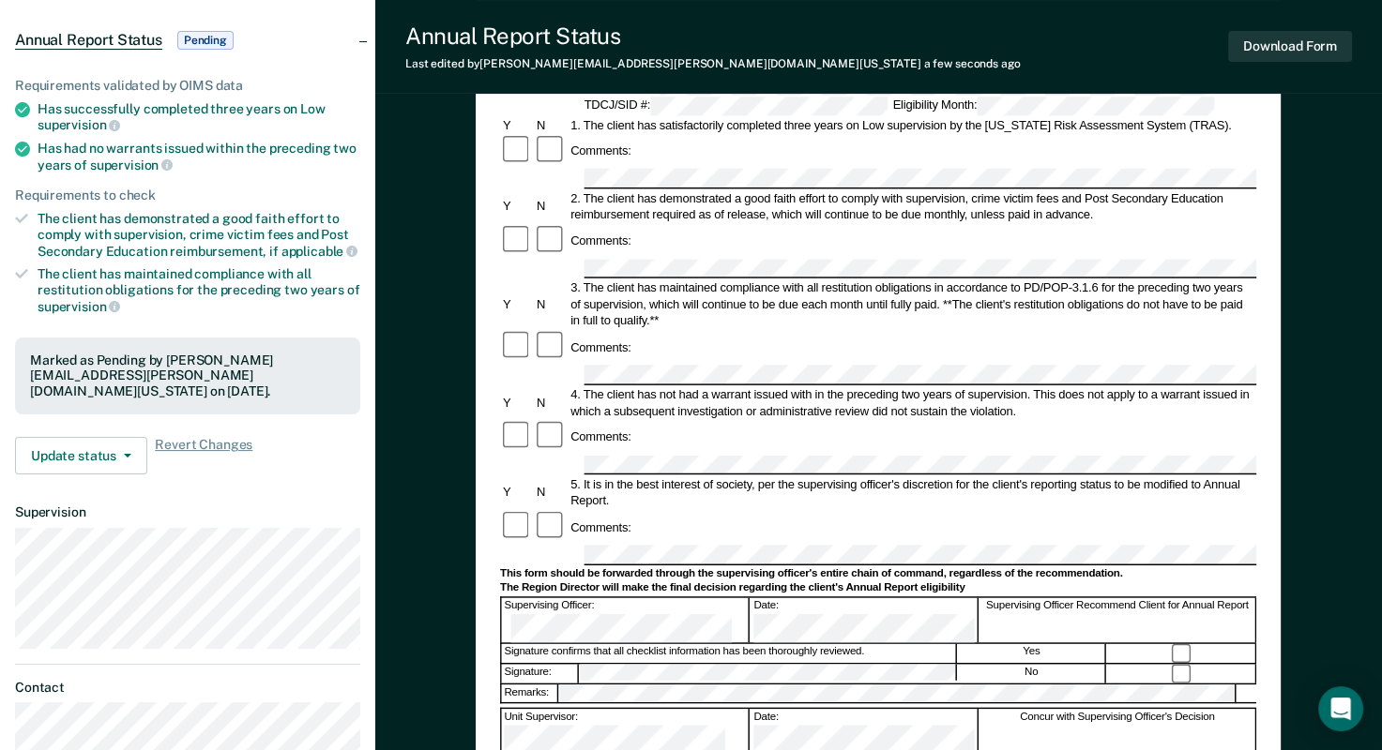
scroll to position [0, 0]
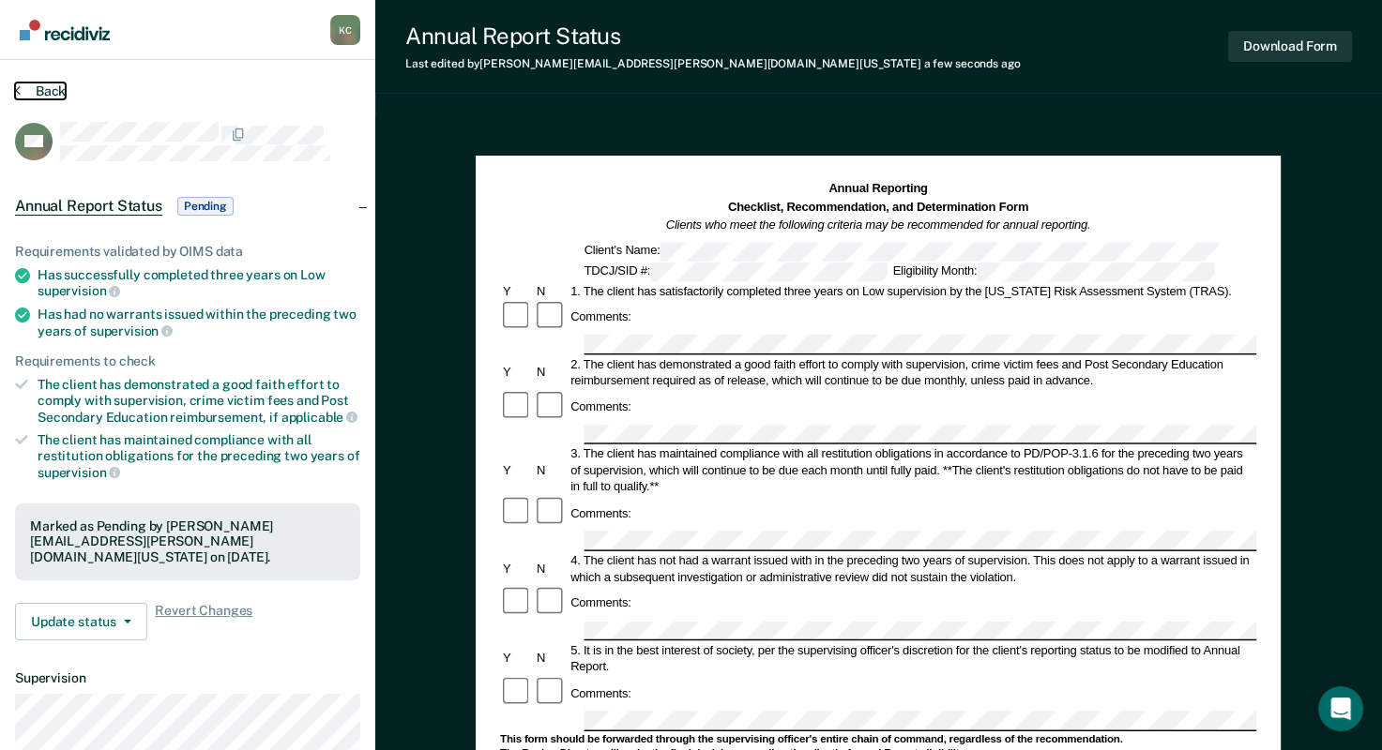
click at [22, 97] on button "Back" at bounding box center [40, 91] width 51 height 17
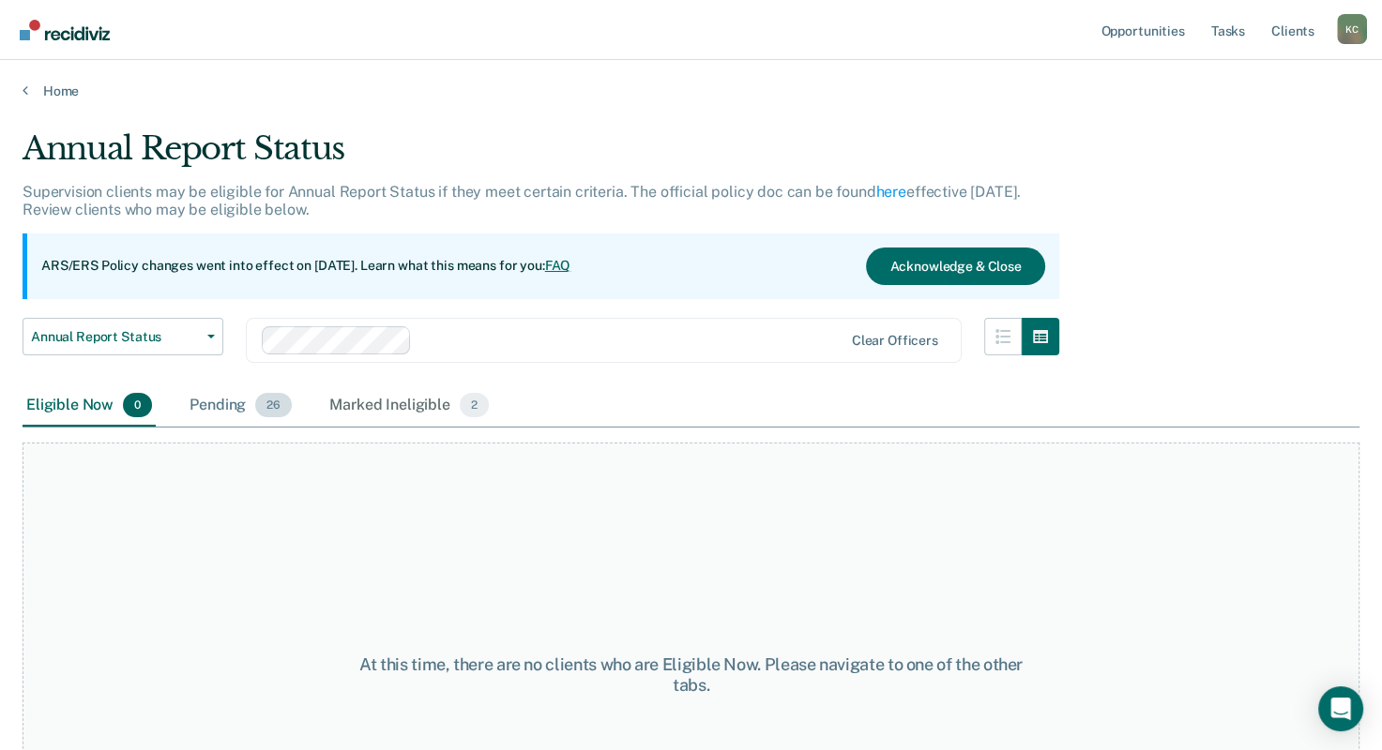
click at [201, 413] on div "Pending 26" at bounding box center [241, 406] width 110 height 41
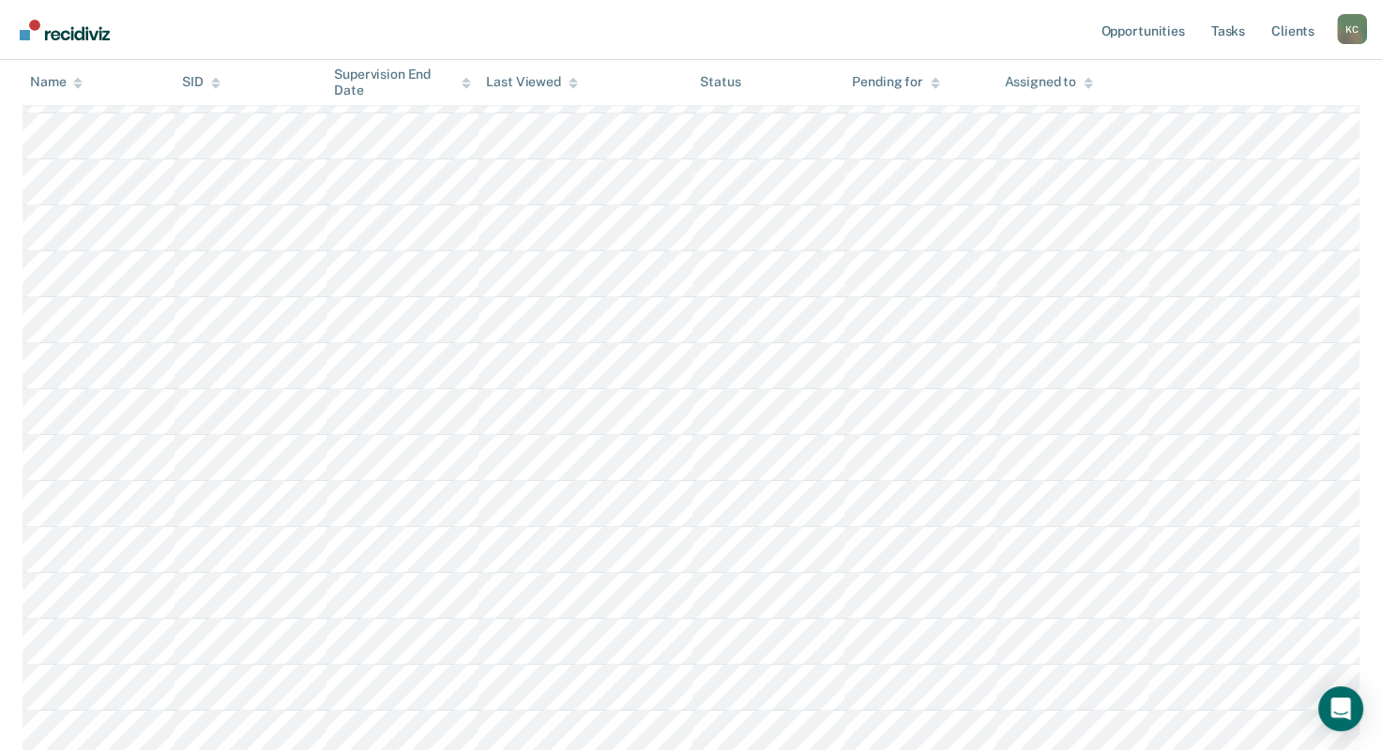
scroll to position [1051, 0]
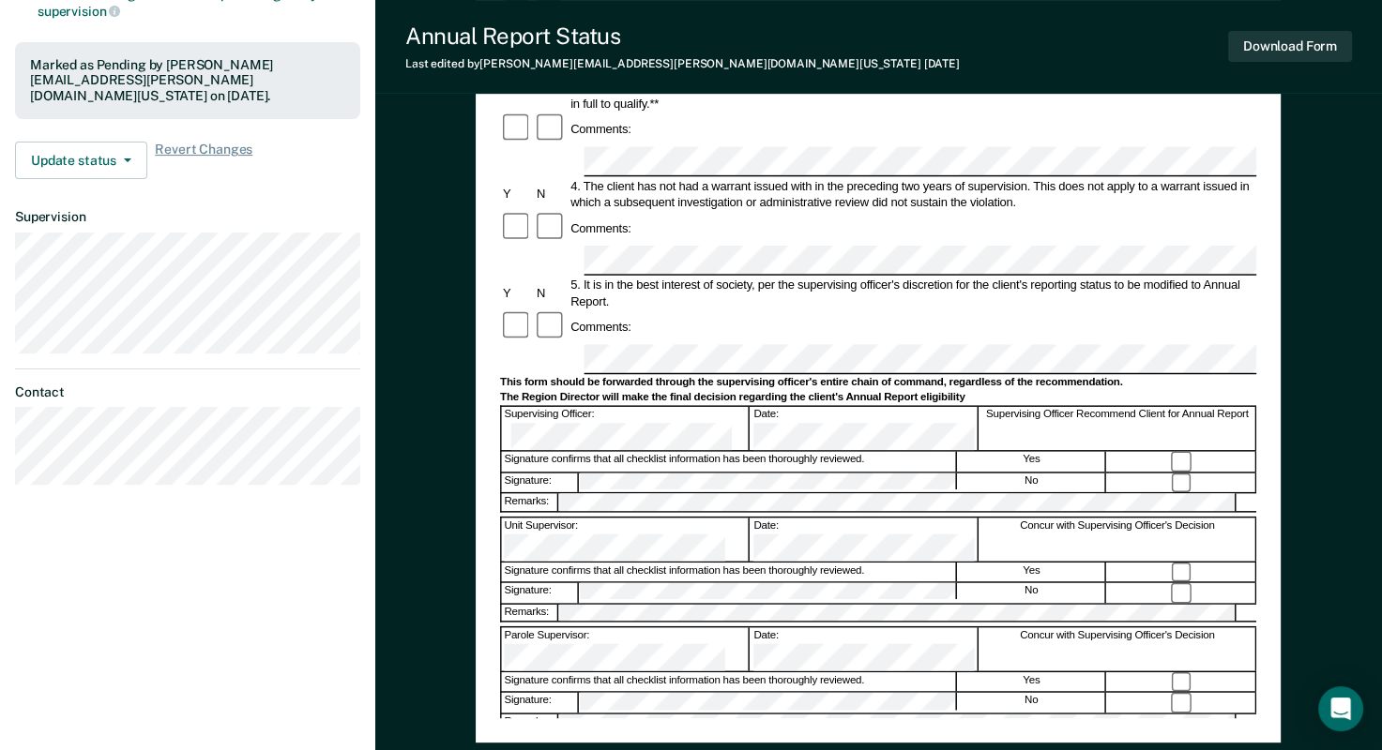
scroll to position [469, 0]
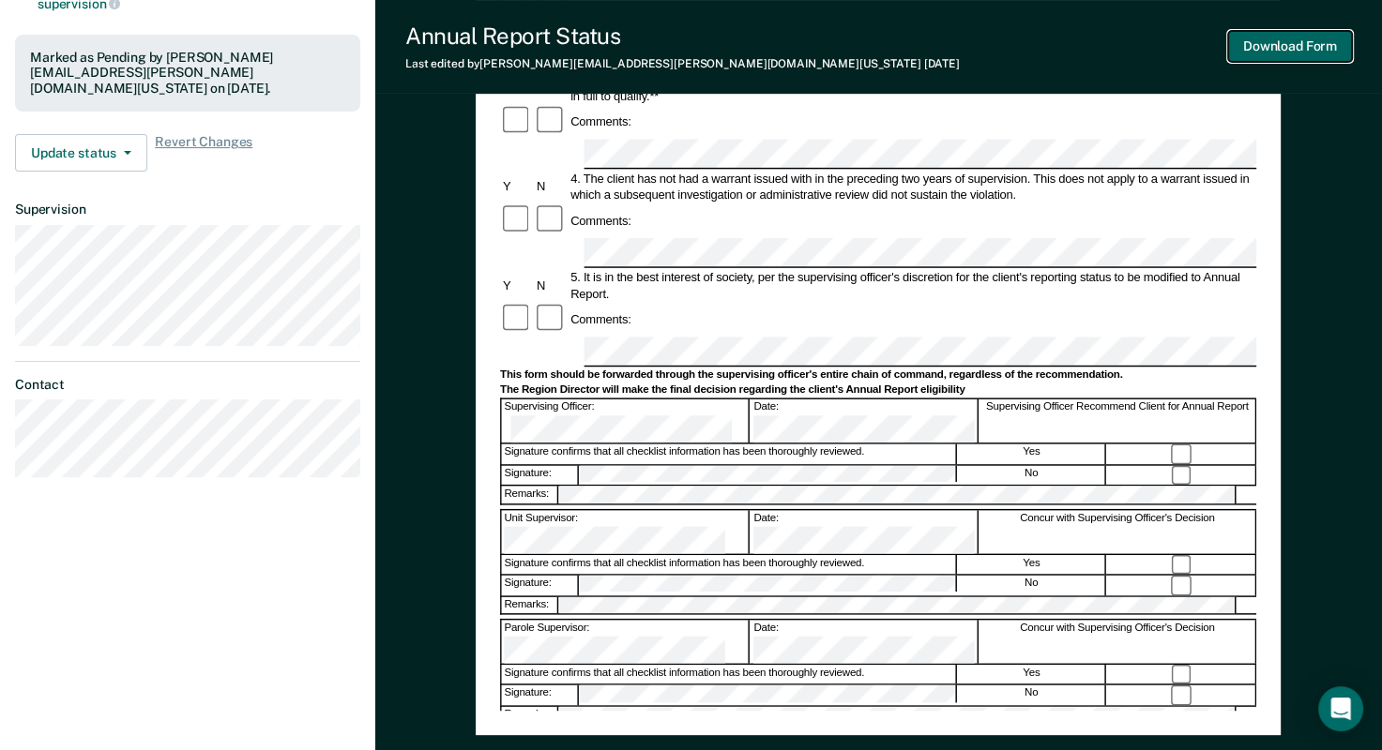
click at [1271, 48] on button "Download Form" at bounding box center [1290, 46] width 124 height 31
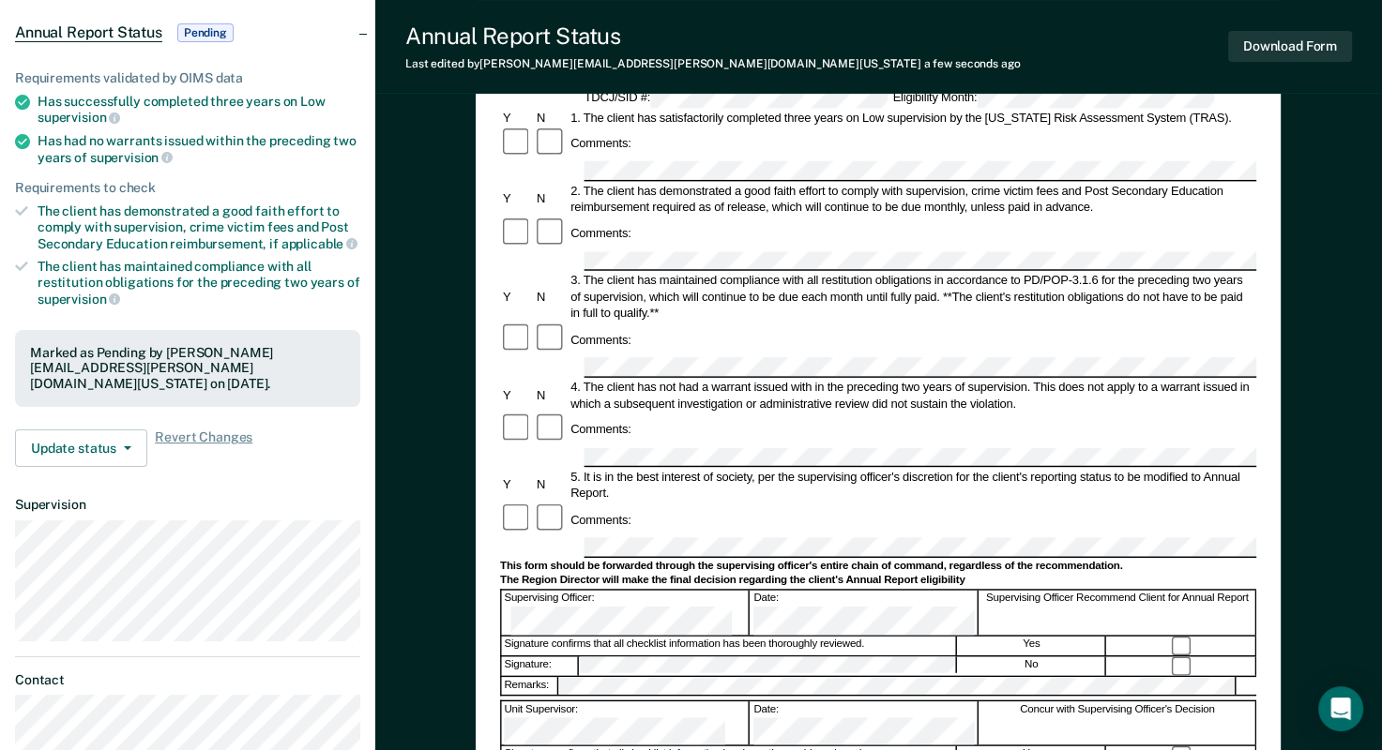
scroll to position [0, 0]
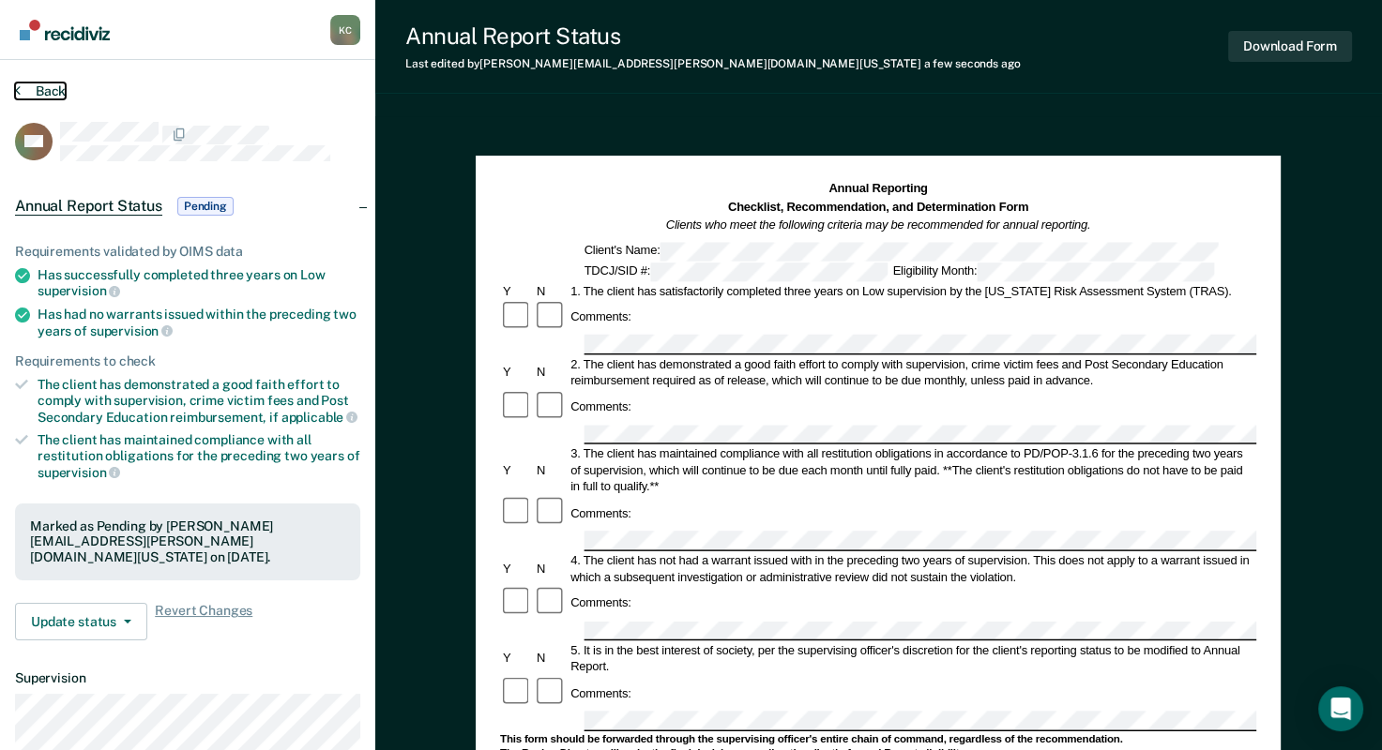
click at [26, 94] on button "Back" at bounding box center [40, 91] width 51 height 17
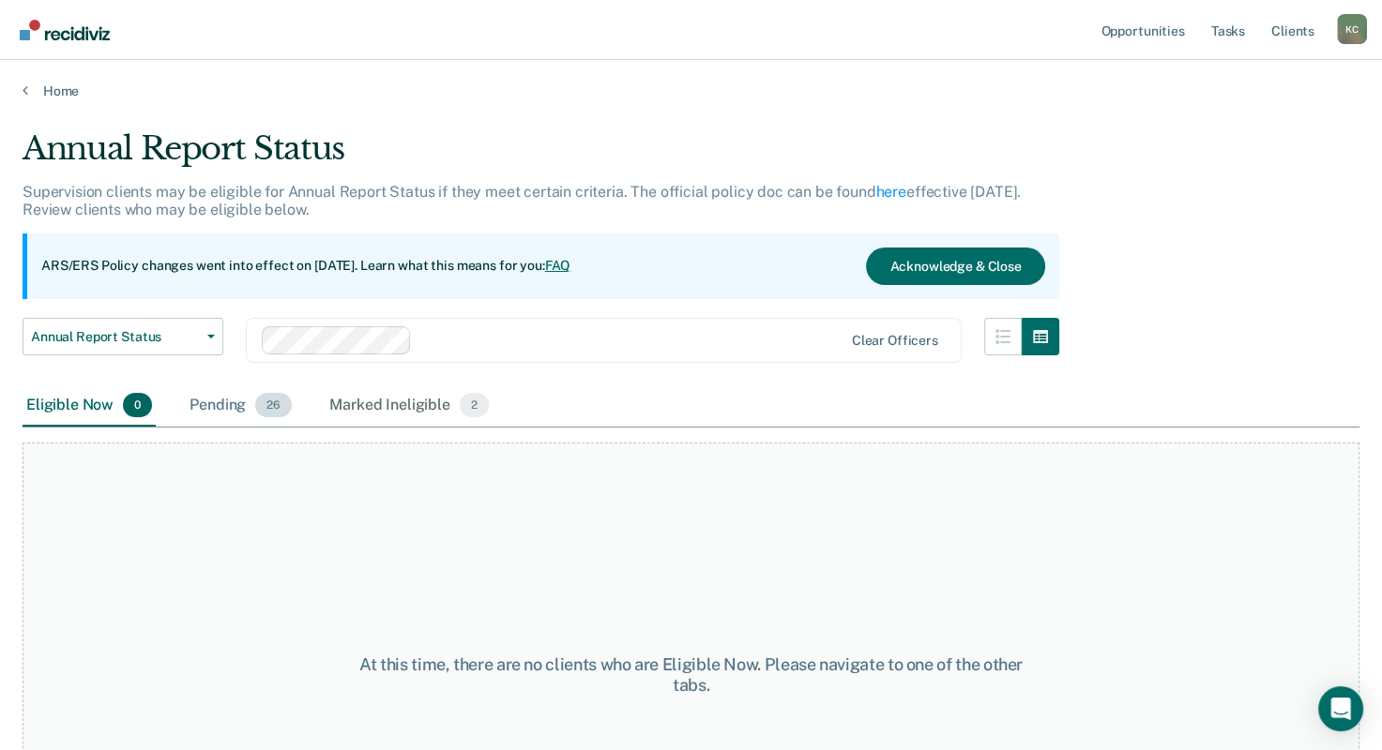
click at [210, 402] on div "Pending 26" at bounding box center [241, 406] width 110 height 41
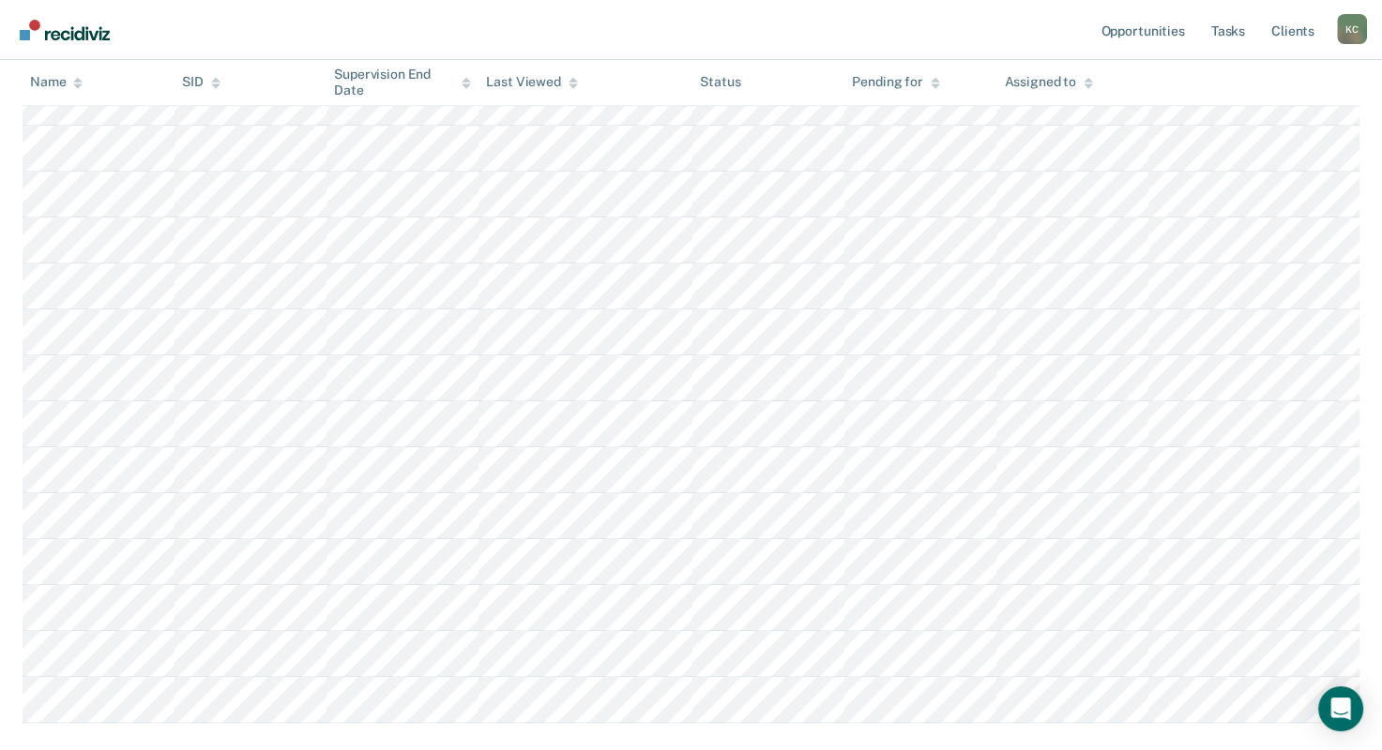
scroll to position [1051, 0]
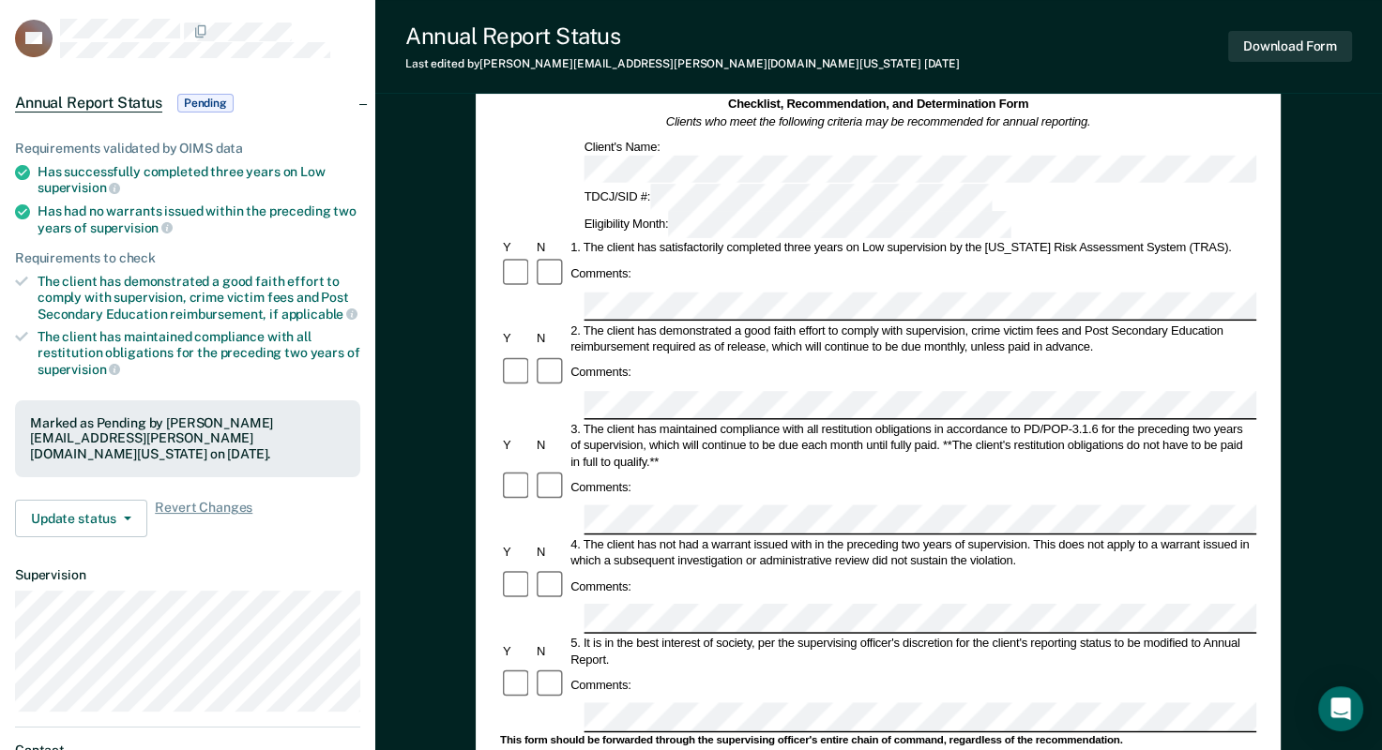
scroll to position [375, 0]
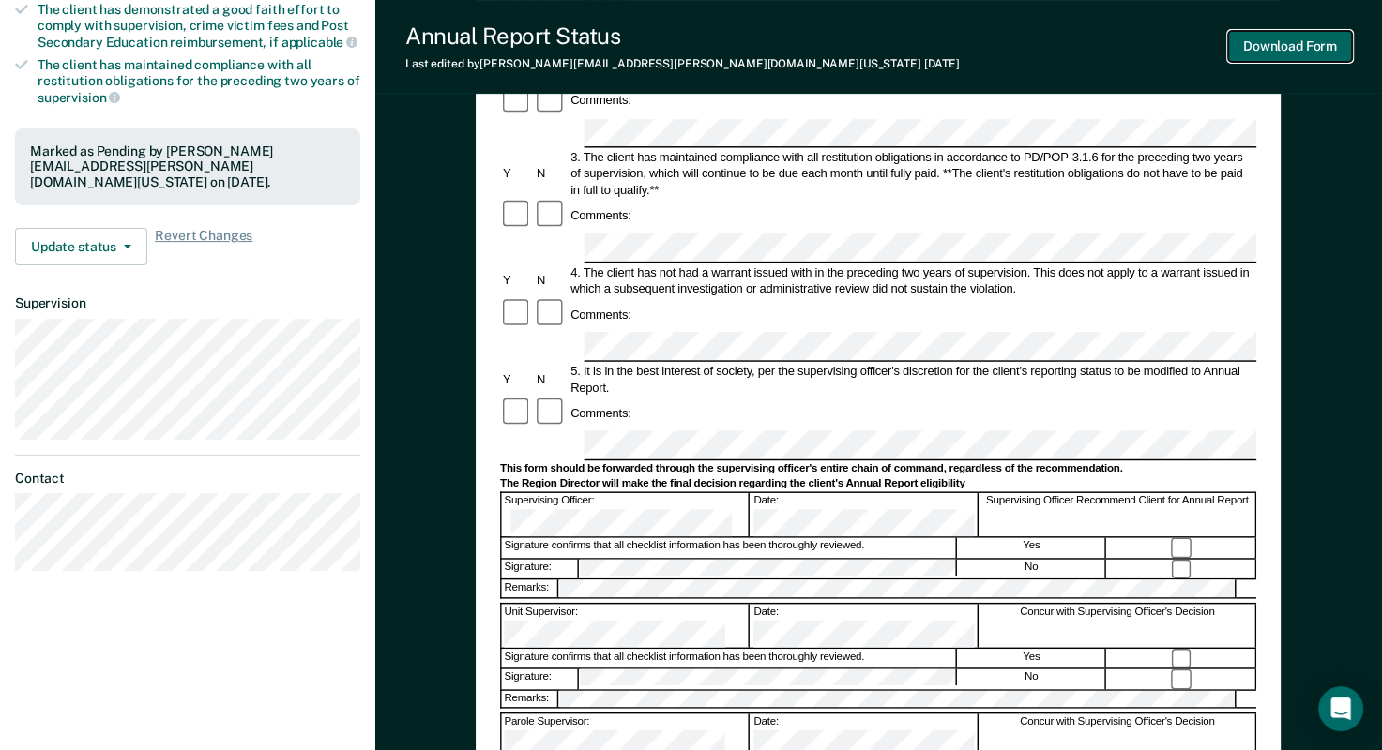
click at [1265, 44] on button "Download Form" at bounding box center [1290, 46] width 124 height 31
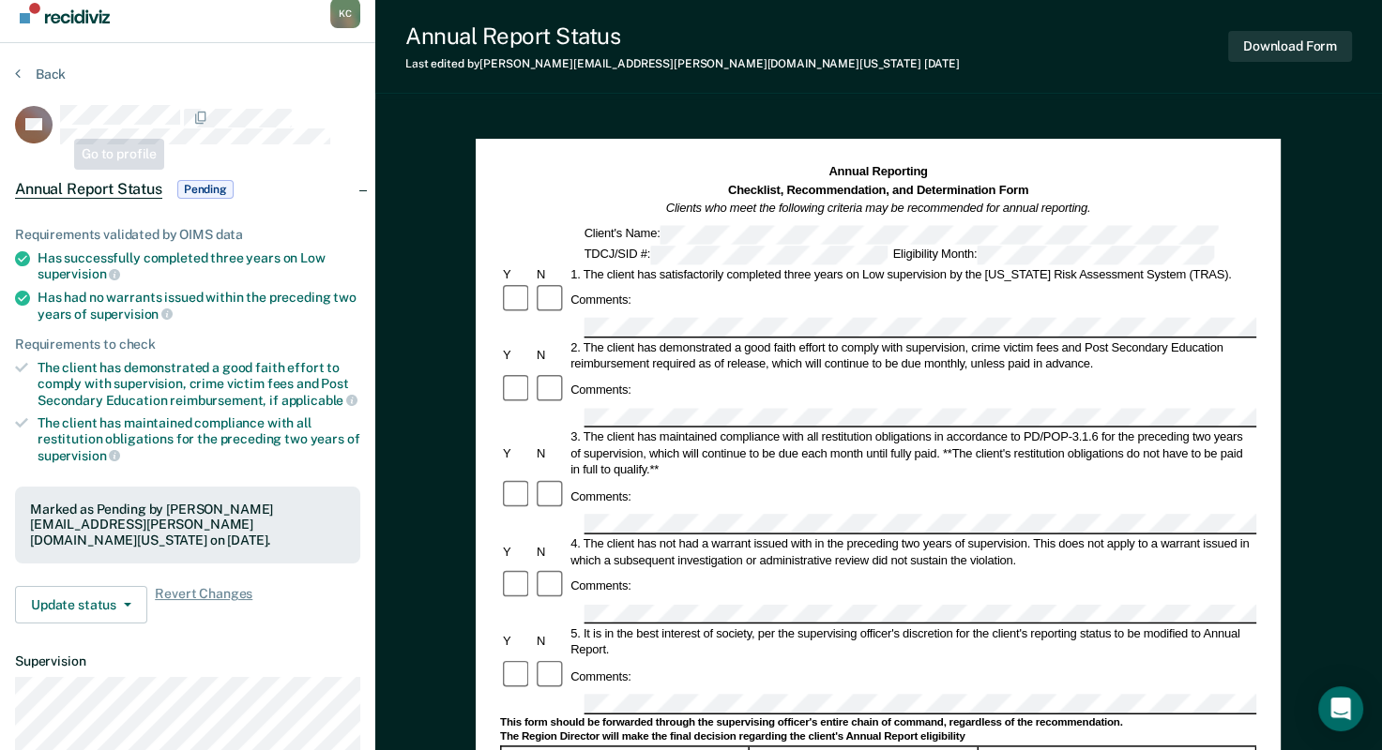
scroll to position [0, 0]
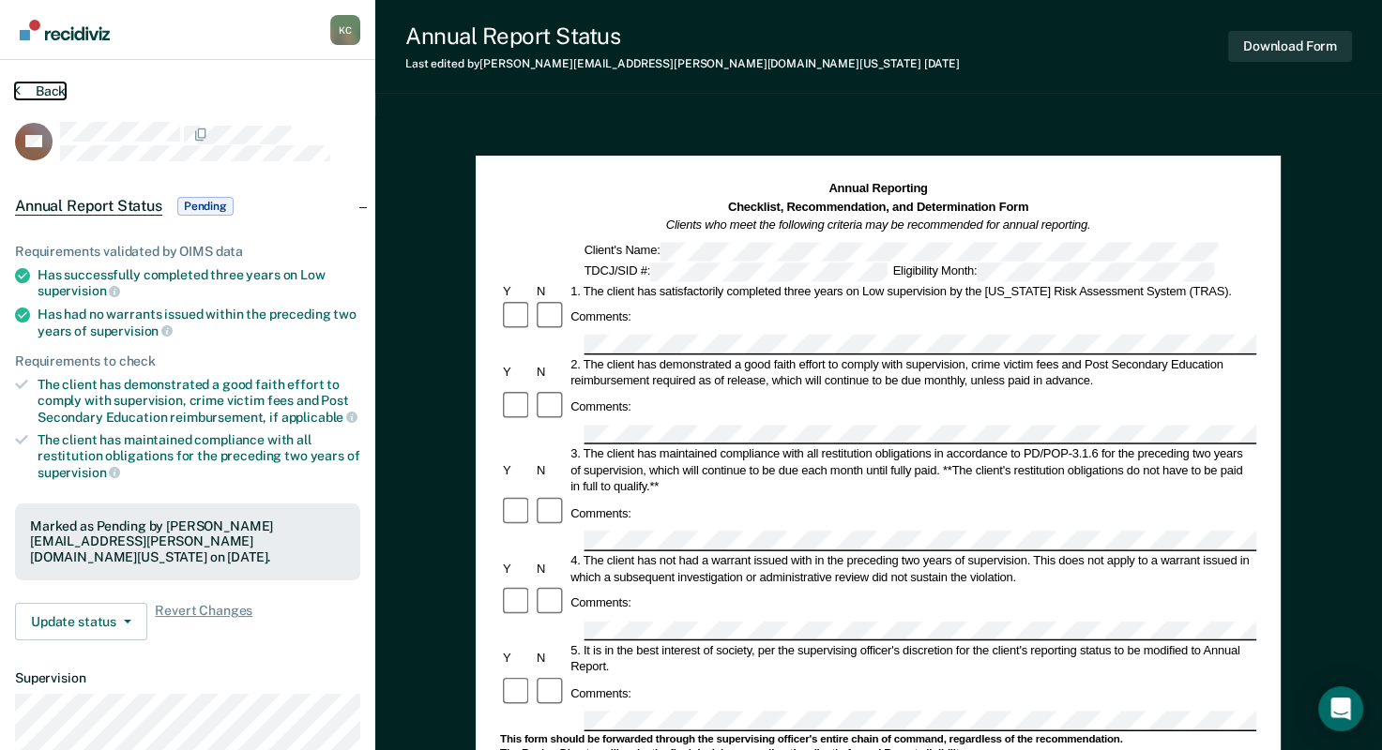
click at [23, 88] on button "Back" at bounding box center [40, 91] width 51 height 17
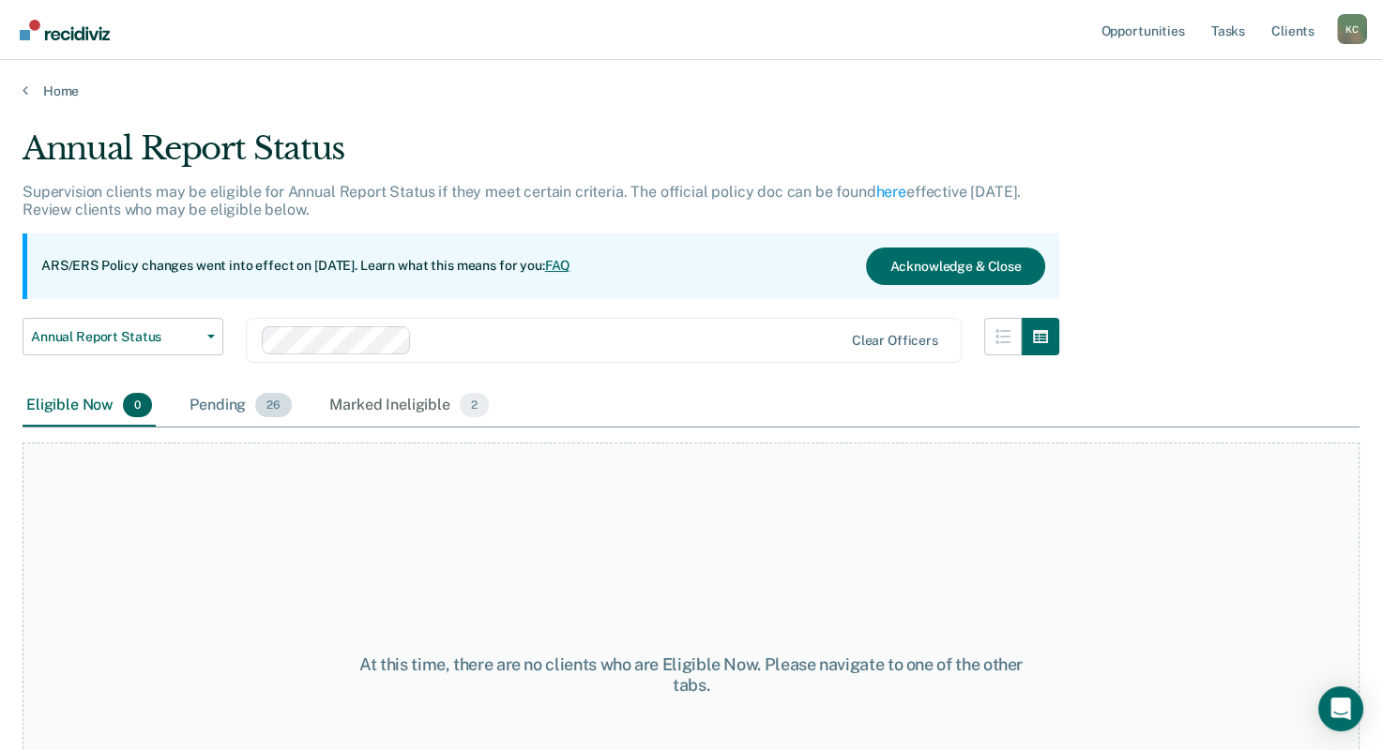
click at [233, 411] on div "Pending 26" at bounding box center [241, 406] width 110 height 41
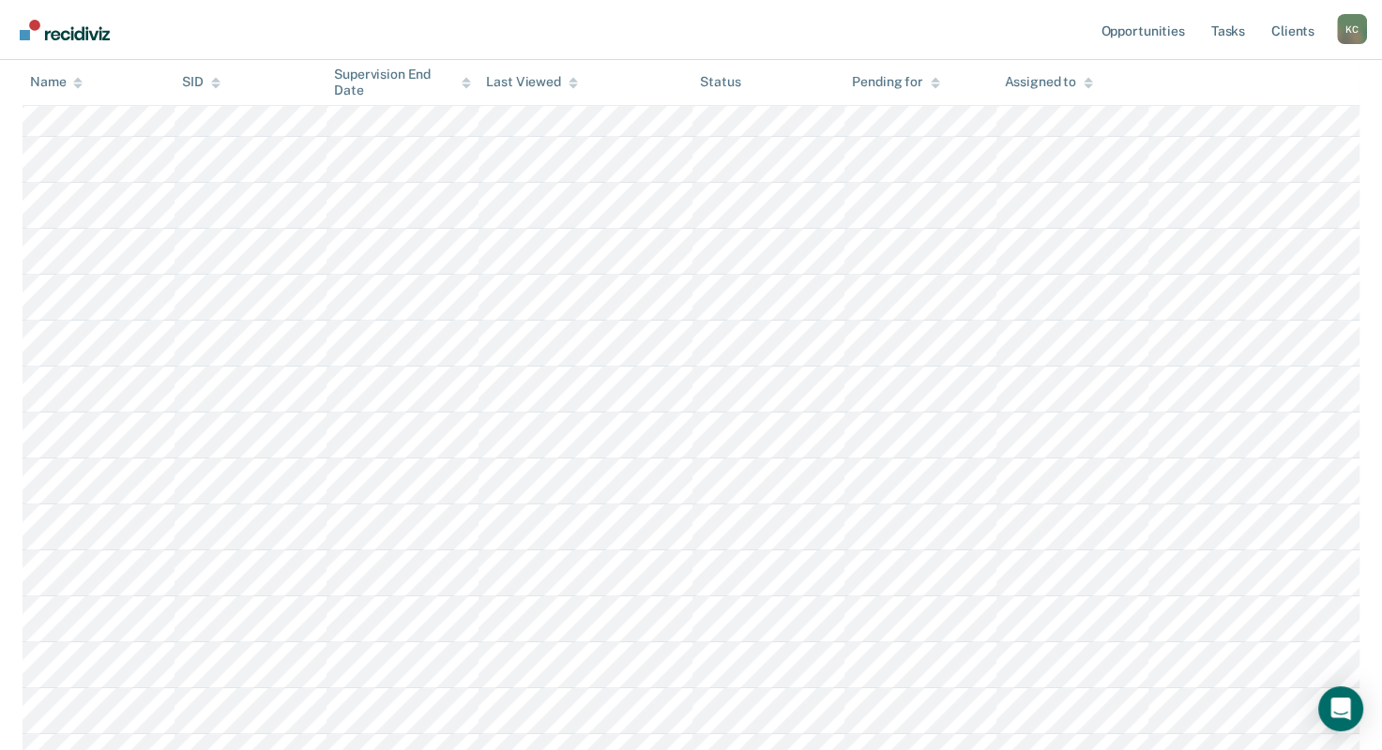
scroll to position [1051, 0]
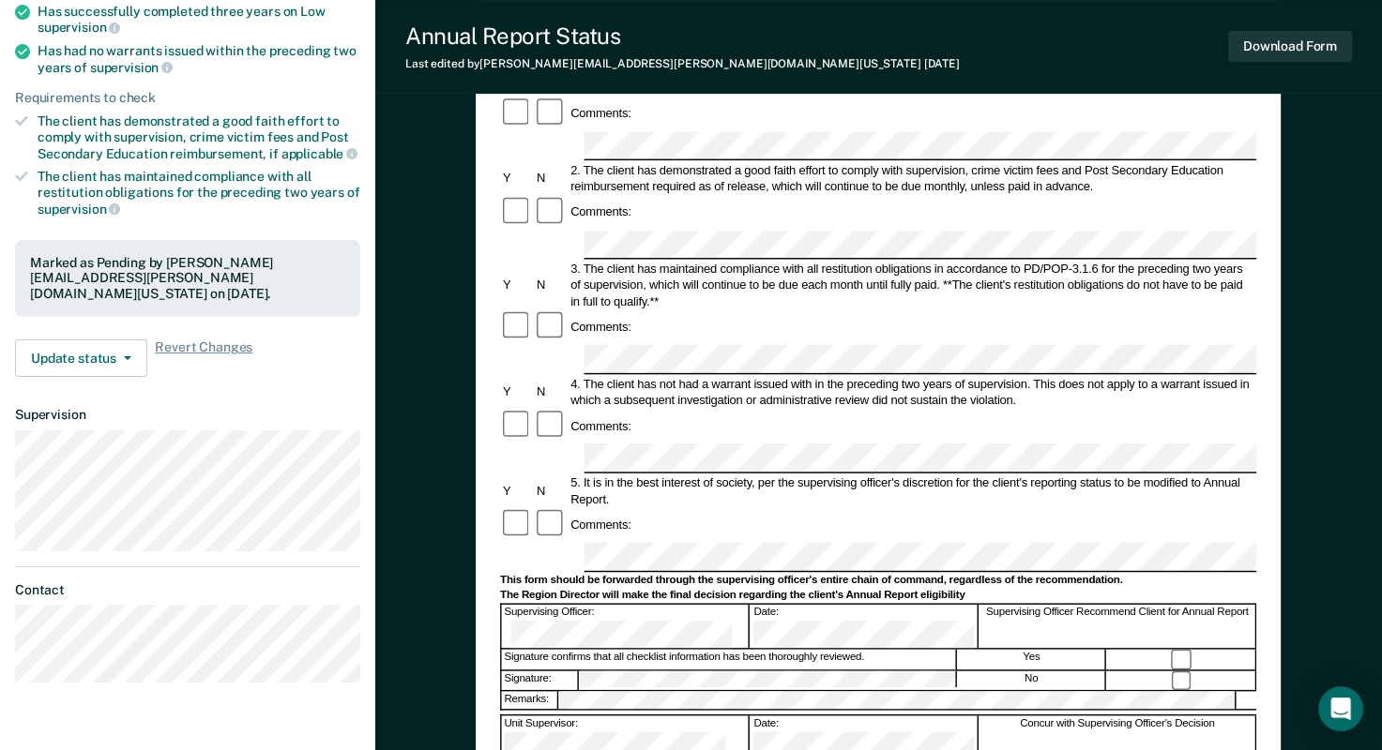
scroll to position [469, 0]
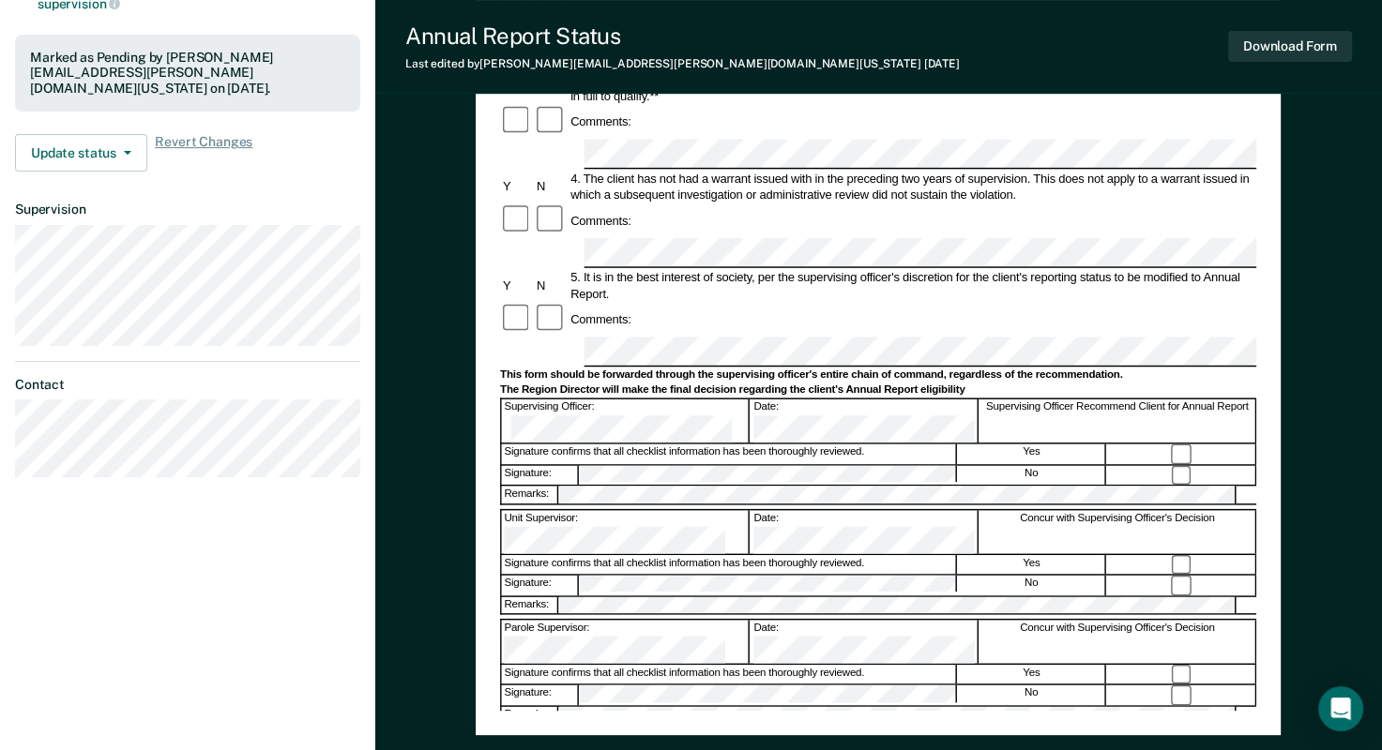
click at [475, 274] on div "Annual Reporting Checklist, Recommendation, and Determination Form Clients who …" at bounding box center [878, 264] width 1006 height 1234
click at [1293, 47] on button "Download Form" at bounding box center [1290, 46] width 124 height 31
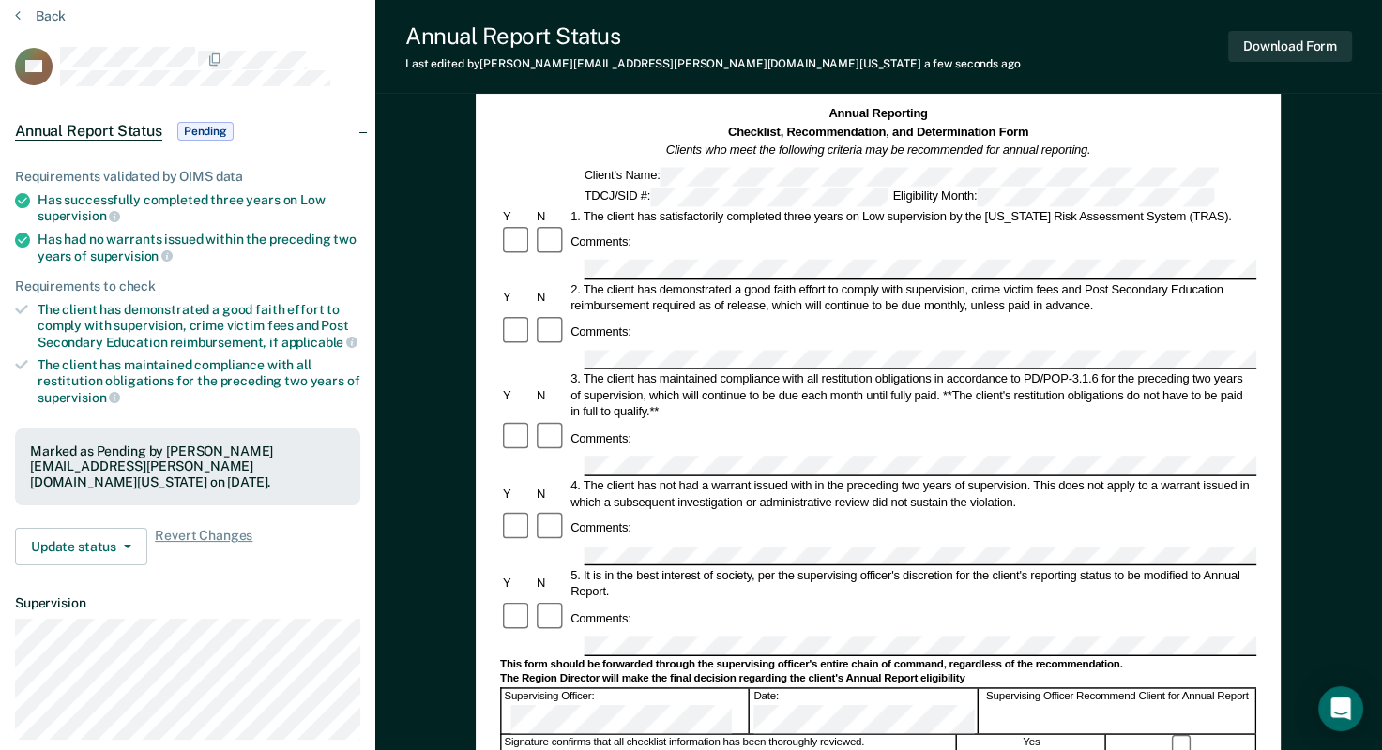
scroll to position [0, 0]
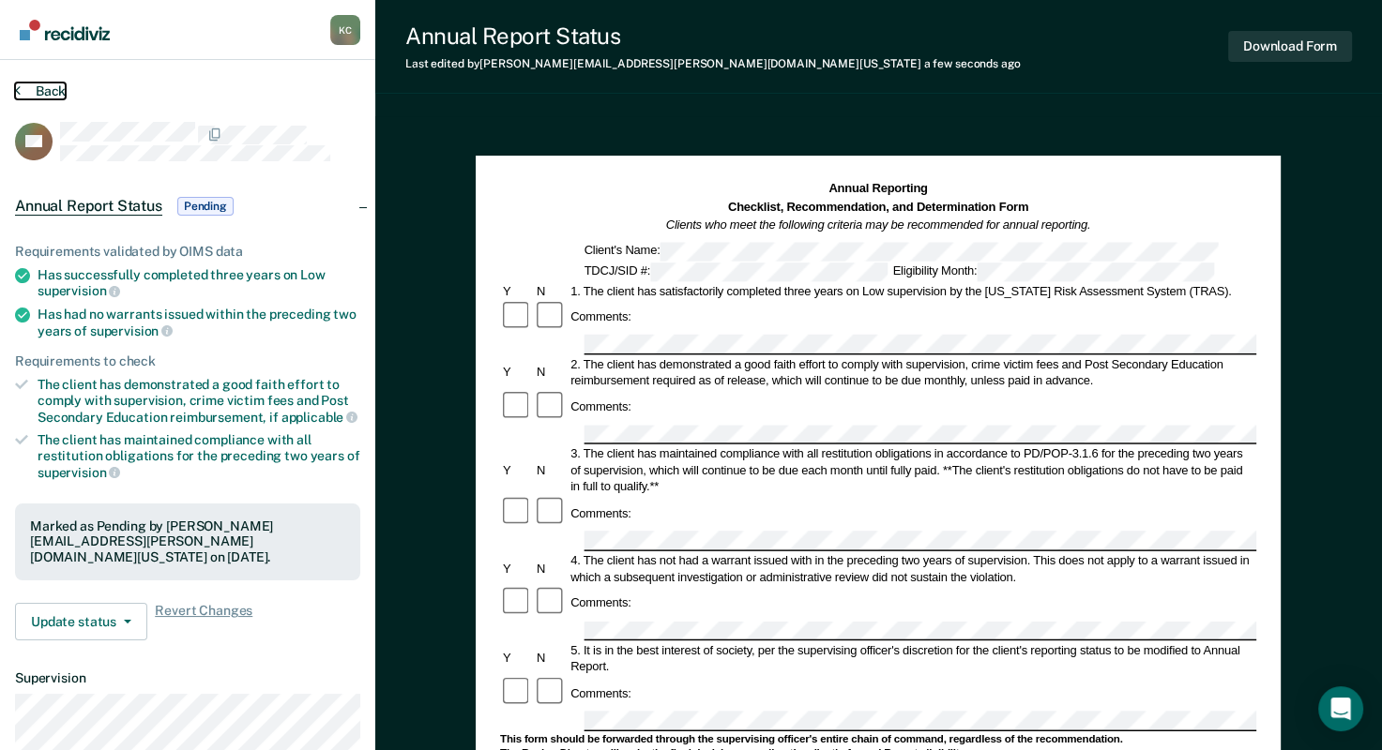
click at [38, 92] on button "Back" at bounding box center [40, 91] width 51 height 17
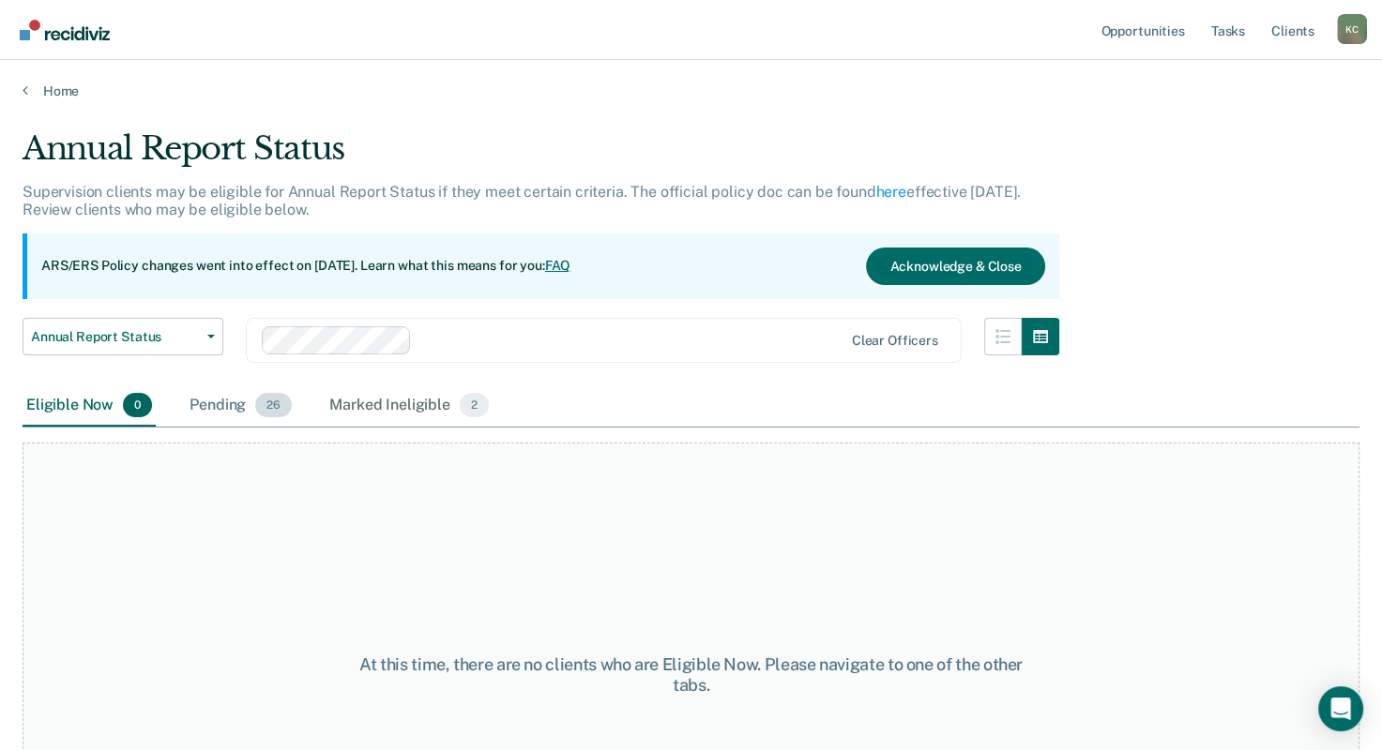
click at [257, 408] on span "26" at bounding box center [273, 405] width 37 height 24
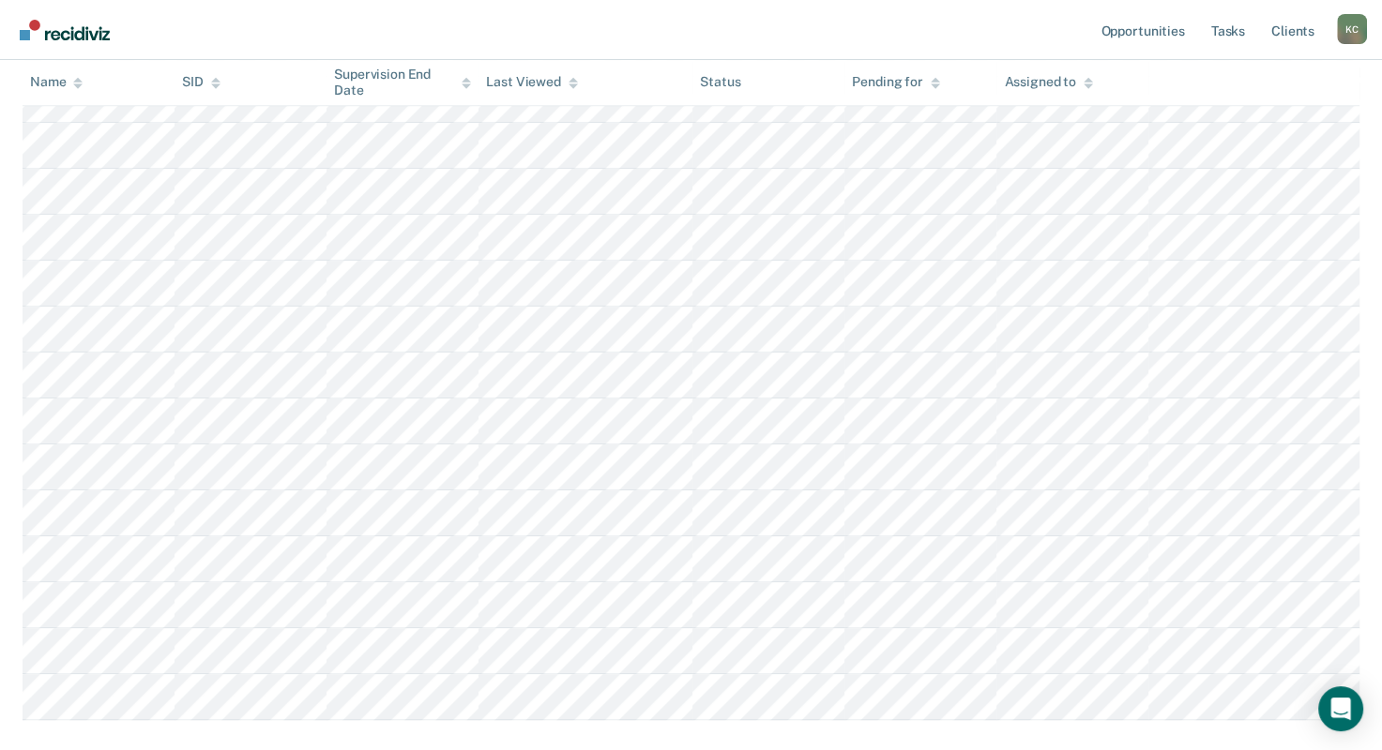
scroll to position [1051, 0]
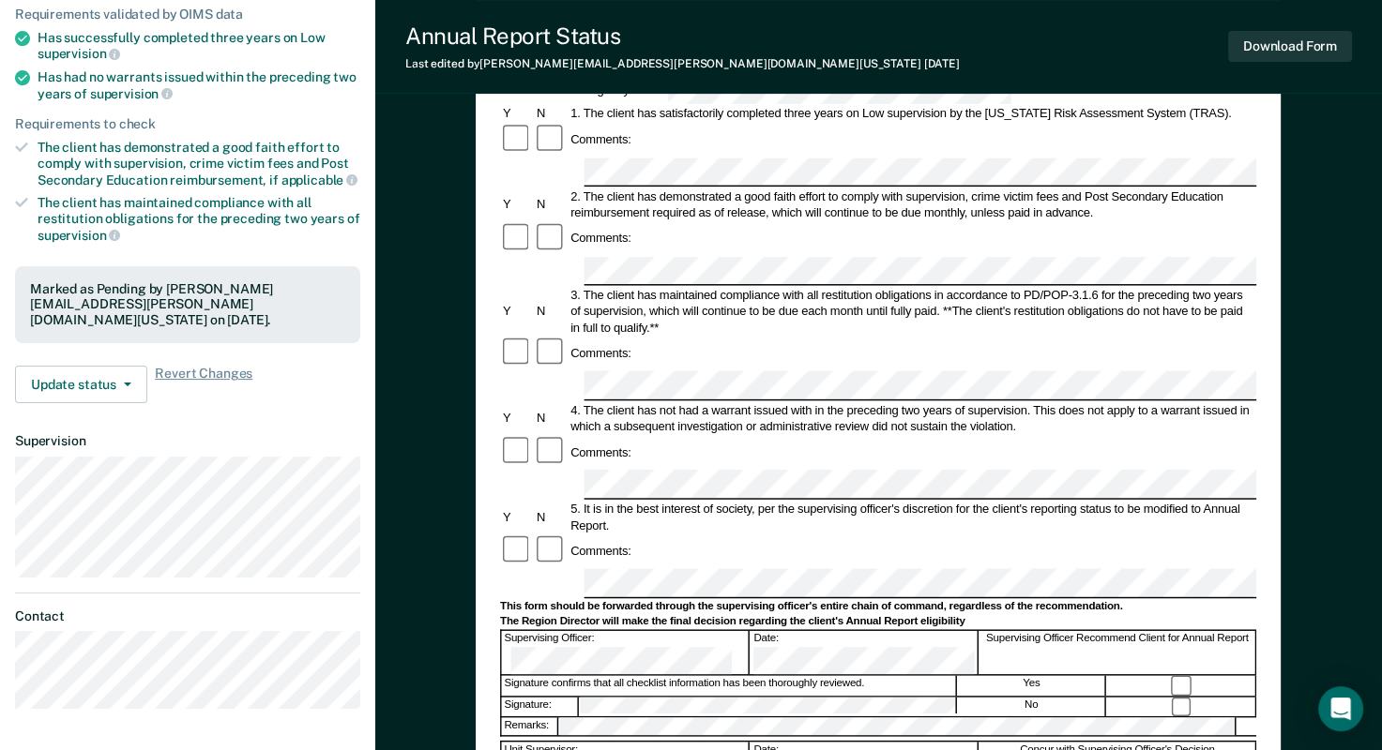
scroll to position [375, 0]
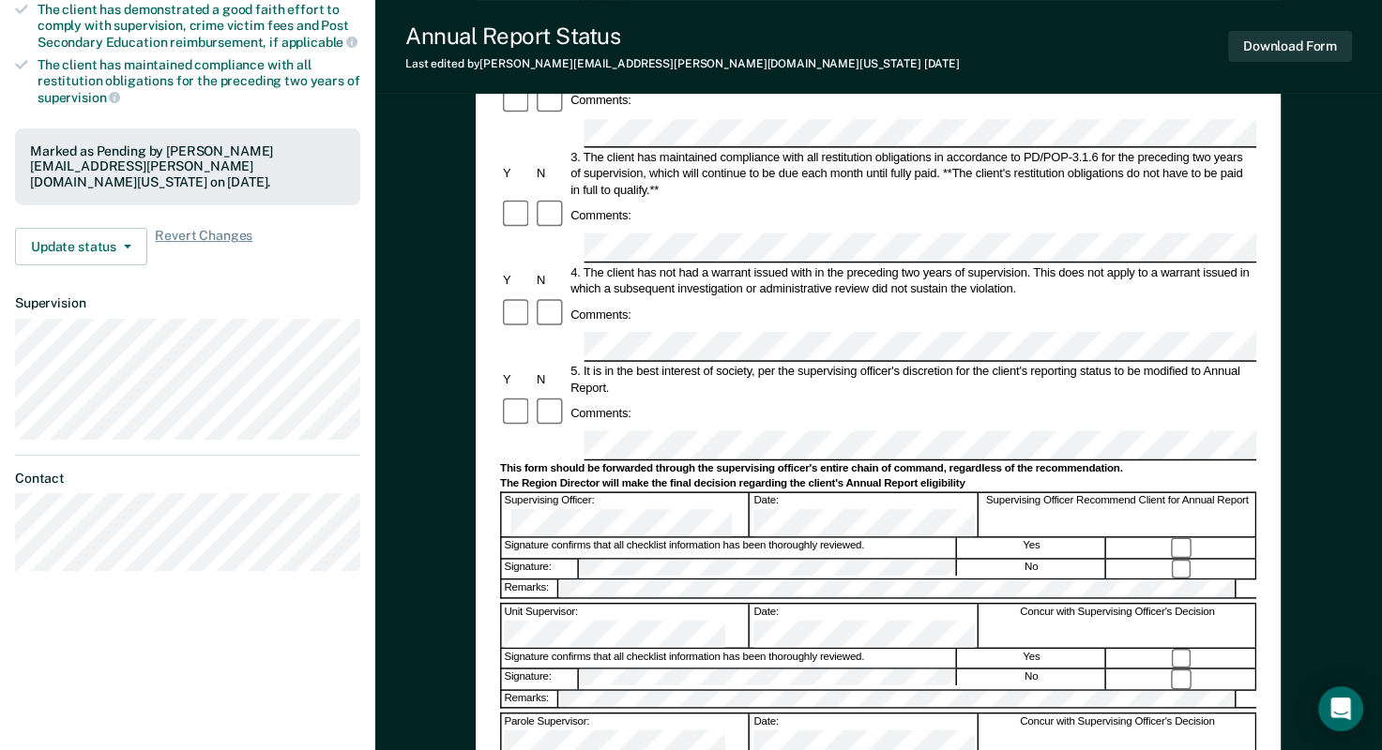
click at [569, 558] on div "Signature: No" at bounding box center [878, 568] width 756 height 21
click at [1338, 38] on button "Download Form" at bounding box center [1290, 46] width 124 height 31
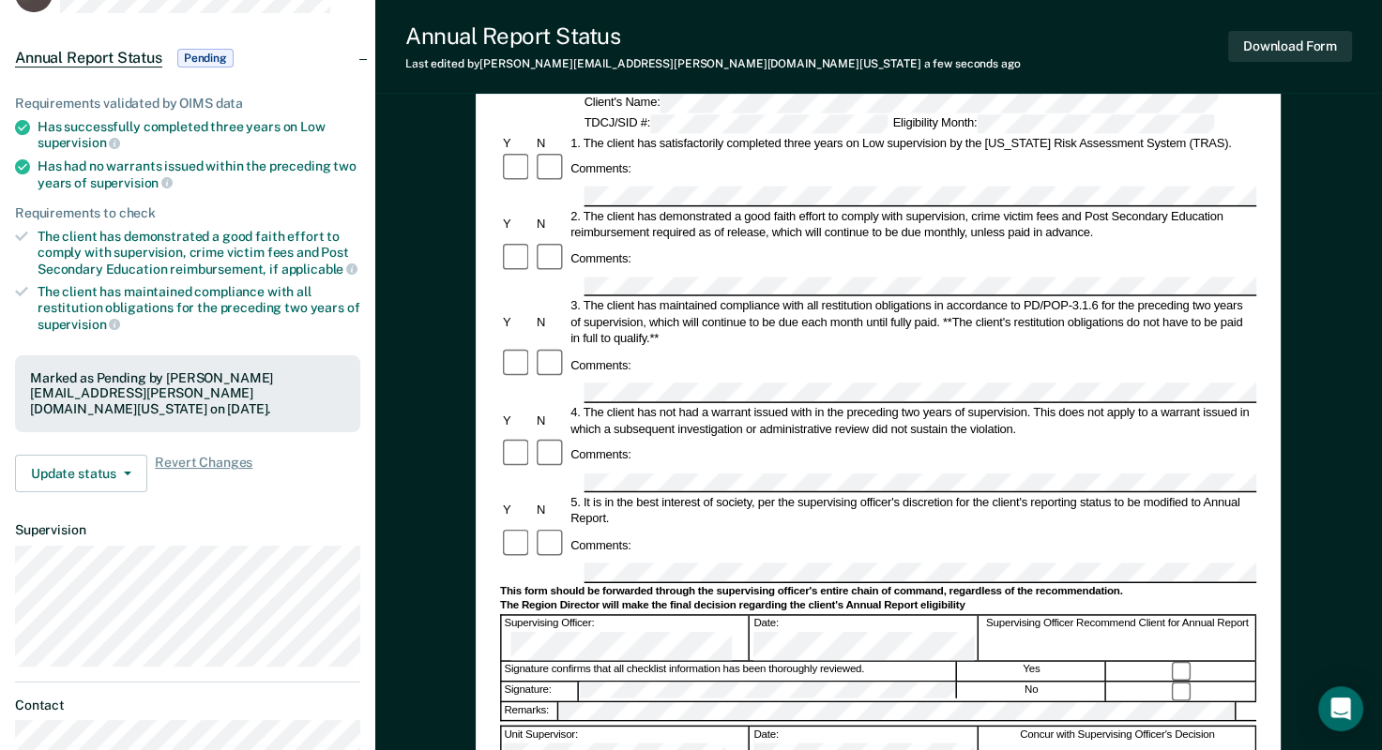
scroll to position [0, 0]
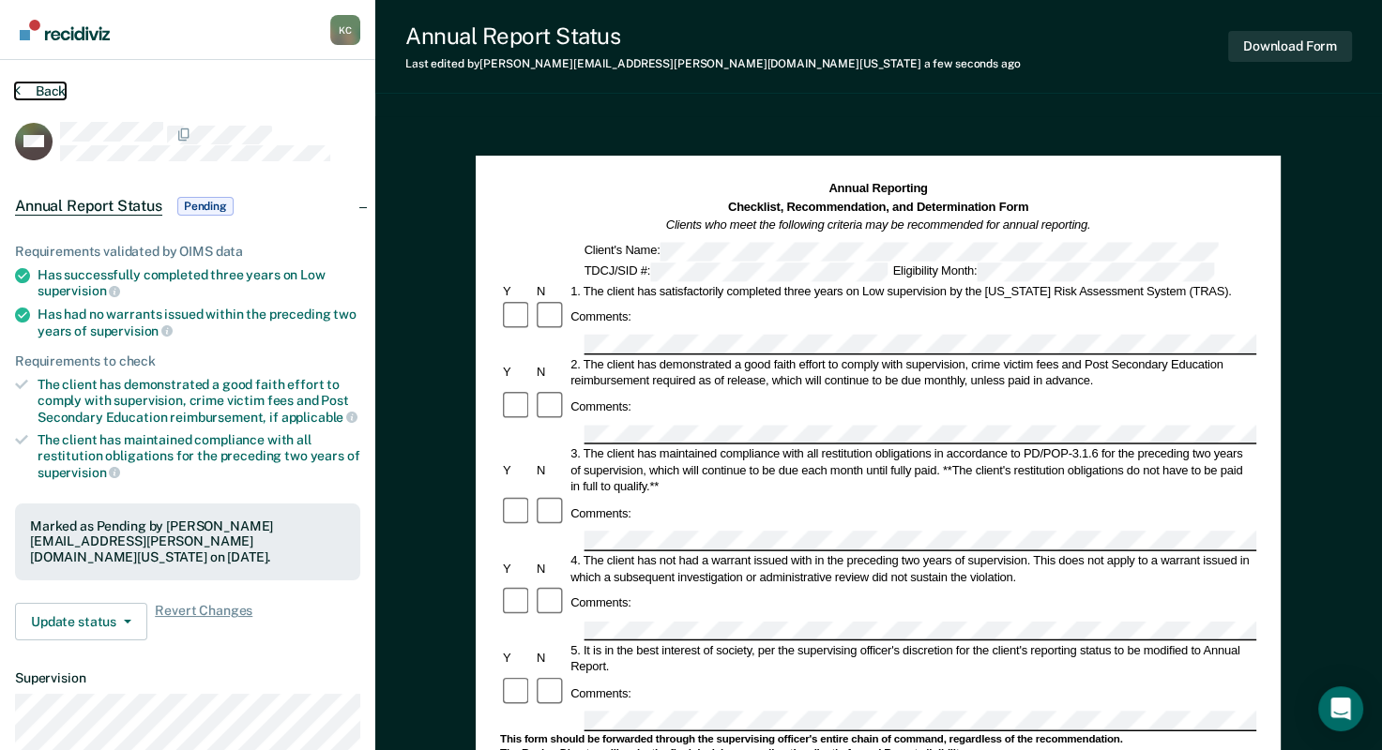
click at [51, 94] on button "Back" at bounding box center [40, 91] width 51 height 17
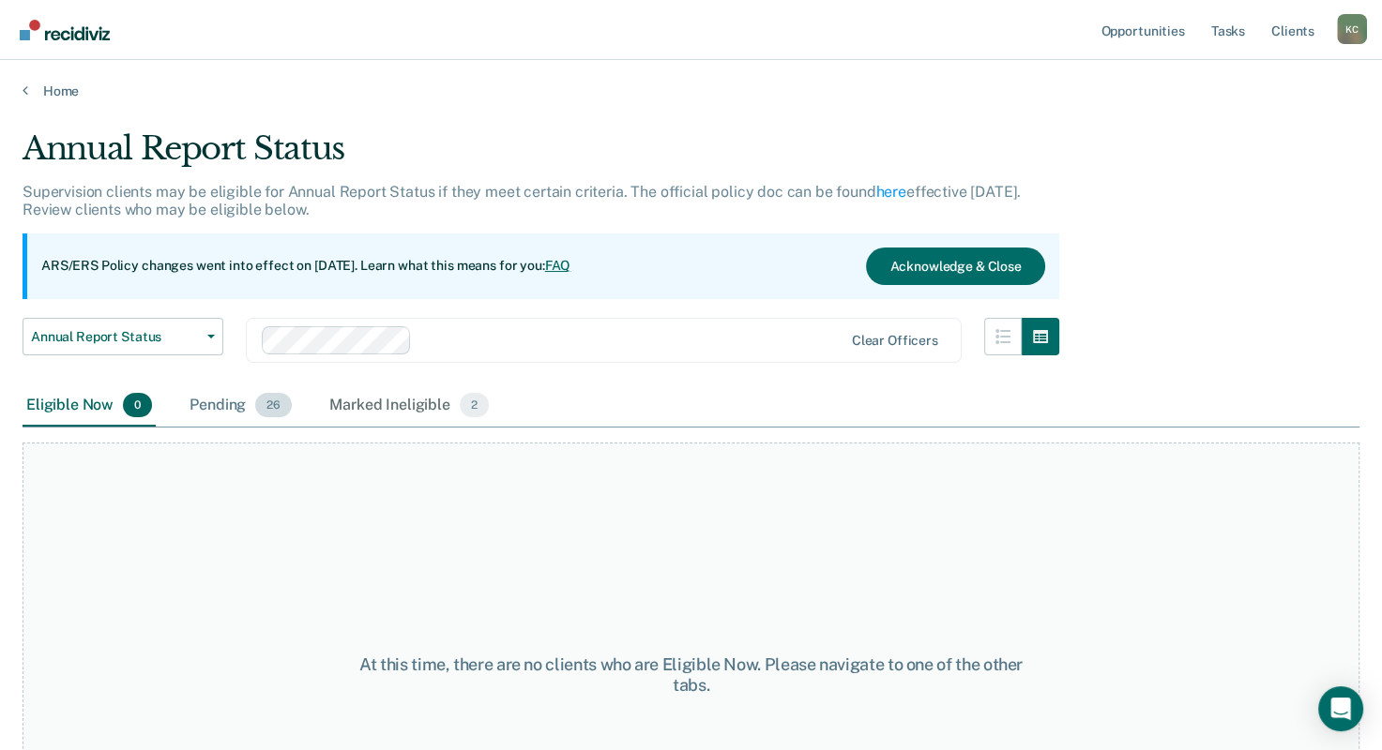
click at [244, 400] on div "Pending 26" at bounding box center [241, 406] width 110 height 41
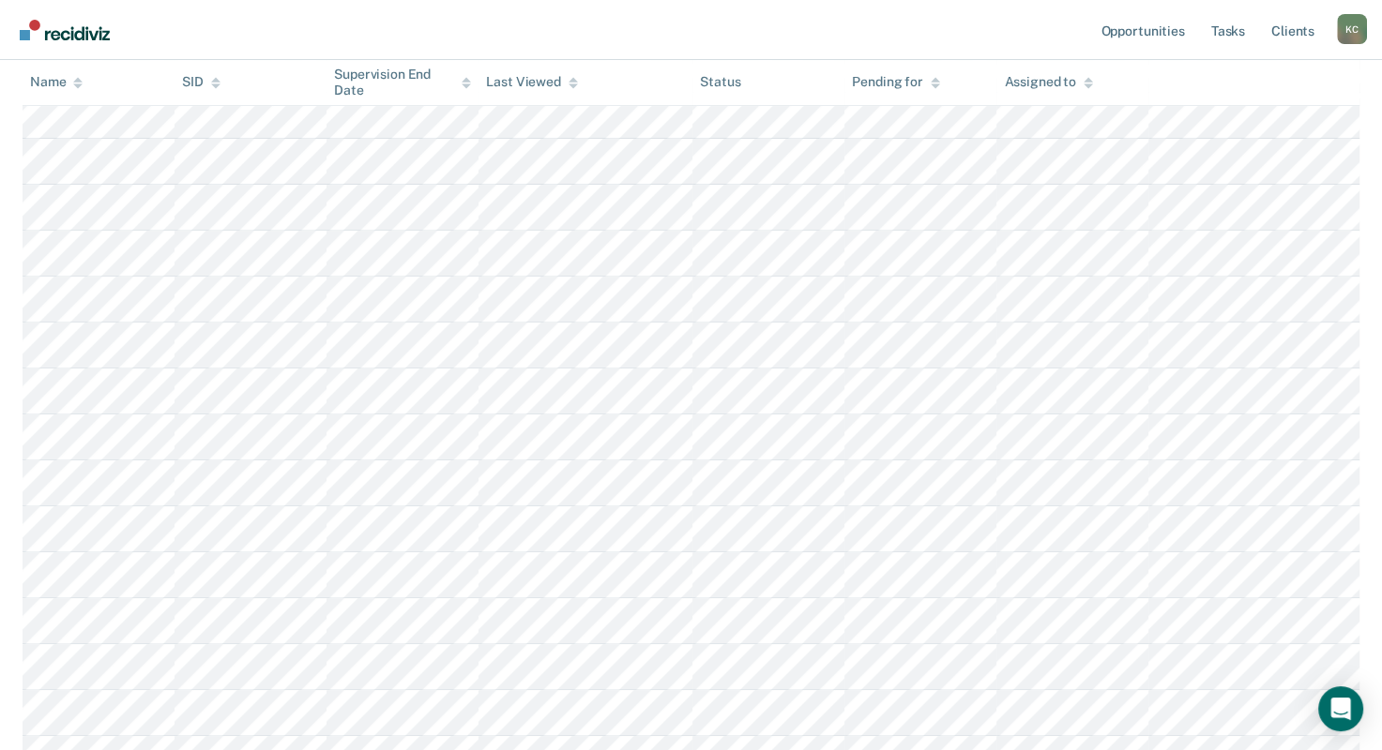
scroll to position [1051, 0]
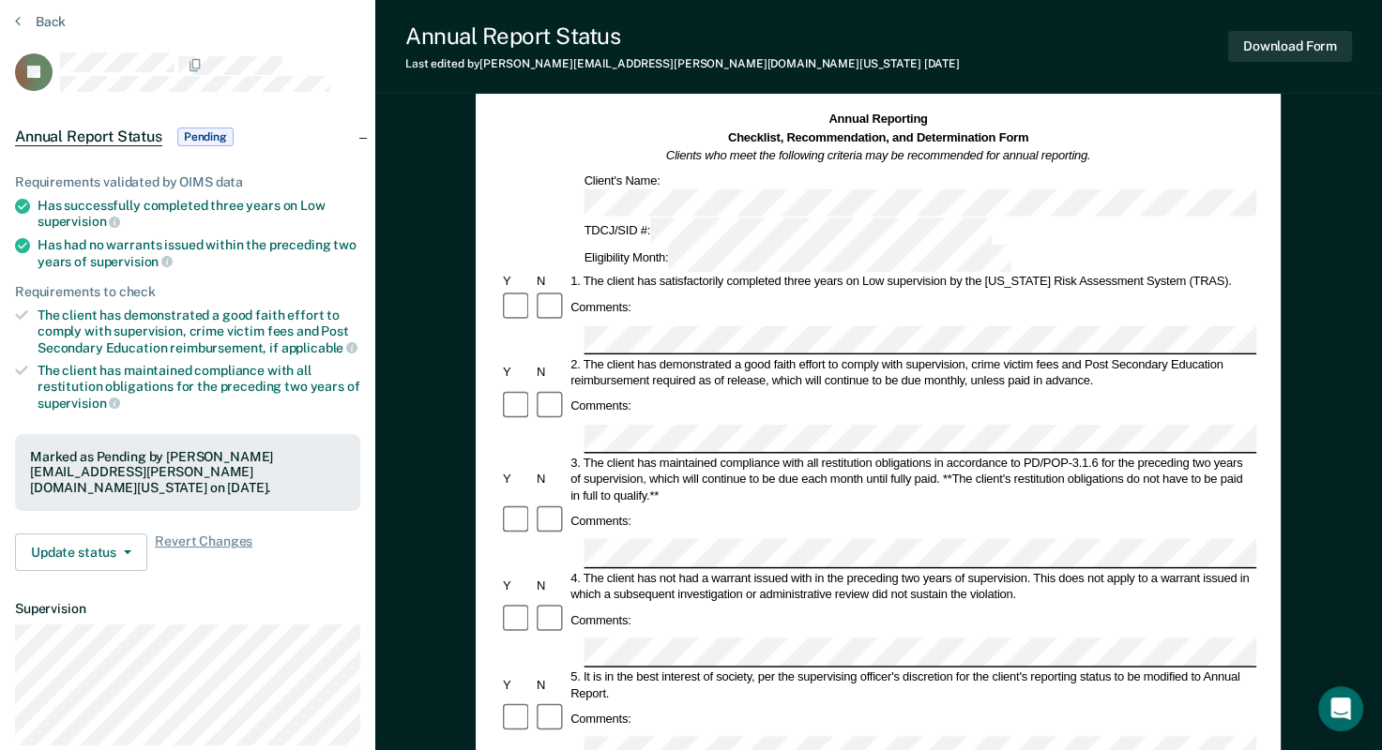
scroll to position [375, 0]
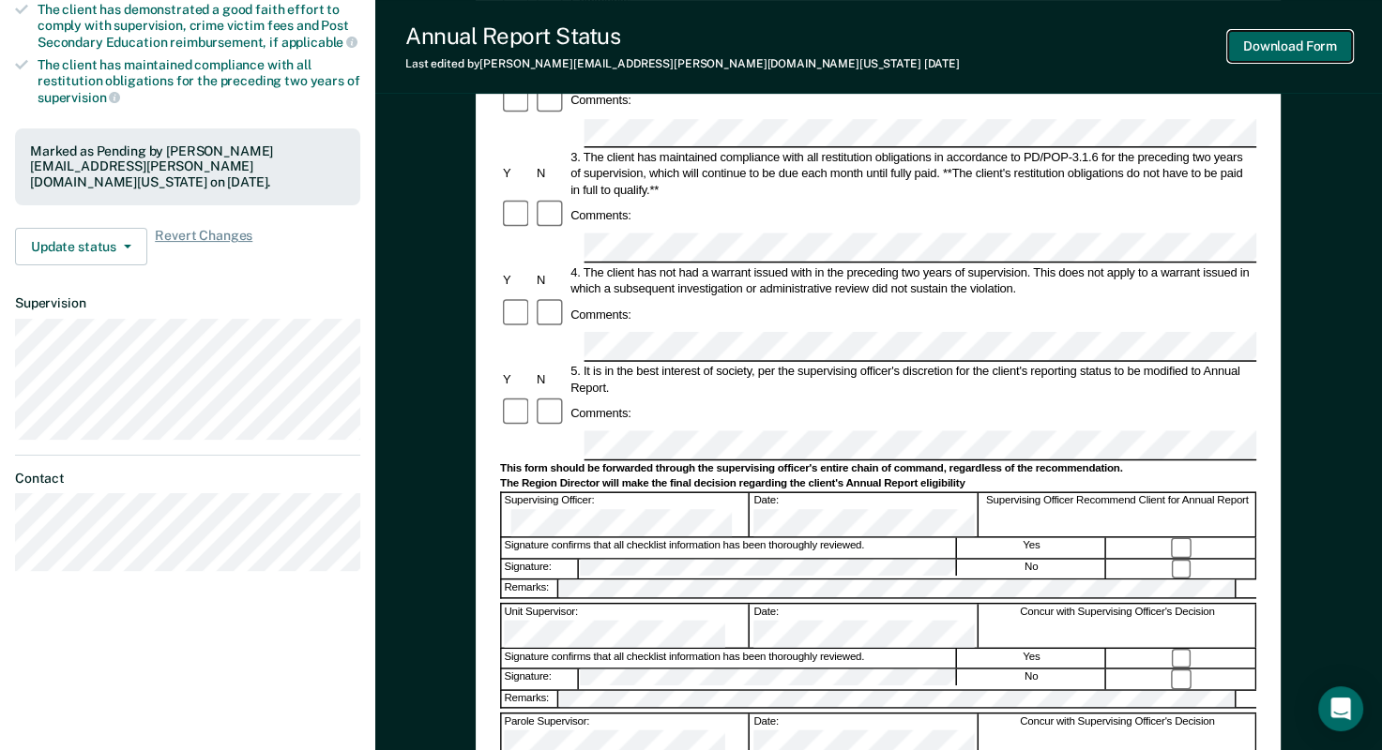
click at [1298, 38] on button "Download Form" at bounding box center [1290, 46] width 124 height 31
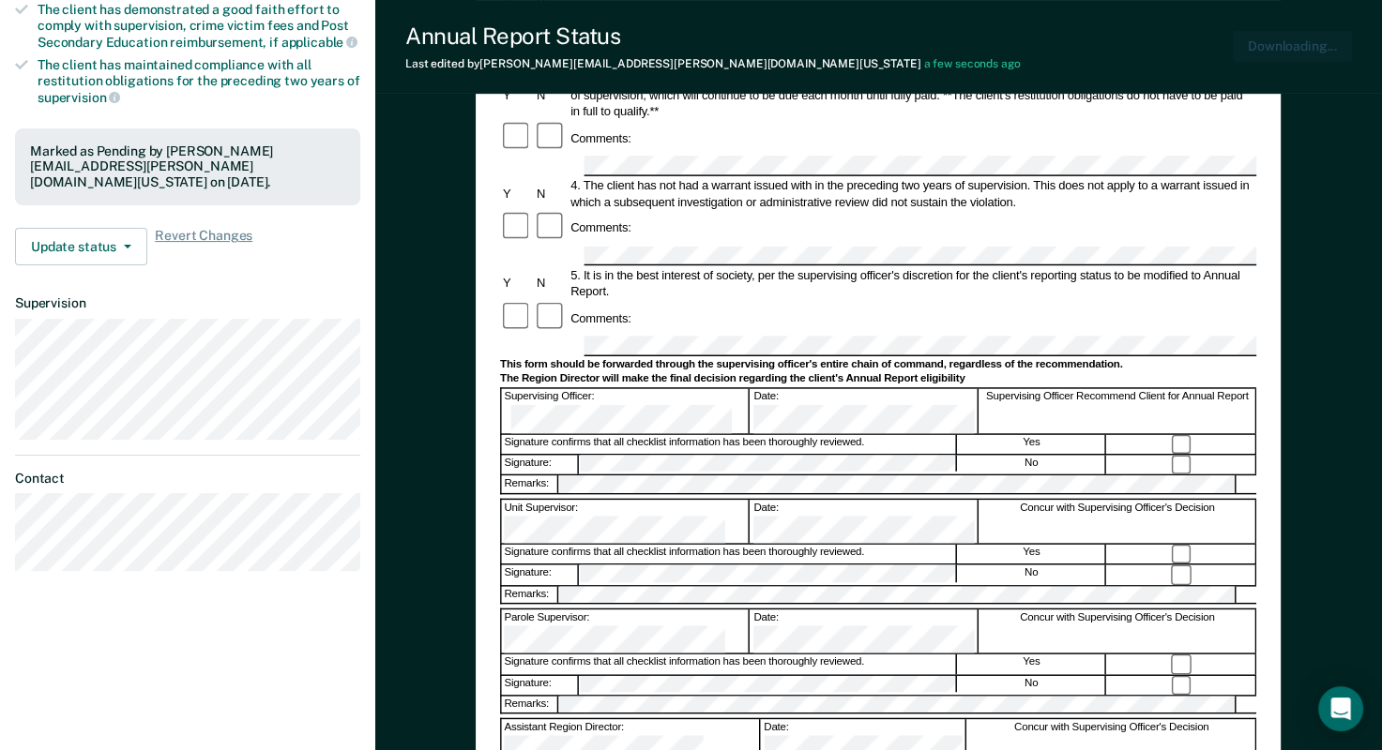
scroll to position [0, 0]
